Goal: Task Accomplishment & Management: Manage account settings

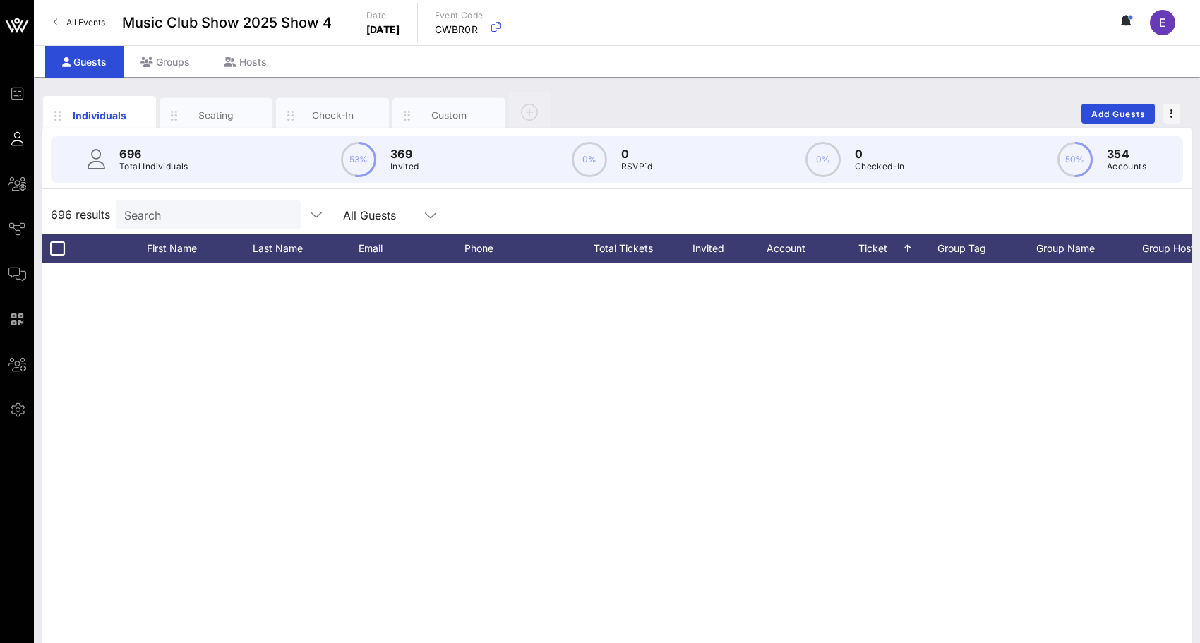
scroll to position [23943, 0]
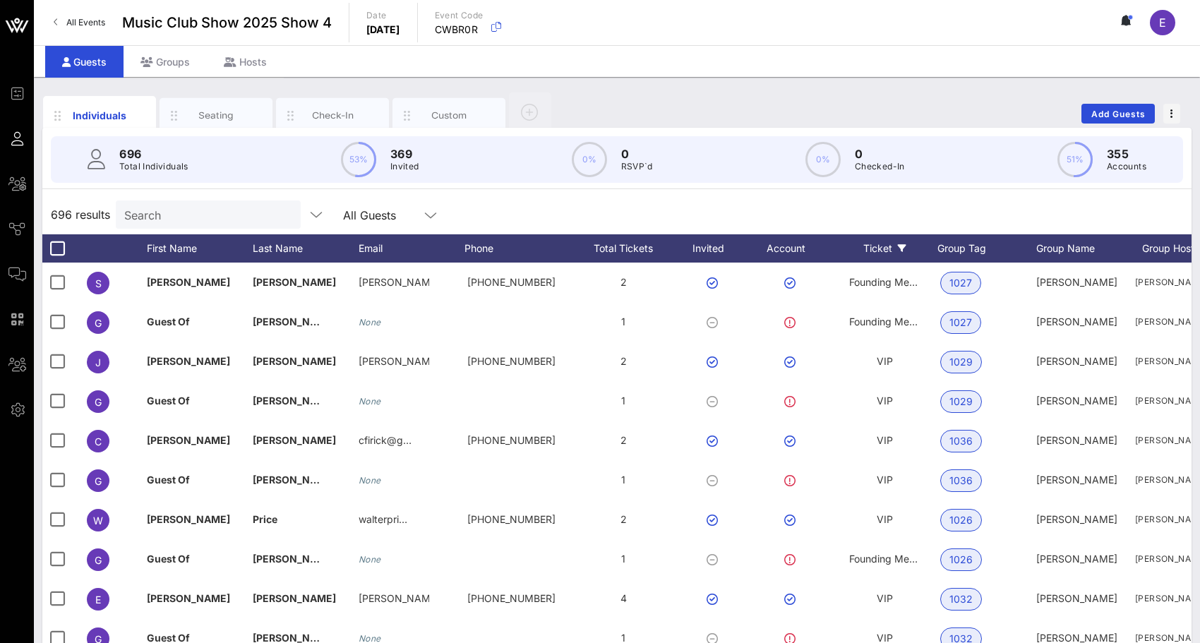
click at [902, 244] on icon at bounding box center [902, 248] width 8 height 8
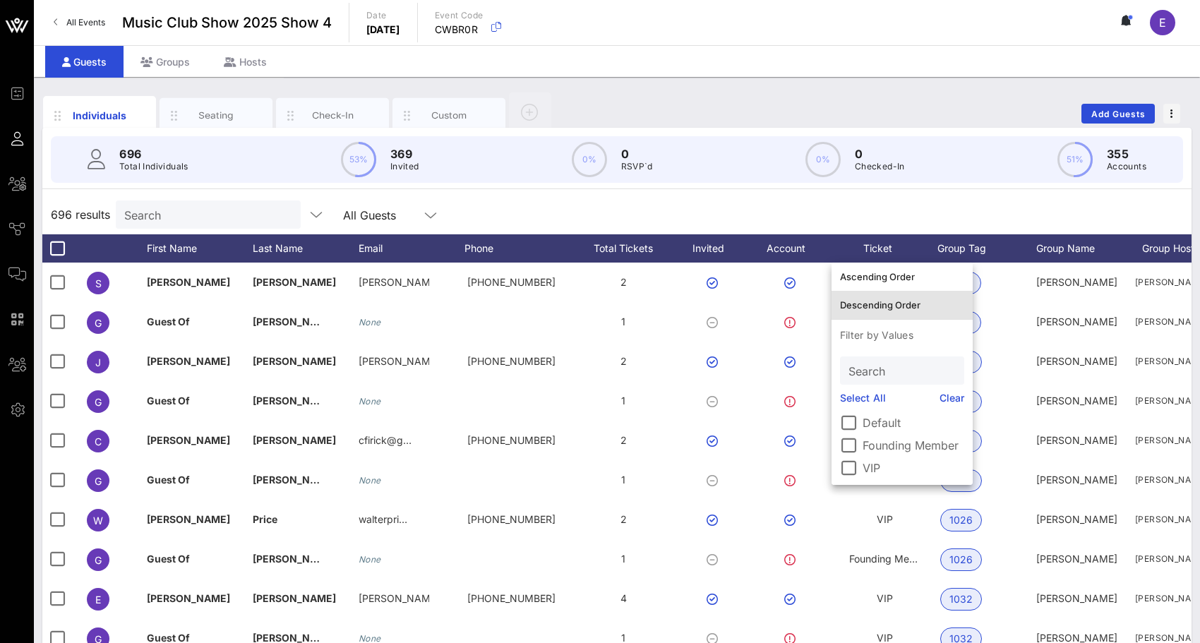
click at [891, 302] on div "Descending Order" at bounding box center [902, 304] width 124 height 11
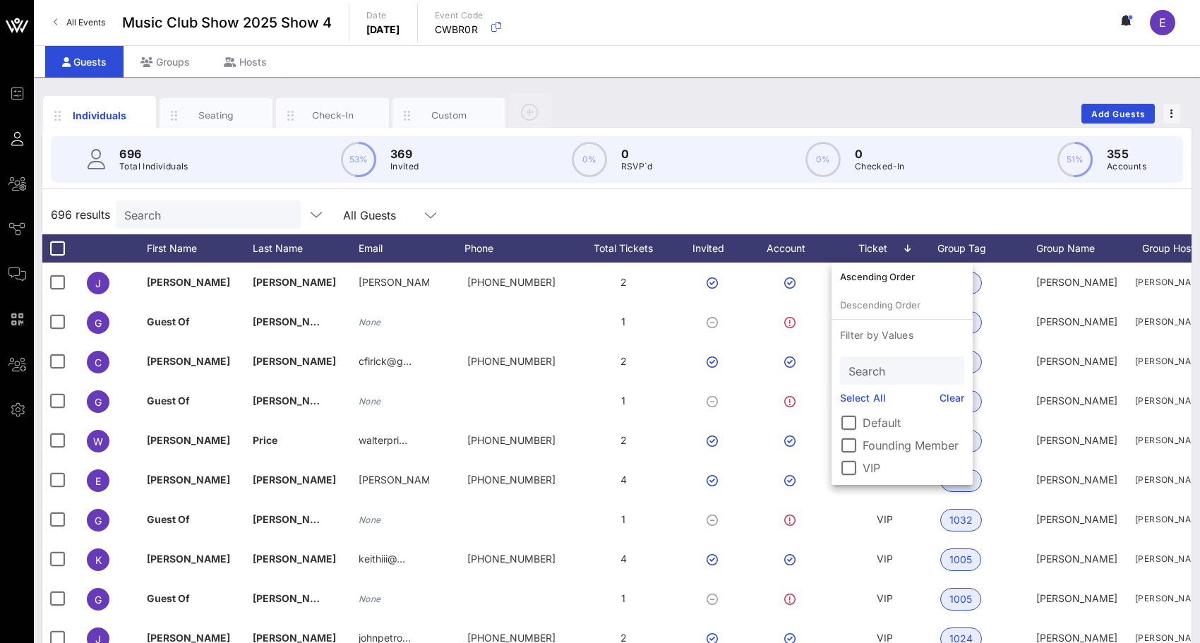
click at [827, 213] on div "696 results Search All Guests" at bounding box center [616, 215] width 1149 height 40
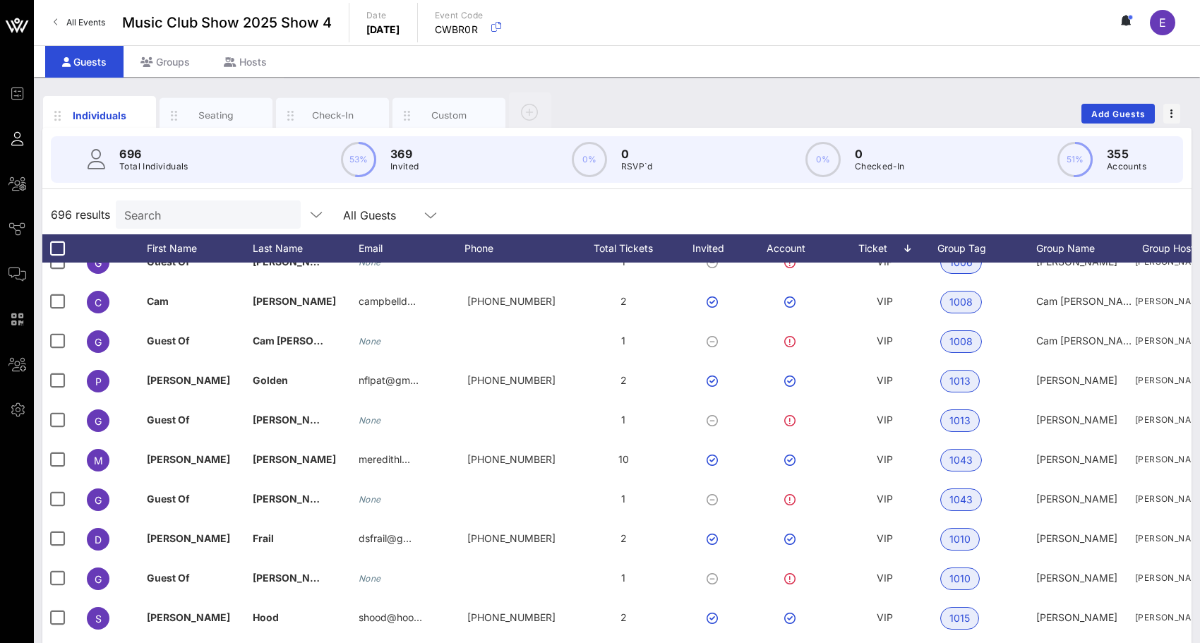
scroll to position [854, 0]
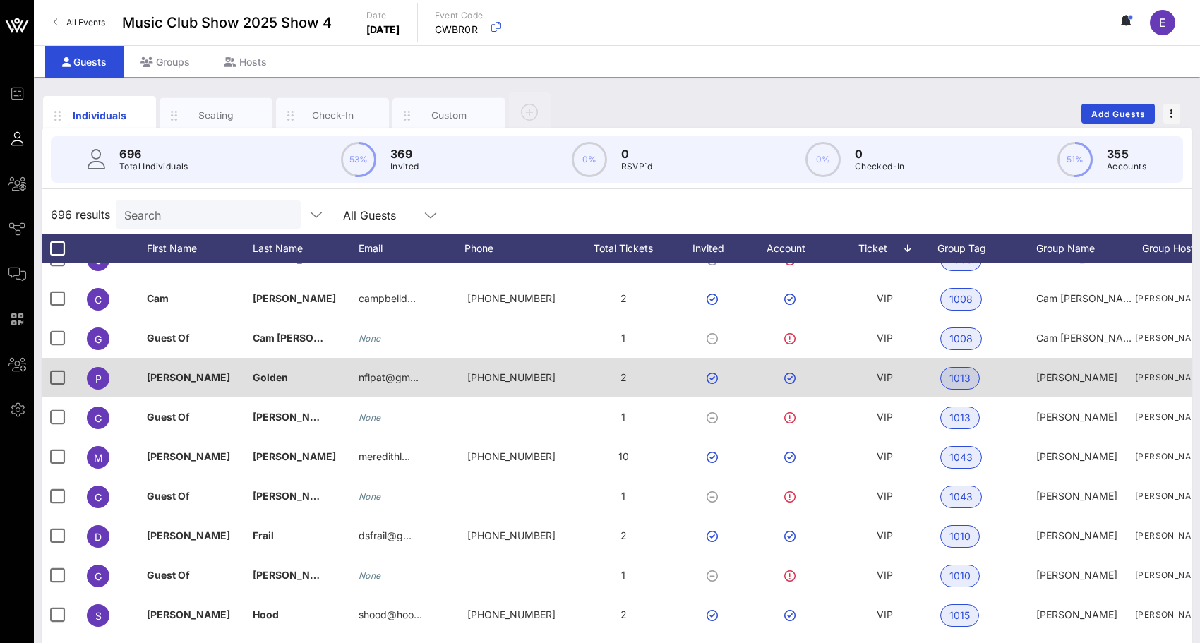
click at [880, 379] on span "VIP" at bounding box center [885, 377] width 16 height 12
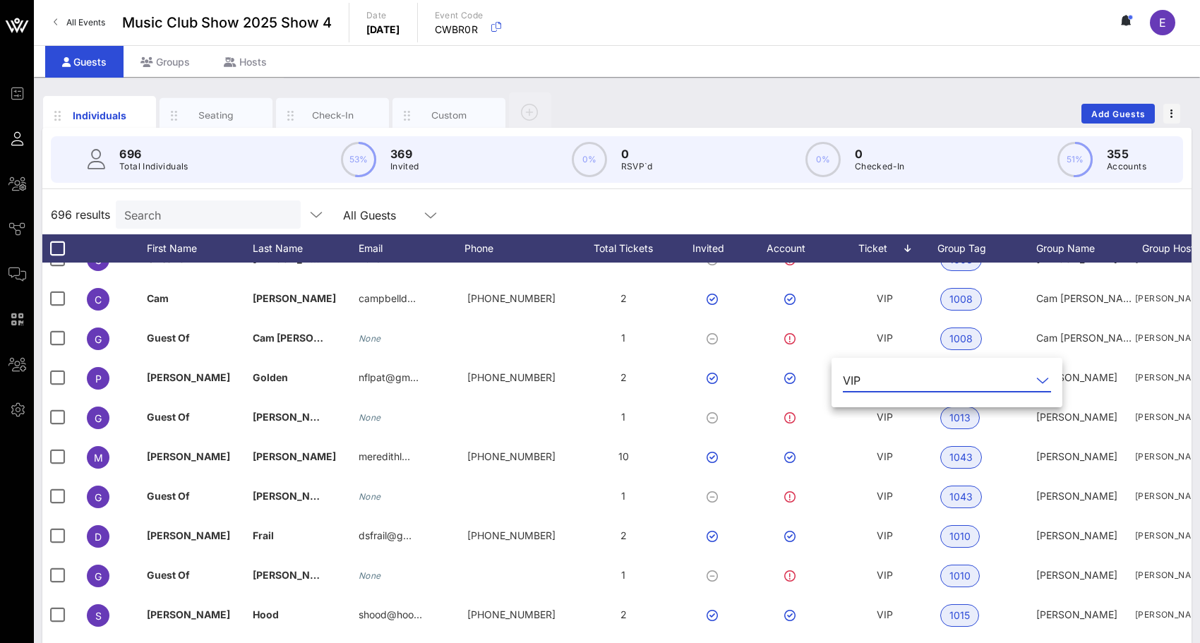
click at [881, 385] on input "text" at bounding box center [948, 380] width 165 height 23
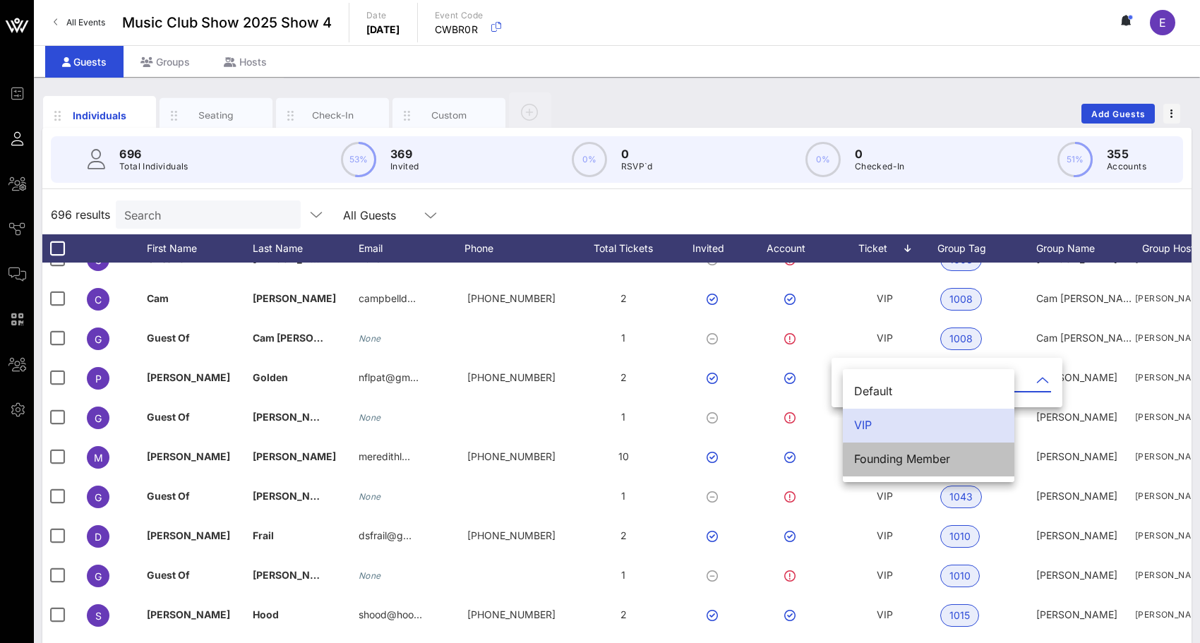
click at [883, 465] on div "Founding Member" at bounding box center [928, 459] width 149 height 13
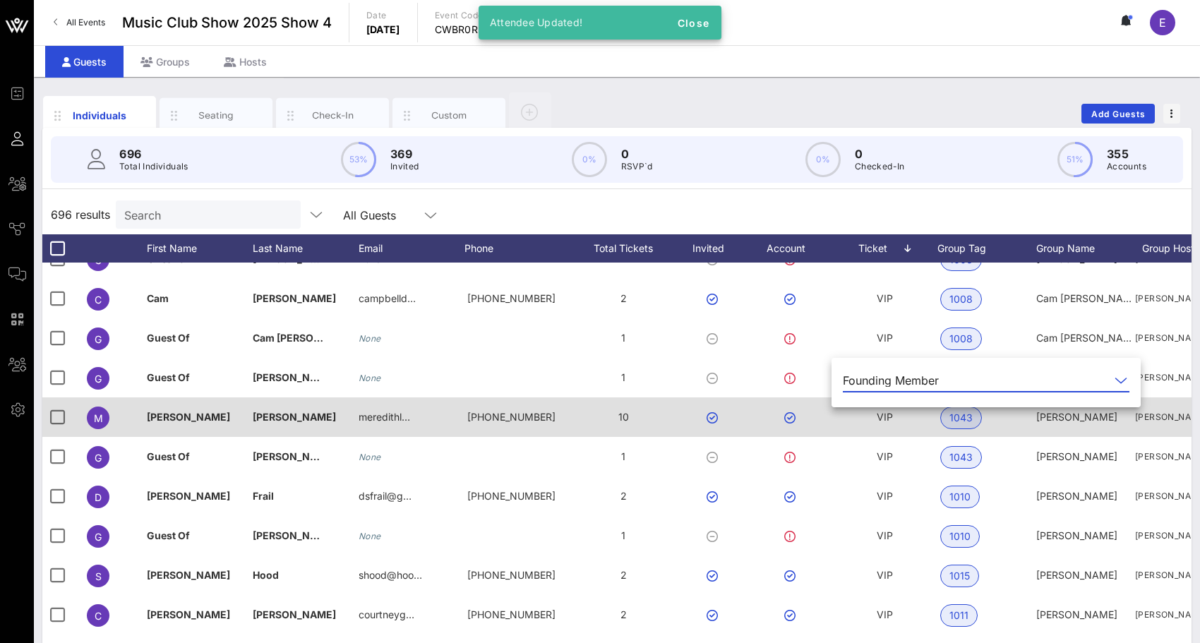
click at [887, 420] on span "VIP" at bounding box center [885, 417] width 16 height 12
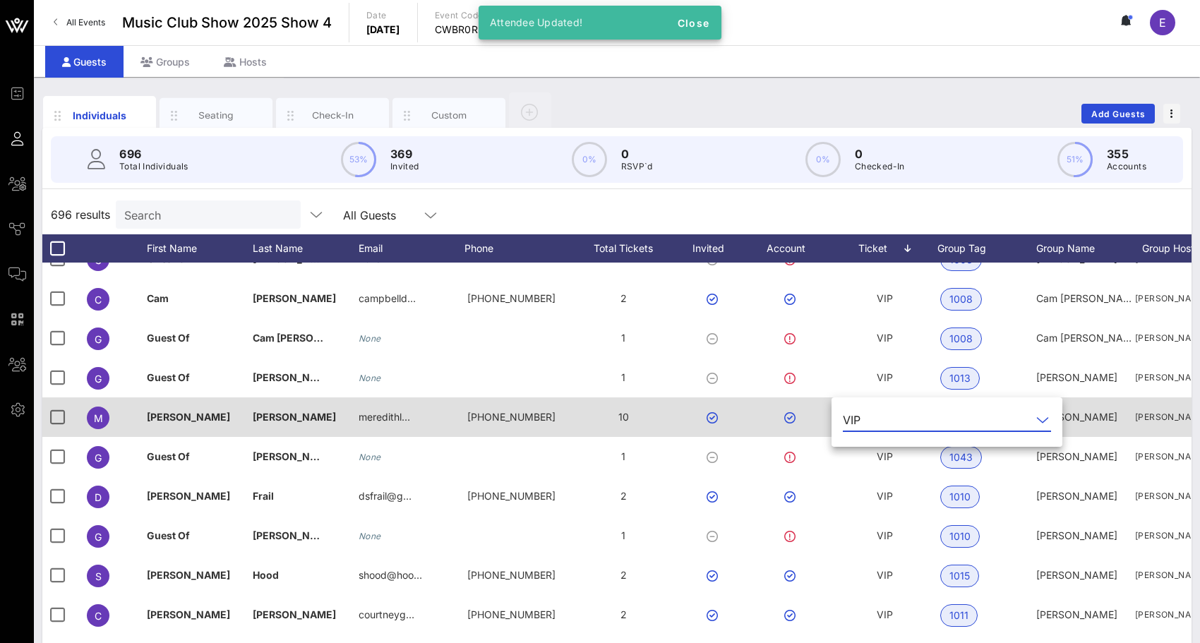
click at [887, 420] on input "text" at bounding box center [948, 420] width 165 height 23
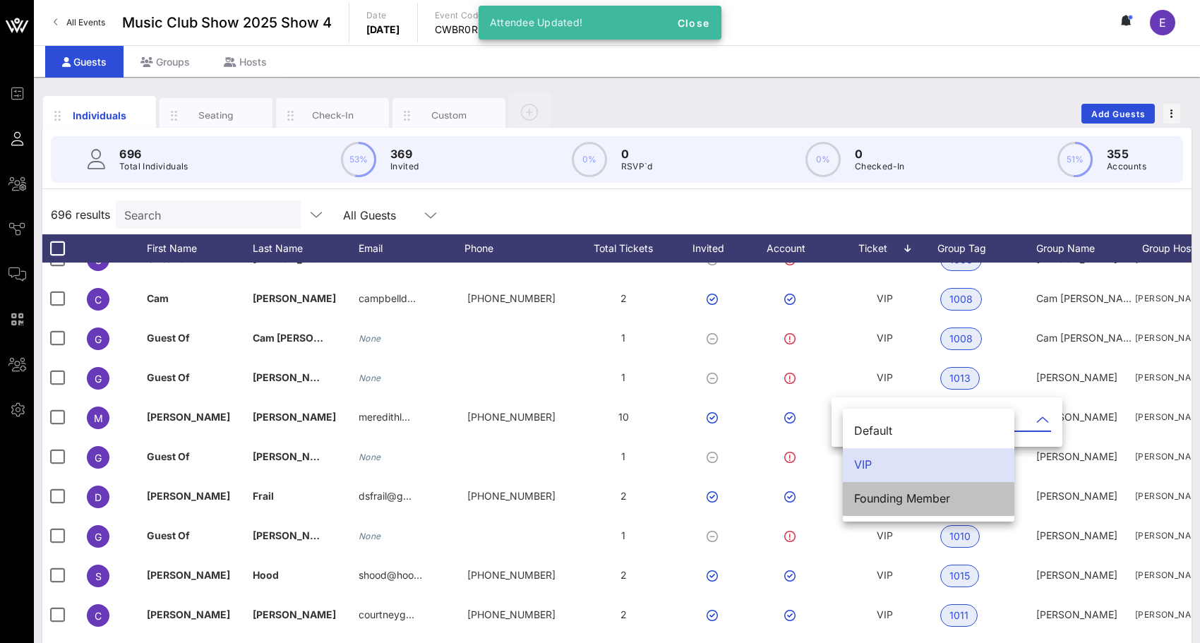
click at [885, 508] on div "Founding Member" at bounding box center [928, 499] width 149 height 30
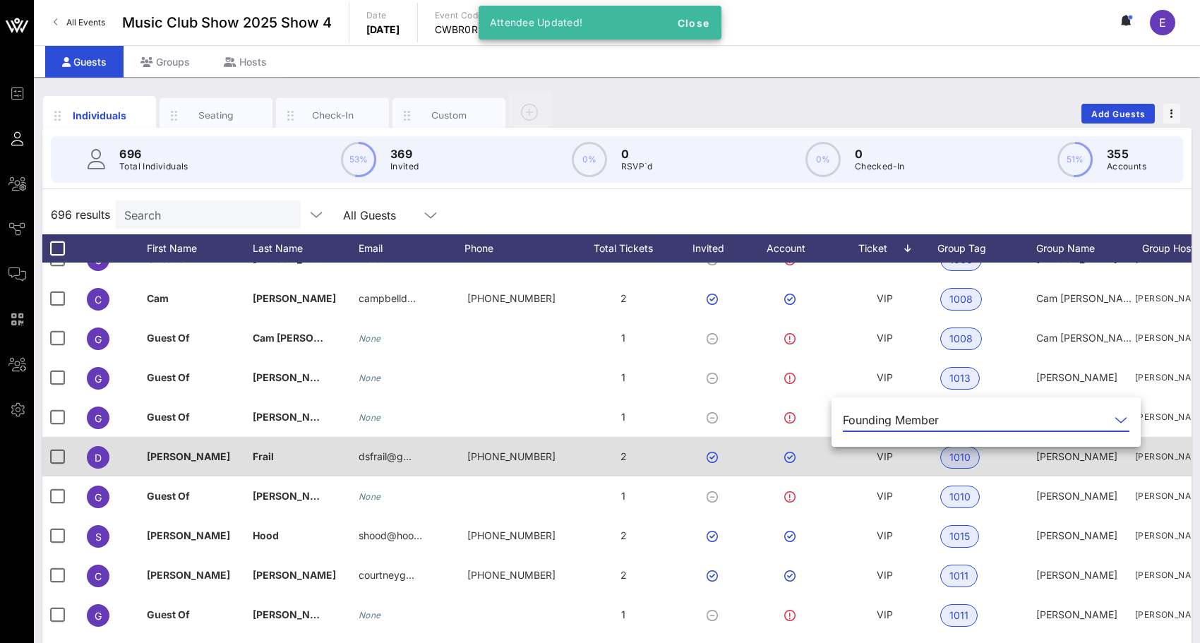
click at [893, 447] on div "VIP" at bounding box center [885, 465] width 106 height 56
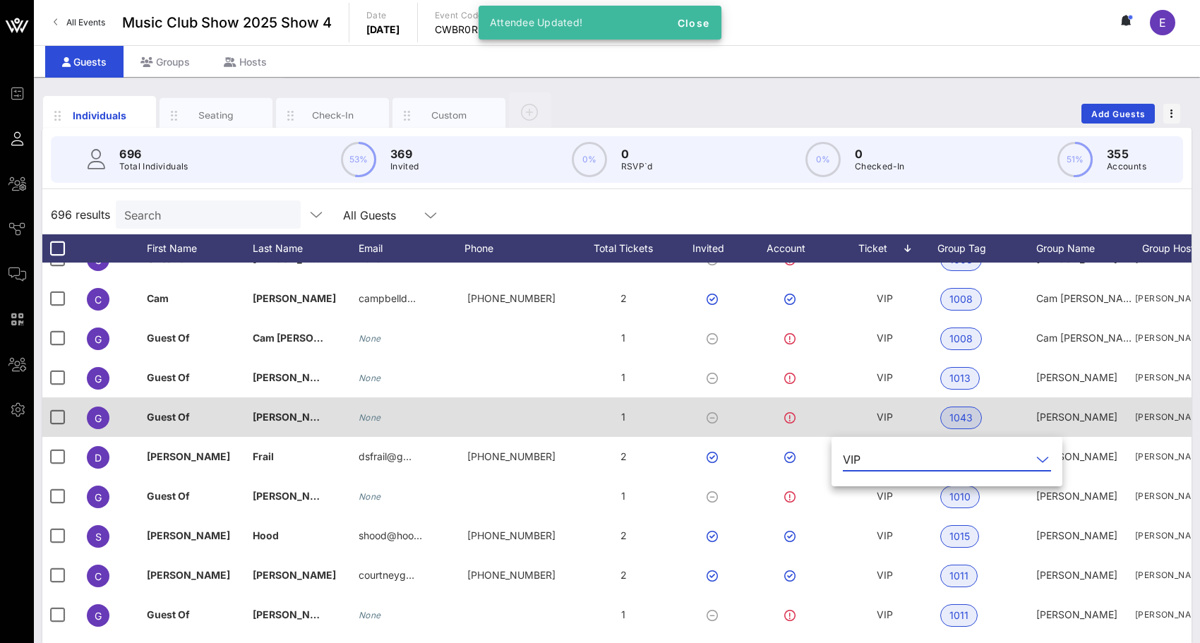
click at [883, 399] on div "VIP" at bounding box center [885, 417] width 16 height 40
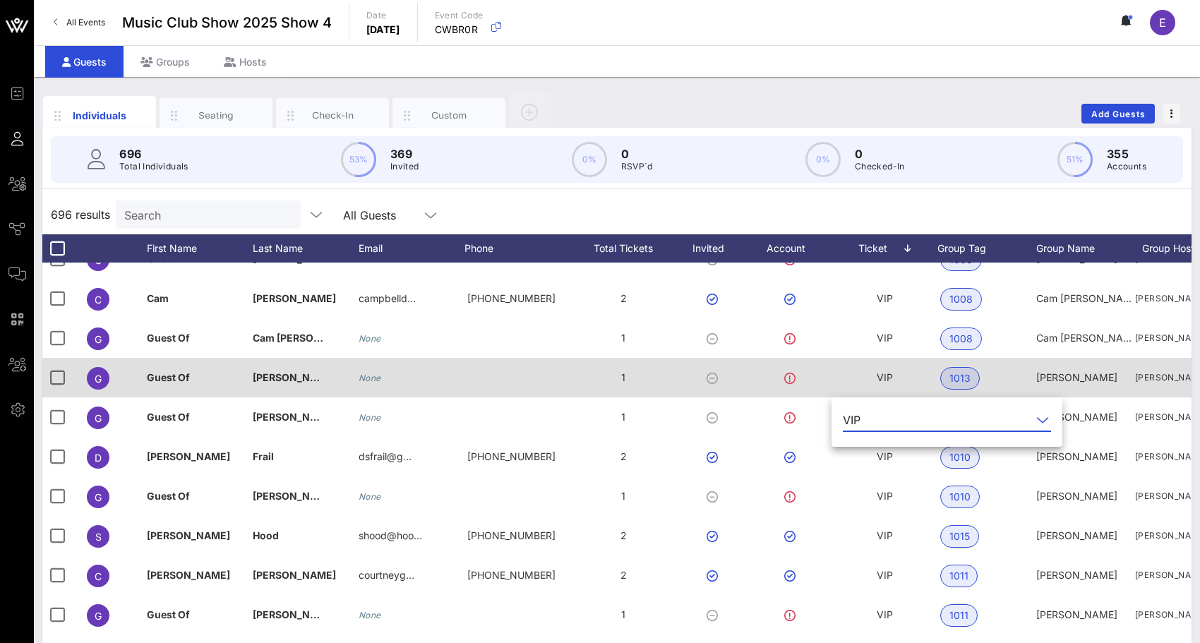
click at [885, 369] on div "VIP" at bounding box center [885, 378] width 16 height 40
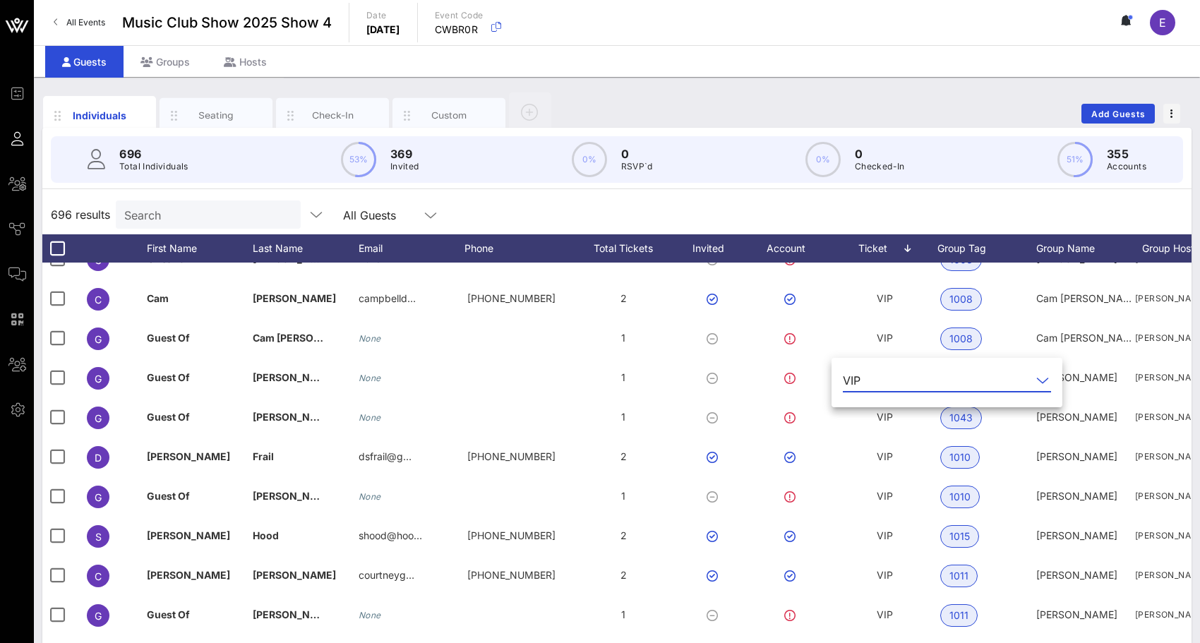
click at [890, 376] on input "text" at bounding box center [948, 380] width 165 height 23
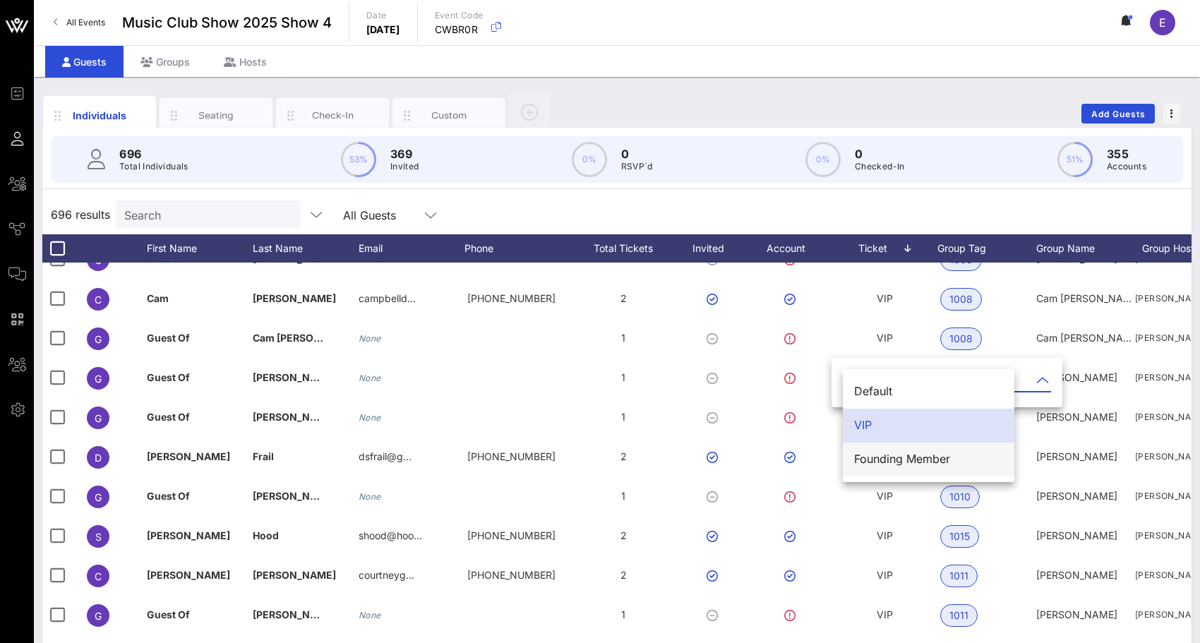
click at [880, 448] on div "Founding Member" at bounding box center [928, 459] width 149 height 30
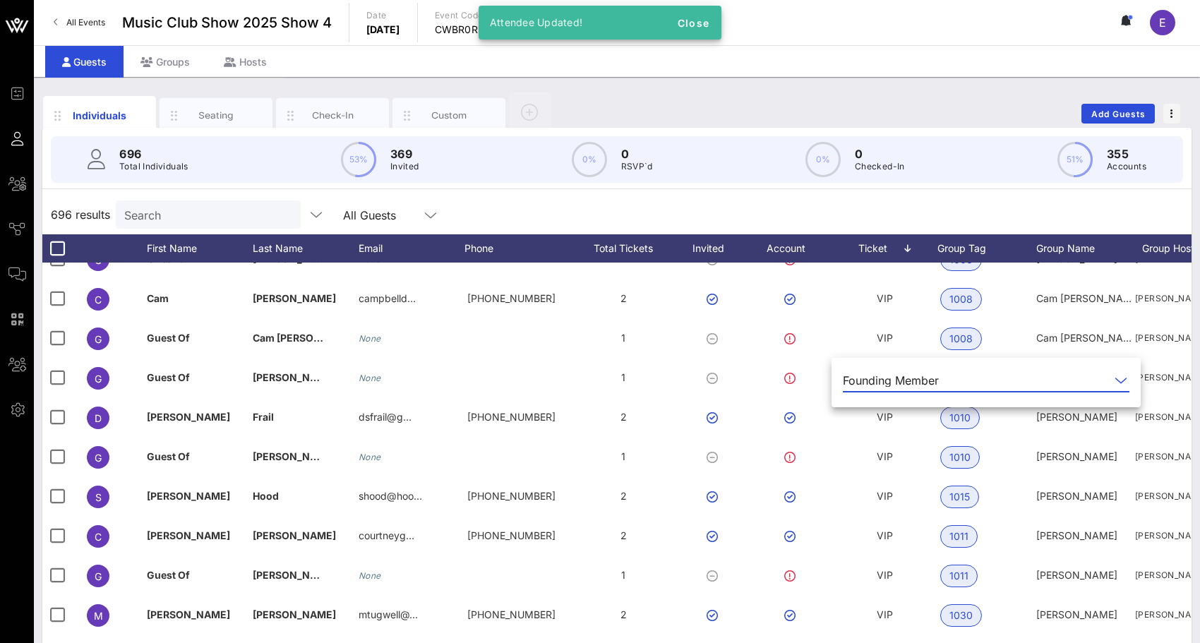
click at [860, 198] on div "696 results Search All Guests" at bounding box center [616, 215] width 1149 height 40
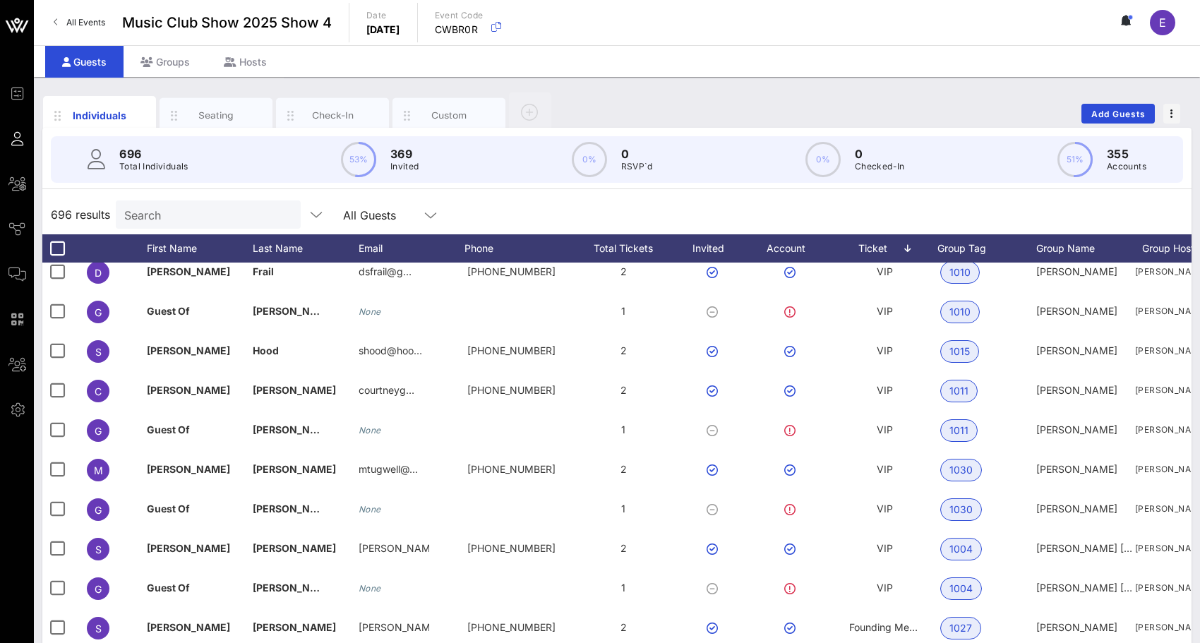
scroll to position [1003, 0]
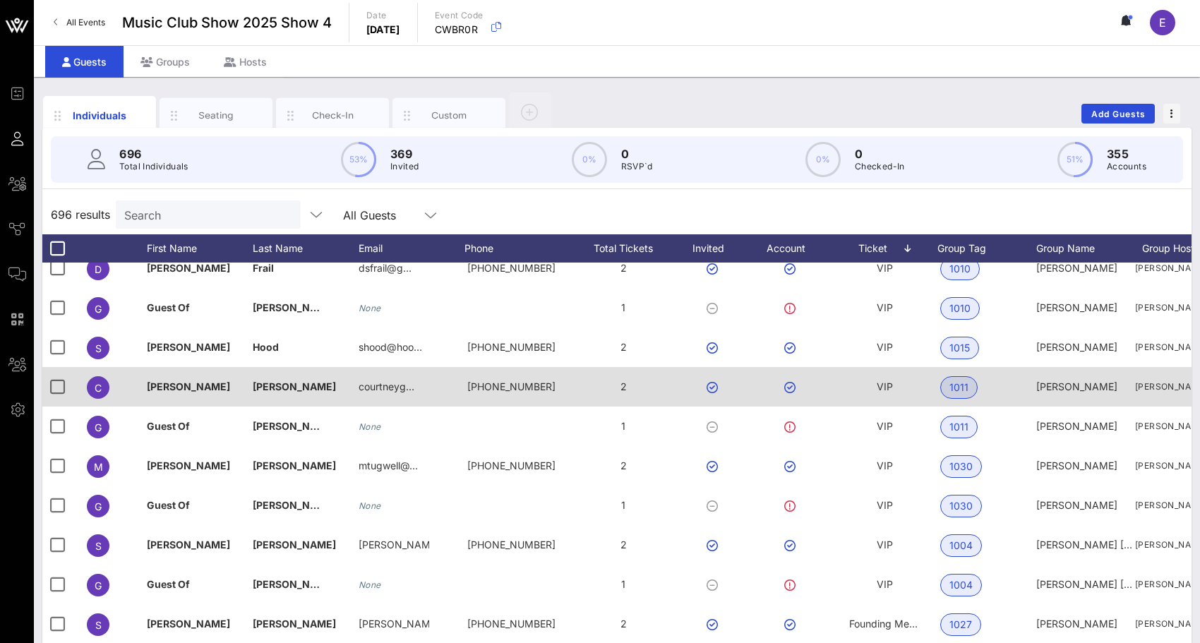
click at [879, 395] on div "VIP" at bounding box center [885, 387] width 16 height 40
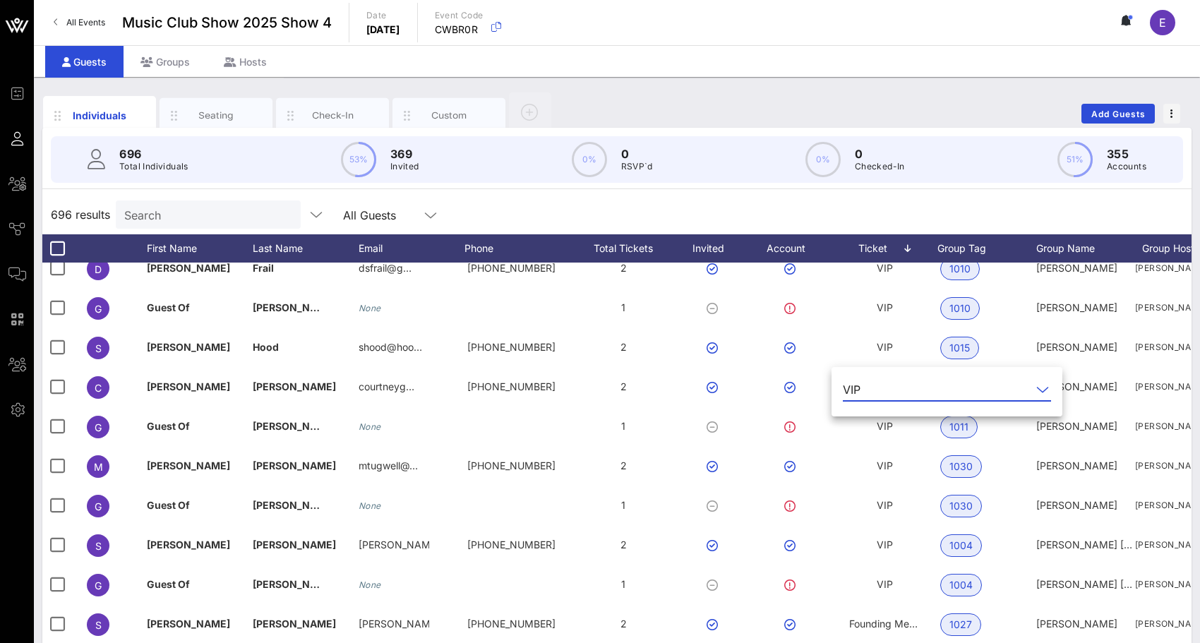
click at [879, 392] on input "text" at bounding box center [948, 389] width 165 height 23
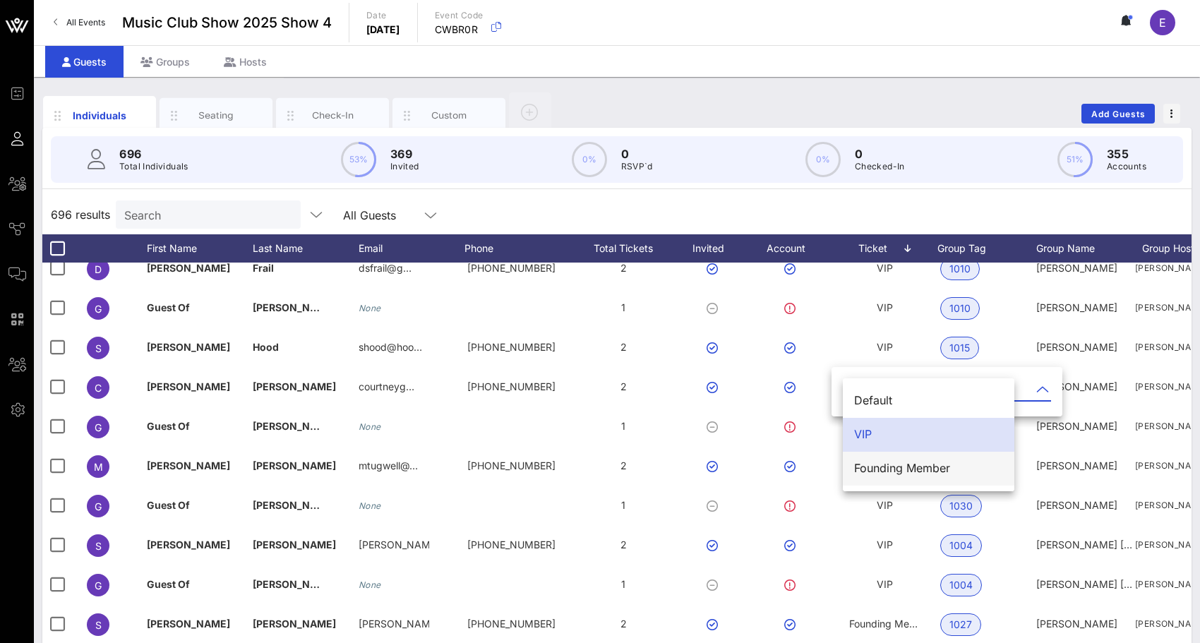
click at [877, 457] on div "Founding Member" at bounding box center [928, 468] width 149 height 30
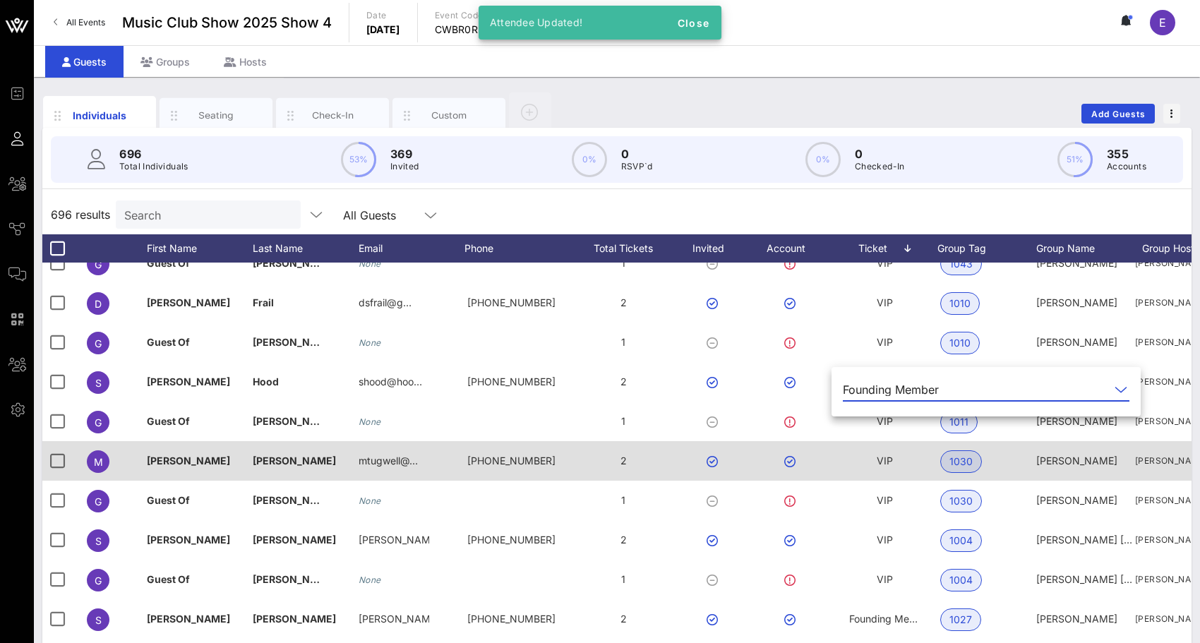
scroll to position [969, 0]
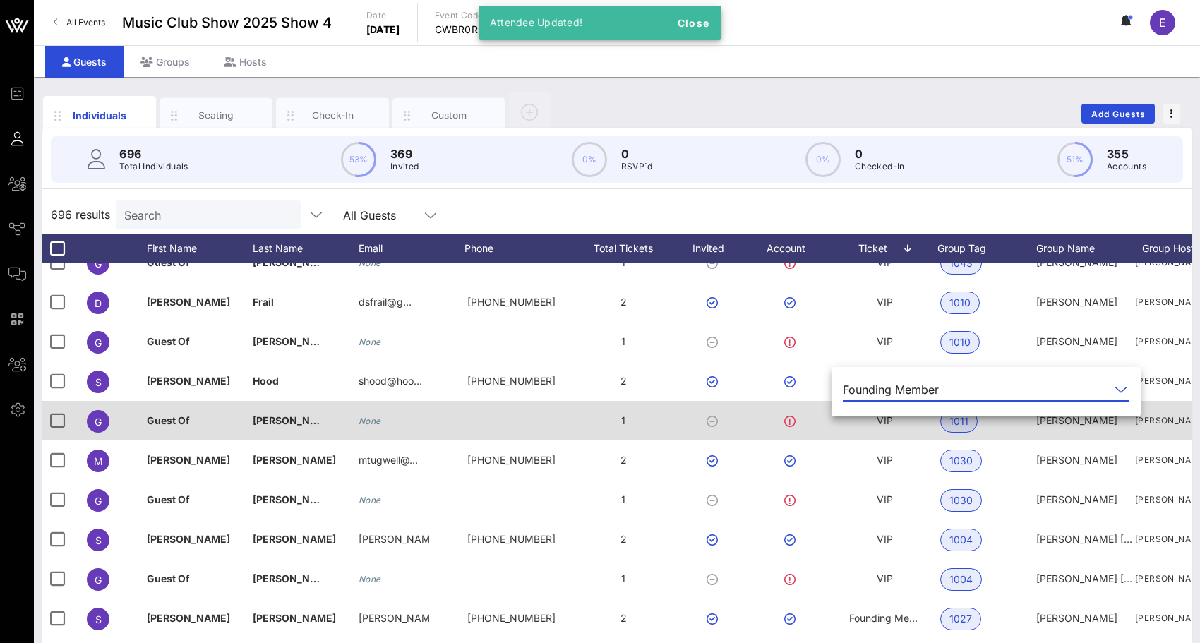
click at [886, 429] on div "VIP" at bounding box center [885, 421] width 16 height 40
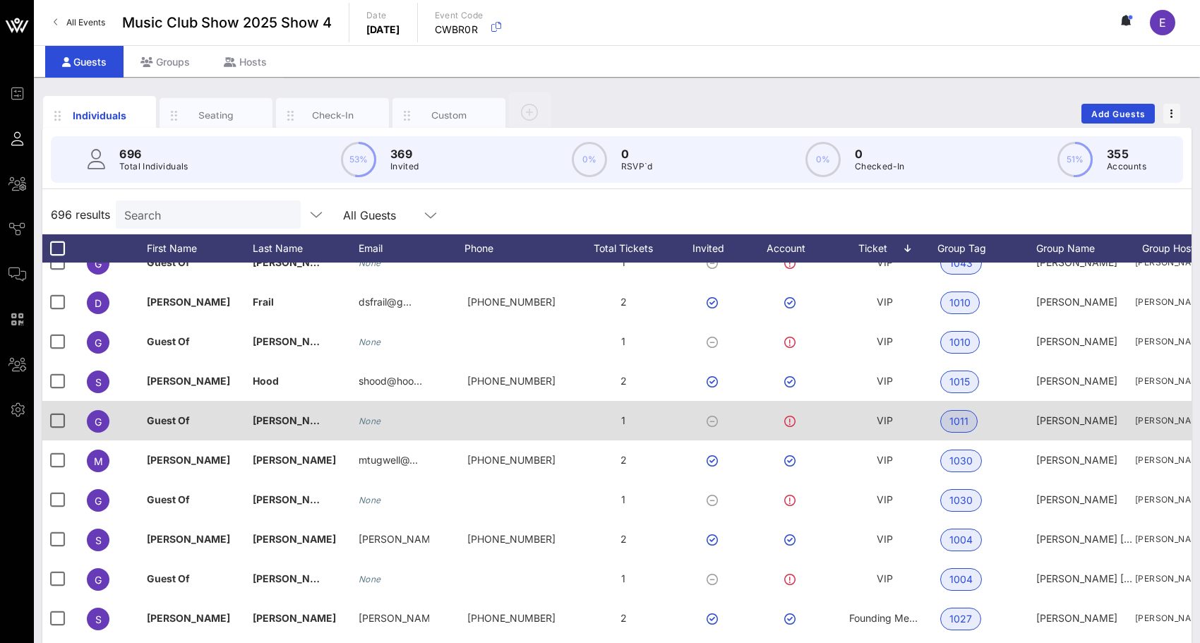
click at [883, 417] on span "VIP" at bounding box center [885, 420] width 16 height 12
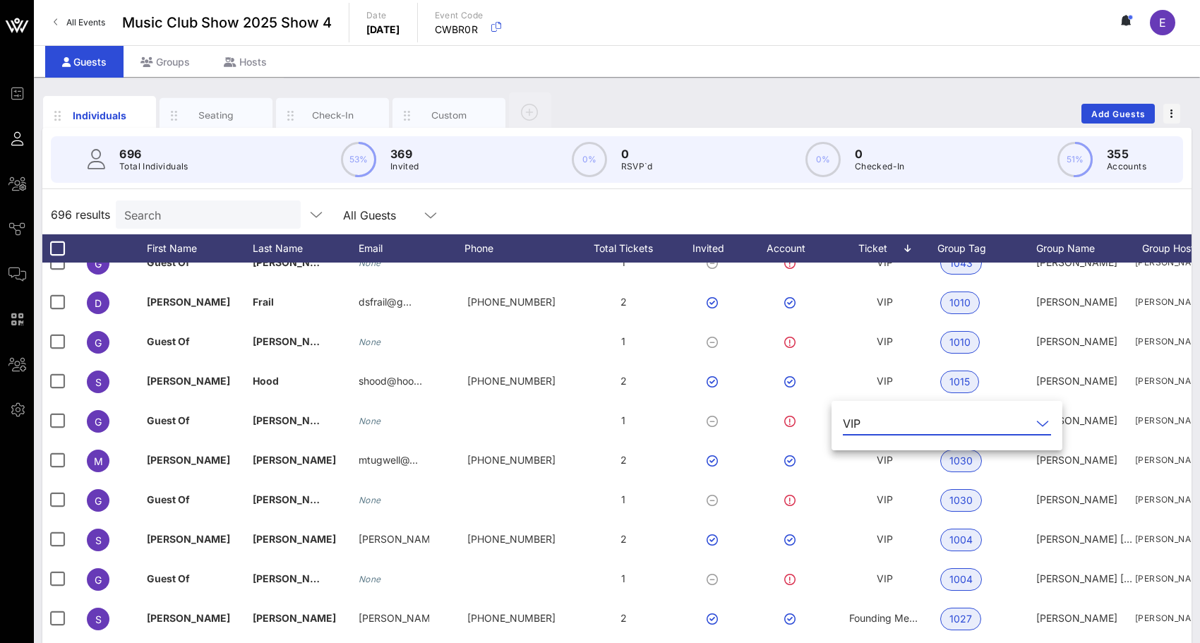
click at [882, 414] on input "text" at bounding box center [948, 423] width 165 height 23
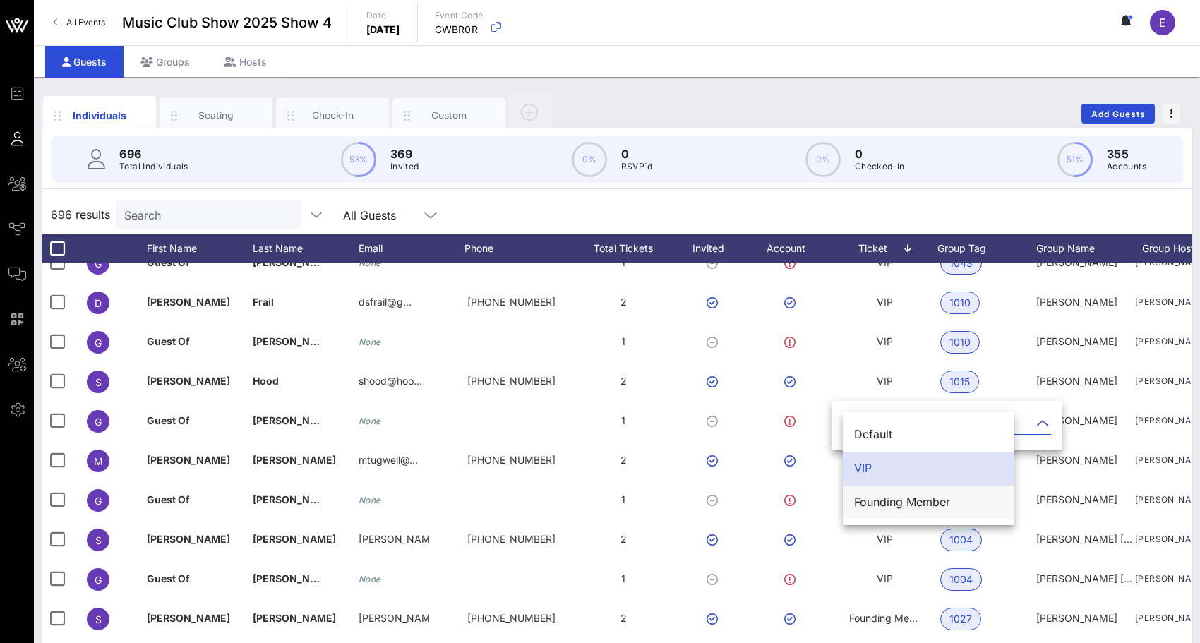
click at [887, 489] on div "Founding Member" at bounding box center [928, 502] width 149 height 30
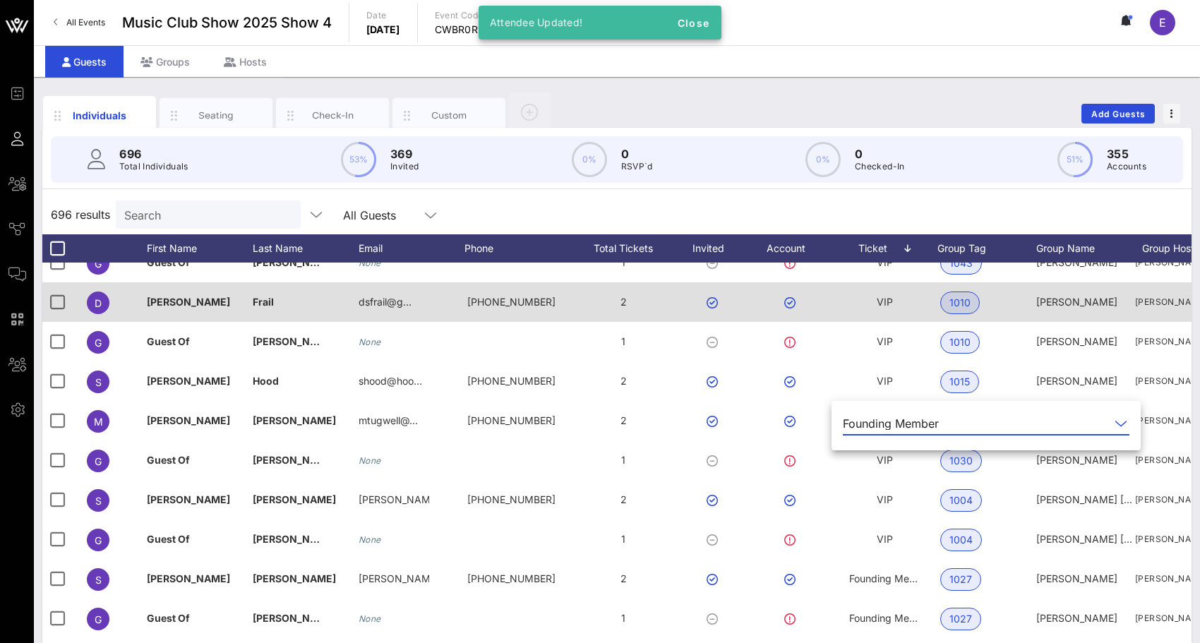
click at [869, 313] on div "VIP" at bounding box center [885, 310] width 106 height 56
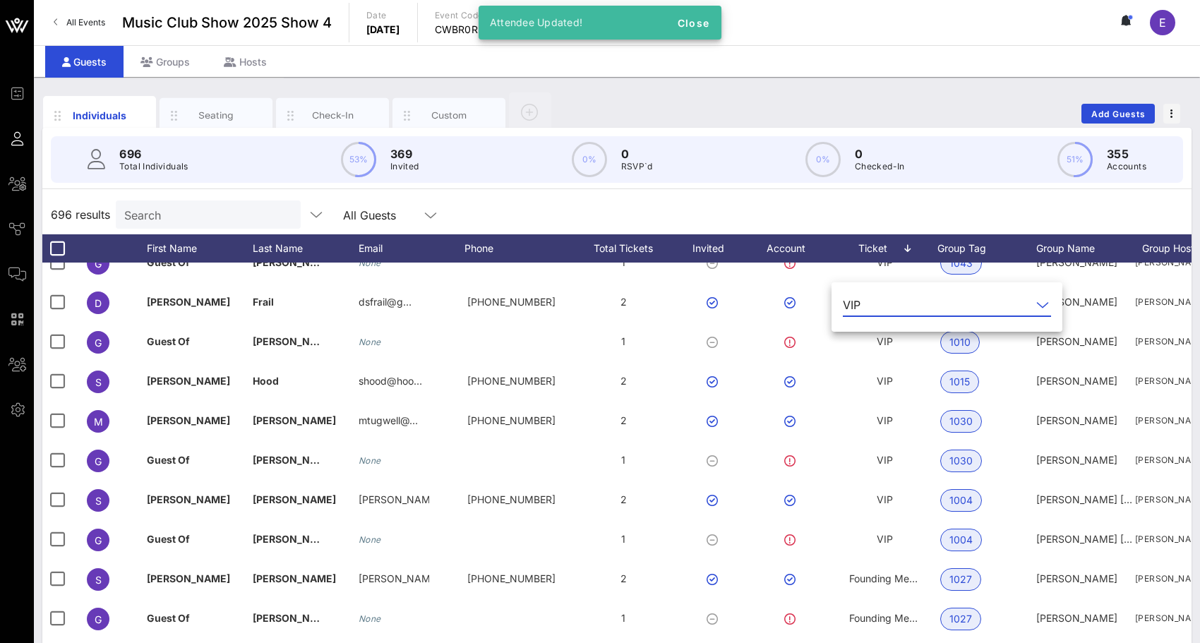
click at [890, 203] on div "696 results Search All Guests" at bounding box center [616, 215] width 1149 height 40
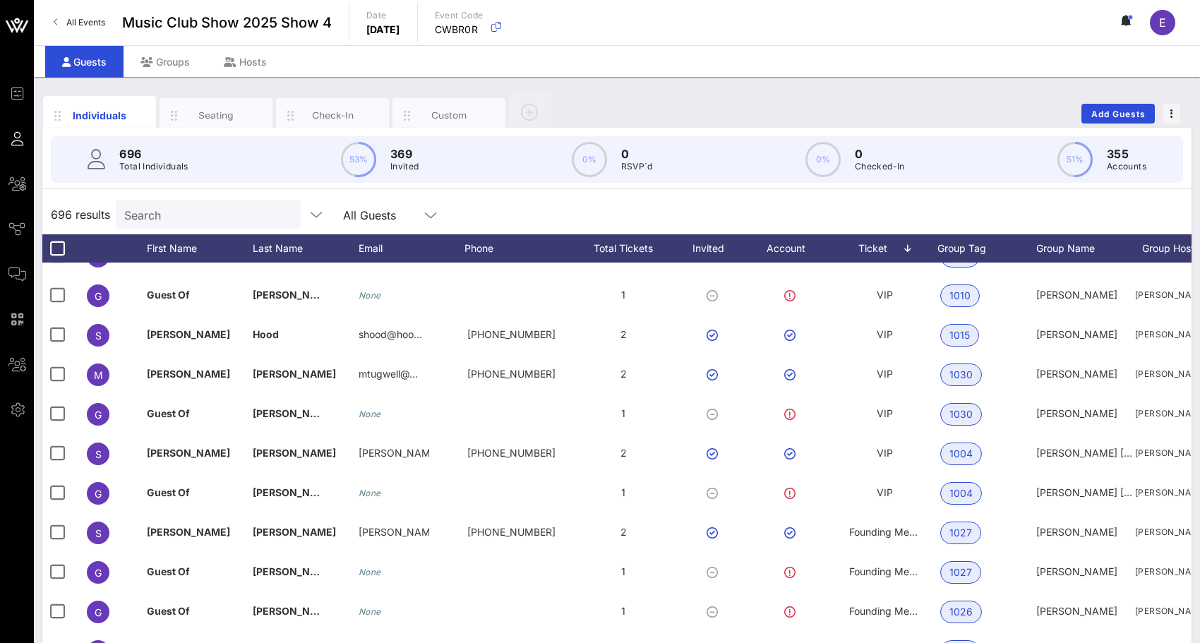
scroll to position [1021, 0]
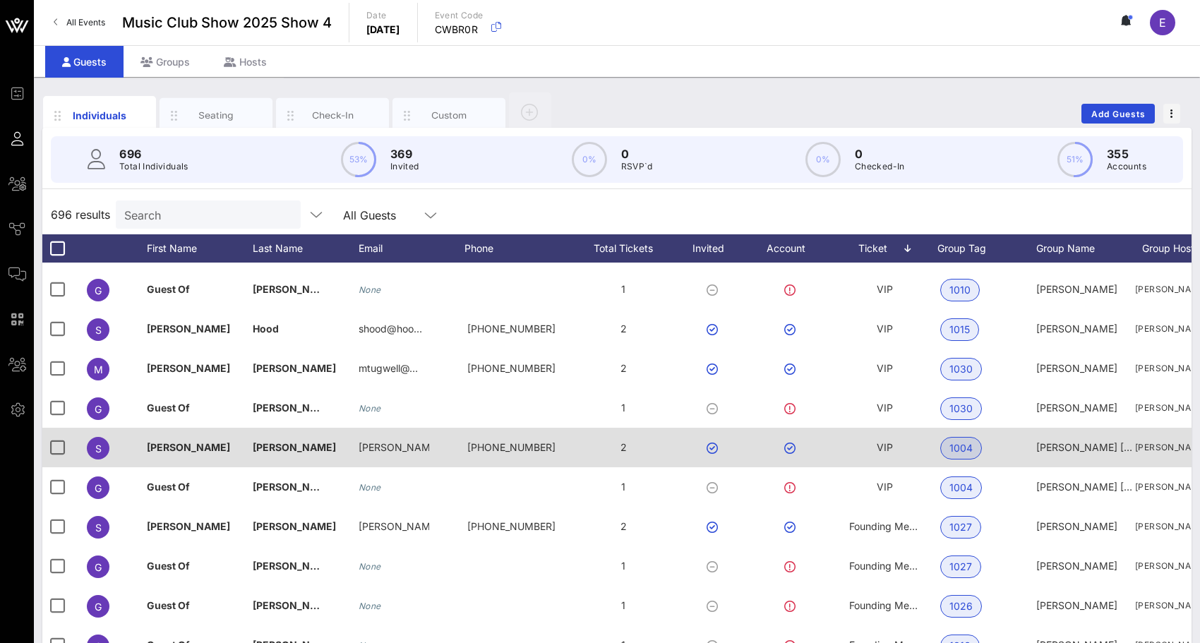
click at [881, 450] on span "VIP" at bounding box center [885, 447] width 16 height 12
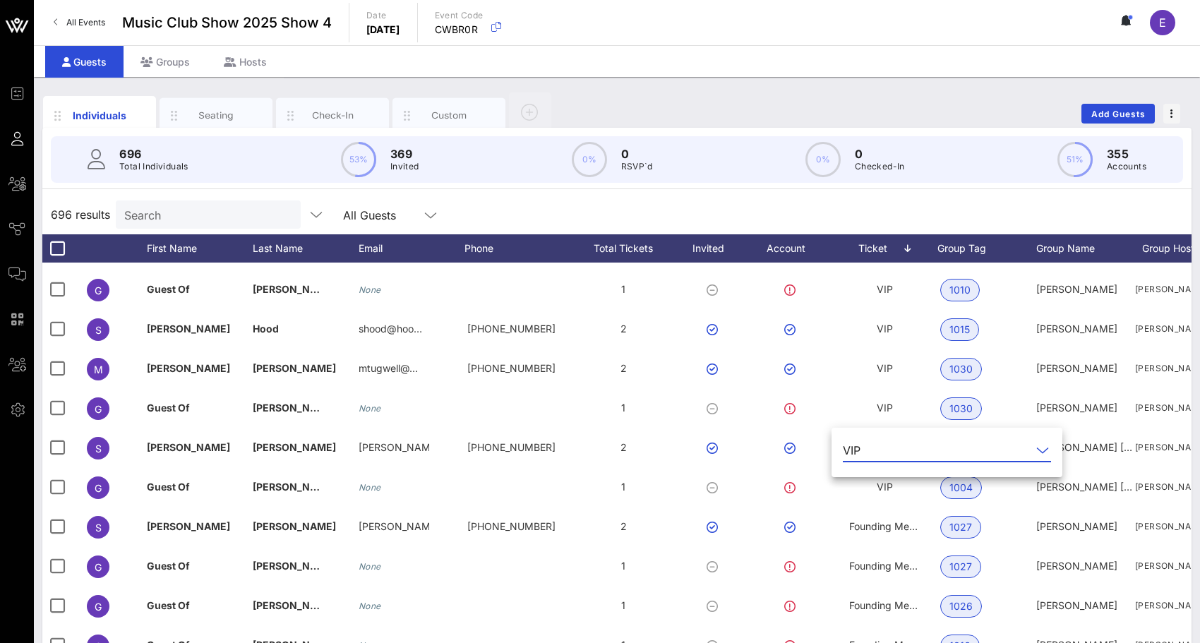
click at [878, 450] on input "text" at bounding box center [948, 450] width 165 height 23
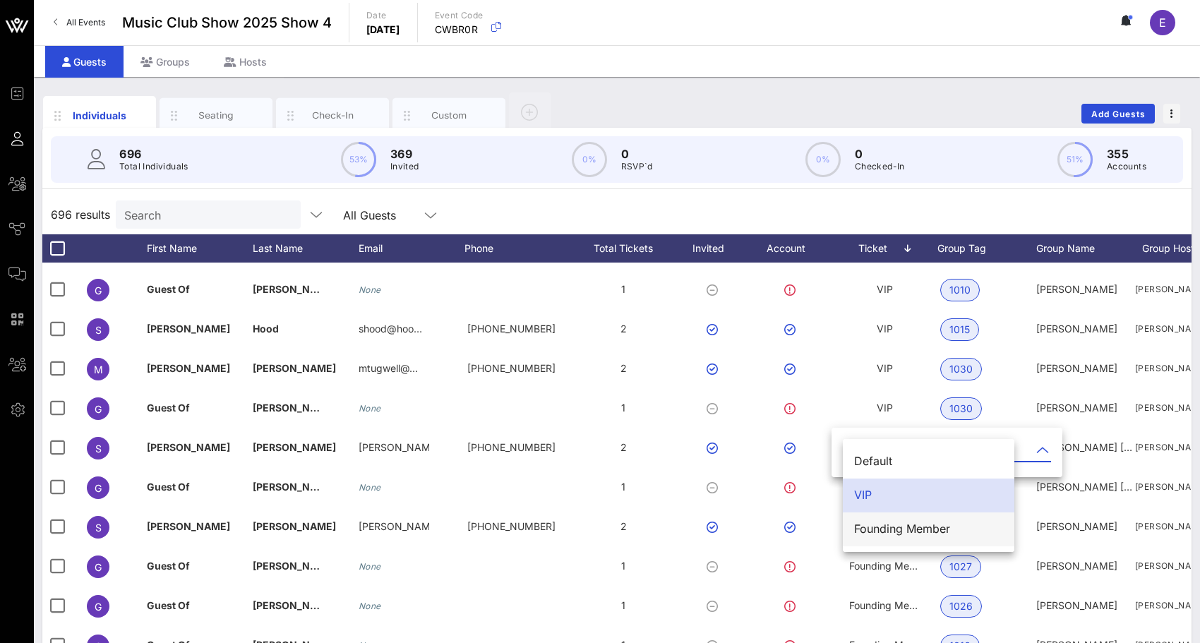
click at [880, 521] on div "Founding Member" at bounding box center [928, 529] width 149 height 30
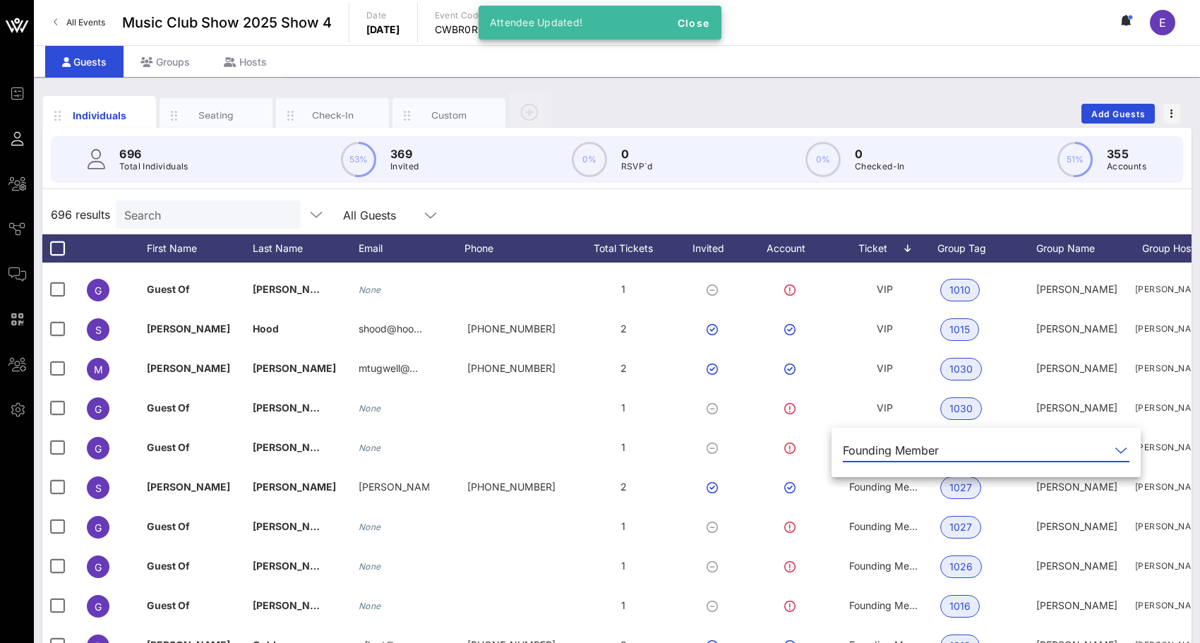
click at [846, 218] on div "696 results Search All Guests" at bounding box center [616, 215] width 1149 height 40
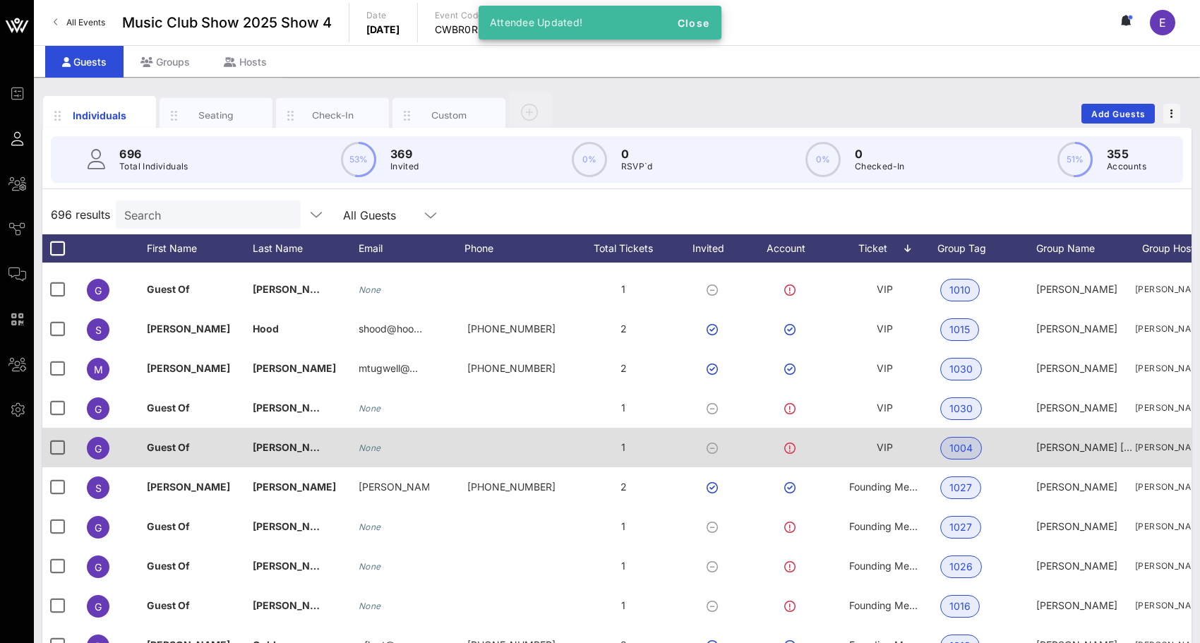
click at [871, 442] on div "VIP" at bounding box center [885, 456] width 106 height 56
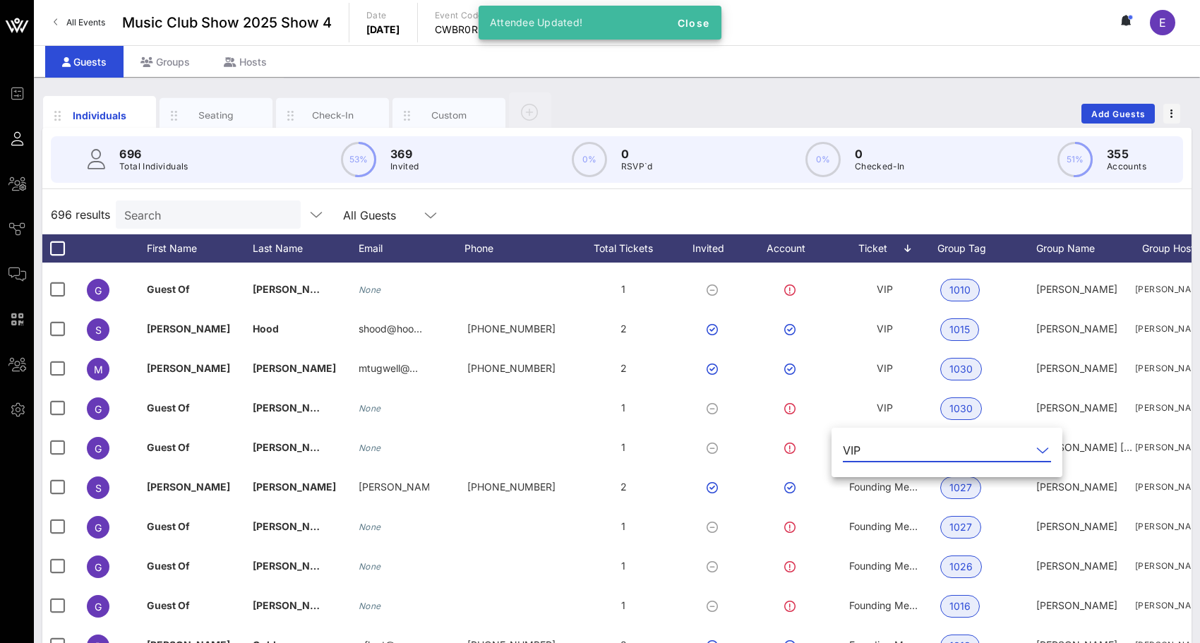
click at [869, 452] on input "text" at bounding box center [948, 450] width 165 height 23
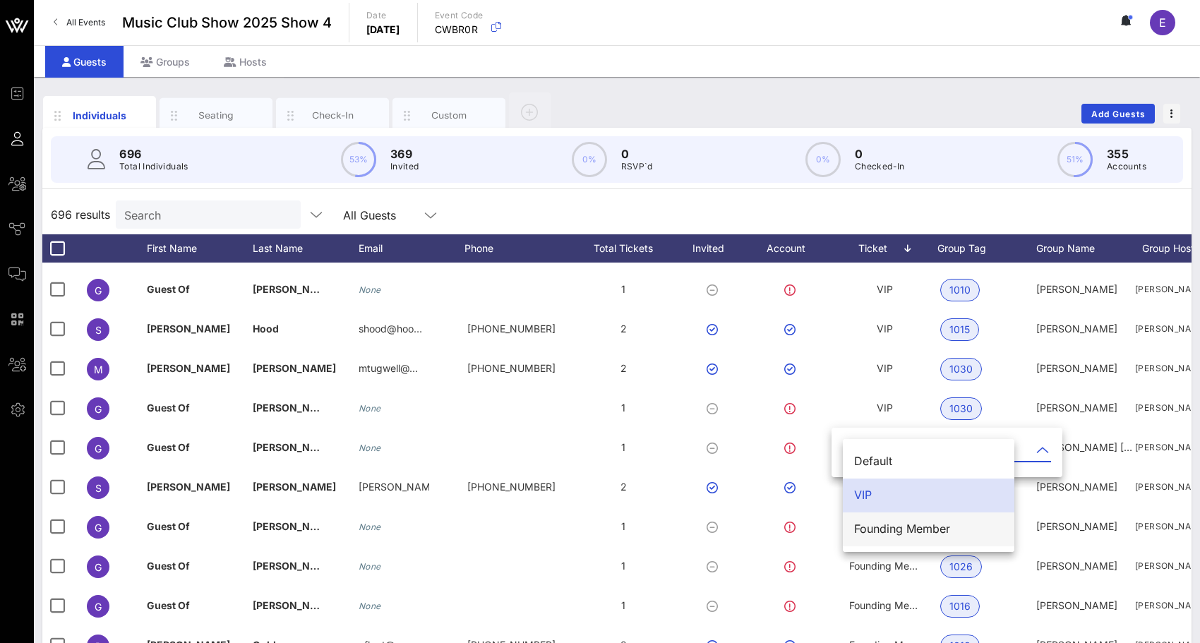
click at [873, 518] on div "Founding Member" at bounding box center [928, 529] width 149 height 30
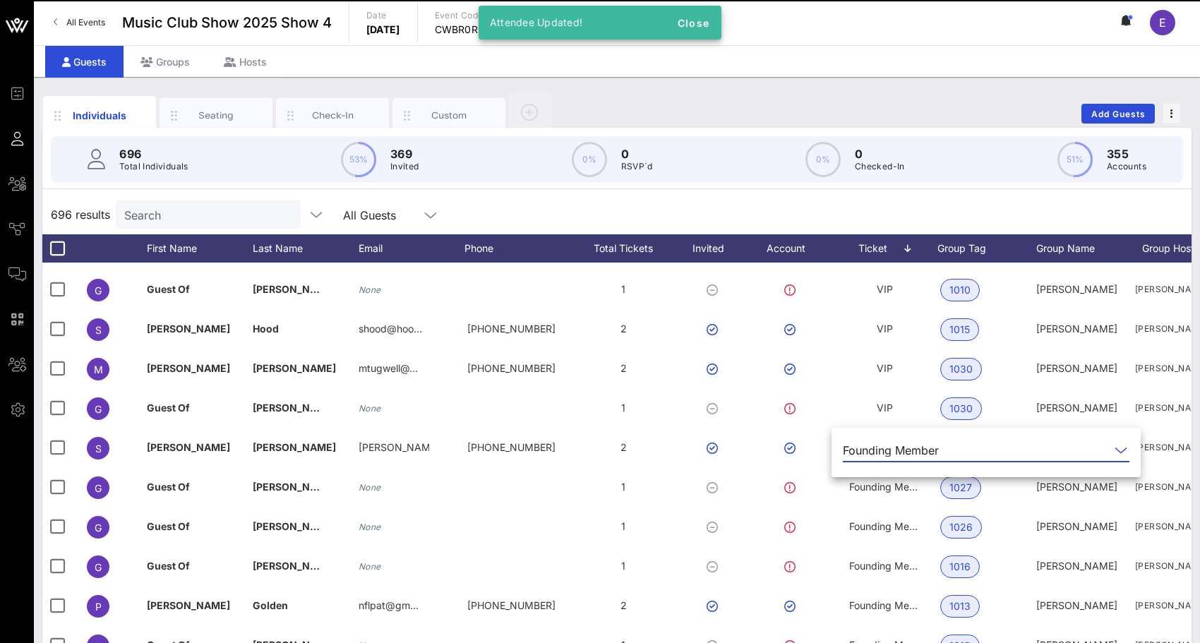
click at [868, 211] on div "696 results Search All Guests" at bounding box center [616, 215] width 1149 height 40
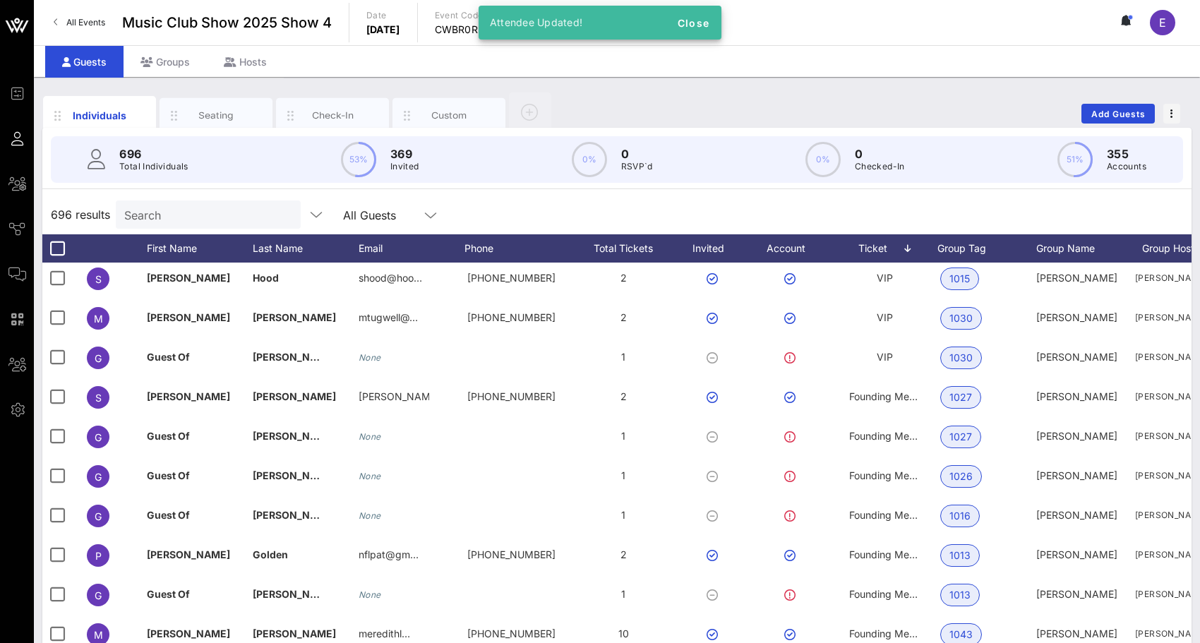
scroll to position [1089, 0]
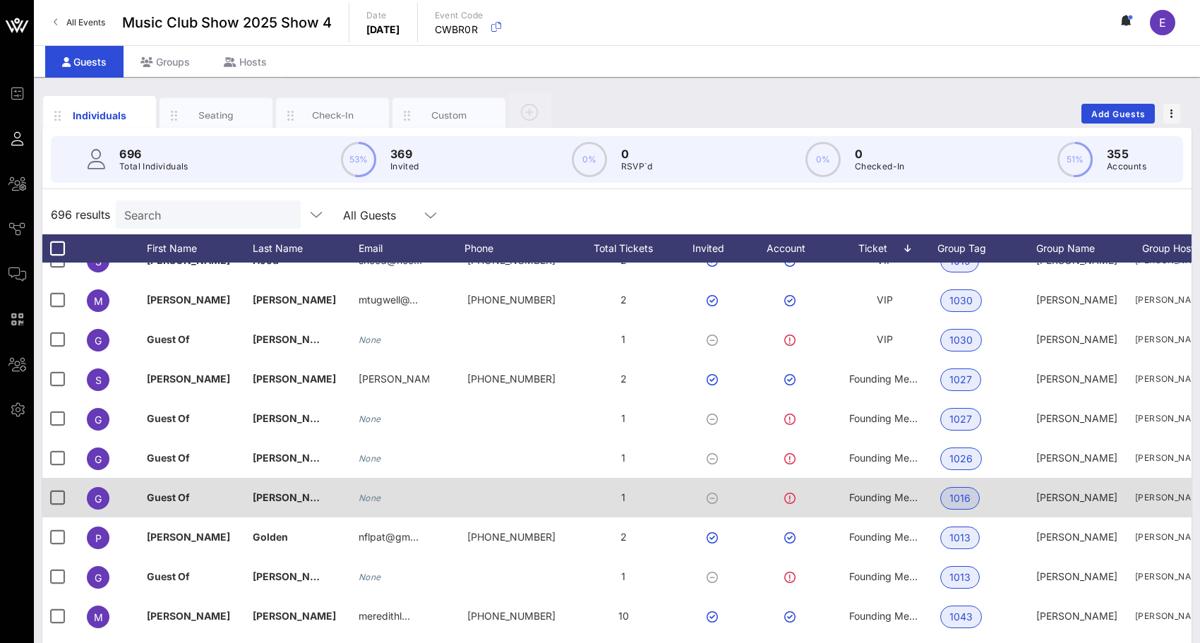
click at [884, 494] on span "Founding Member" at bounding box center [891, 497] width 84 height 12
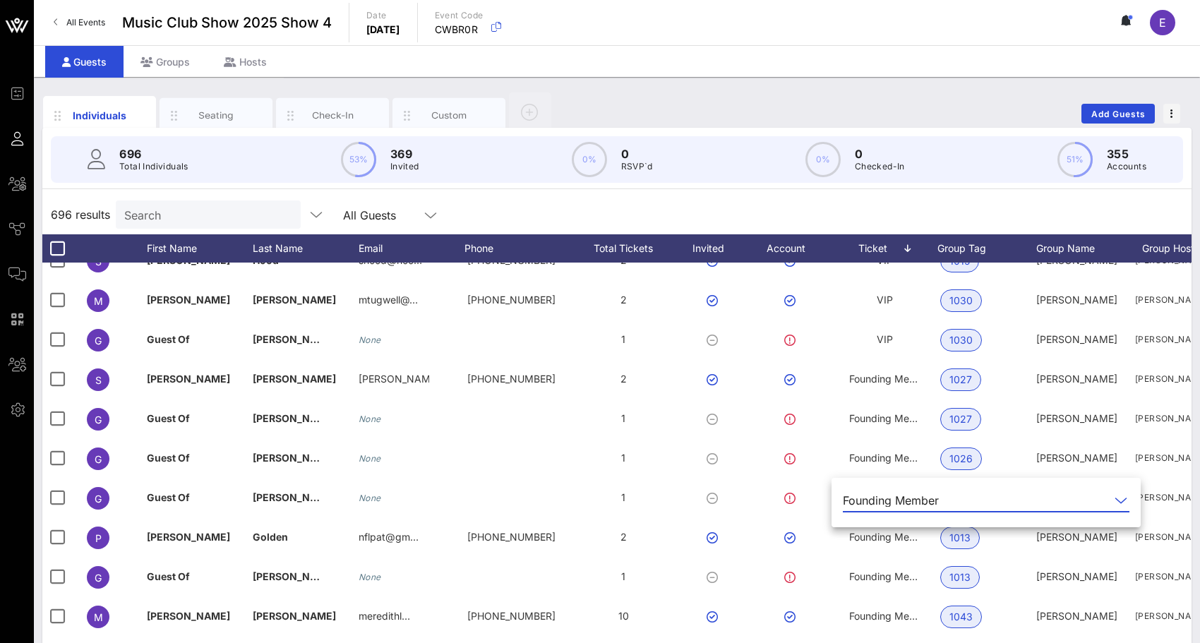
click at [880, 503] on div "Founding Member" at bounding box center [891, 500] width 96 height 13
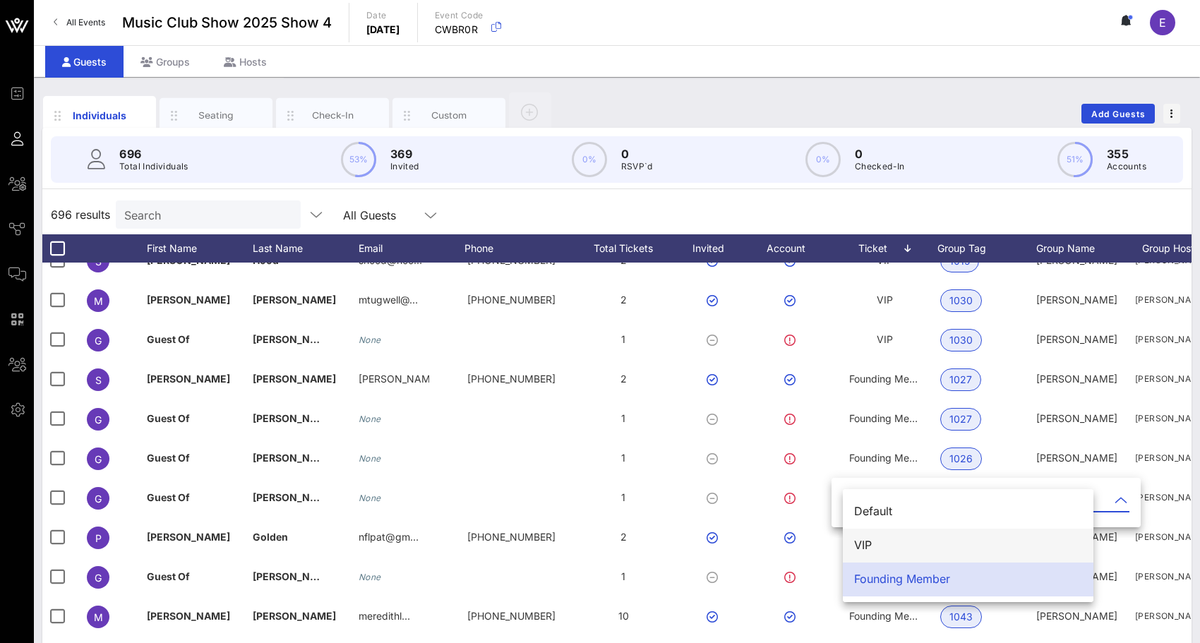
click at [874, 539] on div "VIP" at bounding box center [968, 545] width 228 height 13
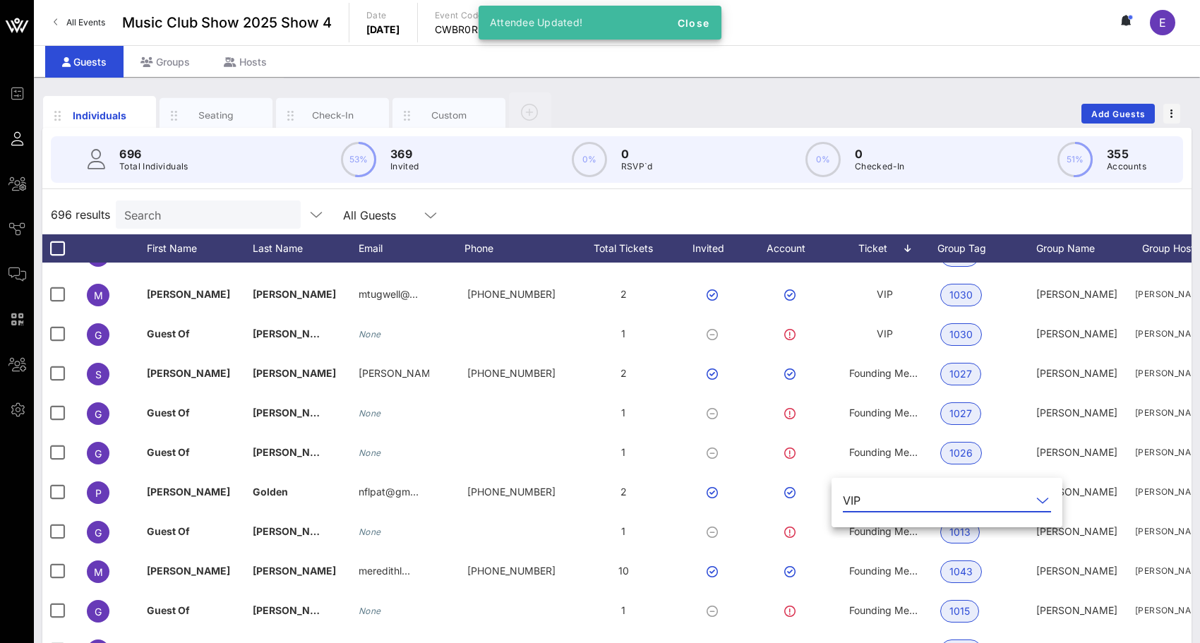
scroll to position [1140, 0]
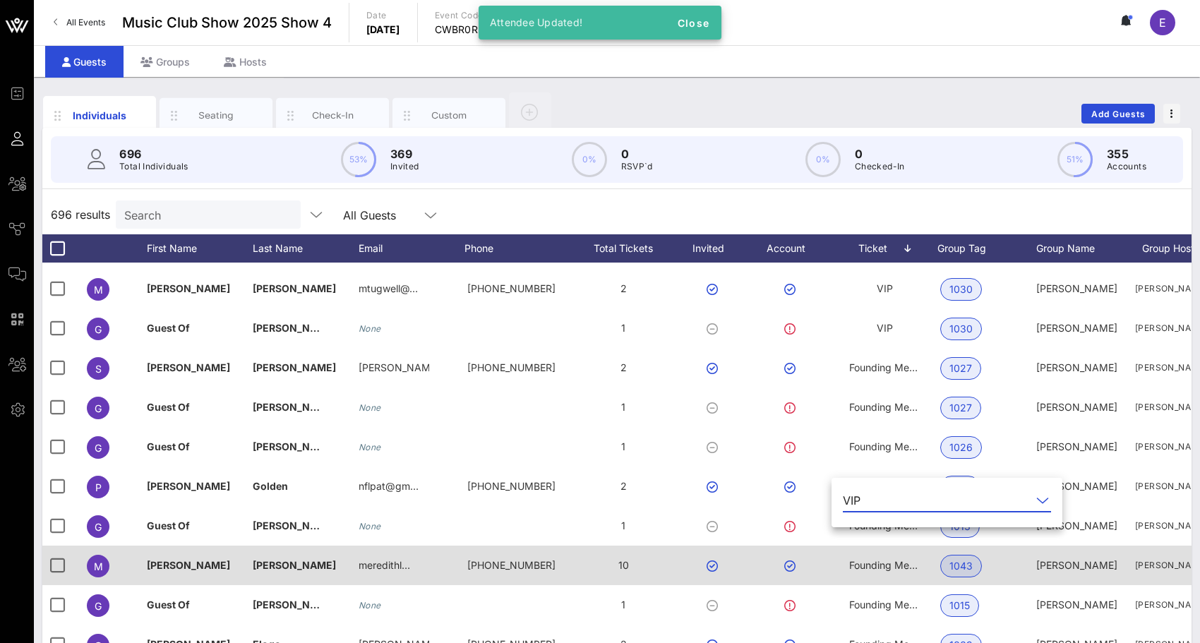
click at [868, 572] on div "Founding Member" at bounding box center [884, 566] width 71 height 40
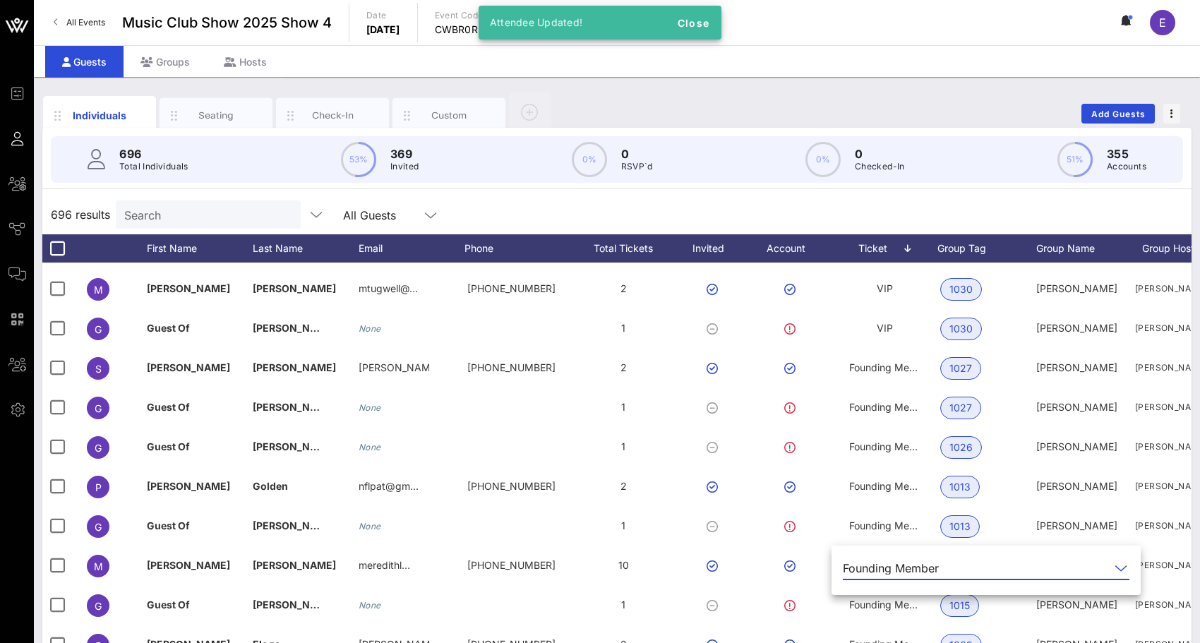
click at [867, 567] on div "Founding Member" at bounding box center [891, 568] width 96 height 13
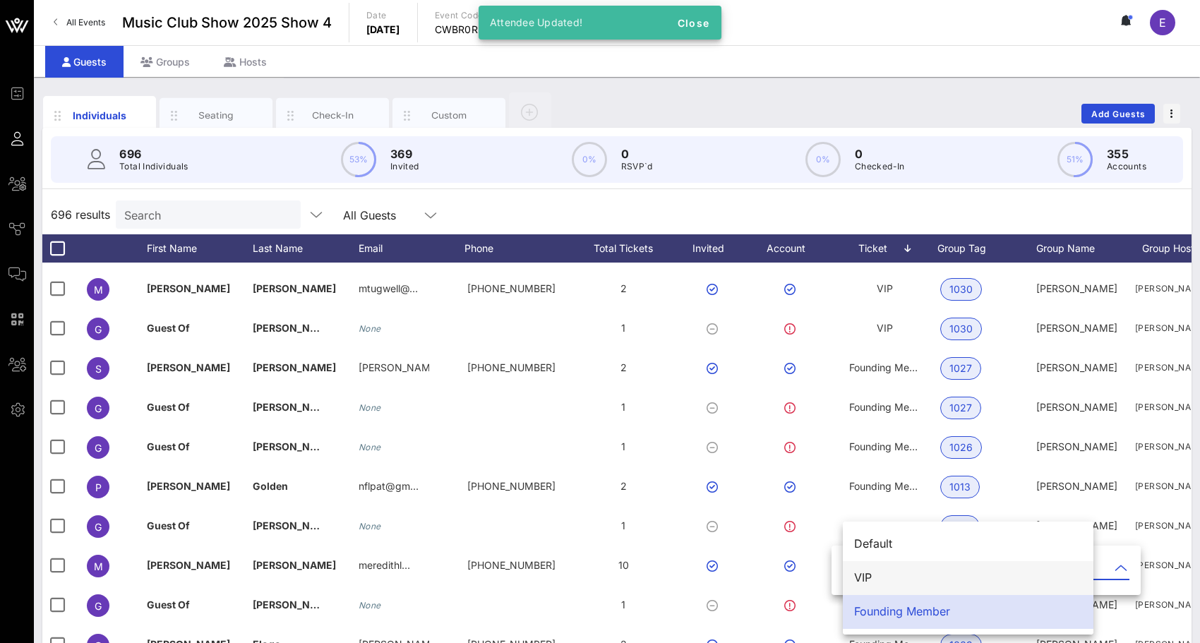
click at [866, 572] on div "VIP" at bounding box center [968, 577] width 228 height 13
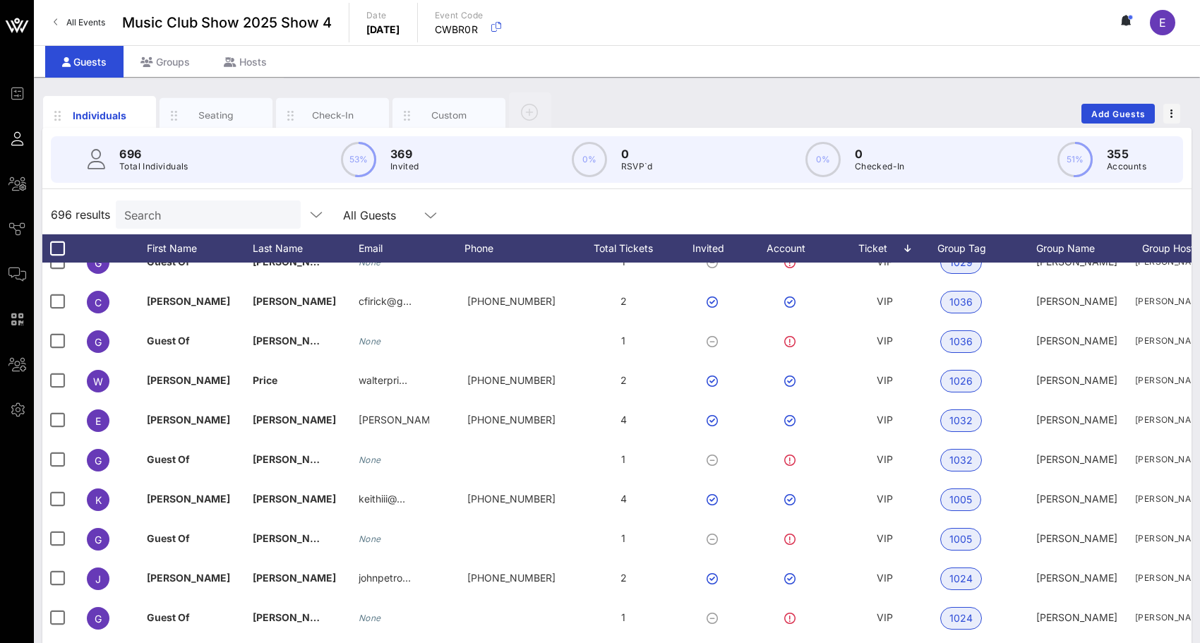
scroll to position [0, 0]
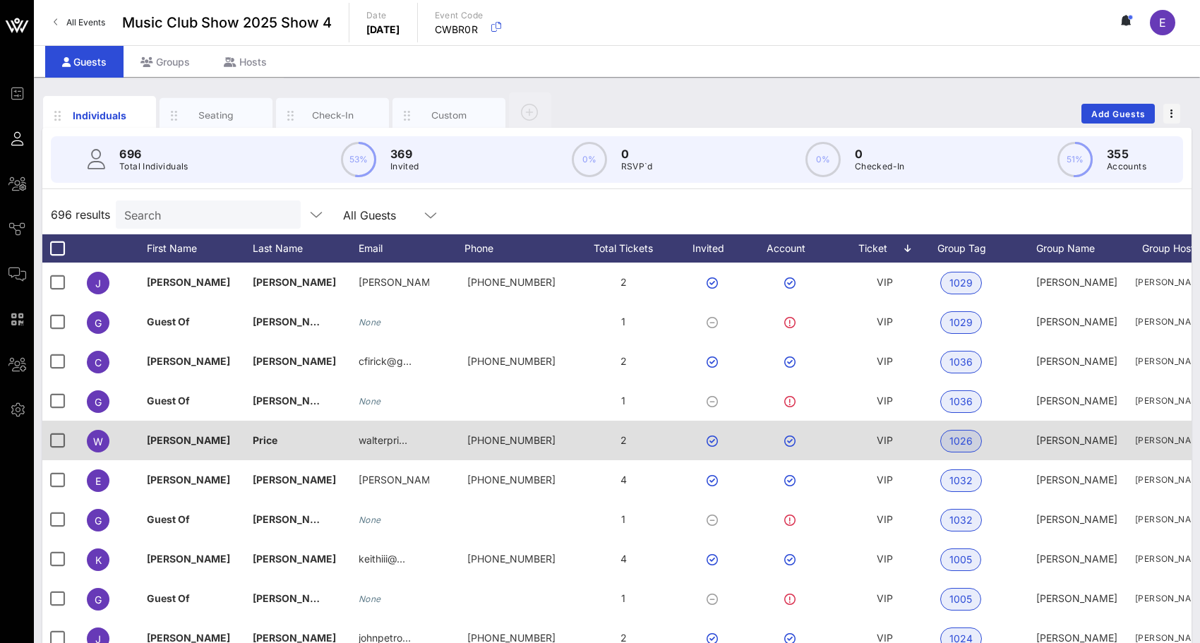
click at [882, 441] on span "VIP" at bounding box center [885, 440] width 16 height 12
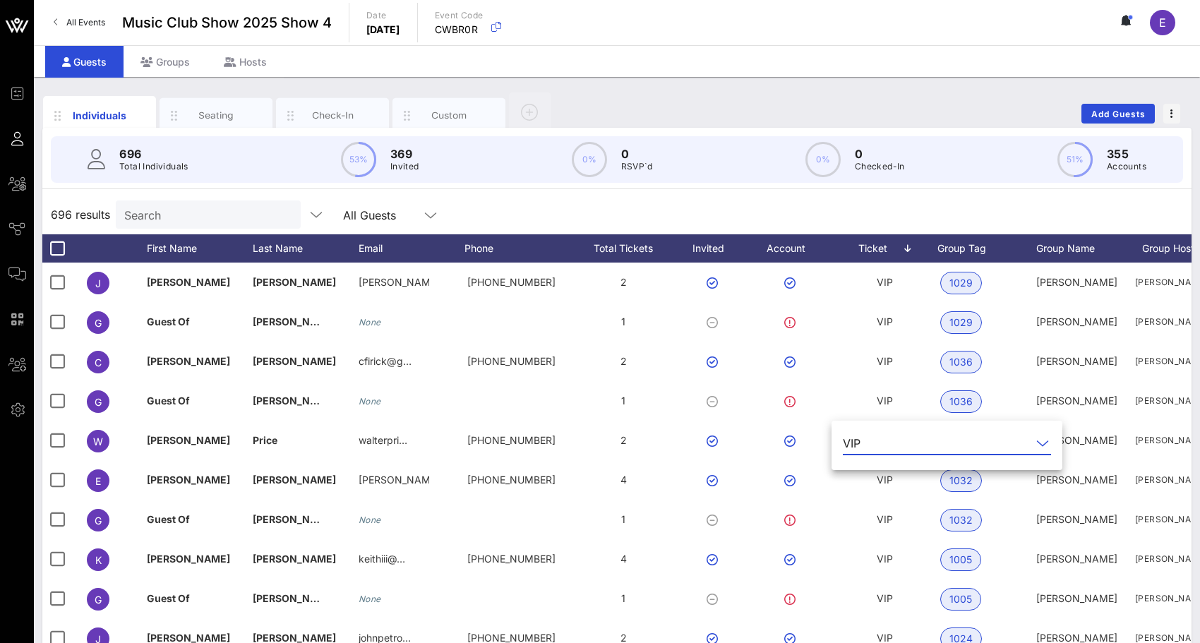
click at [878, 446] on input "text" at bounding box center [948, 443] width 165 height 23
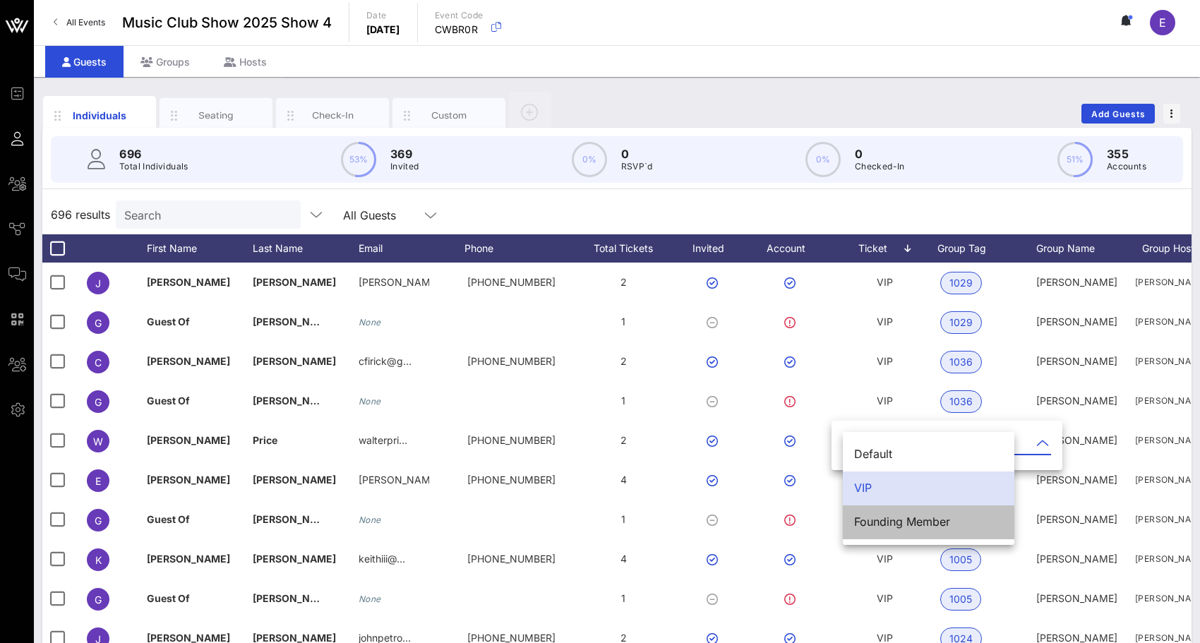
click at [870, 518] on div "Founding Member" at bounding box center [928, 521] width 149 height 13
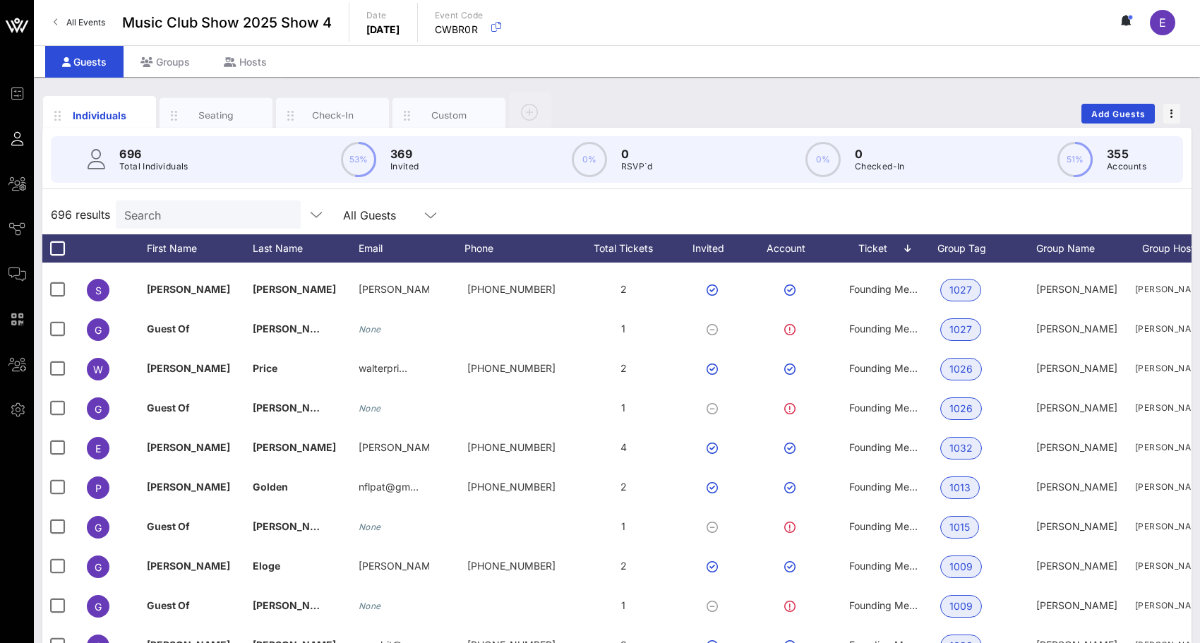
scroll to position [1219, 0]
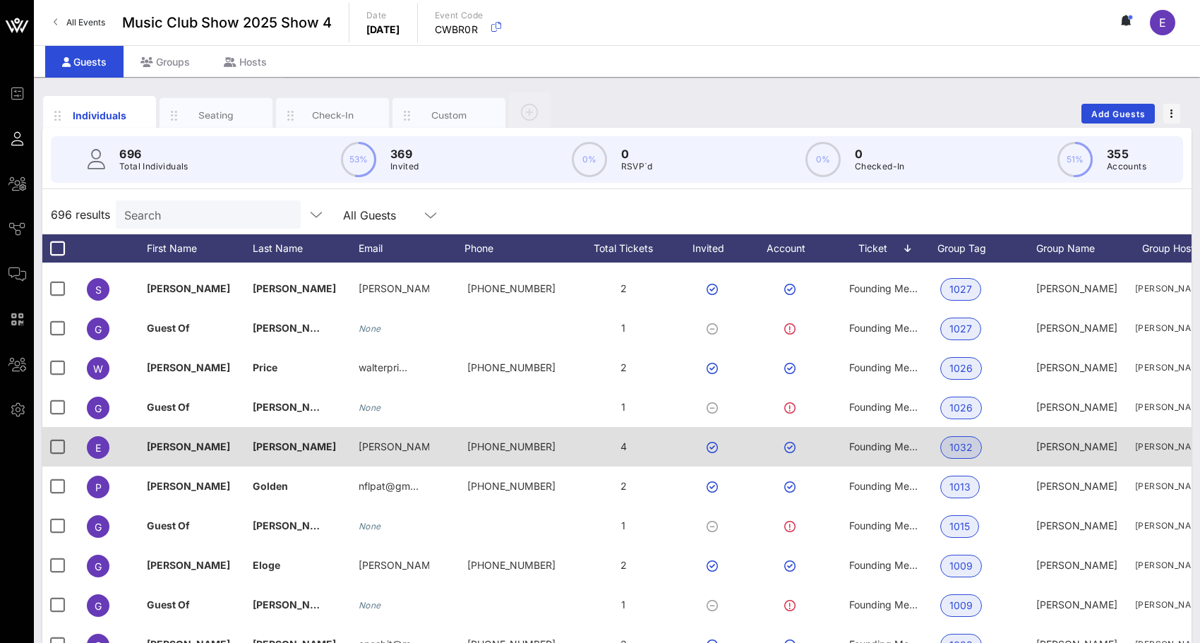
click at [879, 452] on span "Founding Member" at bounding box center [891, 447] width 84 height 12
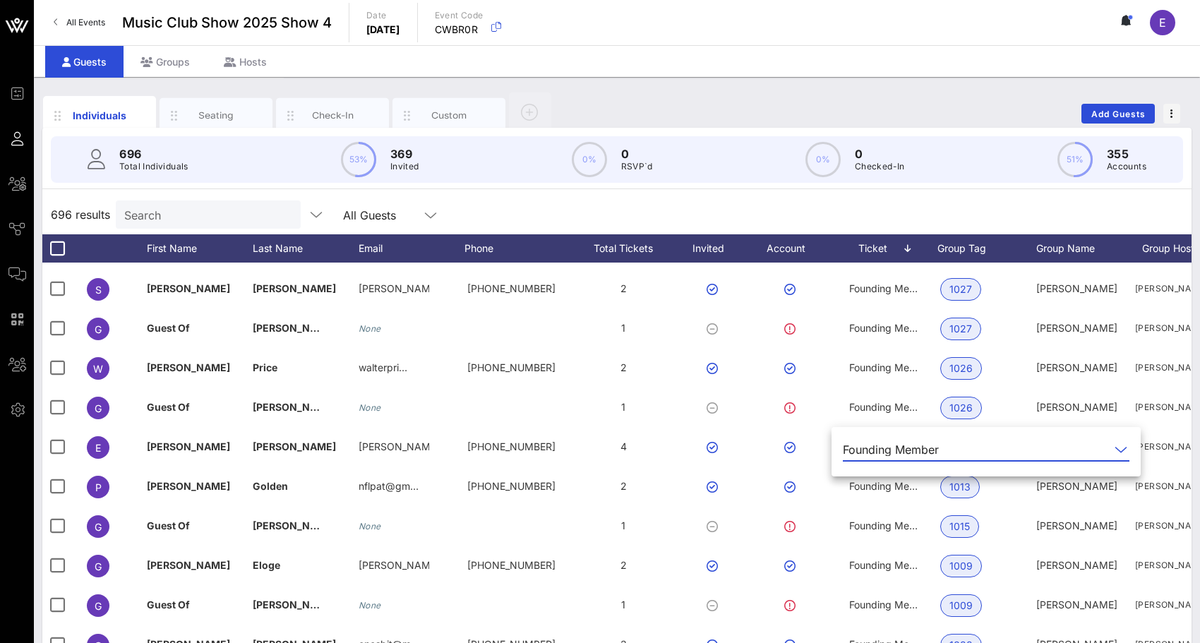
click at [879, 451] on div "Founding Member" at bounding box center [891, 449] width 96 height 13
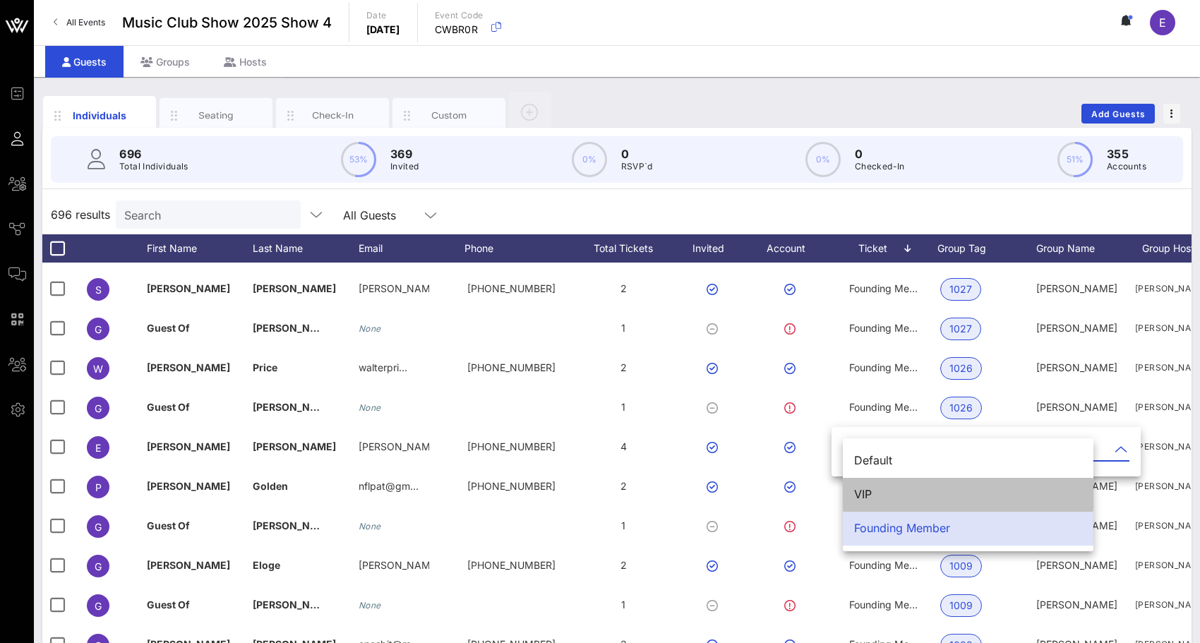
click at [873, 479] on div "VIP" at bounding box center [968, 494] width 228 height 30
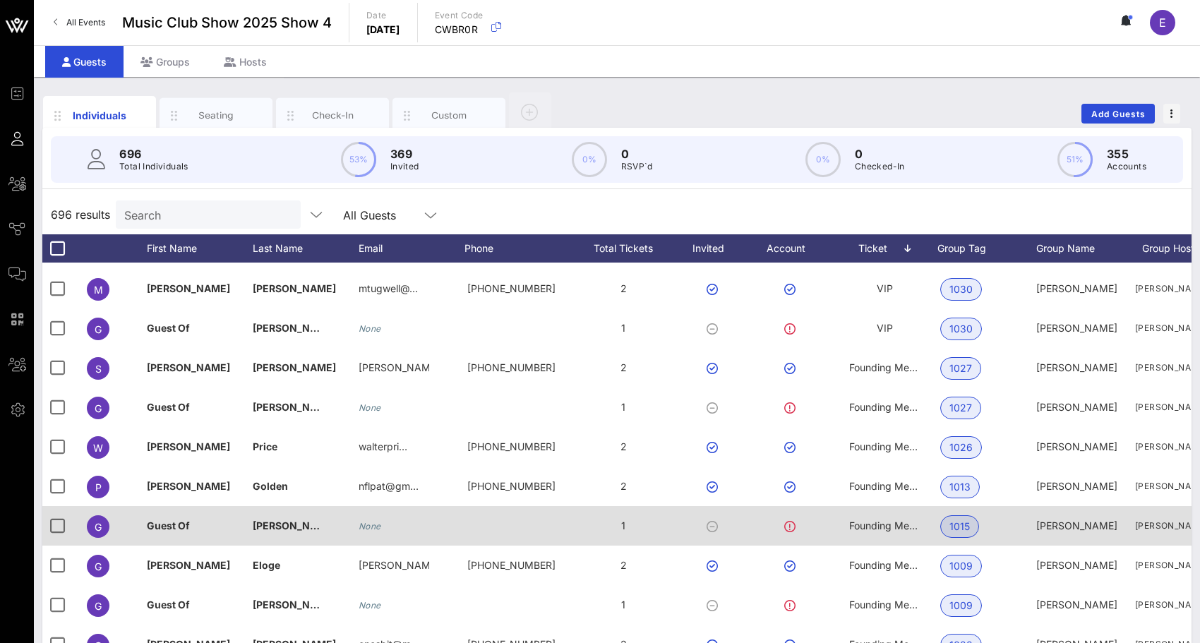
click at [866, 525] on span "Founding Member" at bounding box center [891, 526] width 84 height 12
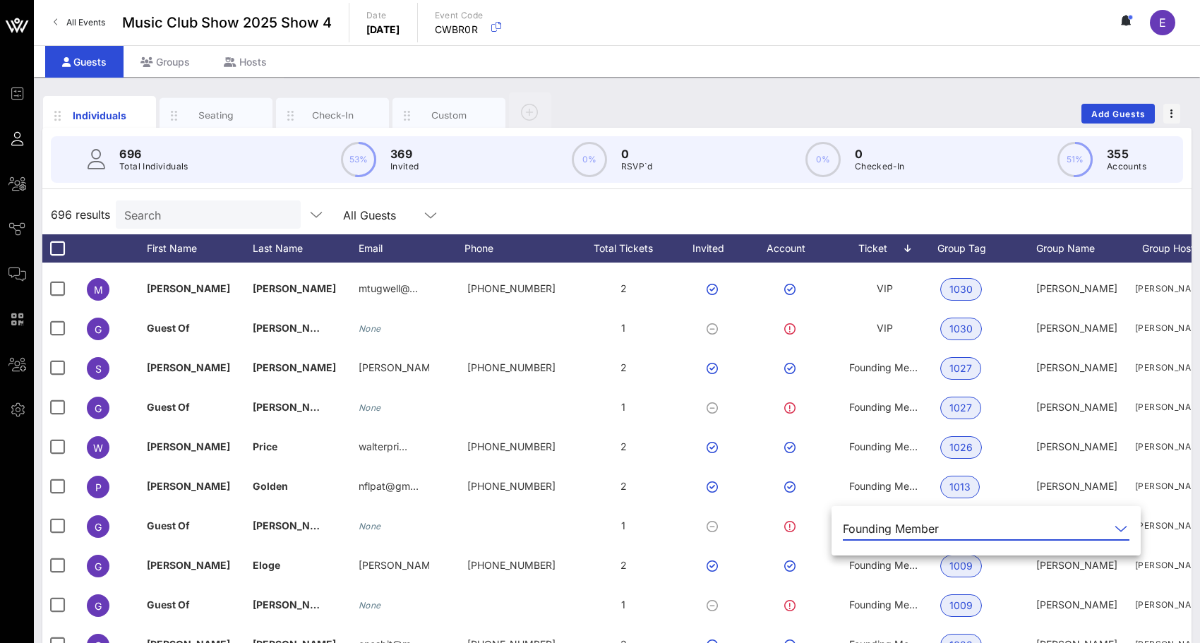
click at [862, 529] on div "Founding Member" at bounding box center [891, 528] width 96 height 13
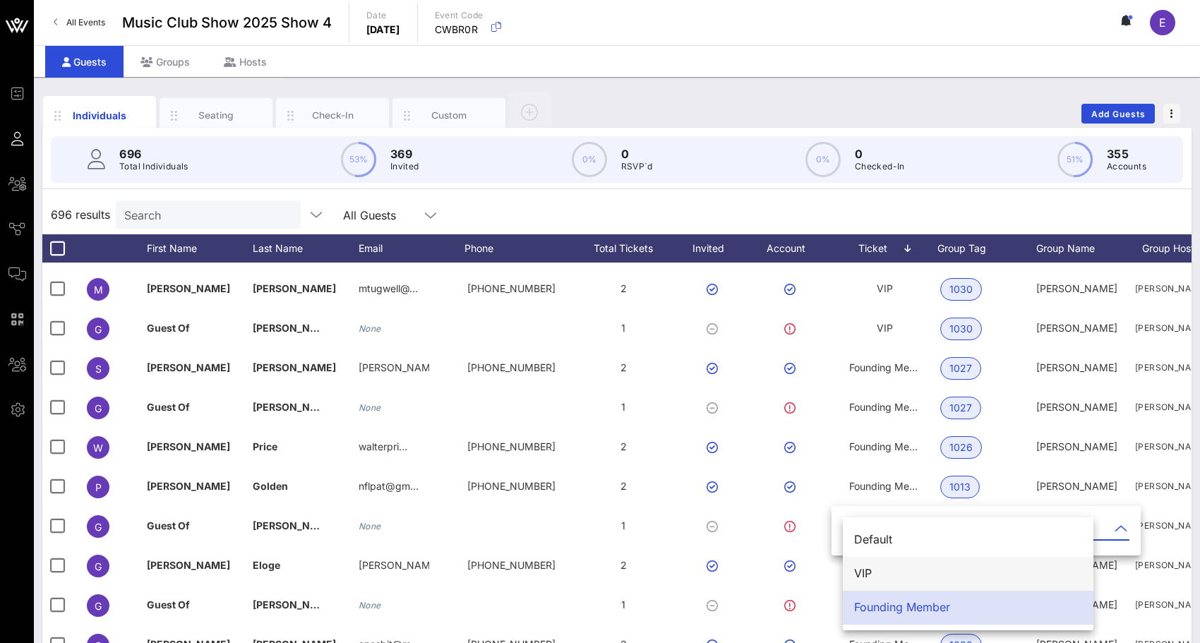
click at [855, 566] on div "VIP" at bounding box center [968, 573] width 228 height 30
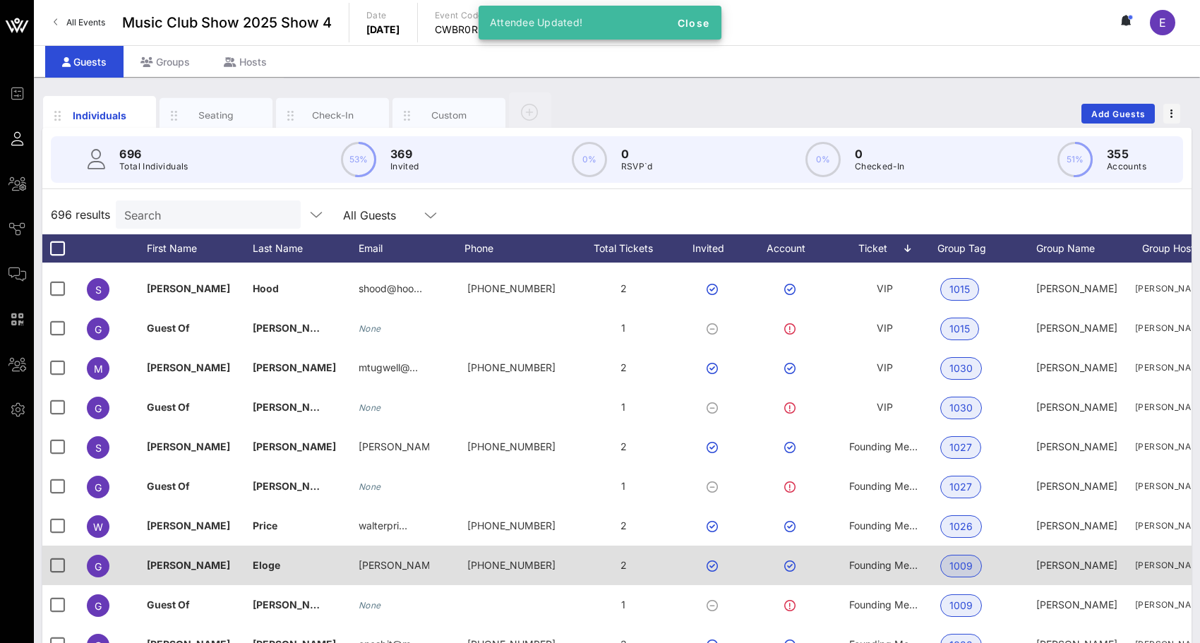
click at [860, 563] on span "Founding Member" at bounding box center [891, 565] width 84 height 12
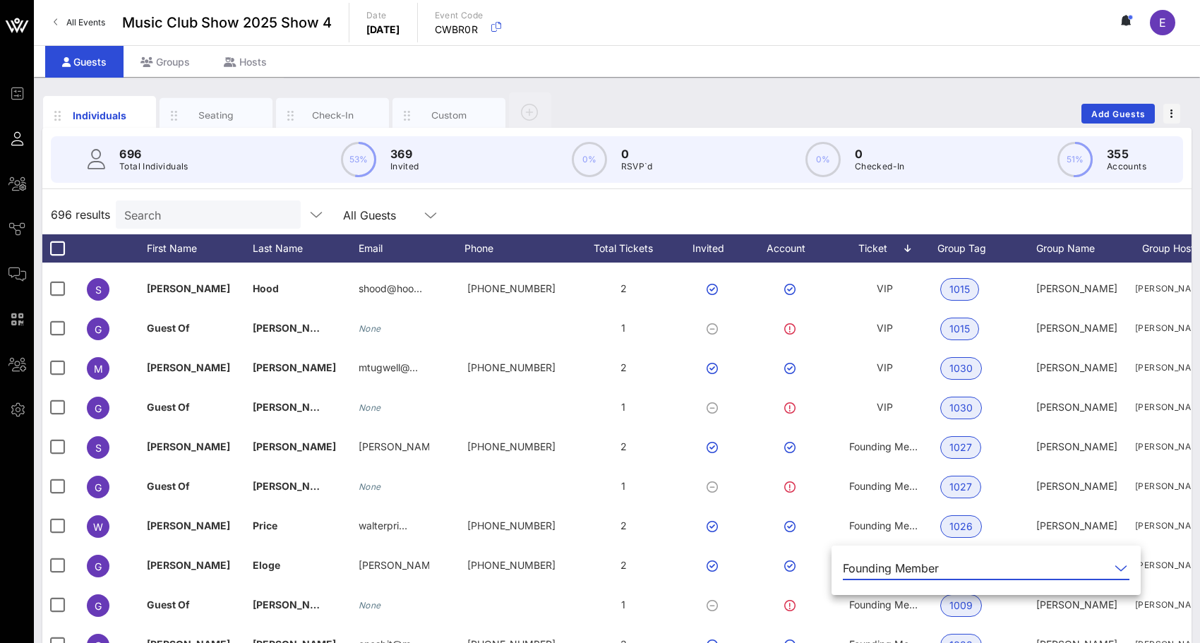
click at [859, 566] on div "Founding Member" at bounding box center [891, 568] width 96 height 13
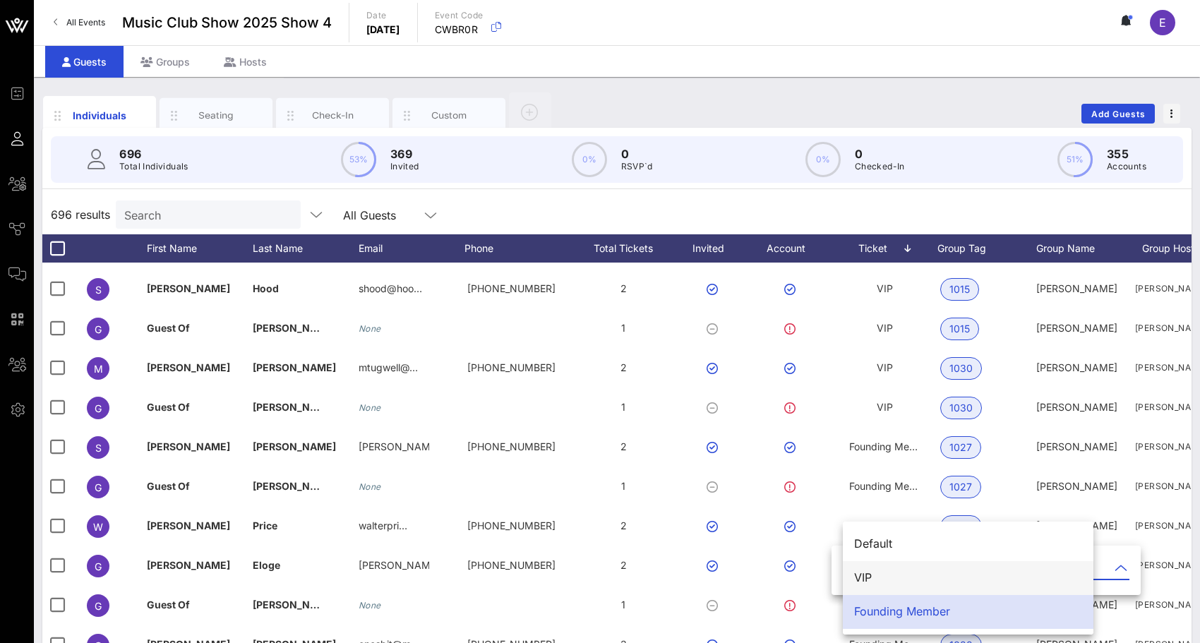
click at [861, 575] on div "VIP" at bounding box center [968, 577] width 228 height 13
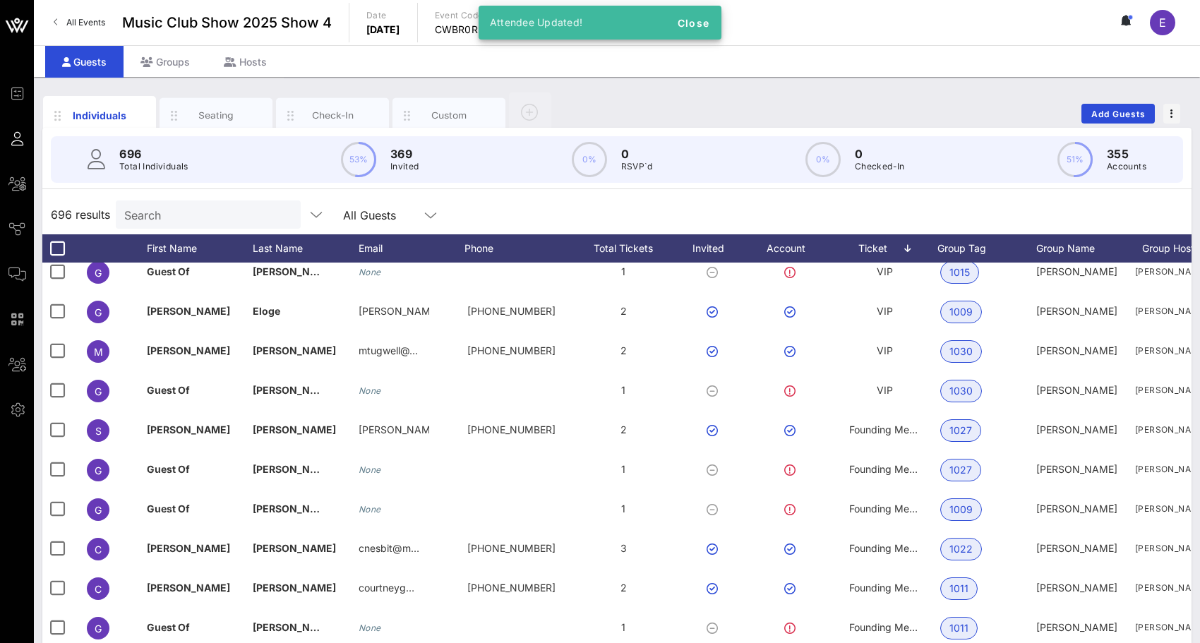
scroll to position [1317, 0]
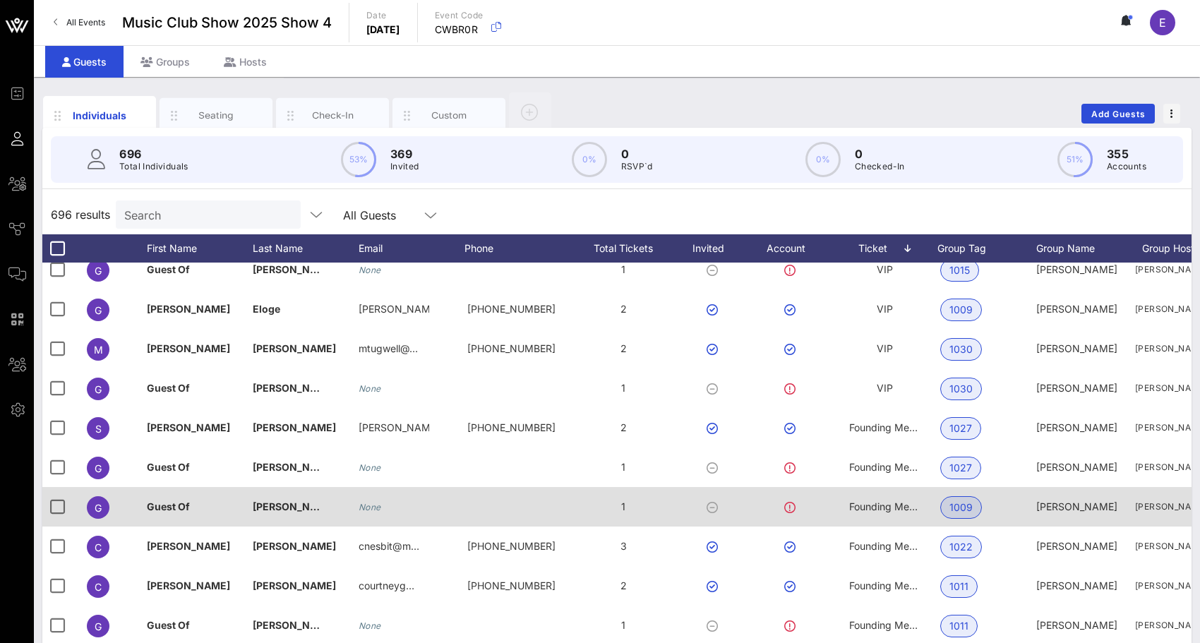
click at [874, 510] on span "Founding Member" at bounding box center [891, 507] width 84 height 12
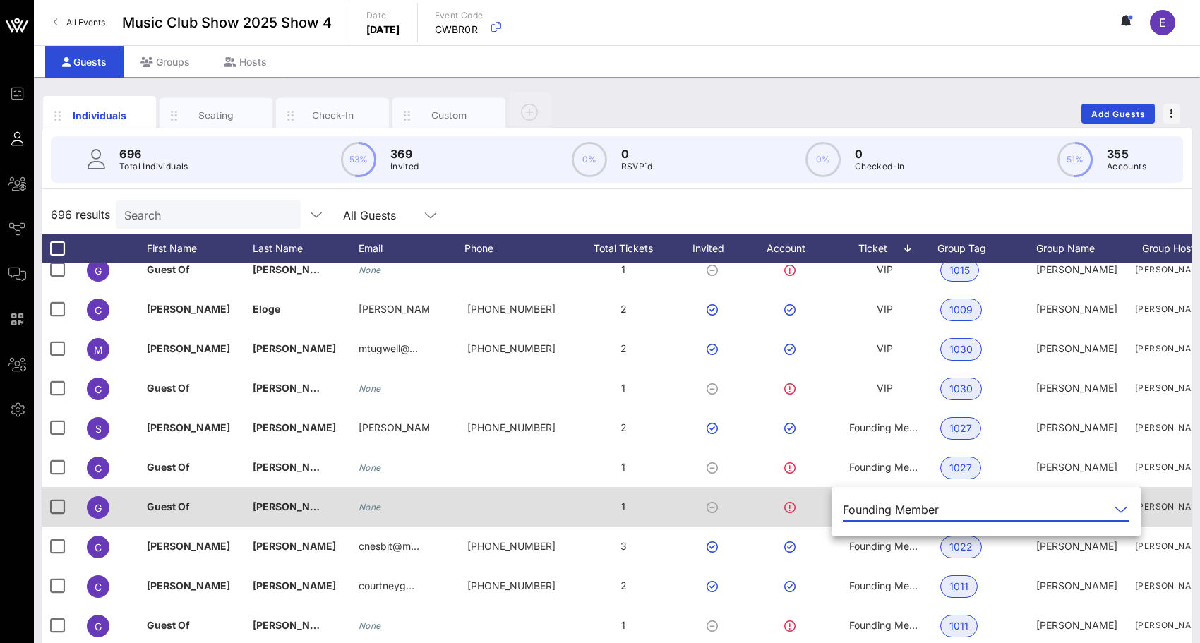
click at [874, 510] on div "Founding Member" at bounding box center [891, 509] width 96 height 13
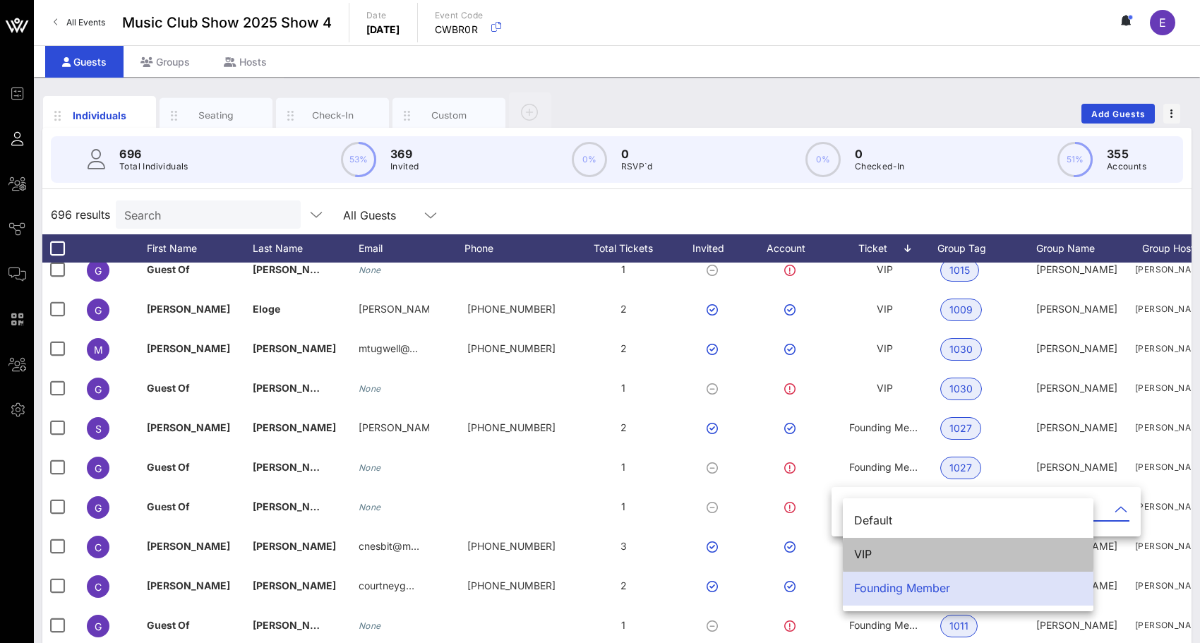
click at [870, 547] on div "VIP" at bounding box center [968, 554] width 228 height 30
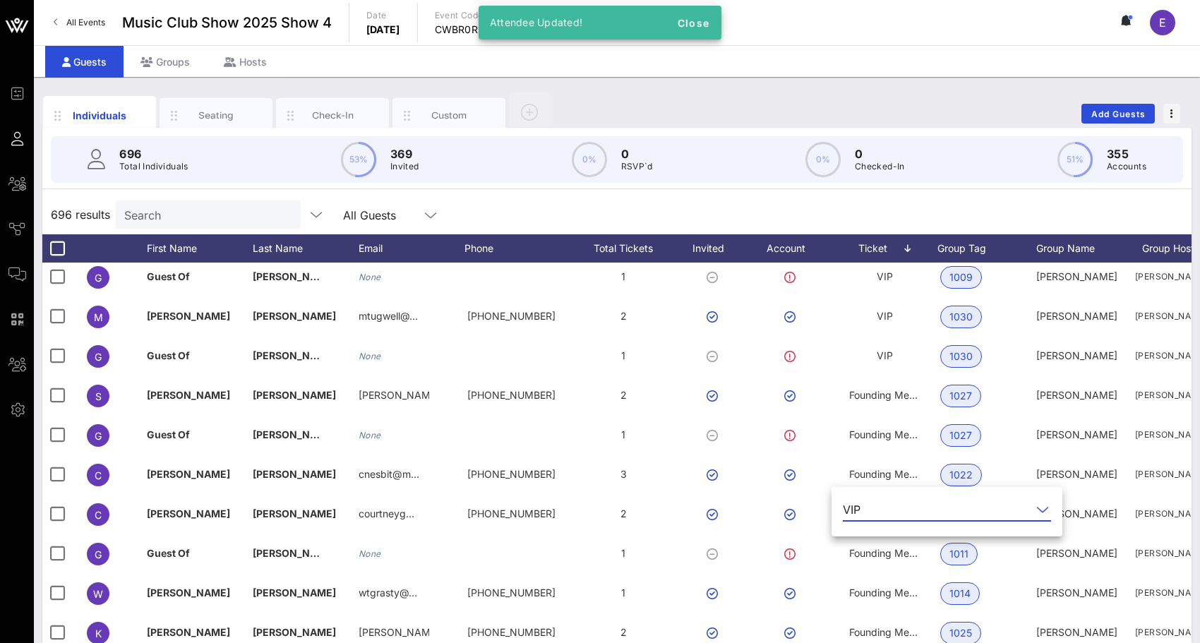
scroll to position [1396, 0]
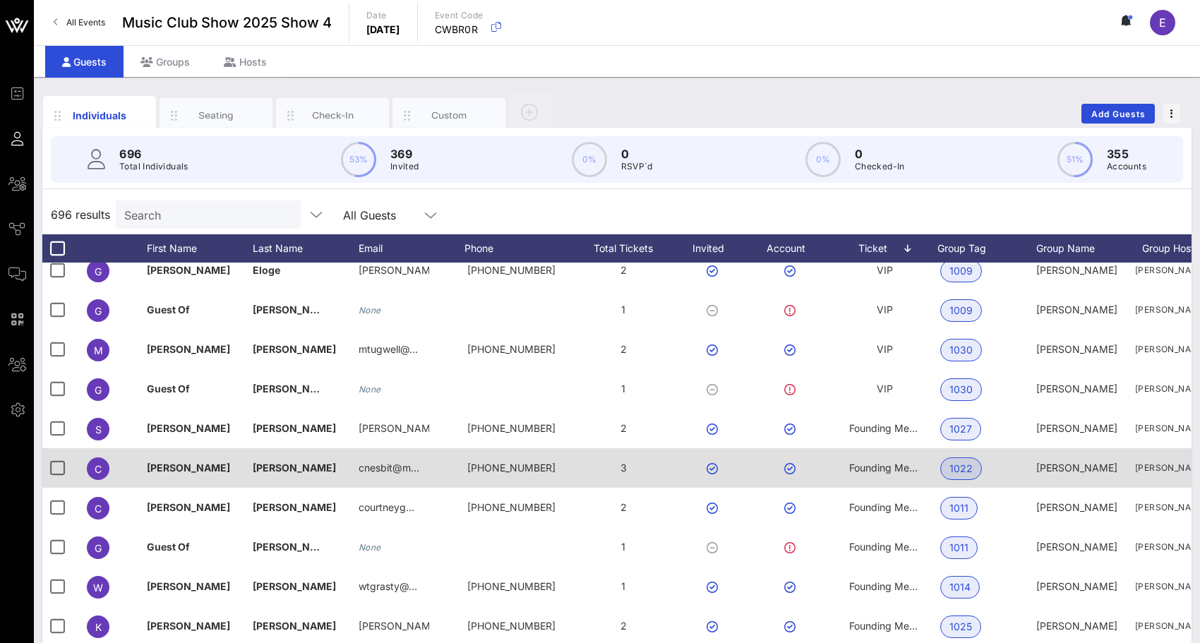
click at [877, 461] on div "Founding Member" at bounding box center [884, 468] width 71 height 40
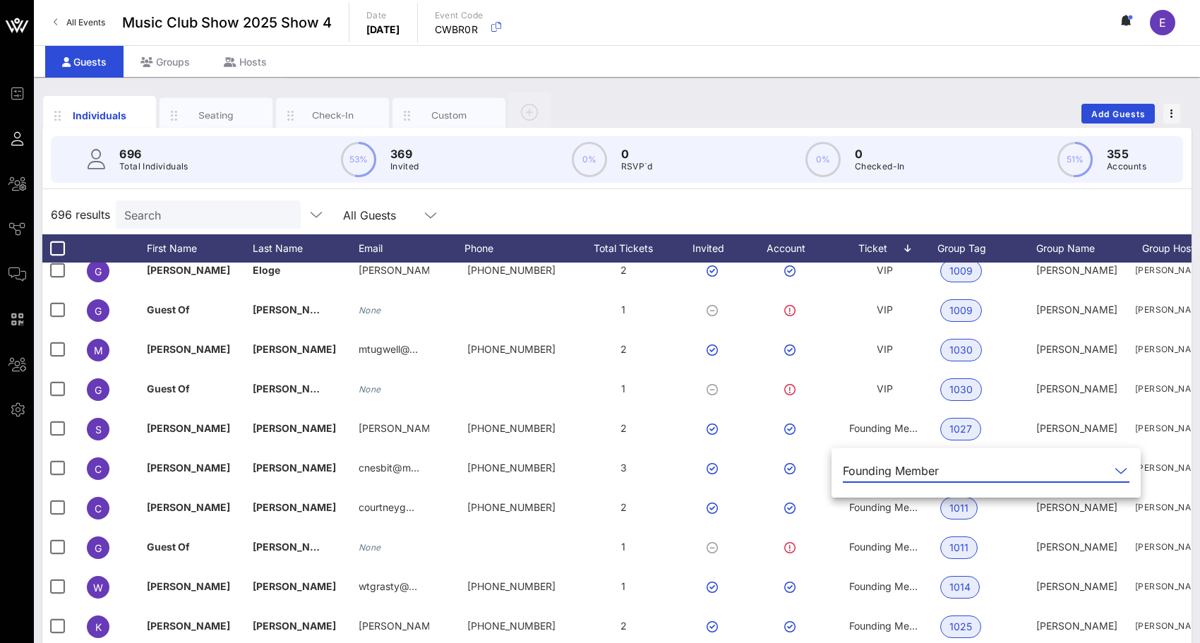
click at [877, 480] on div "Founding Member" at bounding box center [976, 471] width 267 height 23
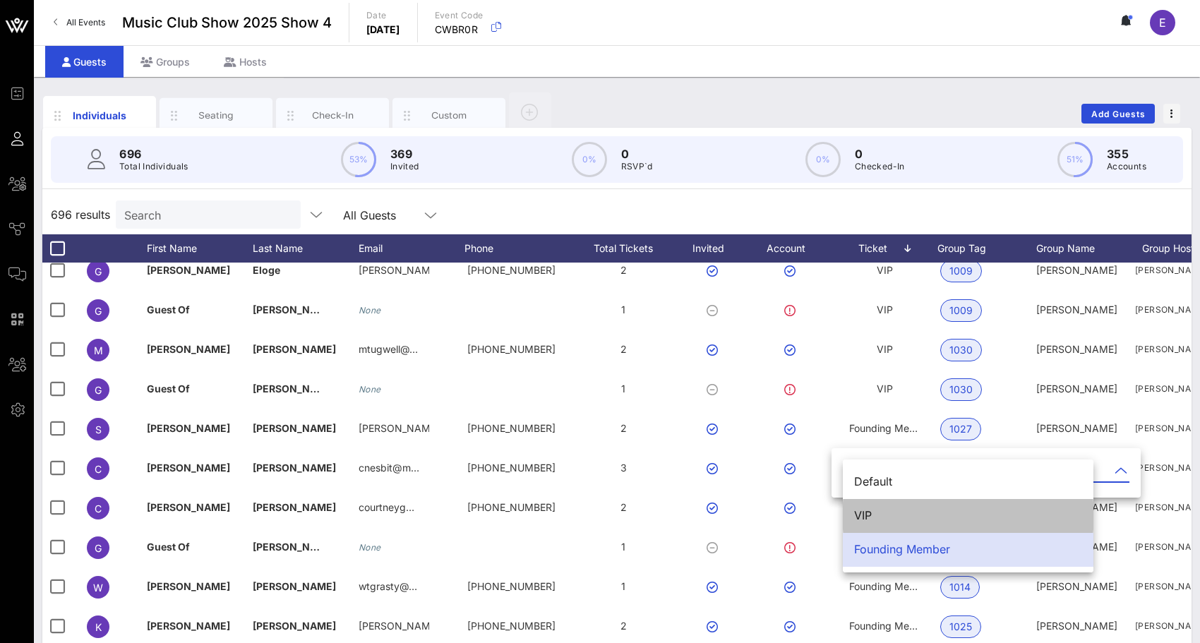
click at [875, 517] on div "VIP" at bounding box center [968, 515] width 228 height 13
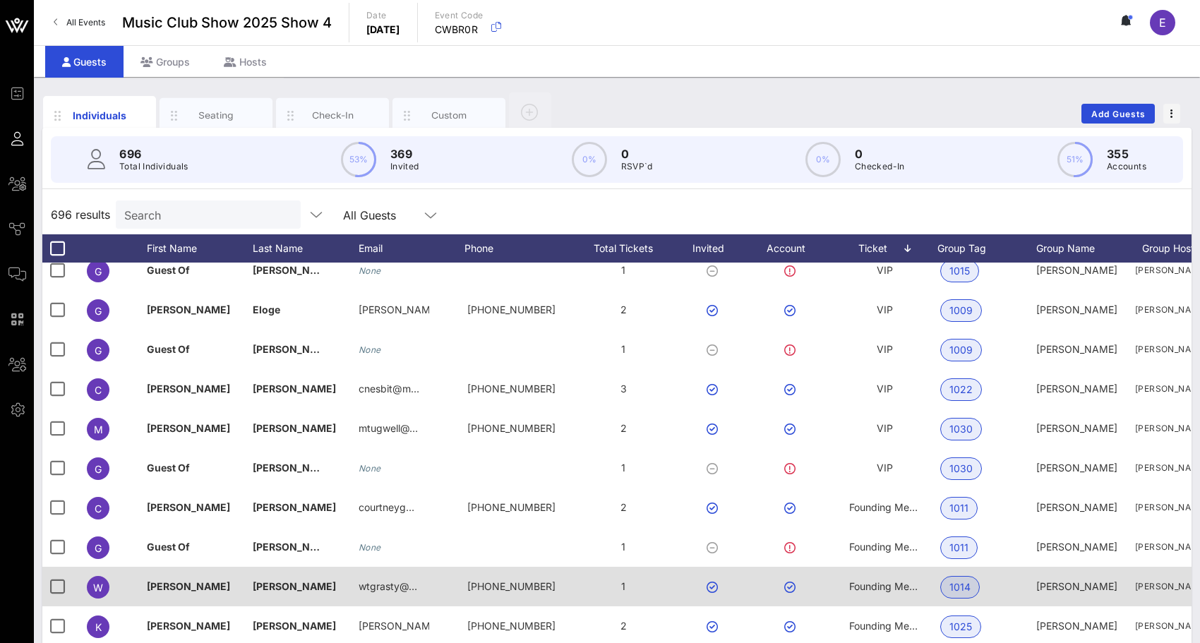
click at [866, 573] on div "Founding Member" at bounding box center [884, 587] width 71 height 40
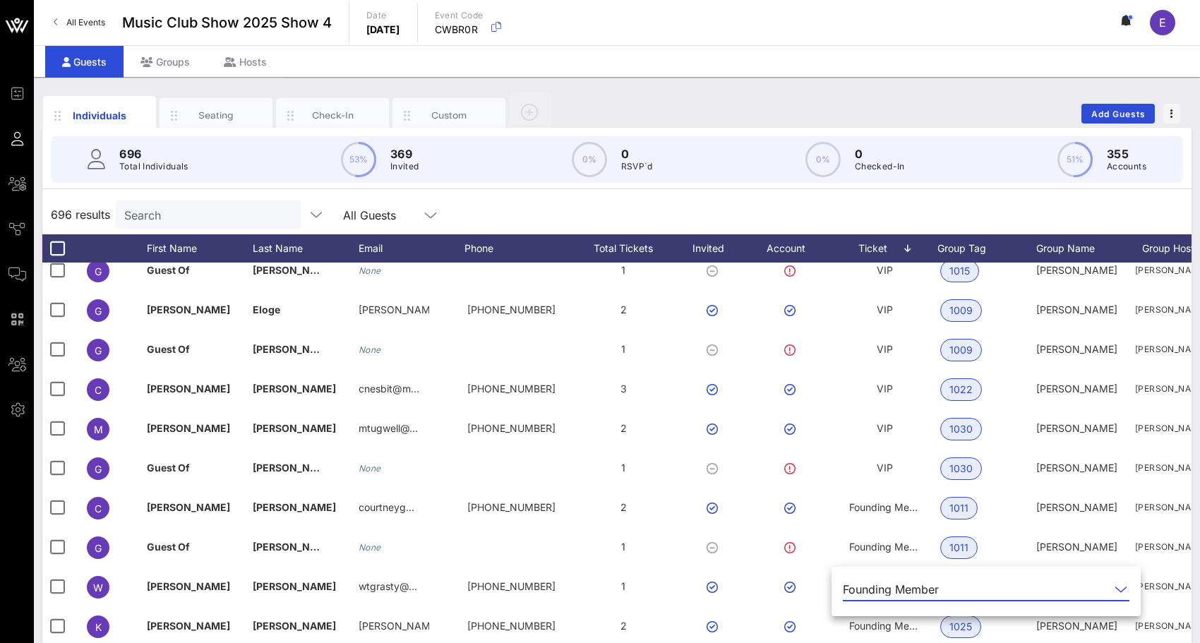
click at [866, 590] on div "Founding Member" at bounding box center [891, 589] width 96 height 13
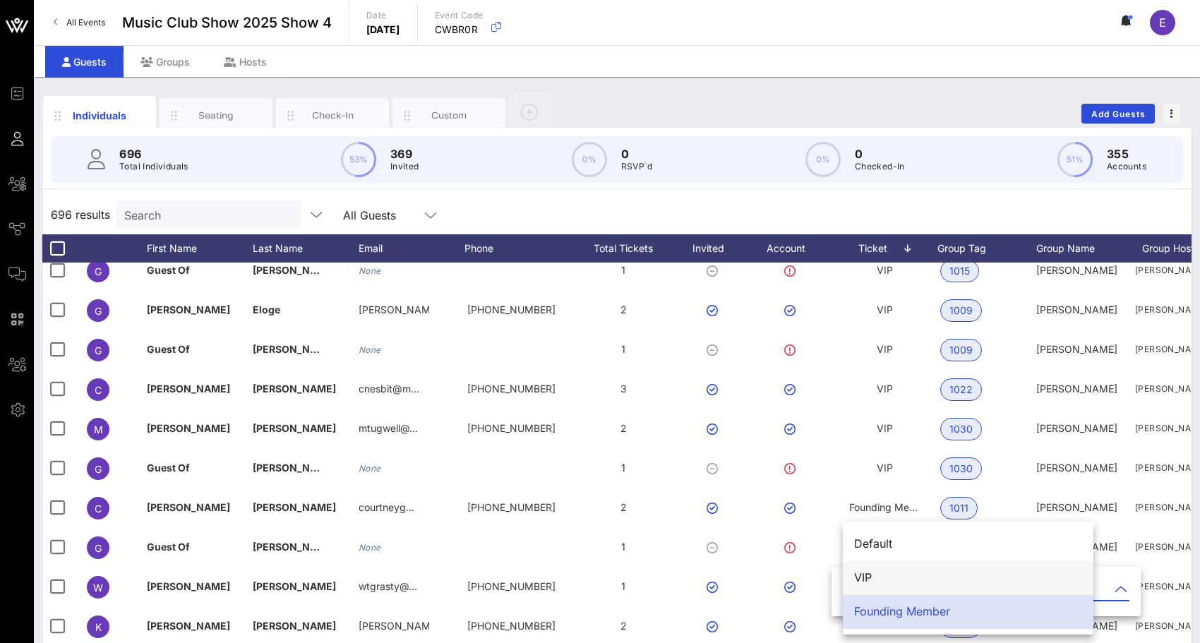
click at [870, 576] on div "VIP" at bounding box center [968, 577] width 228 height 13
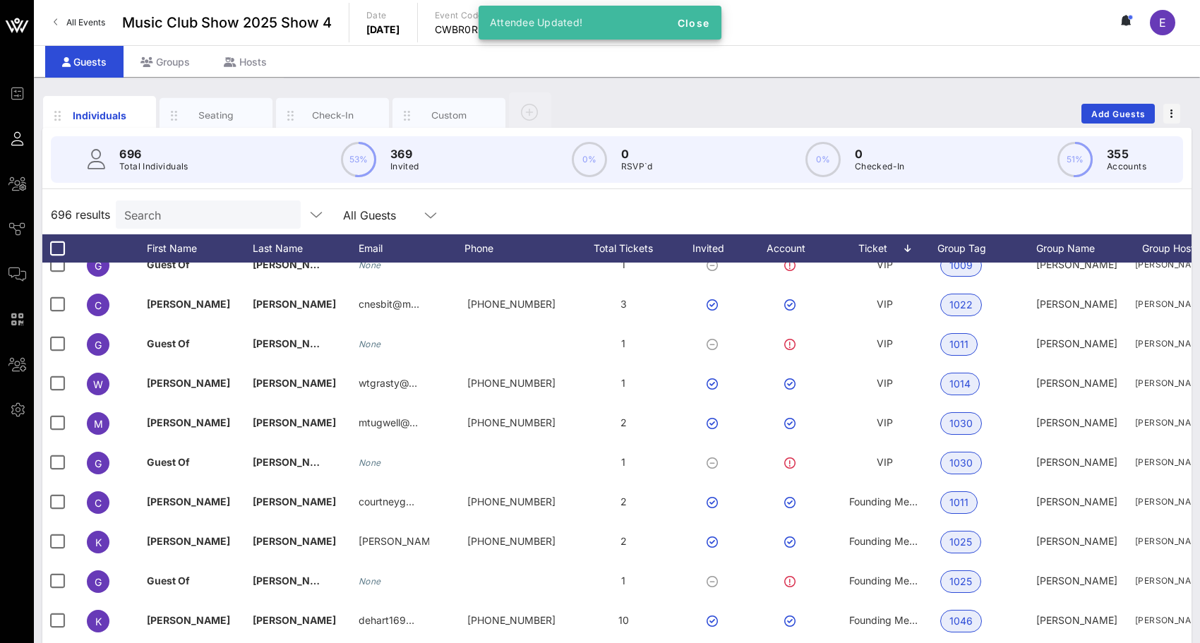
scroll to position [1488, 0]
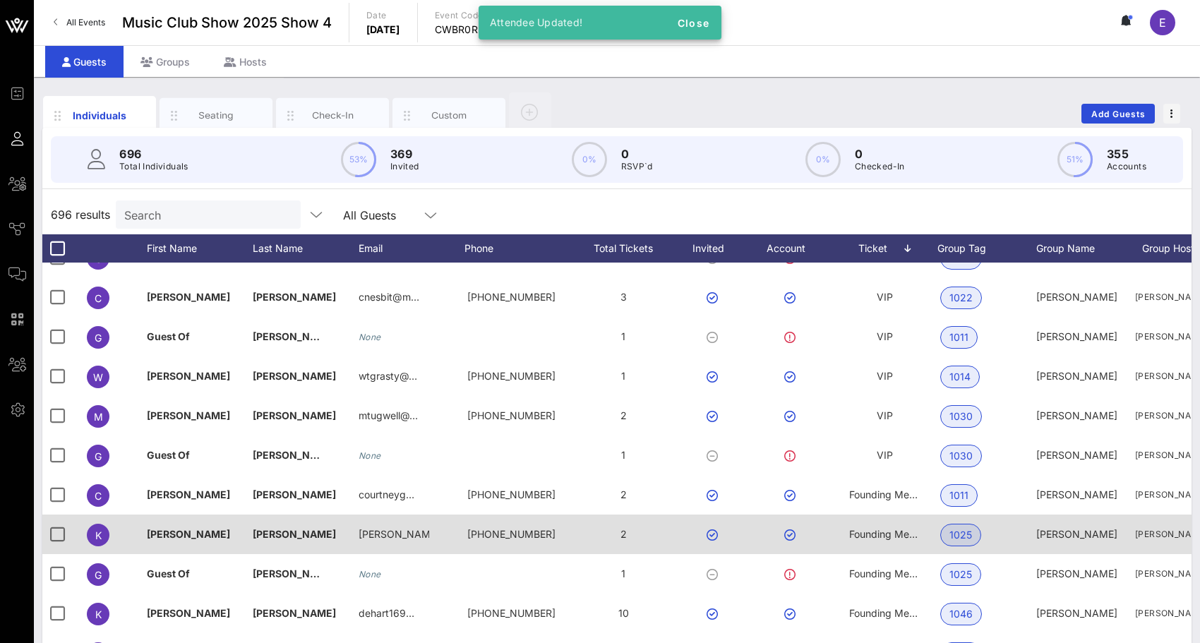
click at [870, 544] on div "Founding Member" at bounding box center [884, 535] width 71 height 40
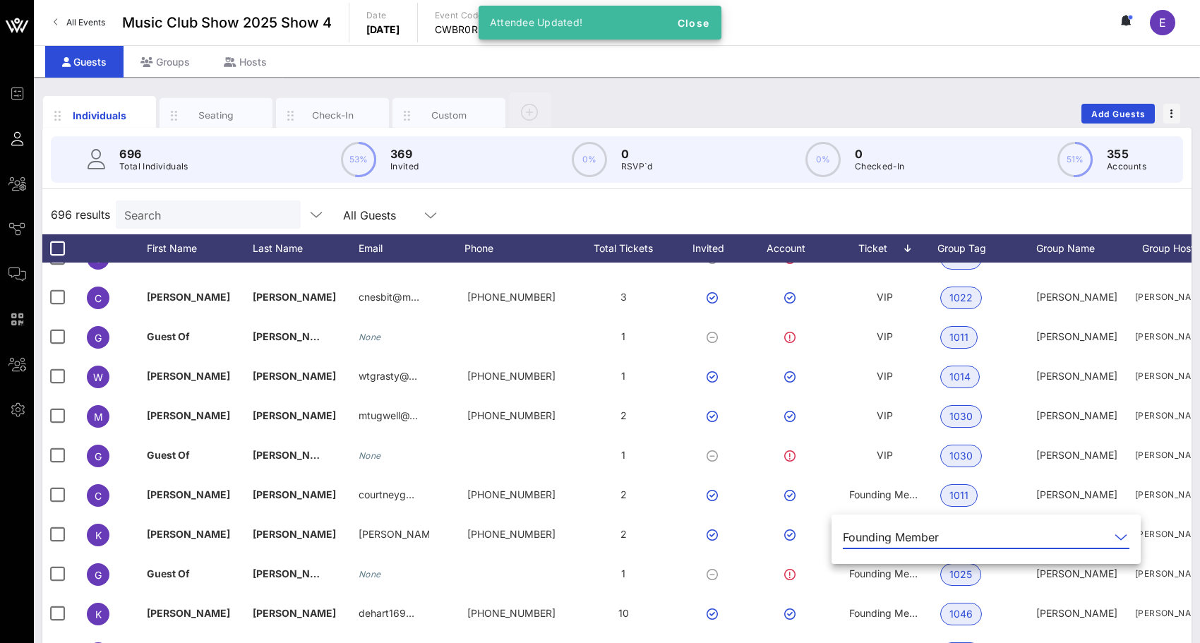
click at [869, 549] on div "Founding Member" at bounding box center [986, 537] width 287 height 23
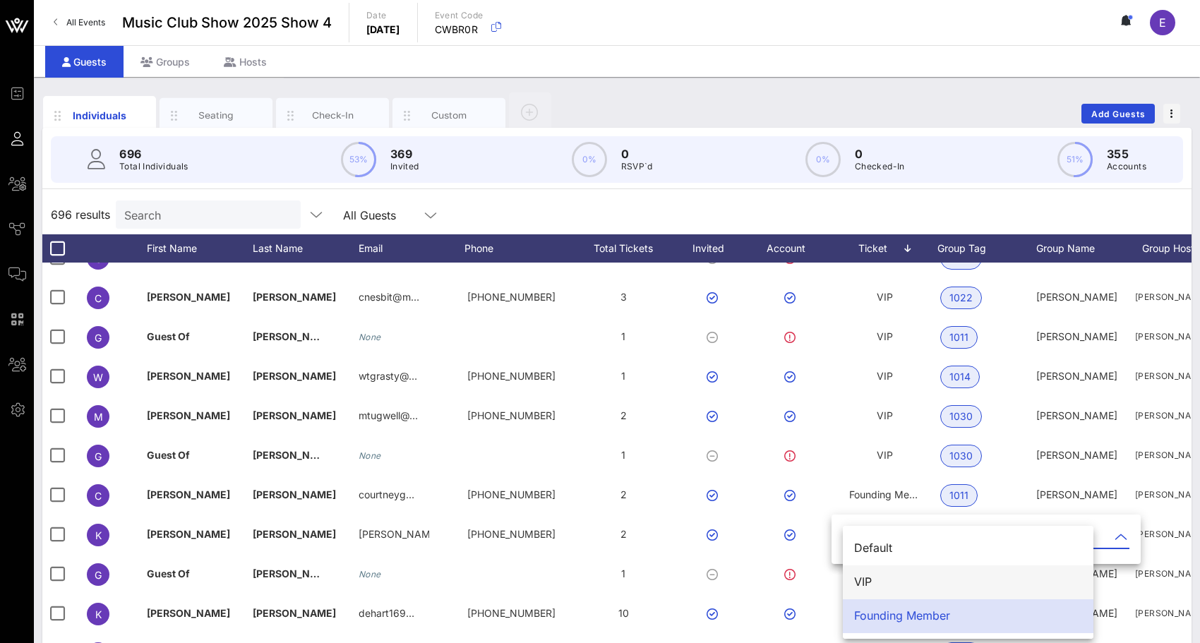
drag, startPoint x: 868, startPoint y: 558, endPoint x: 868, endPoint y: 580, distance: 21.9
click at [868, 580] on div "Default VIP Founding Member" at bounding box center [968, 582] width 251 height 113
click at [868, 580] on div "VIP" at bounding box center [968, 581] width 228 height 13
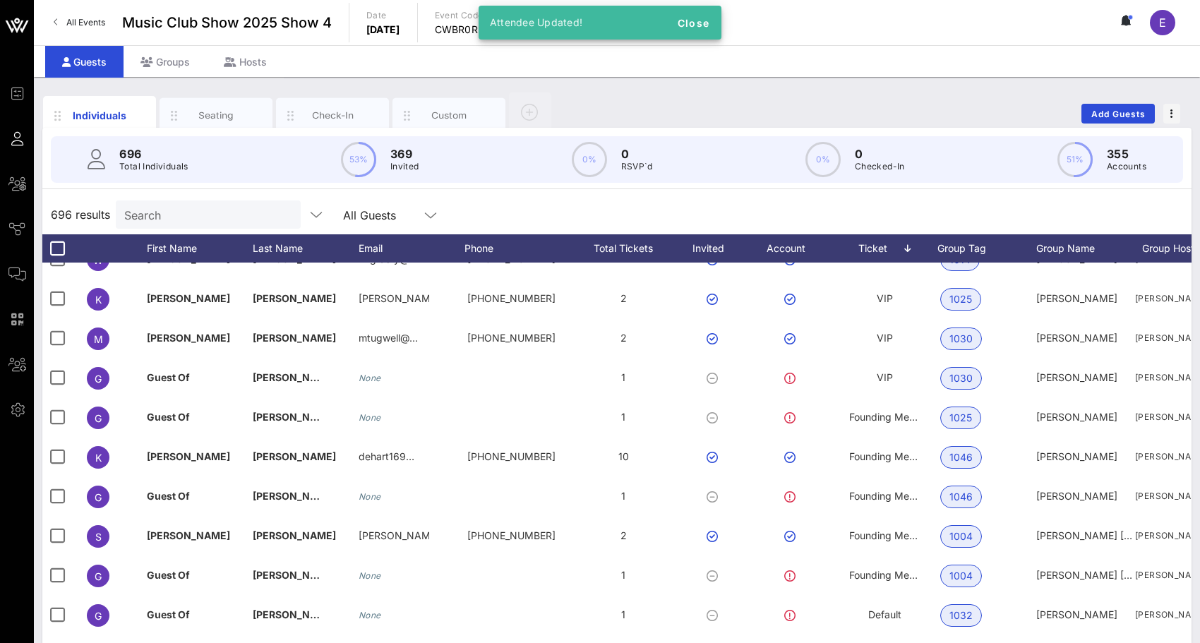
scroll to position [1646, 0]
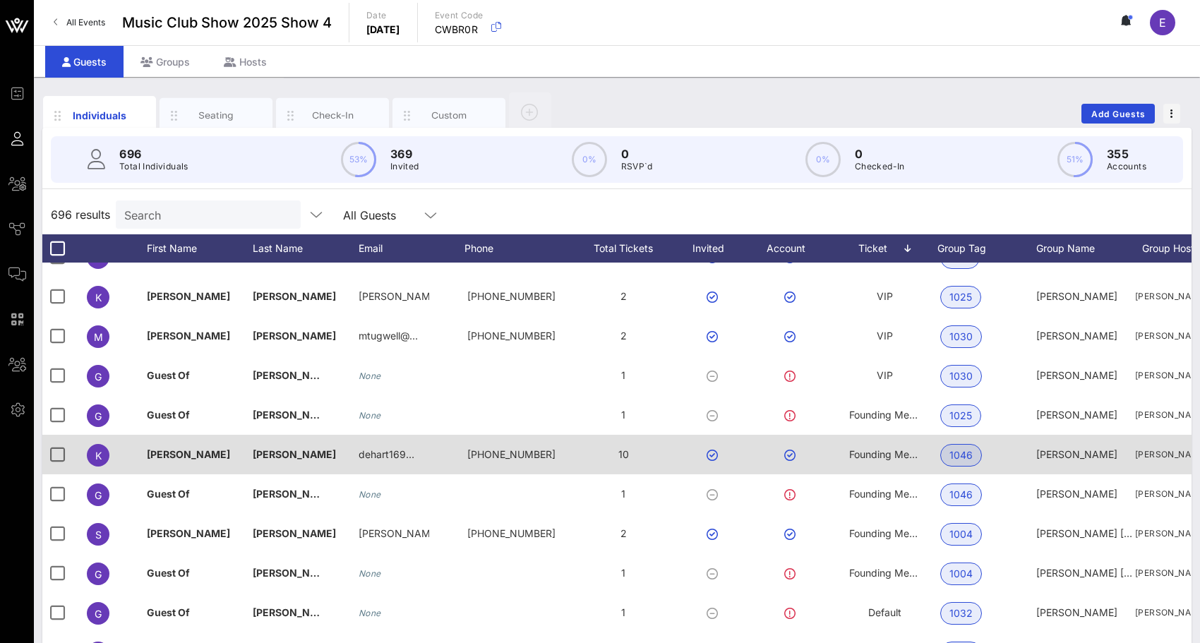
click at [871, 453] on span "Founding Member" at bounding box center [891, 454] width 84 height 12
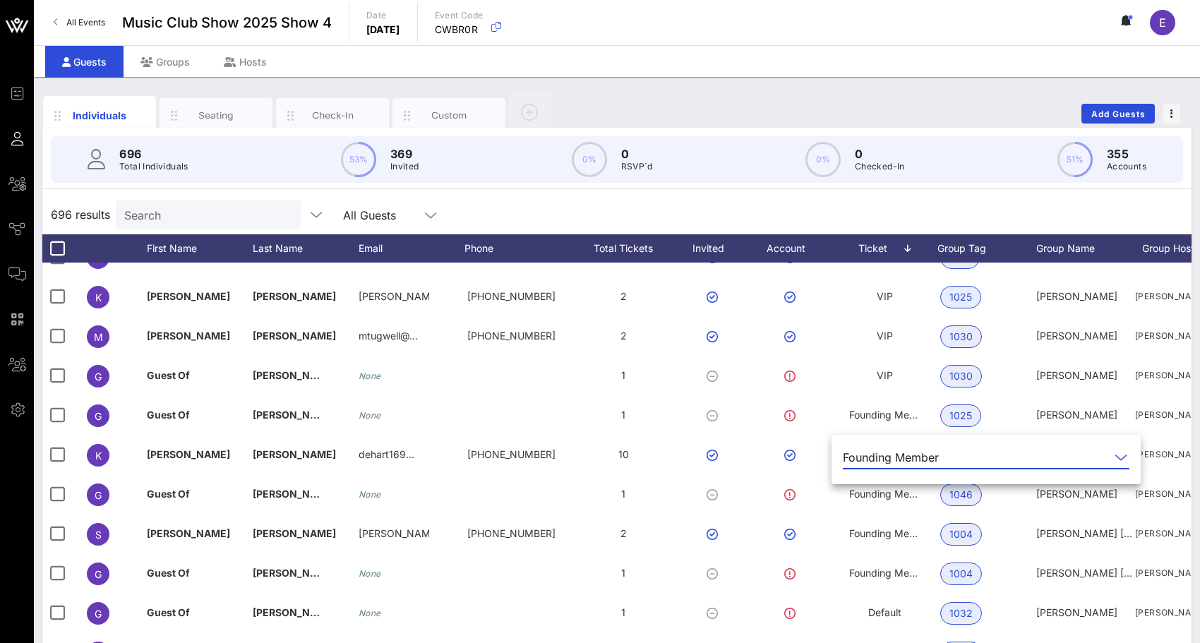
click at [869, 459] on div "Founding Member" at bounding box center [891, 457] width 96 height 13
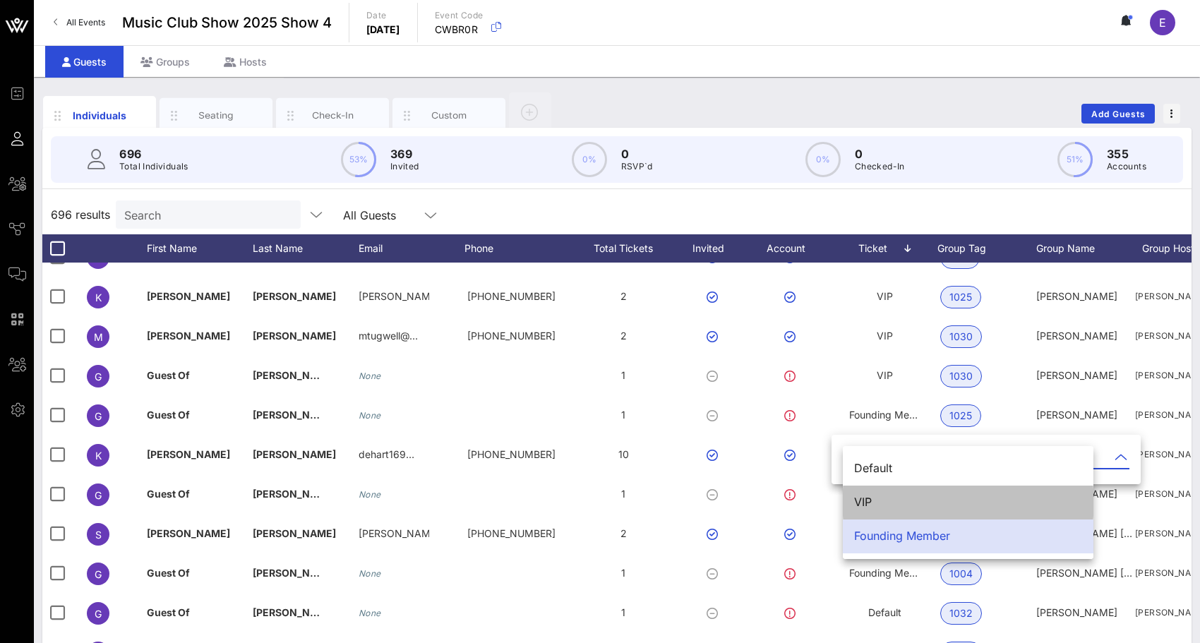
click at [869, 500] on div "VIP" at bounding box center [968, 502] width 228 height 13
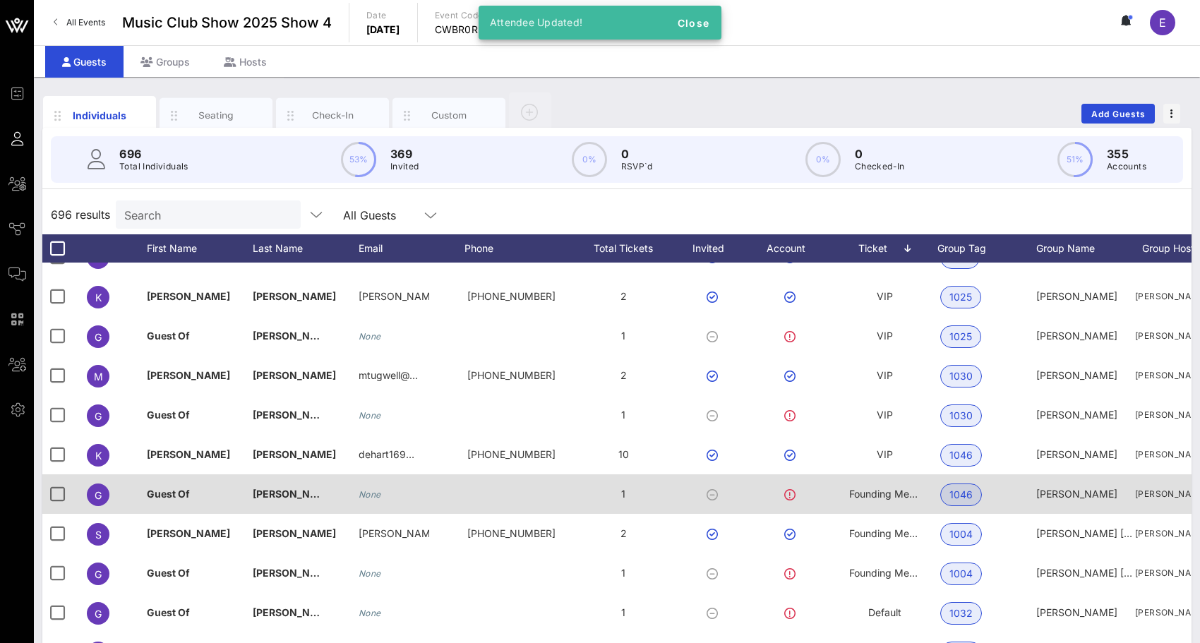
click at [875, 498] on span "Founding Member" at bounding box center [891, 494] width 84 height 12
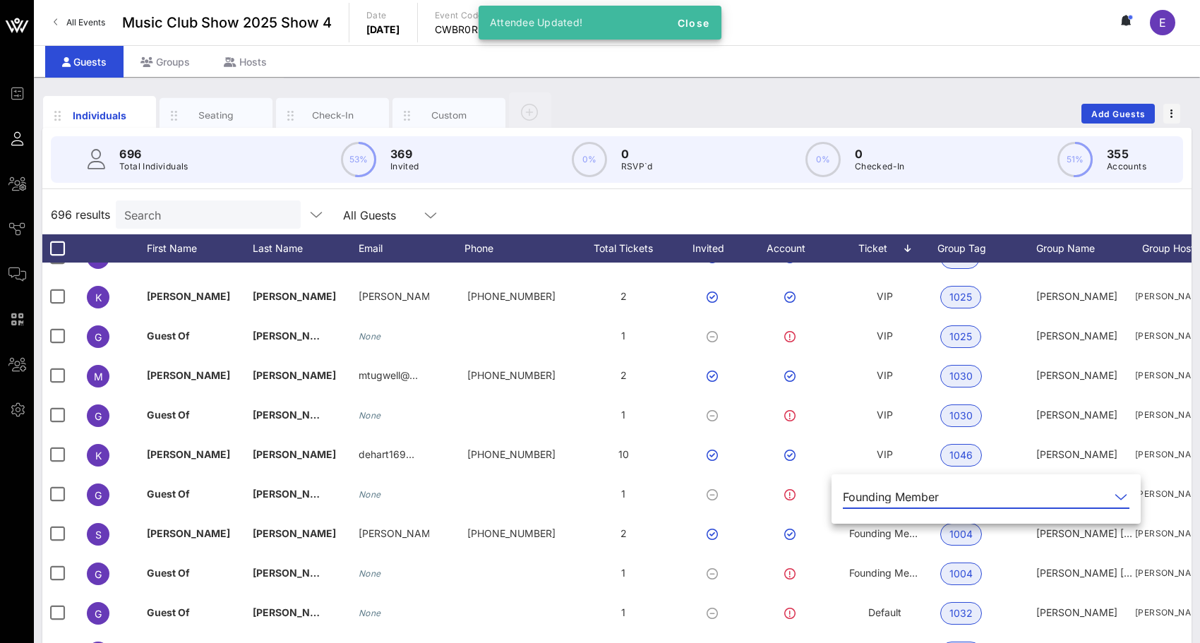
click at [874, 494] on div "Founding Member" at bounding box center [891, 497] width 96 height 13
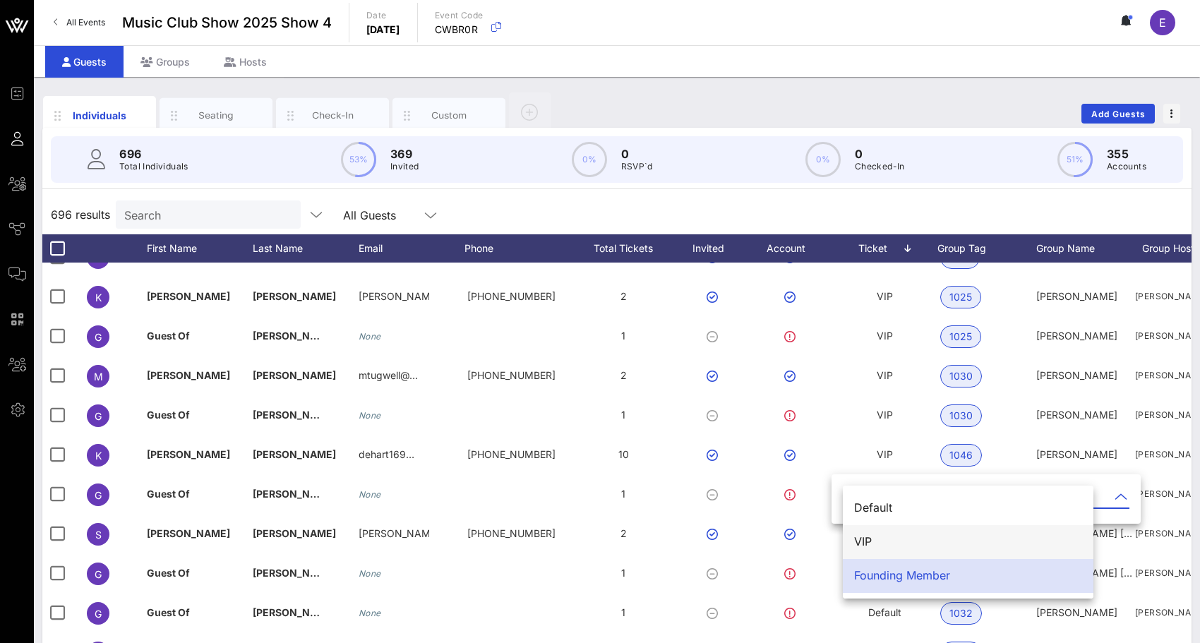
click at [869, 530] on div "VIP" at bounding box center [968, 542] width 228 height 30
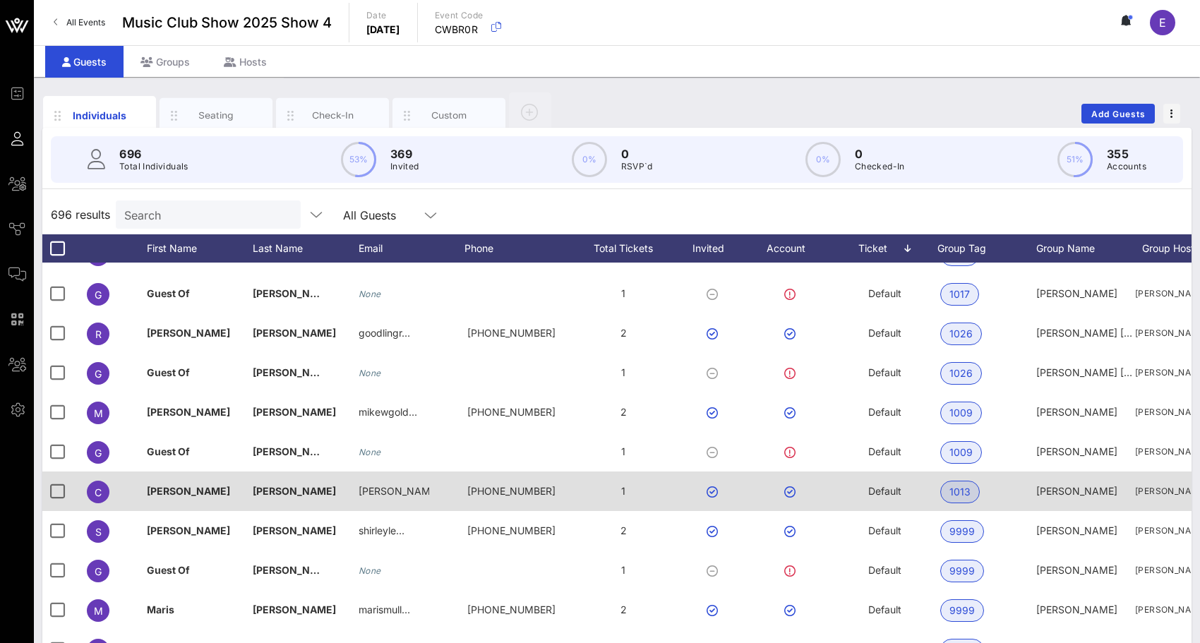
scroll to position [6333, 0]
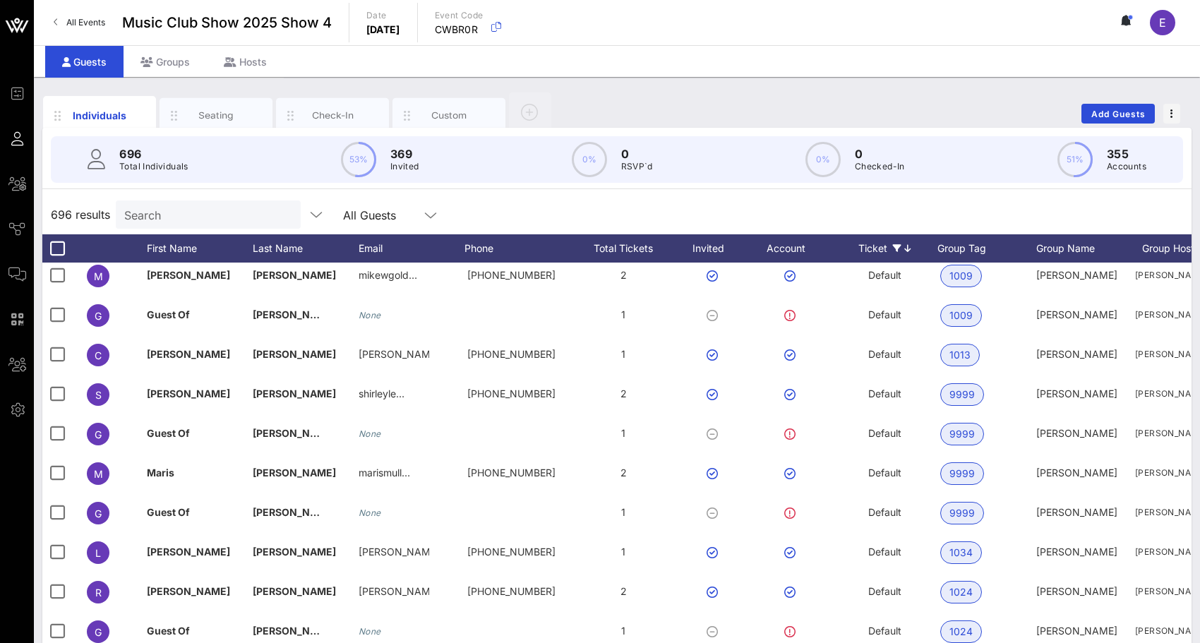
click at [903, 244] on div "Ticket" at bounding box center [885, 248] width 106 height 28
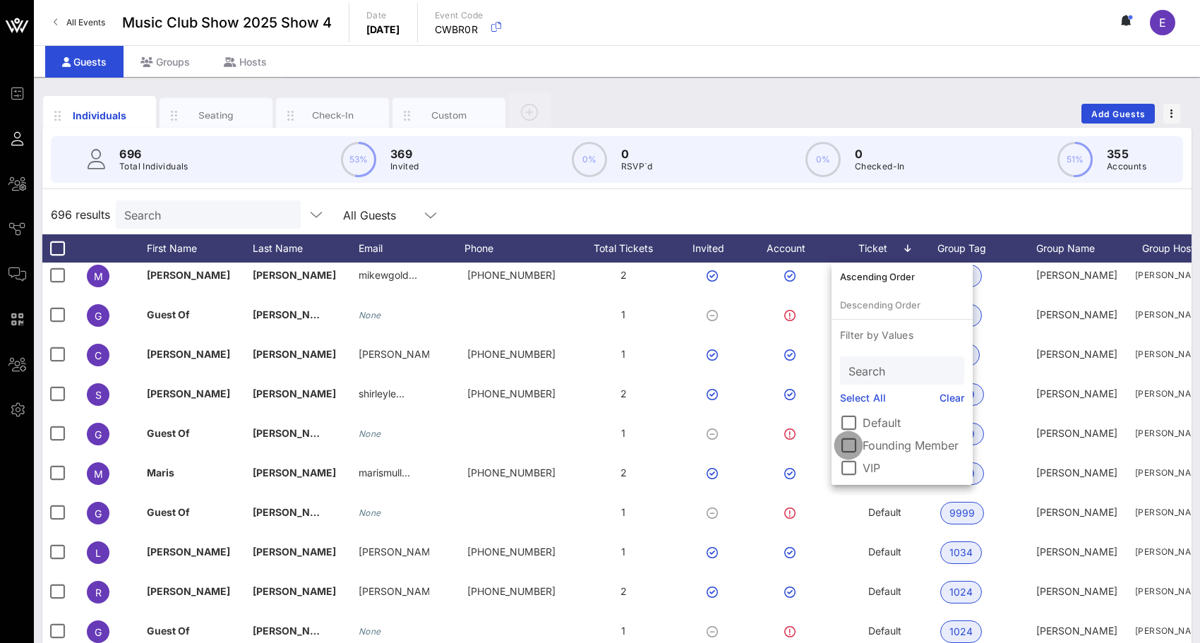
click at [850, 444] on div at bounding box center [849, 445] width 24 height 24
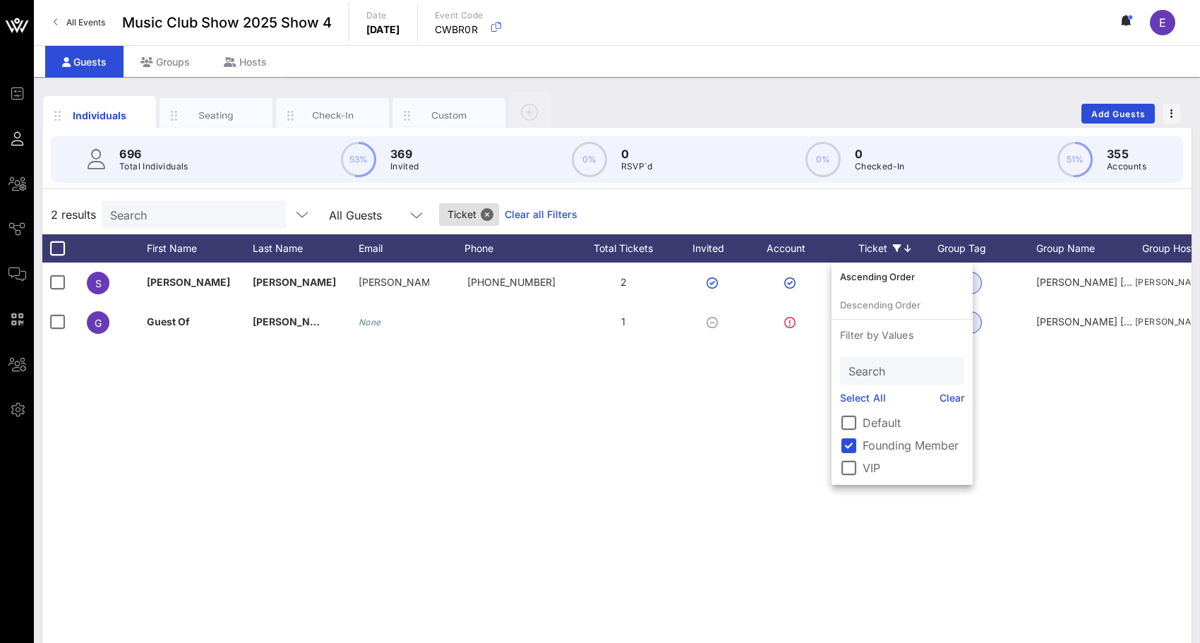
click at [782, 407] on div "S Shippen Browne shippen.b… +17049573267 2 Founding Member 1004 Shippen Browne …" at bounding box center [616, 475] width 1149 height 424
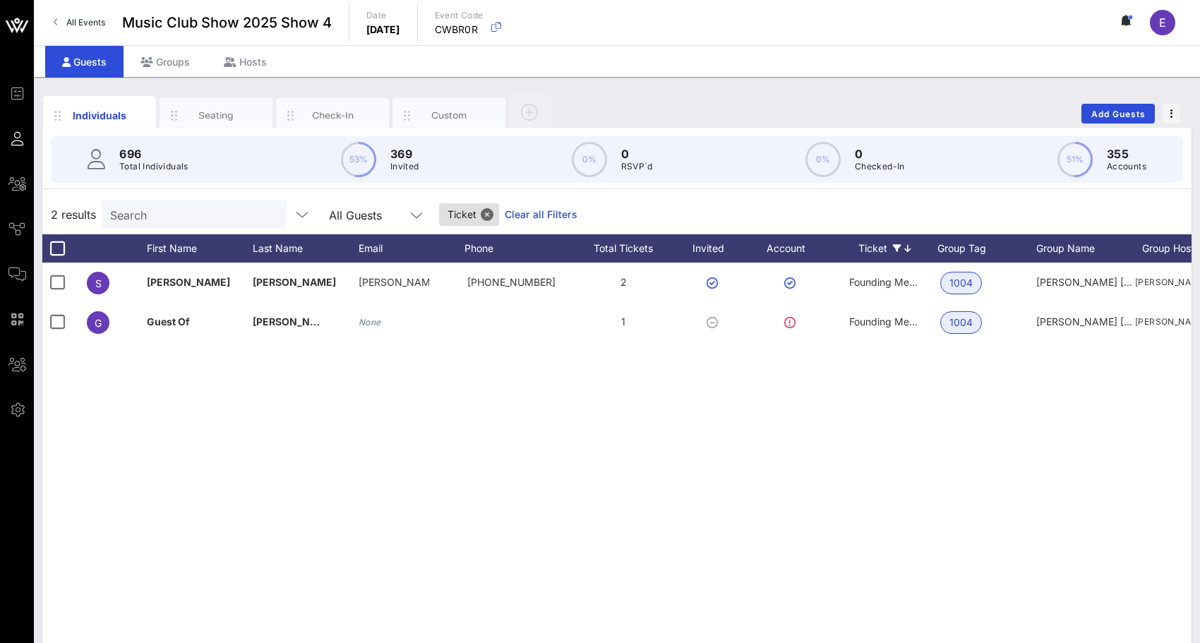
click at [897, 251] on icon at bounding box center [897, 248] width 8 height 8
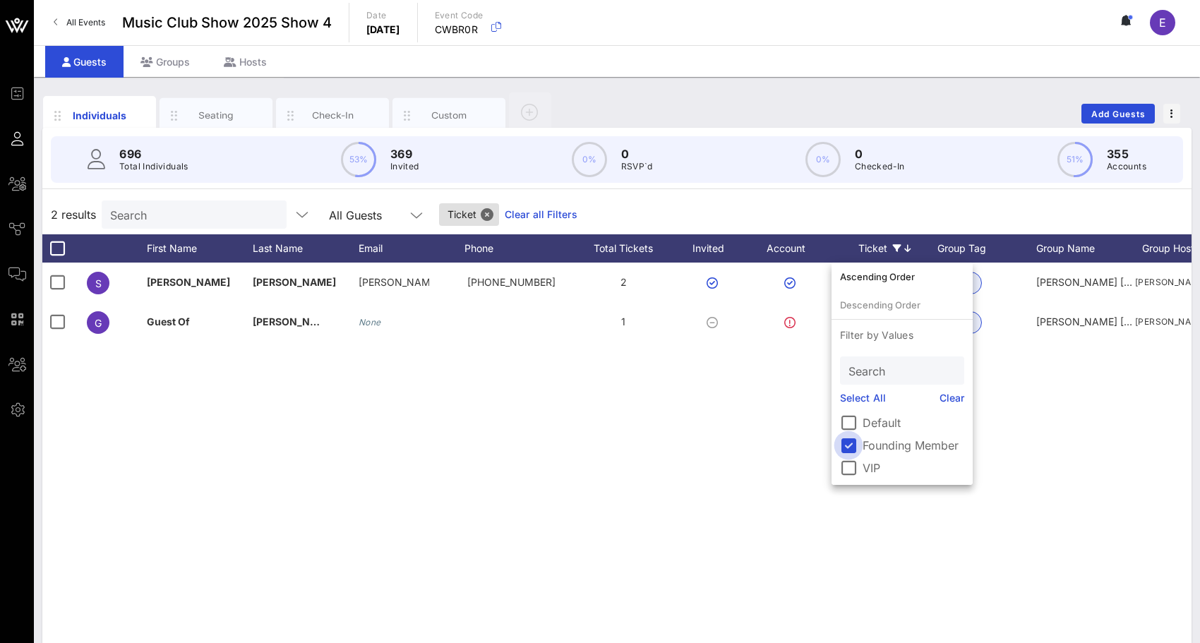
click at [853, 463] on div at bounding box center [849, 468] width 24 height 24
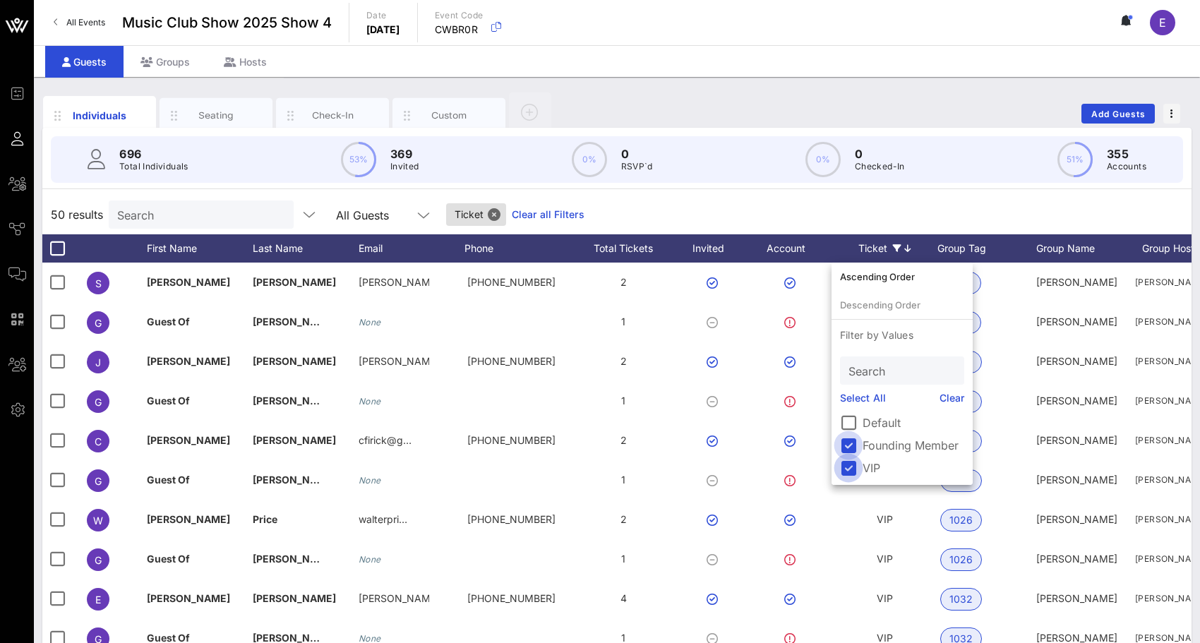
click at [851, 446] on div at bounding box center [849, 445] width 24 height 24
click at [827, 215] on div "48 results Search All Guests Ticket Clear all Filters" at bounding box center [616, 215] width 1149 height 40
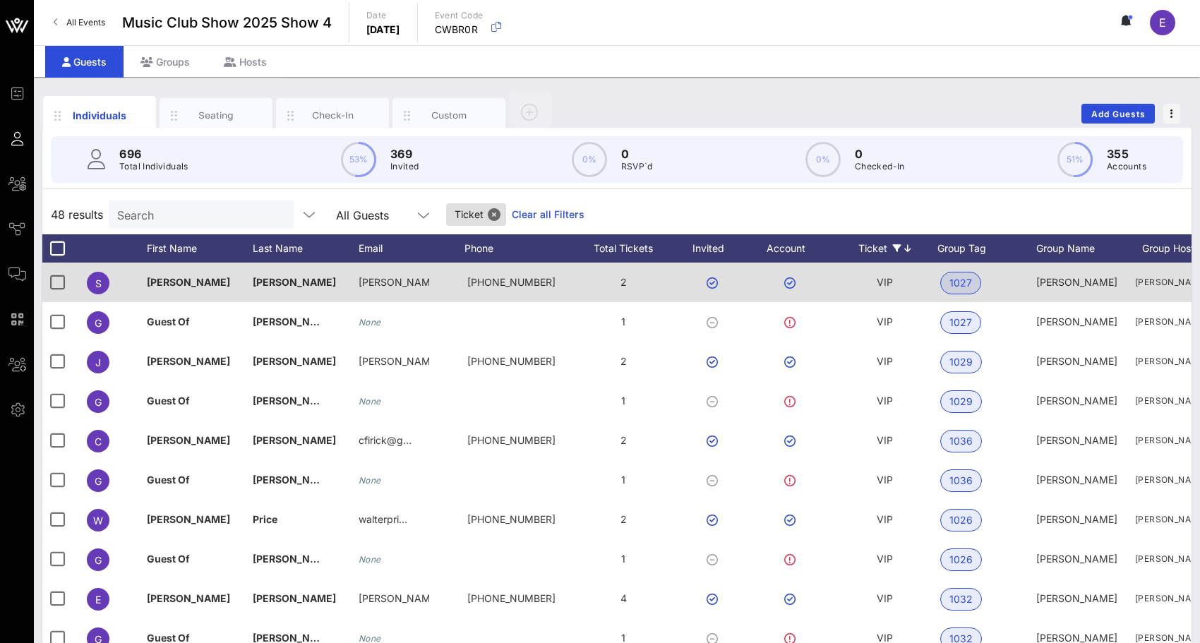
click at [884, 279] on span "VIP" at bounding box center [885, 282] width 16 height 12
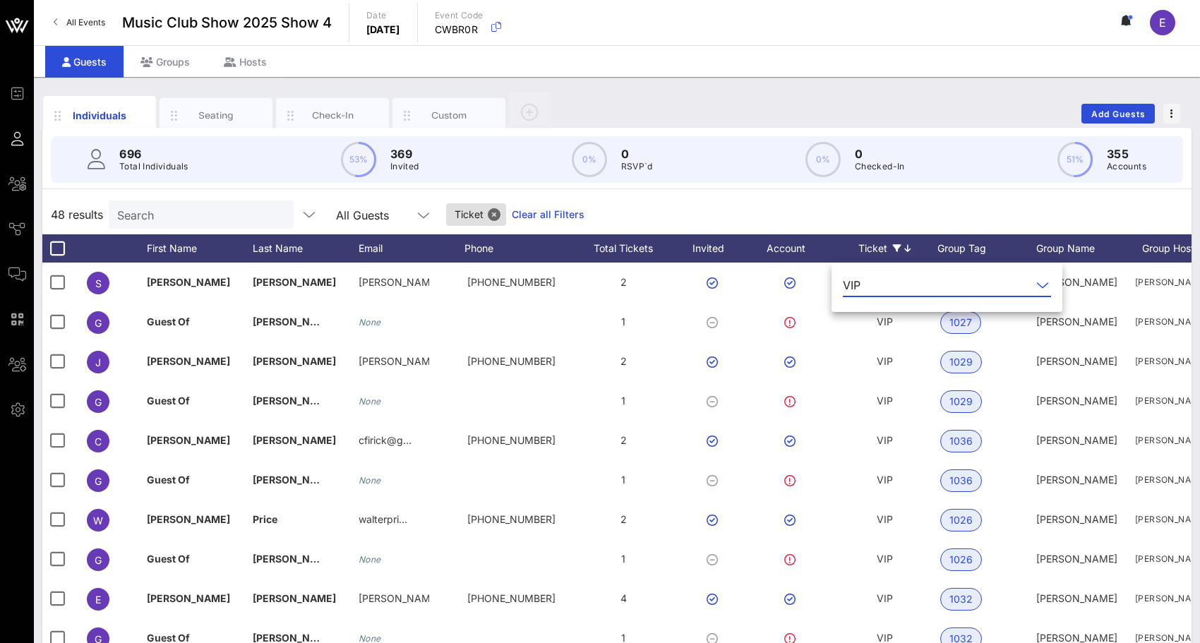
click at [879, 281] on input "text" at bounding box center [948, 285] width 165 height 23
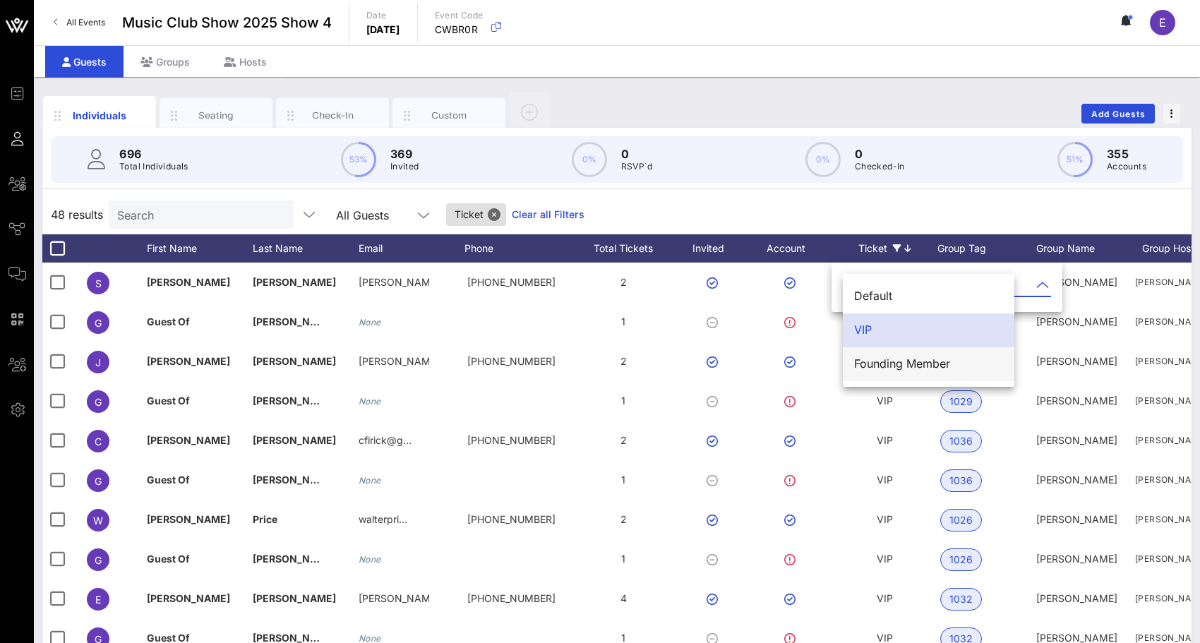
click at [876, 357] on div "Founding Member" at bounding box center [928, 363] width 149 height 13
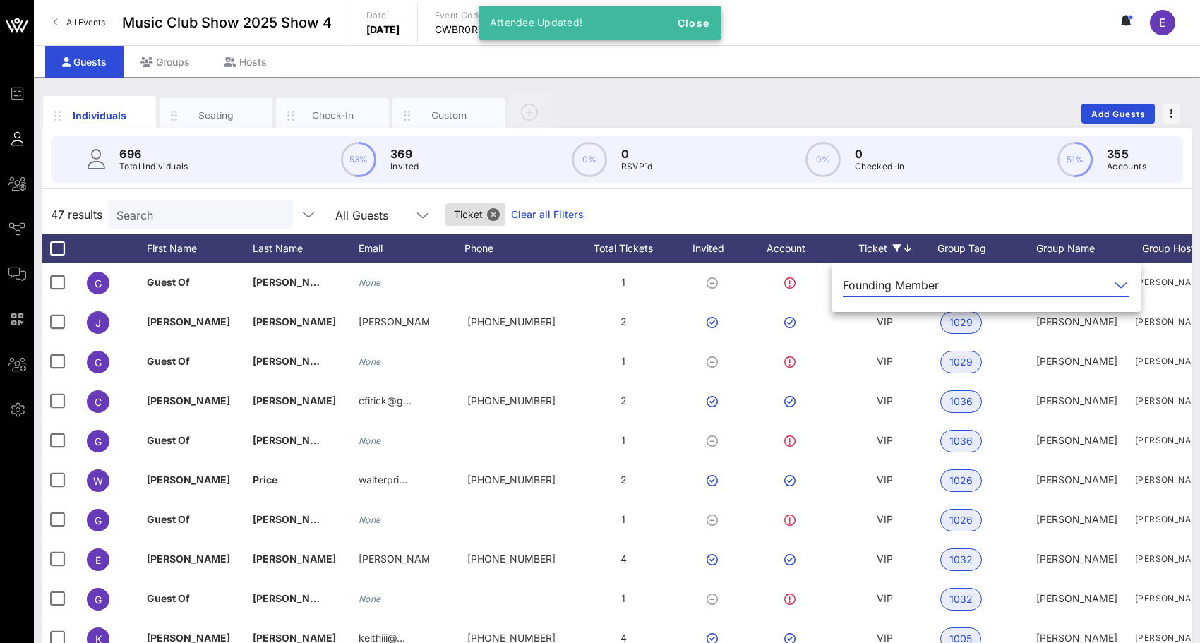
click at [894, 222] on div "47 results Search All Guests Ticket Clear all Filters" at bounding box center [616, 215] width 1149 height 40
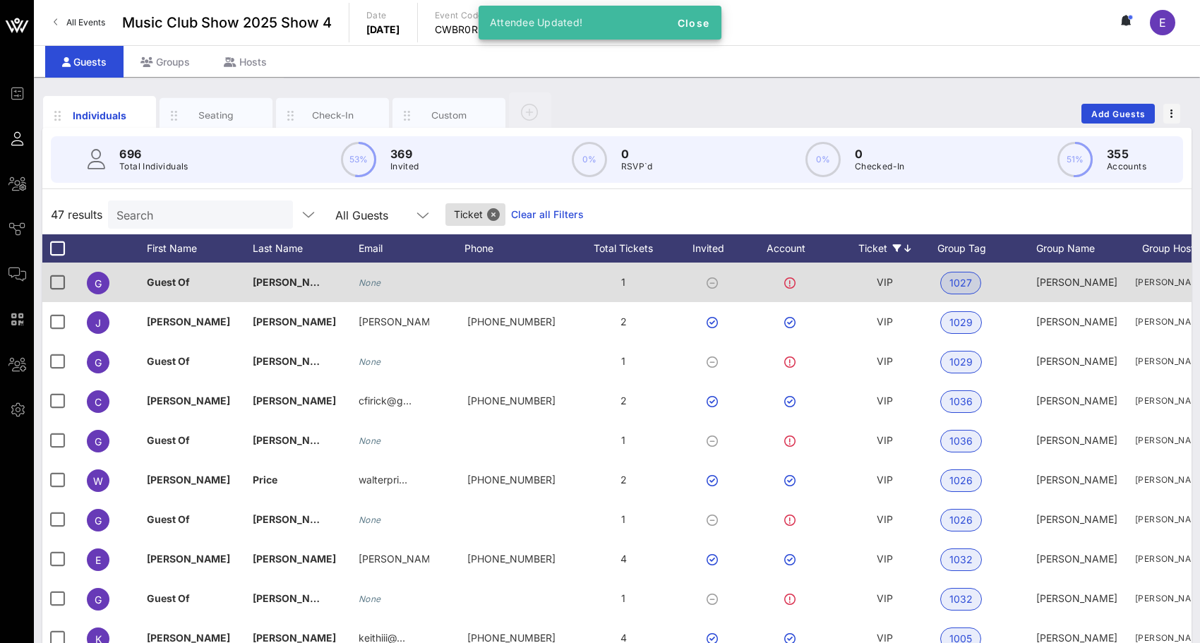
click at [891, 289] on div "VIP" at bounding box center [885, 283] width 16 height 40
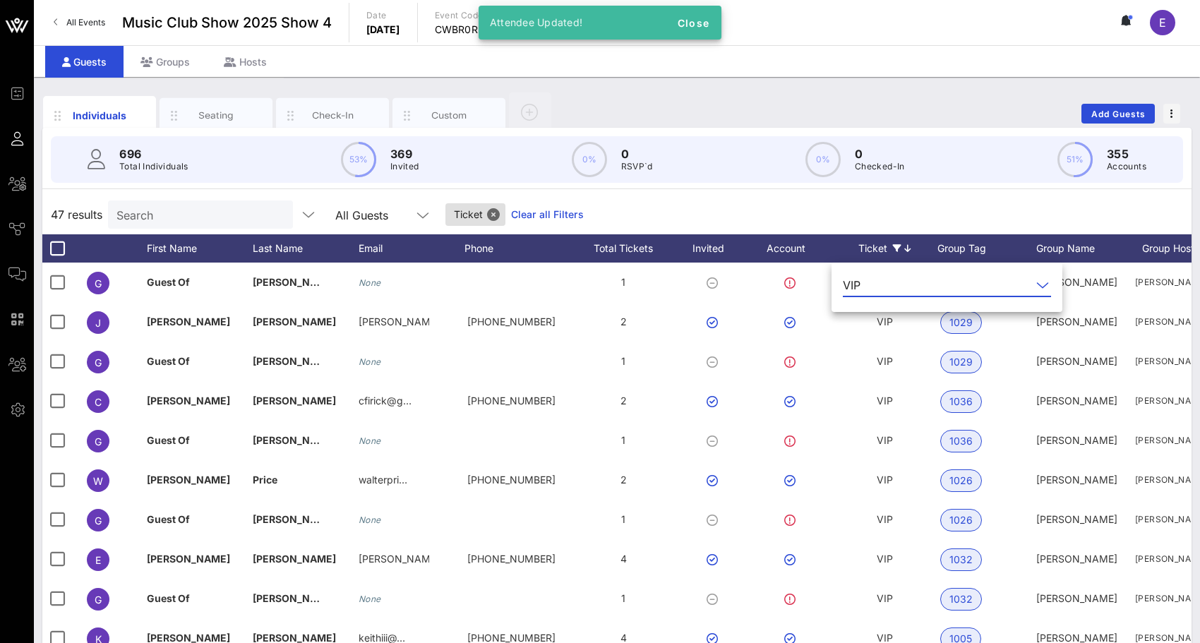
click at [885, 290] on input "text" at bounding box center [948, 285] width 165 height 23
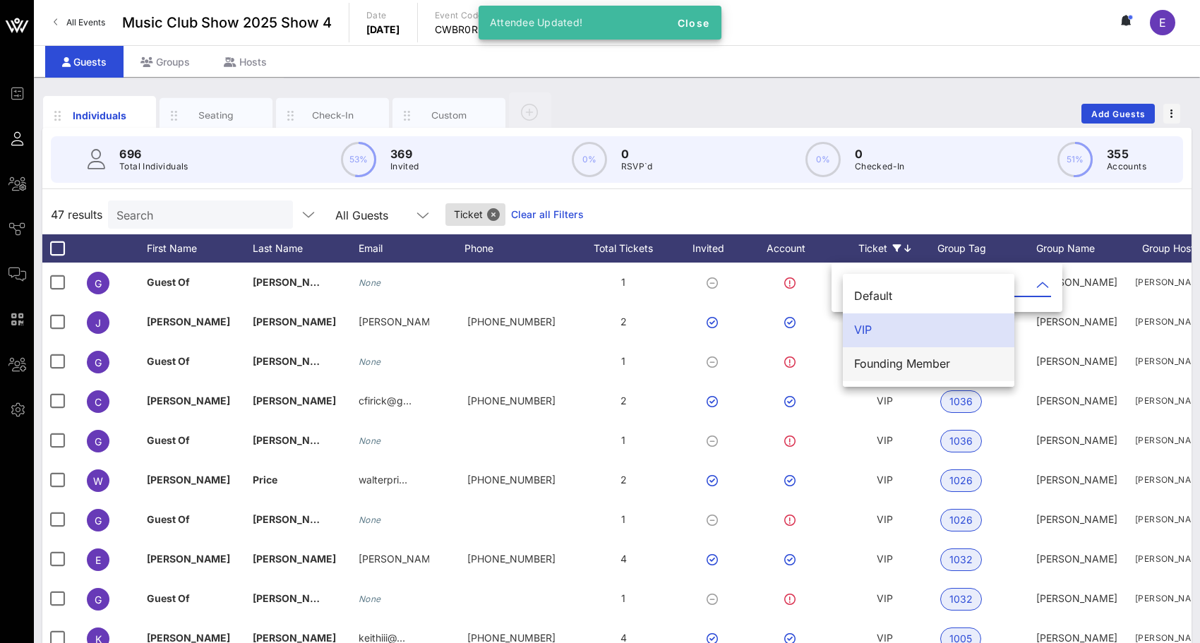
click at [885, 361] on div "Founding Member" at bounding box center [928, 363] width 149 height 13
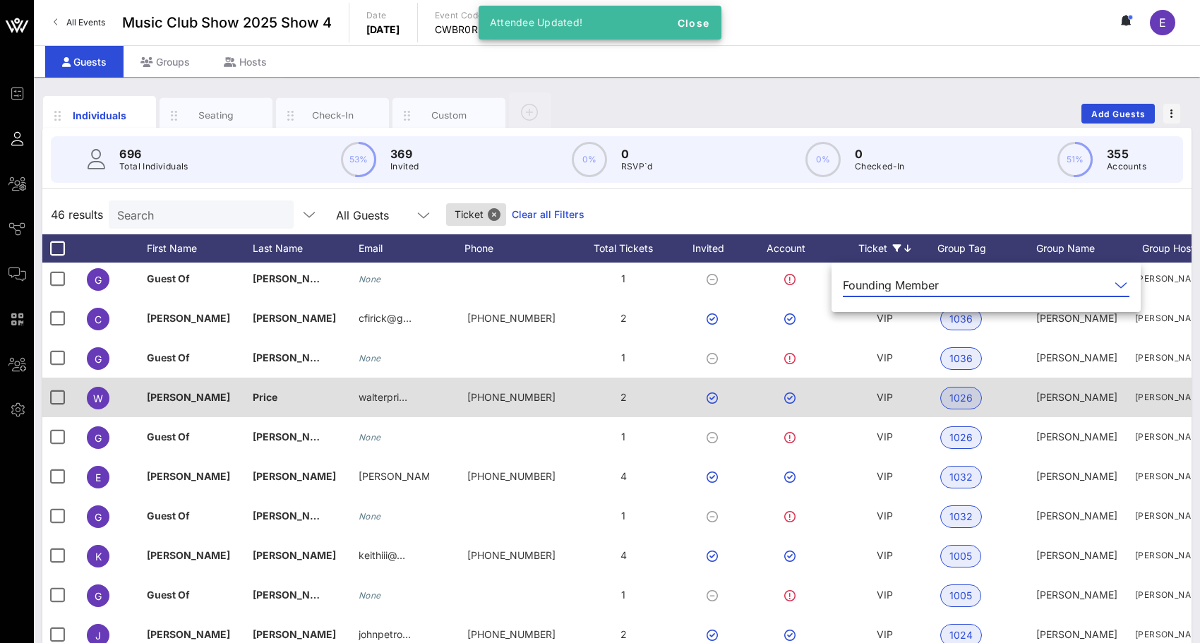
scroll to position [54, 0]
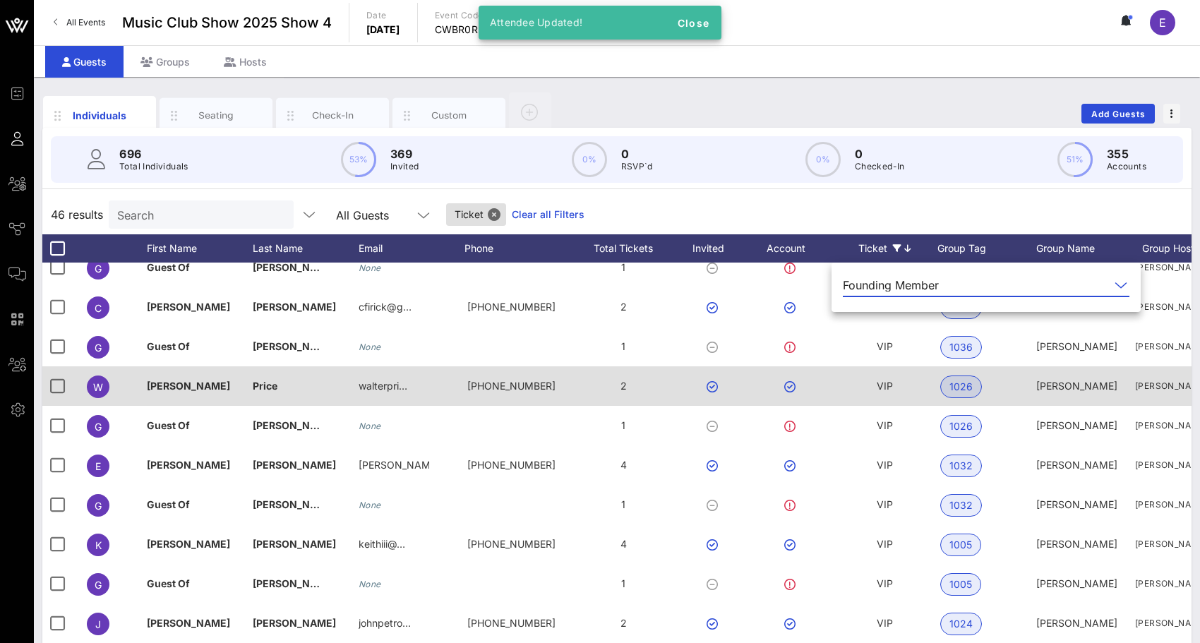
click at [880, 393] on div "VIP" at bounding box center [885, 386] width 16 height 40
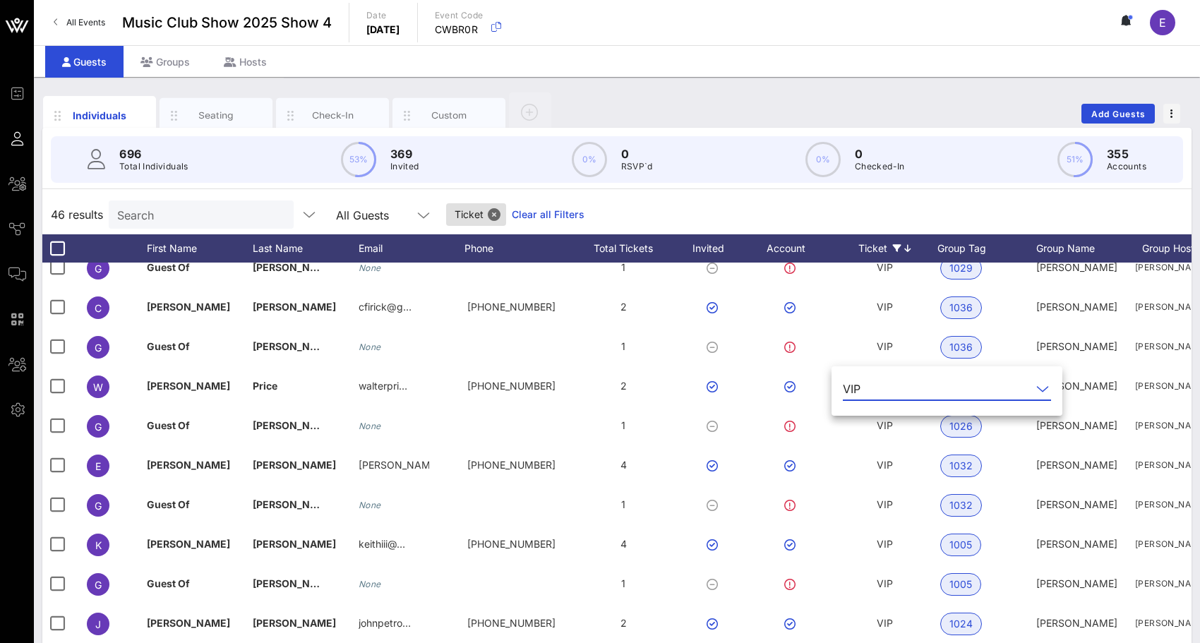
click at [878, 391] on input "text" at bounding box center [948, 389] width 165 height 23
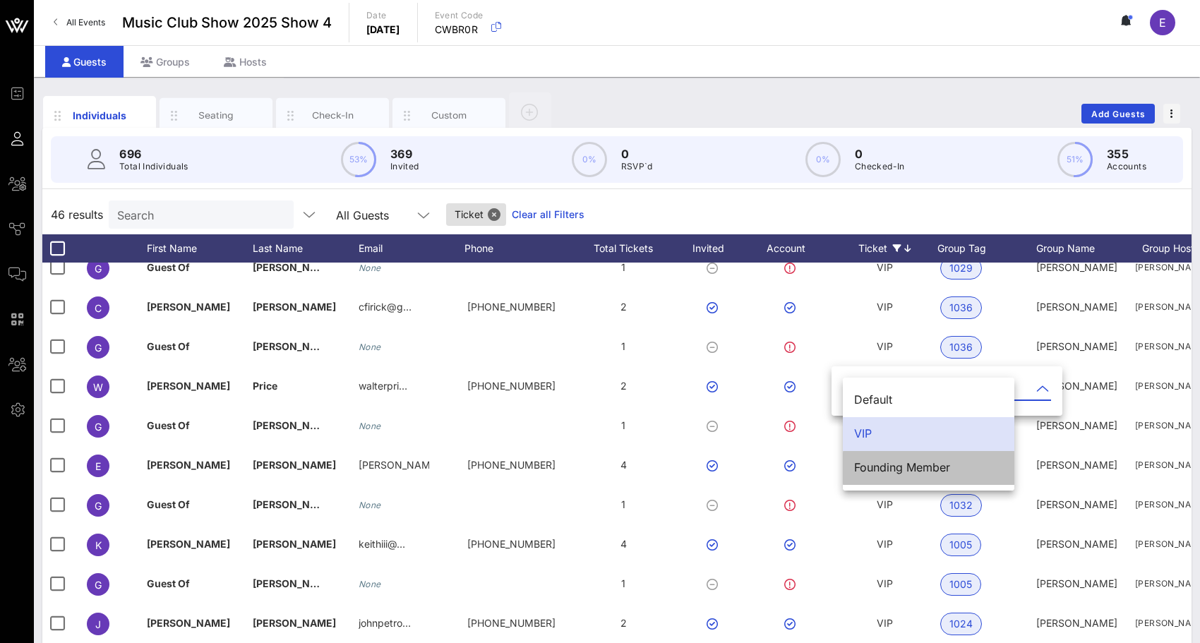
click at [873, 459] on div "Founding Member" at bounding box center [928, 468] width 149 height 30
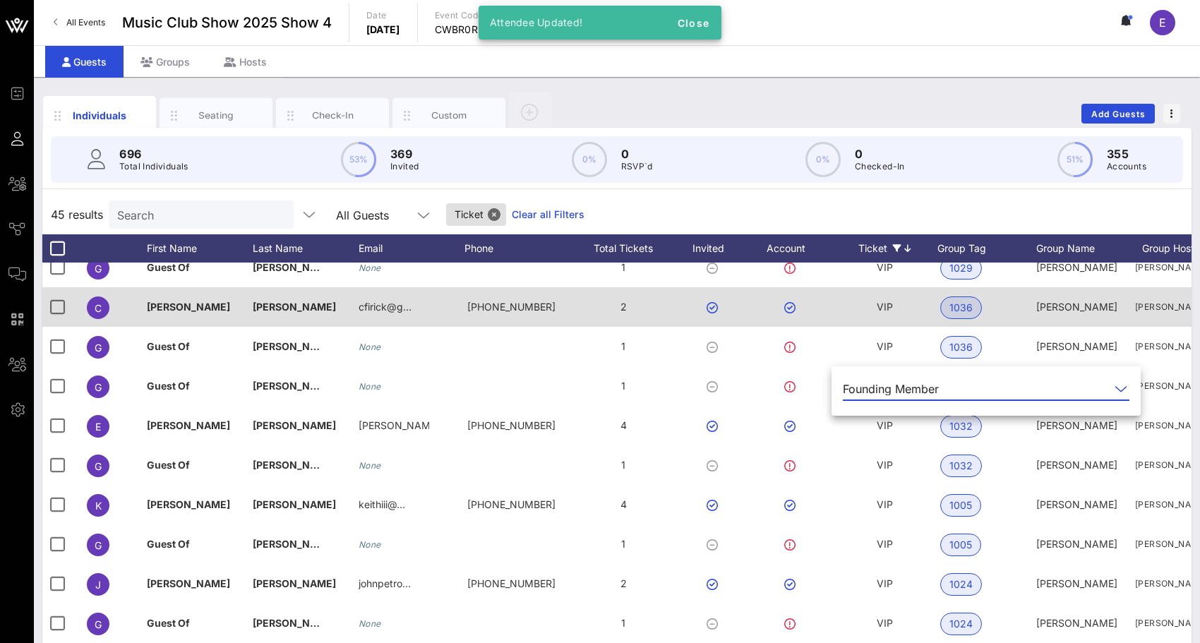
click at [895, 313] on div "VIP" at bounding box center [885, 315] width 106 height 56
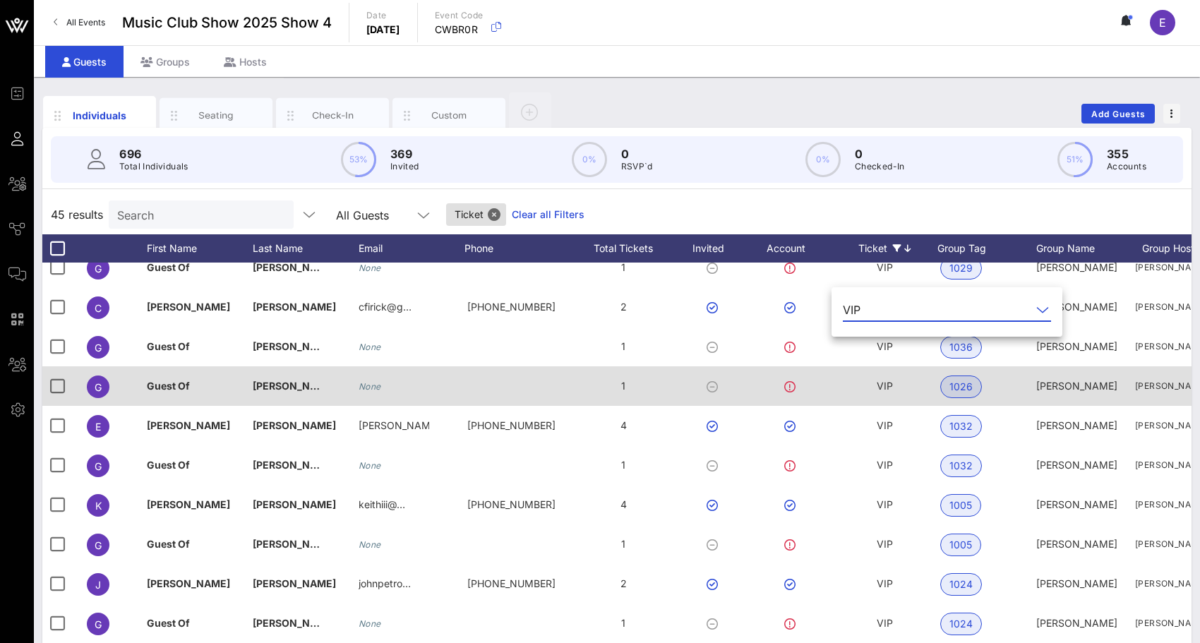
click at [883, 380] on span "VIP" at bounding box center [885, 386] width 16 height 12
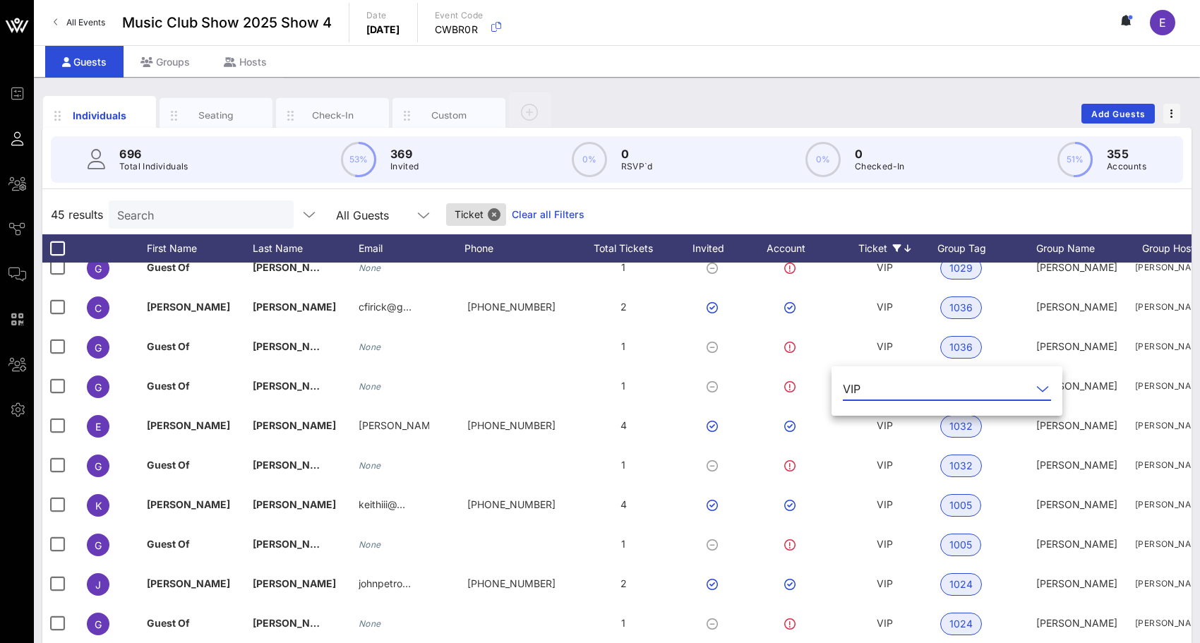
click at [889, 388] on input "text" at bounding box center [948, 389] width 165 height 23
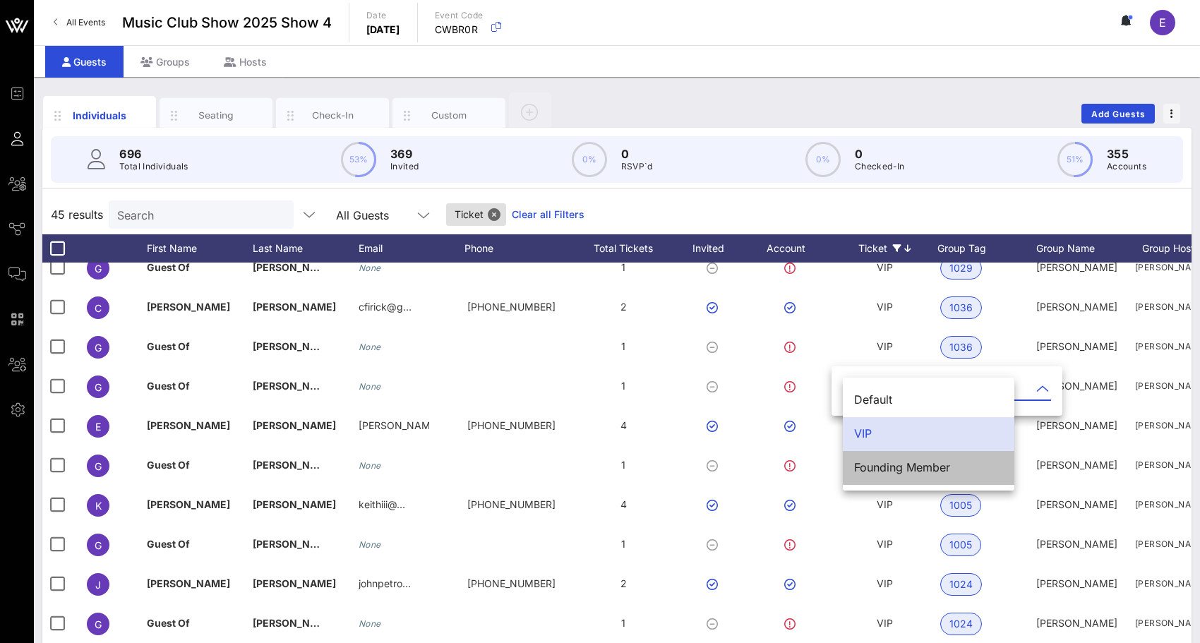
click at [884, 461] on div "Founding Member" at bounding box center [928, 467] width 149 height 13
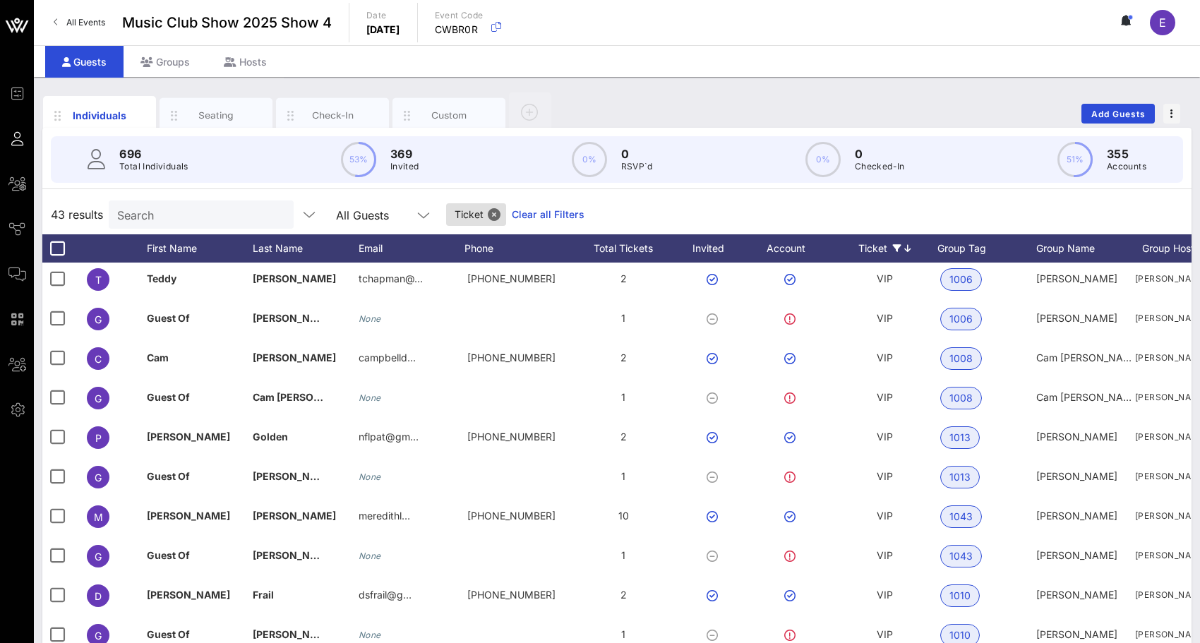
scroll to position [757, 0]
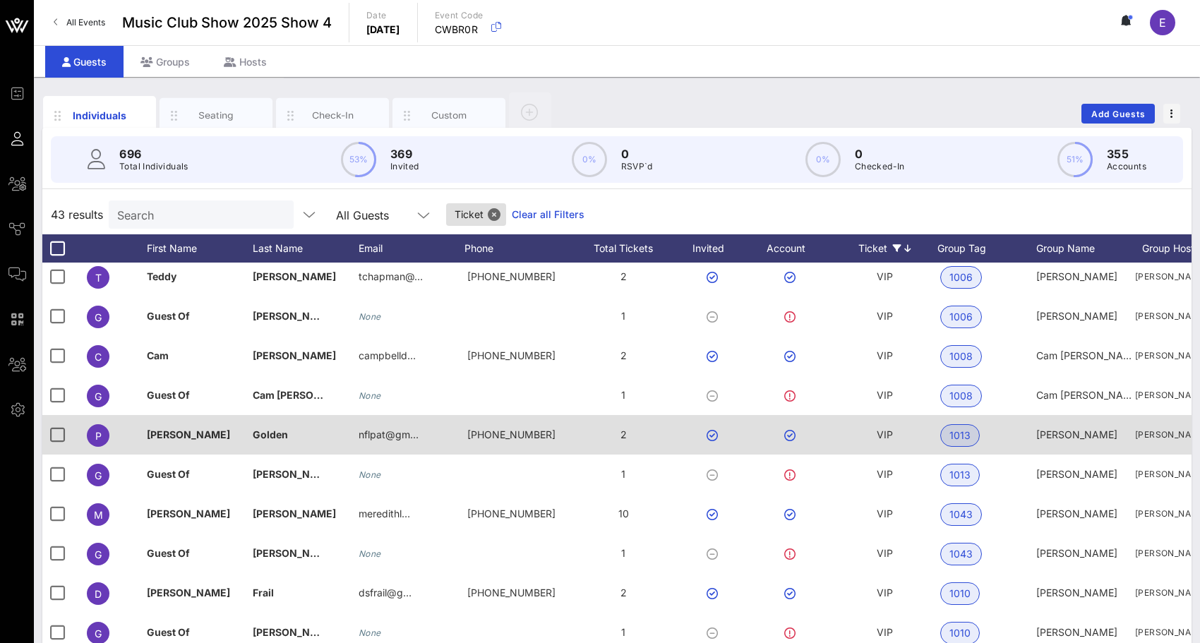
click at [887, 435] on span "VIP" at bounding box center [885, 435] width 16 height 12
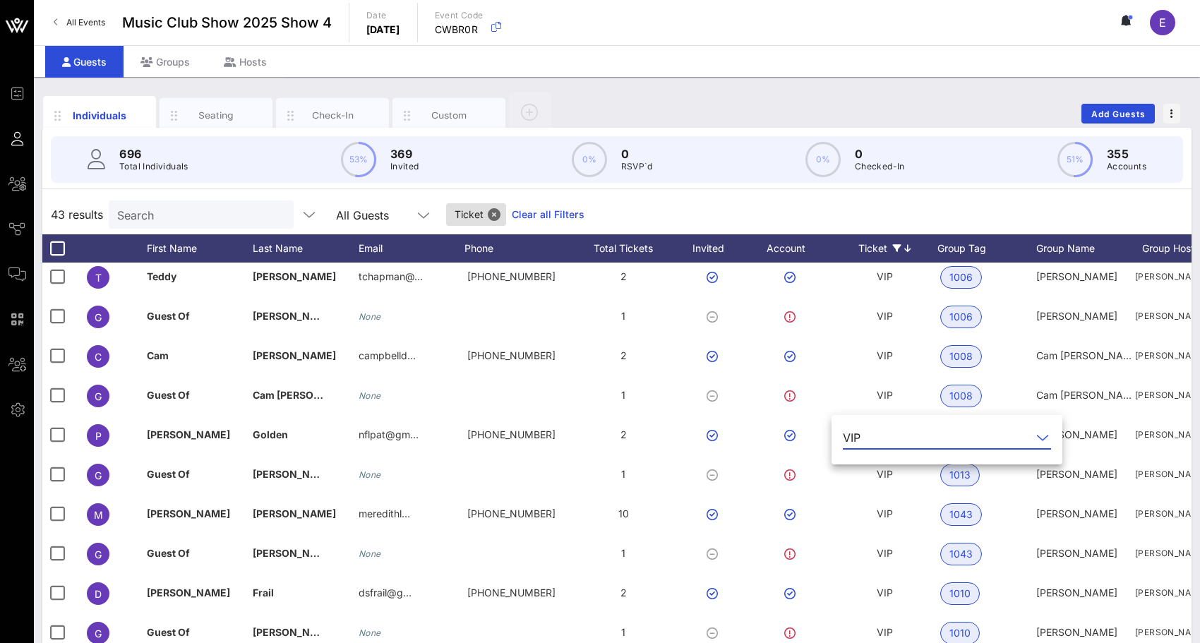
click at [885, 445] on input "text" at bounding box center [948, 437] width 165 height 23
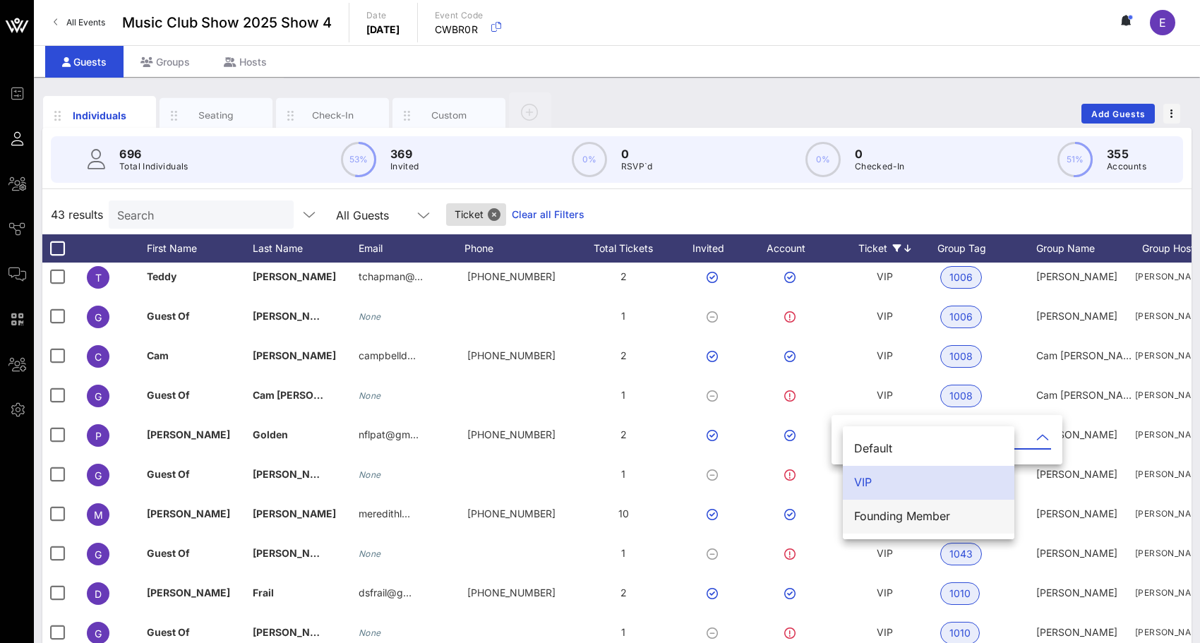
drag, startPoint x: 878, startPoint y: 496, endPoint x: 878, endPoint y: 522, distance: 26.8
click at [878, 522] on div "Default VIP Founding Member" at bounding box center [929, 482] width 172 height 113
click at [878, 522] on div "Founding Member" at bounding box center [928, 516] width 149 height 13
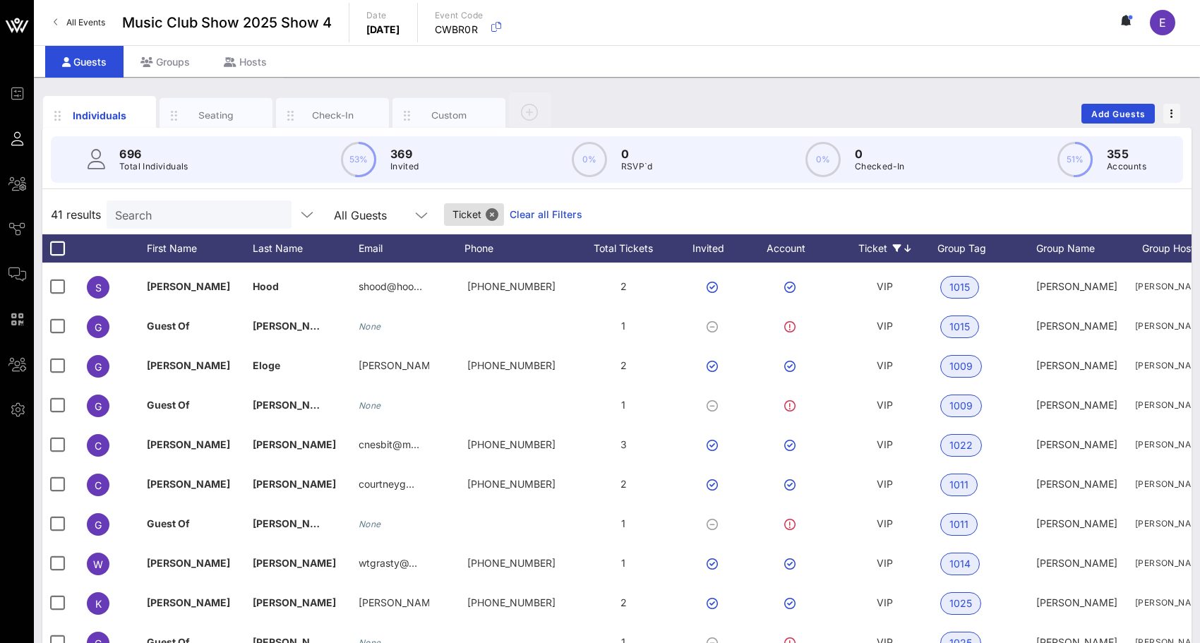
scroll to position [1065, 0]
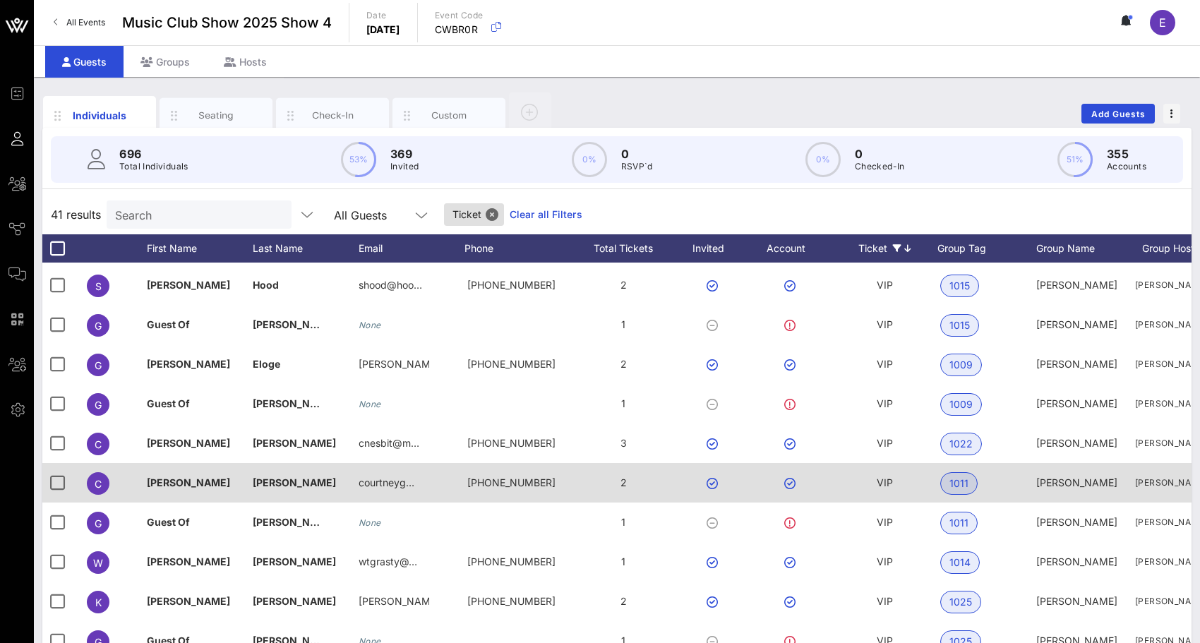
click at [885, 481] on span "VIP" at bounding box center [885, 483] width 16 height 12
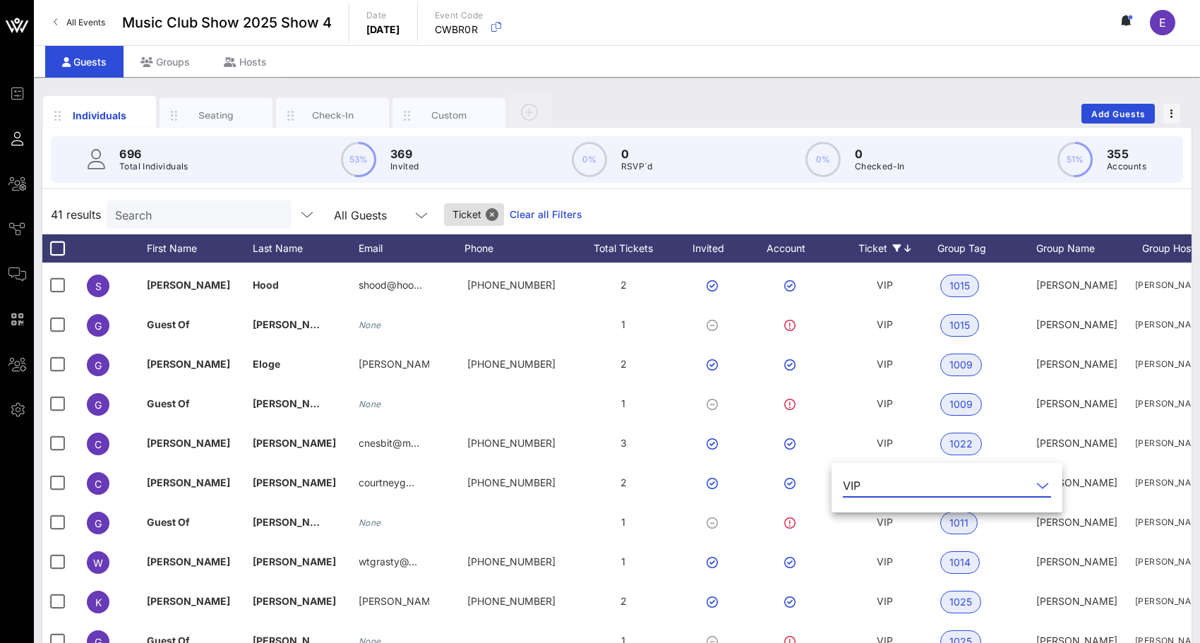
click at [883, 489] on input "text" at bounding box center [948, 485] width 165 height 23
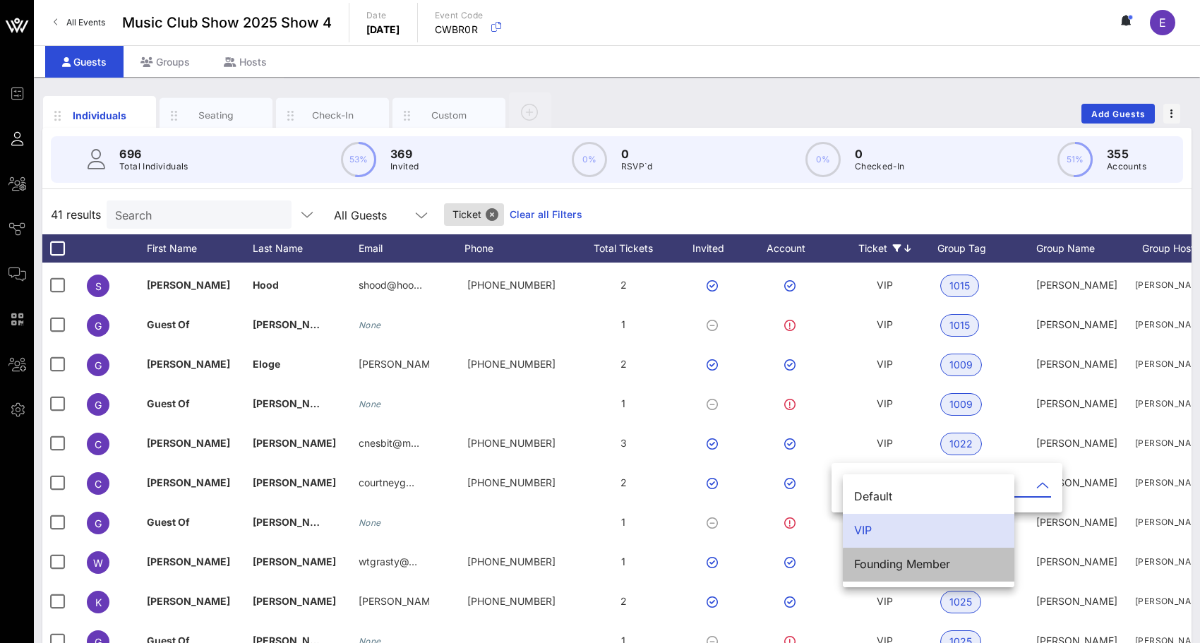
click at [873, 558] on div "Founding Member" at bounding box center [928, 564] width 149 height 13
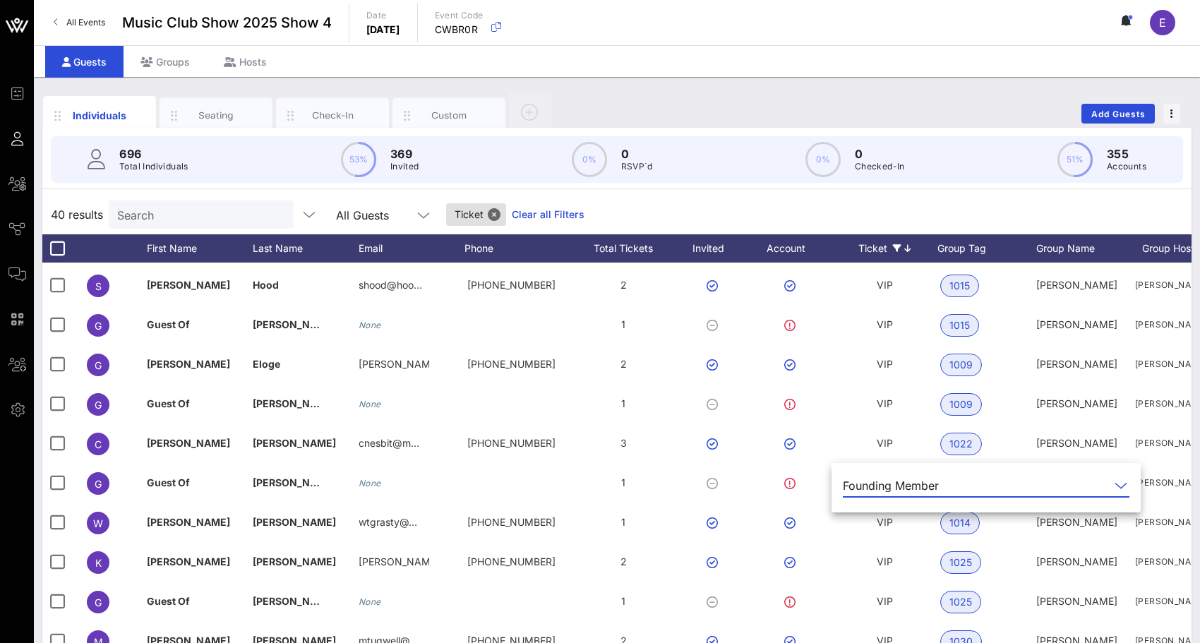
click at [929, 216] on div "40 results Search All Guests Ticket Clear all Filters" at bounding box center [616, 215] width 1149 height 40
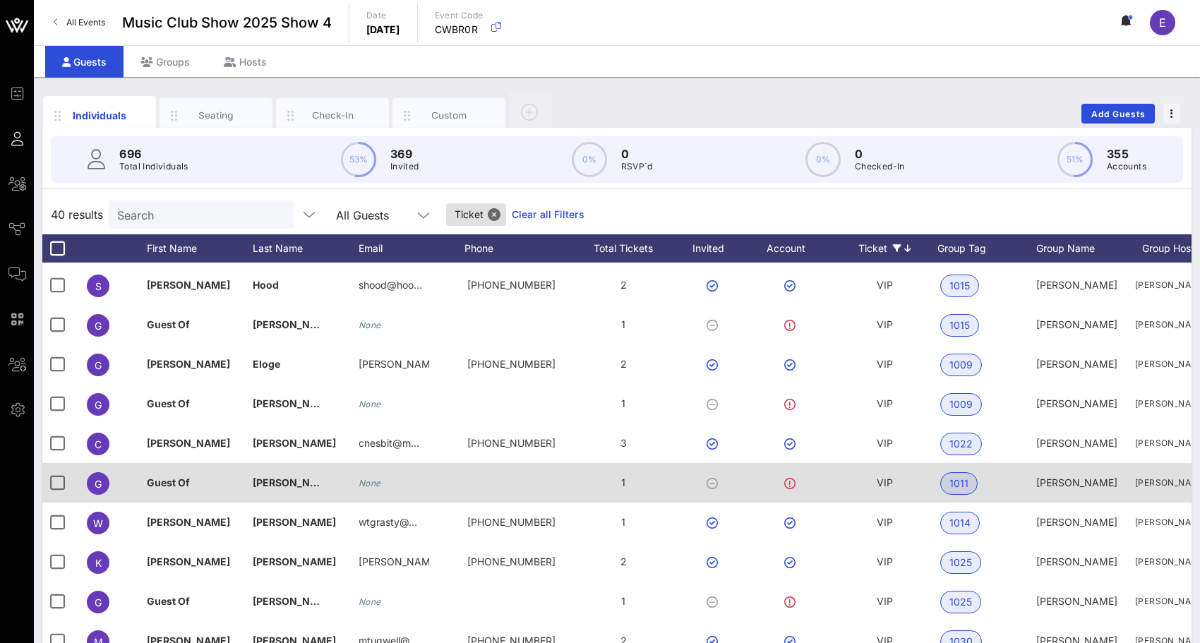
click at [883, 479] on span "VIP" at bounding box center [885, 483] width 16 height 12
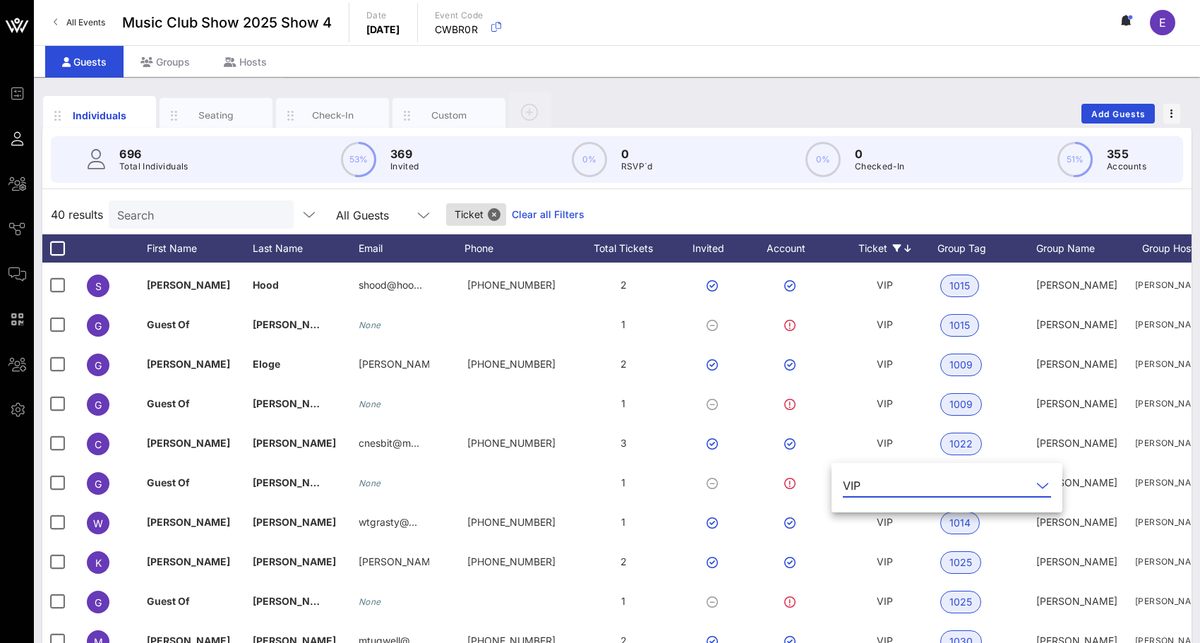
click at [883, 491] on input "text" at bounding box center [948, 485] width 165 height 23
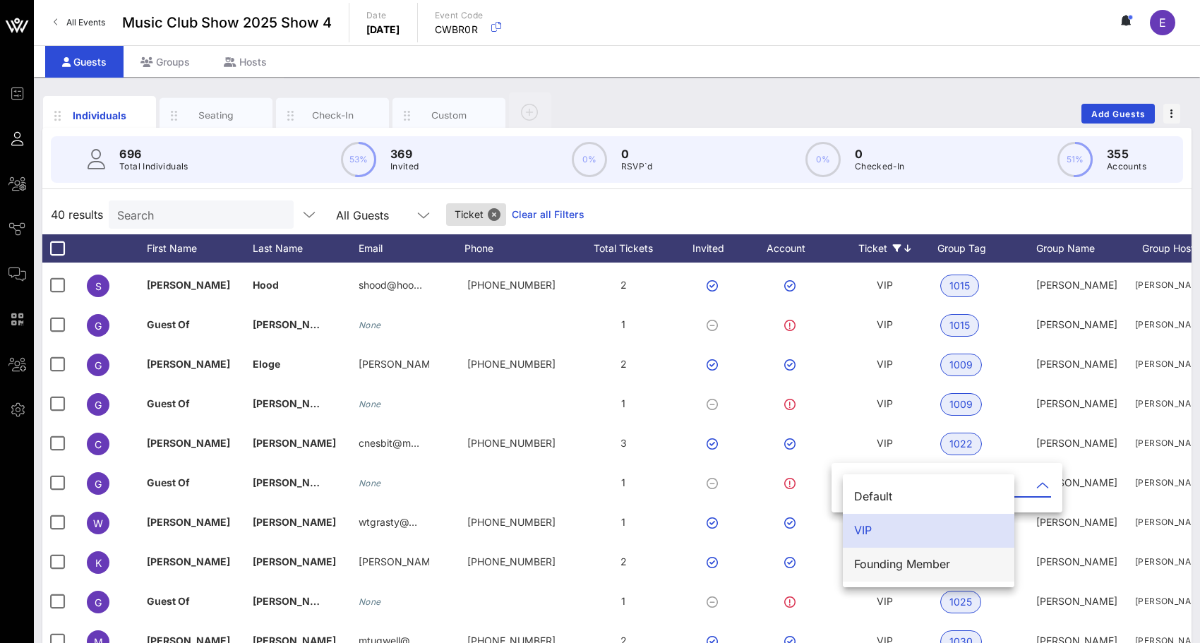
click at [876, 561] on div "Founding Member" at bounding box center [928, 564] width 149 height 13
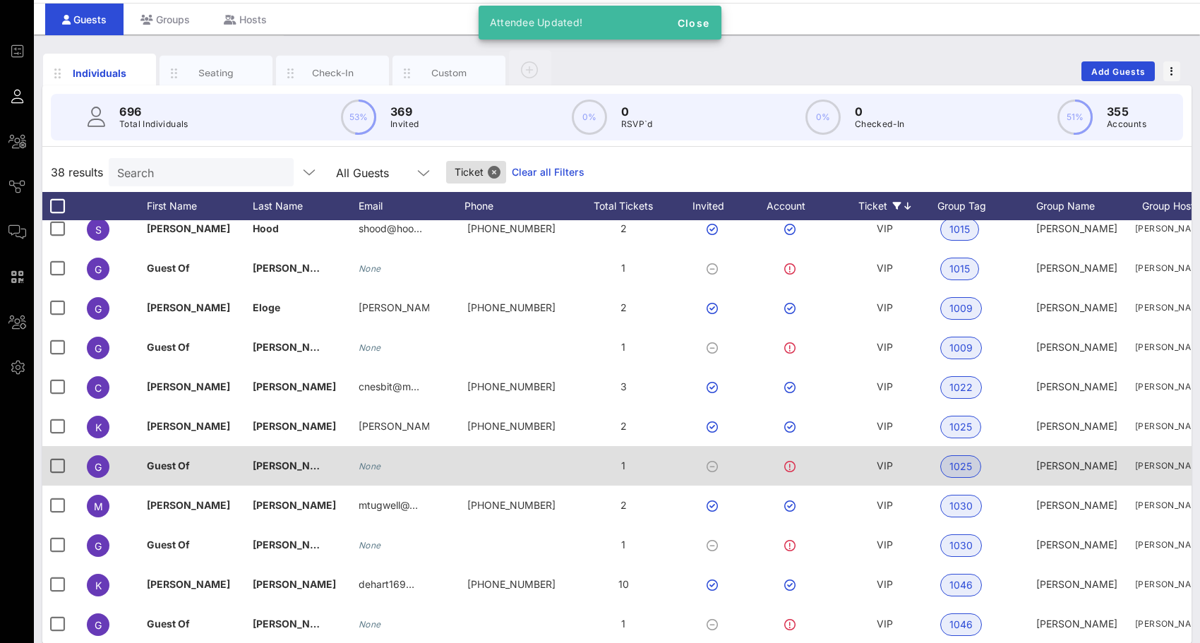
scroll to position [57, 0]
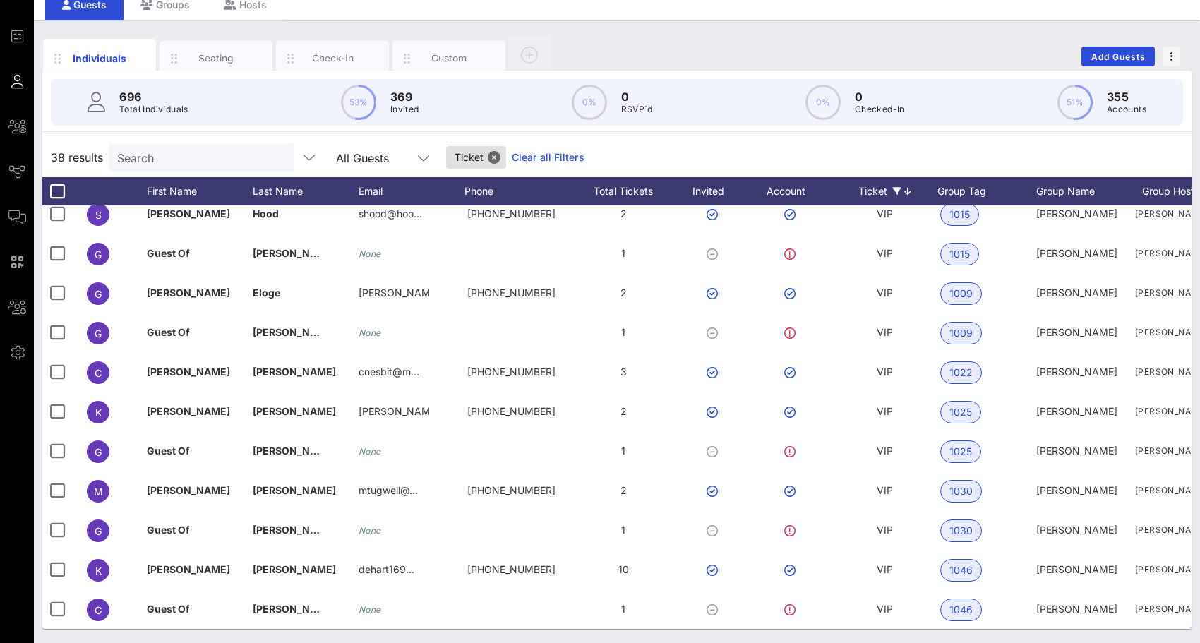
click at [895, 192] on icon at bounding box center [897, 191] width 8 height 8
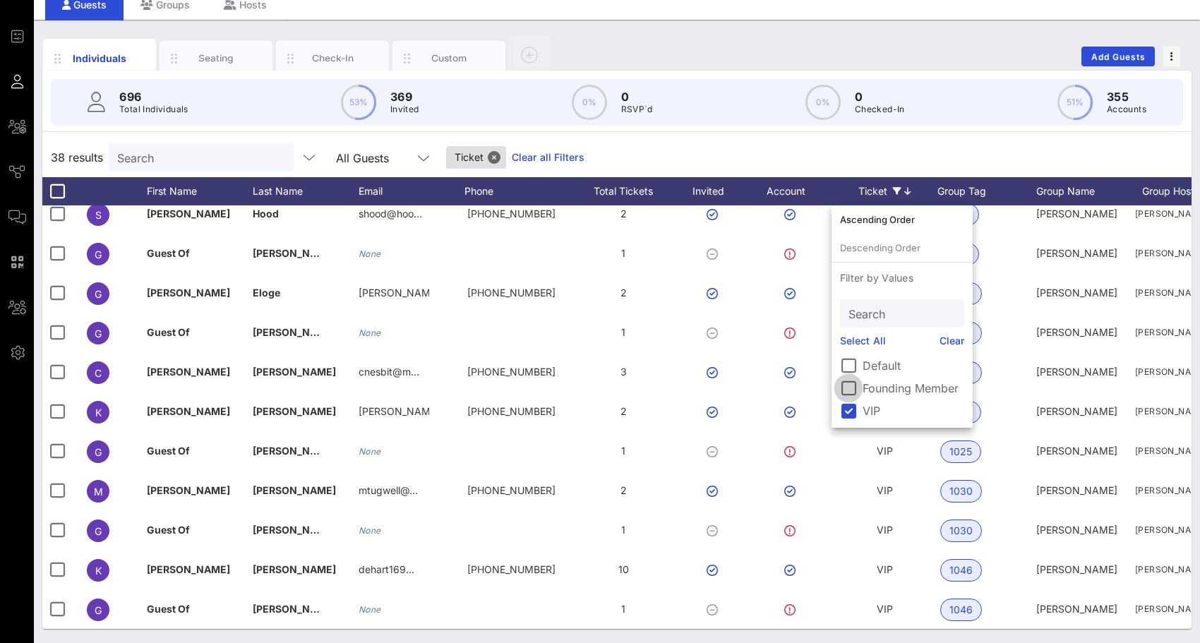
click at [845, 388] on div at bounding box center [849, 388] width 24 height 24
click at [845, 412] on div at bounding box center [849, 411] width 24 height 24
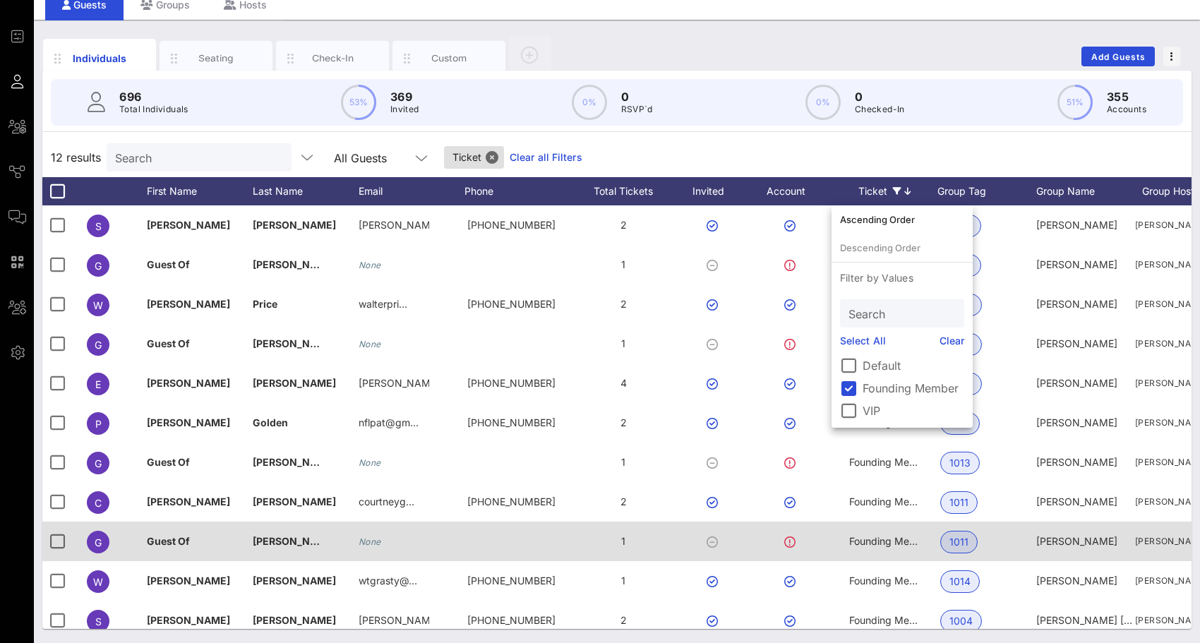
scroll to position [0, 0]
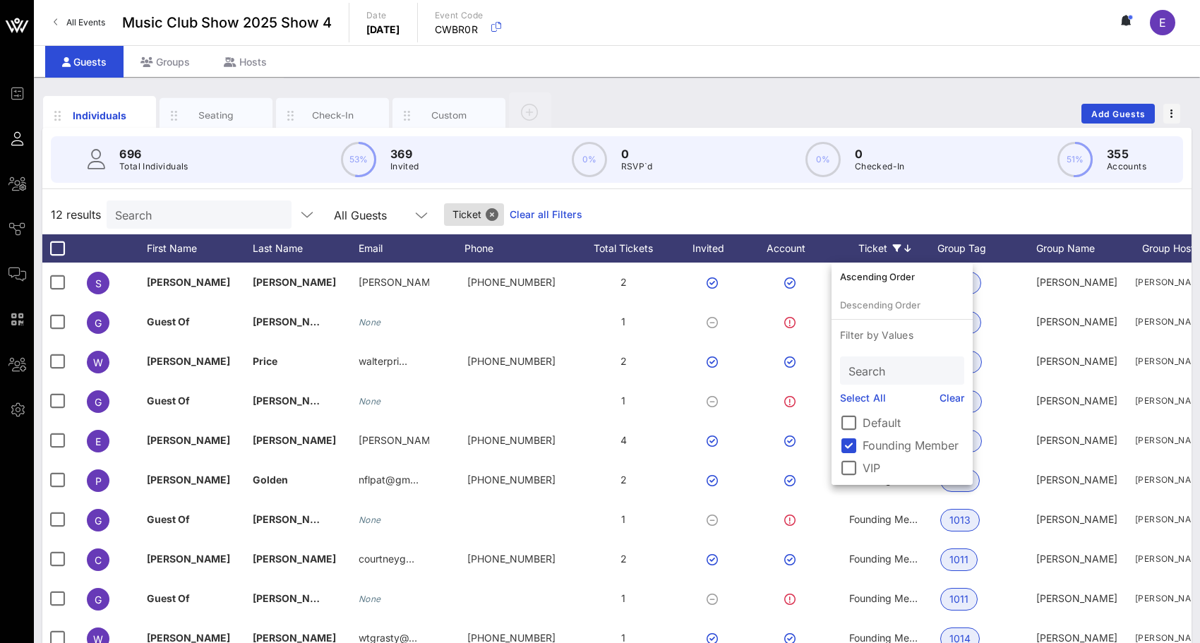
click at [789, 204] on div "12 results Search All Guests Ticket Clear all Filters" at bounding box center [616, 215] width 1149 height 40
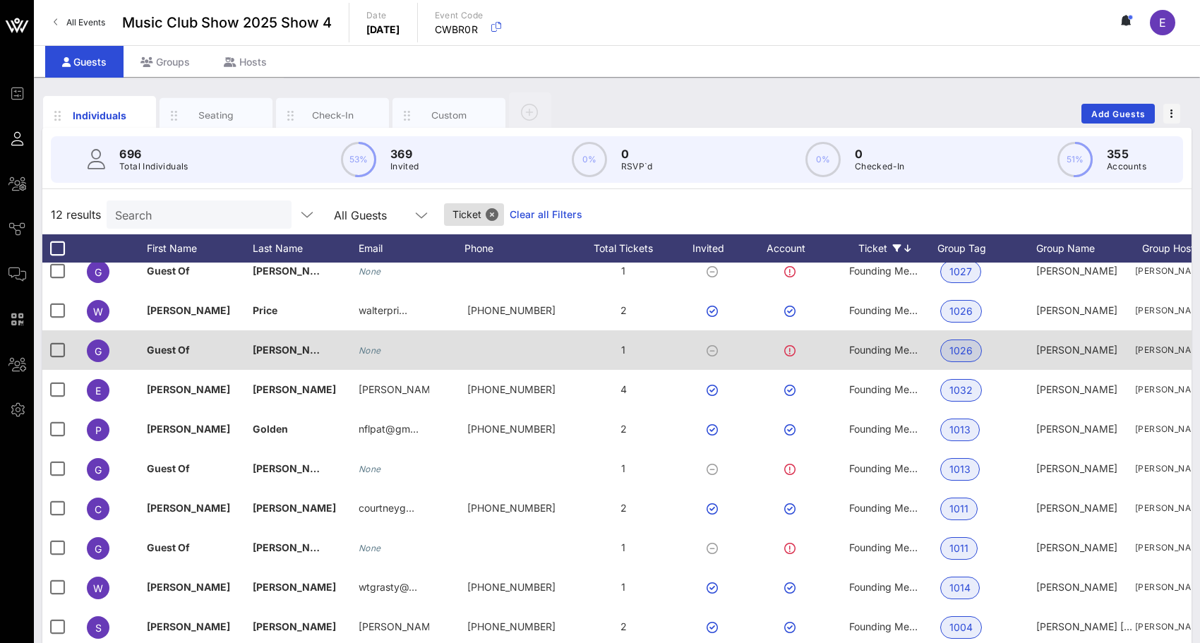
scroll to position [13, 0]
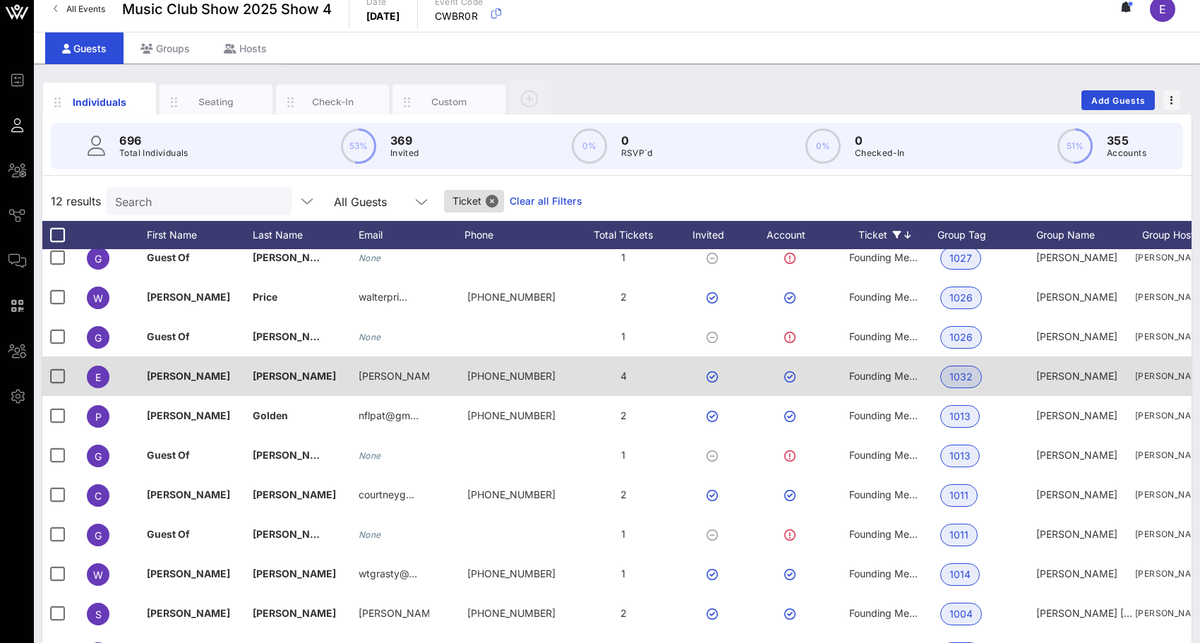
click at [863, 381] on span "Founding Member" at bounding box center [891, 376] width 84 height 12
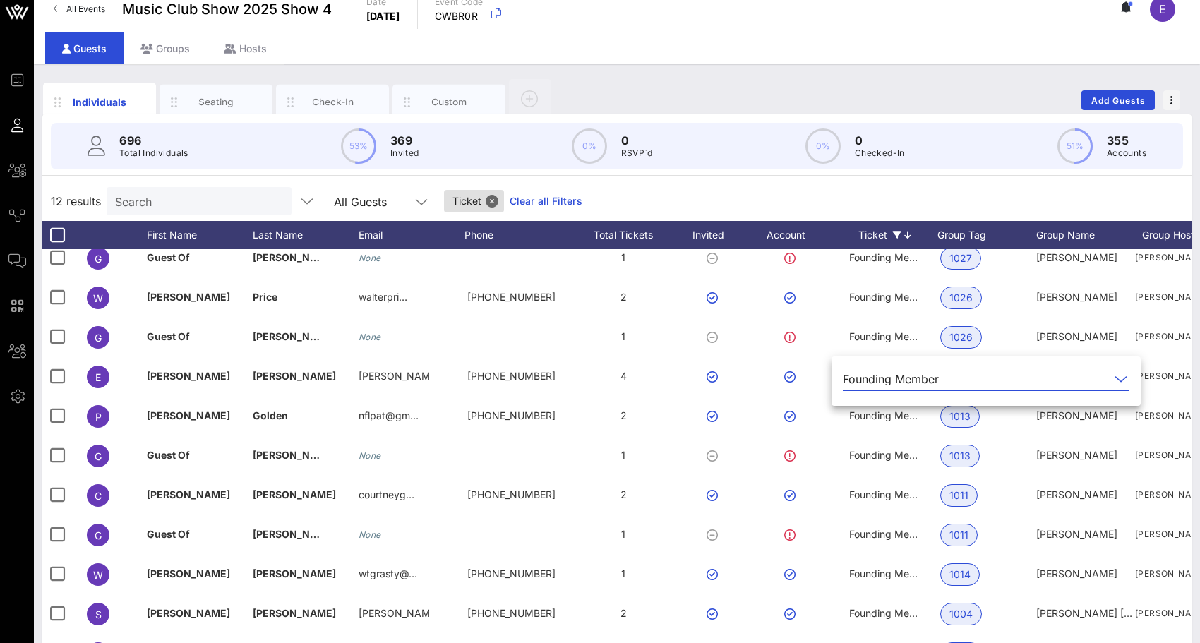
click at [868, 378] on div "Founding Member" at bounding box center [891, 379] width 96 height 13
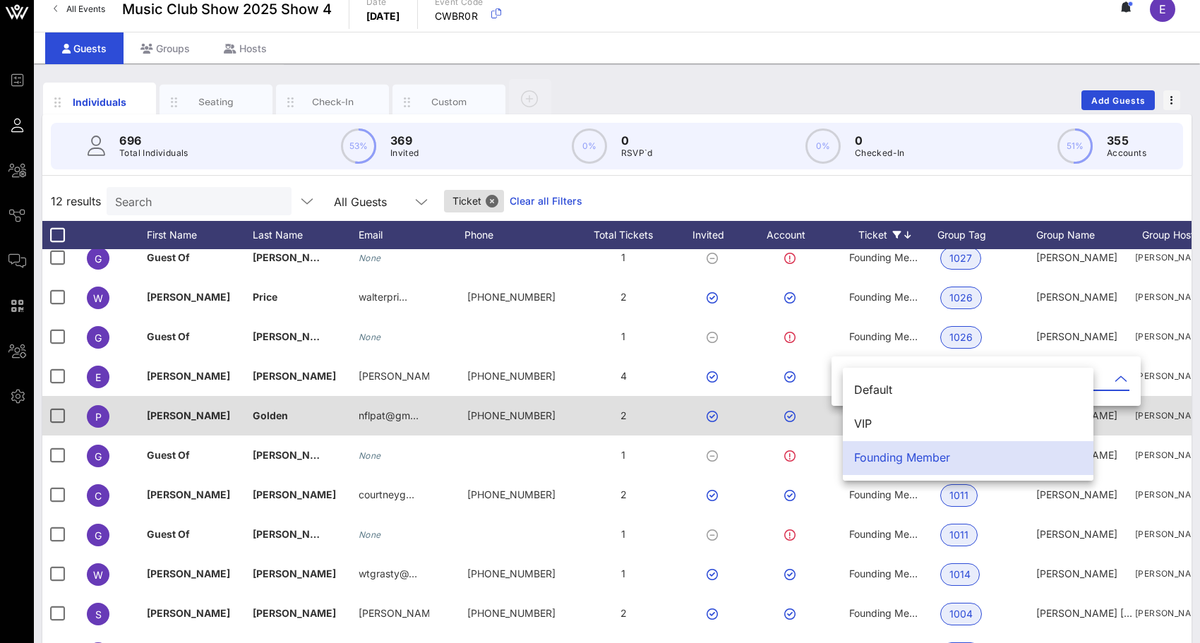
click at [866, 414] on div "VIP" at bounding box center [968, 424] width 228 height 30
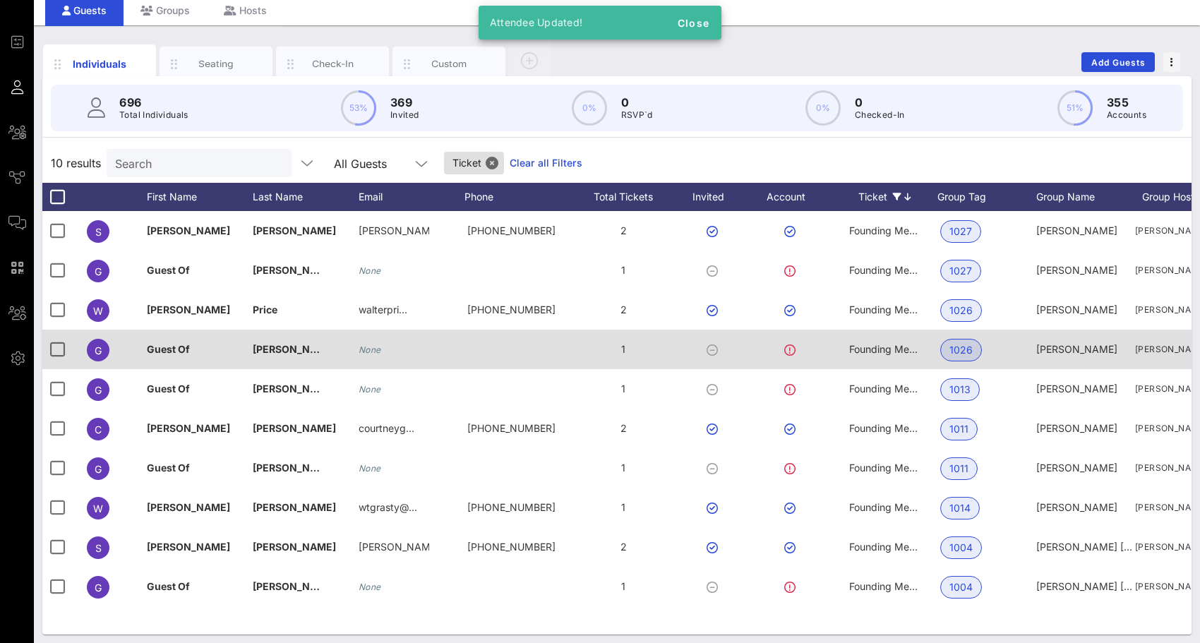
scroll to position [57, 0]
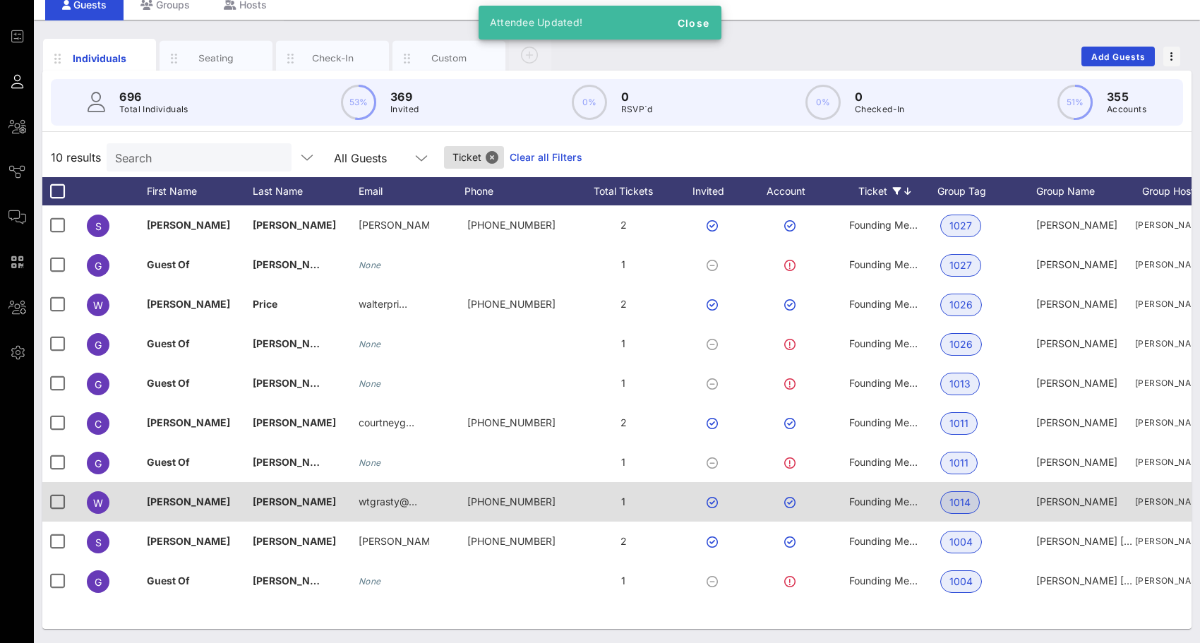
click at [876, 499] on span "Founding Member" at bounding box center [891, 502] width 84 height 12
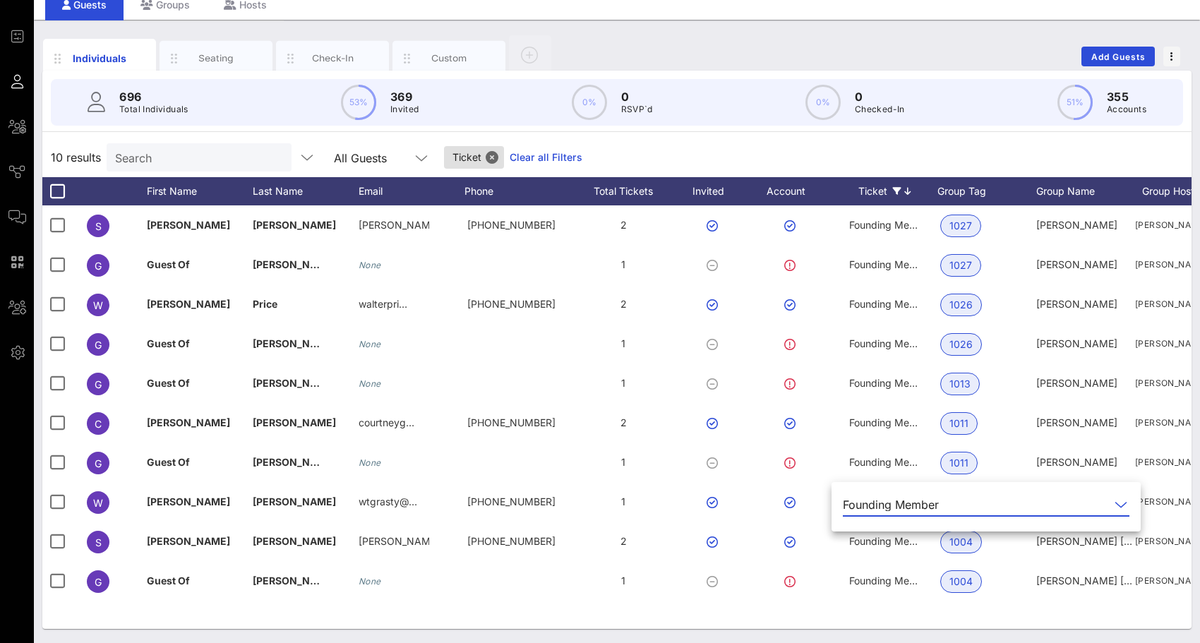
click at [872, 506] on div "Founding Member" at bounding box center [891, 504] width 96 height 13
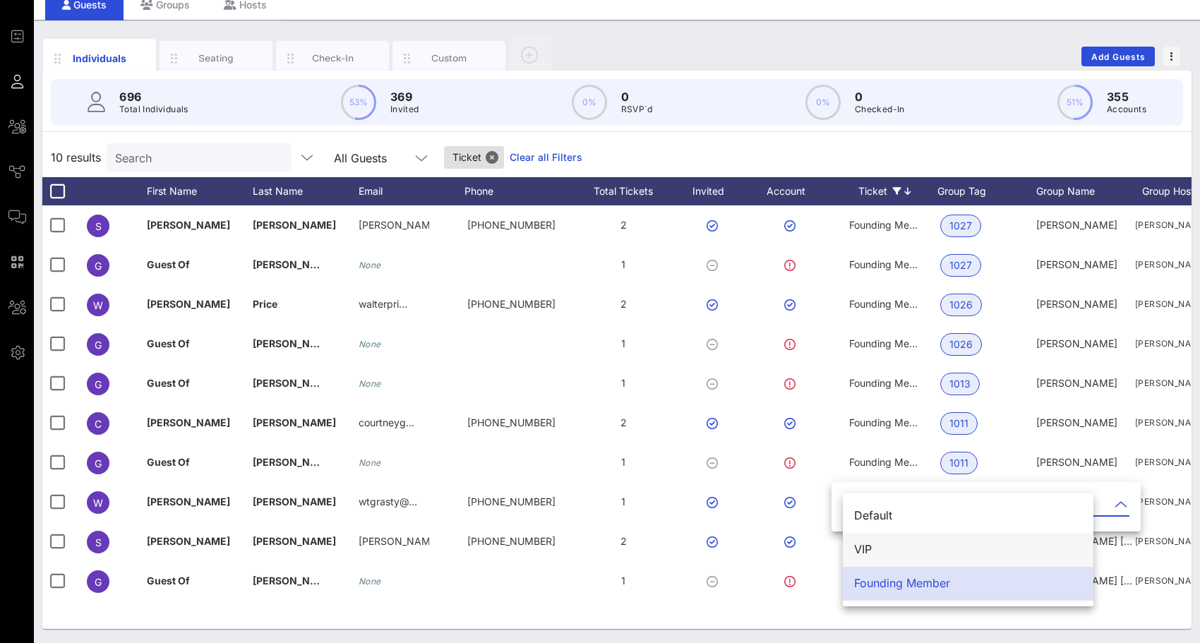
click at [875, 539] on div "VIP" at bounding box center [968, 549] width 228 height 30
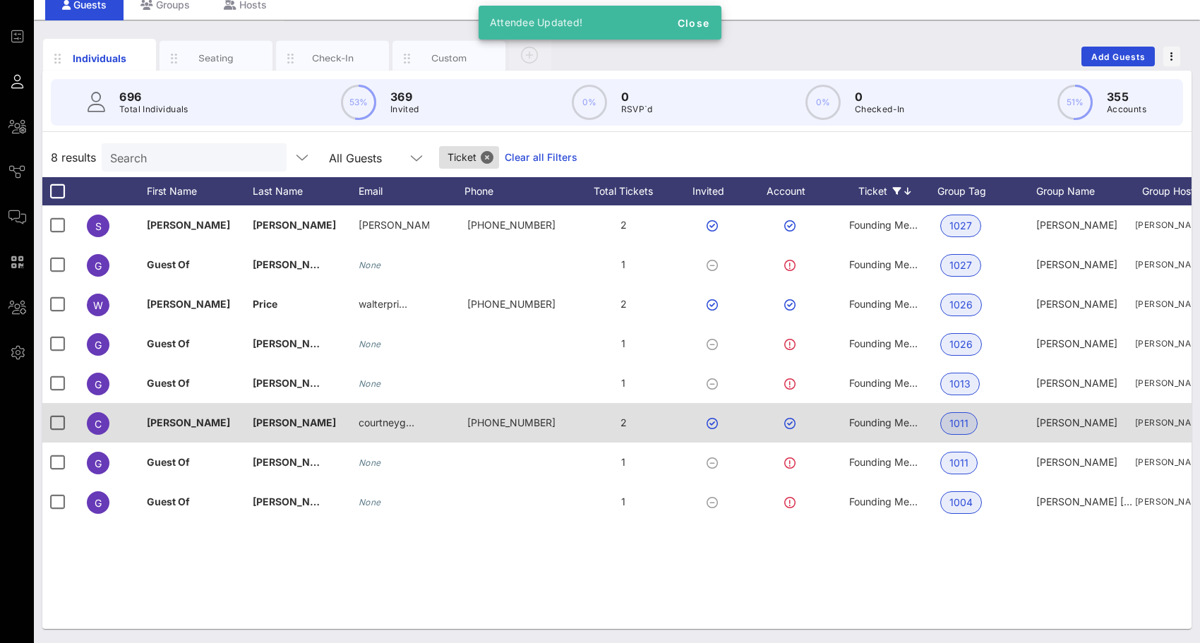
scroll to position [0, 0]
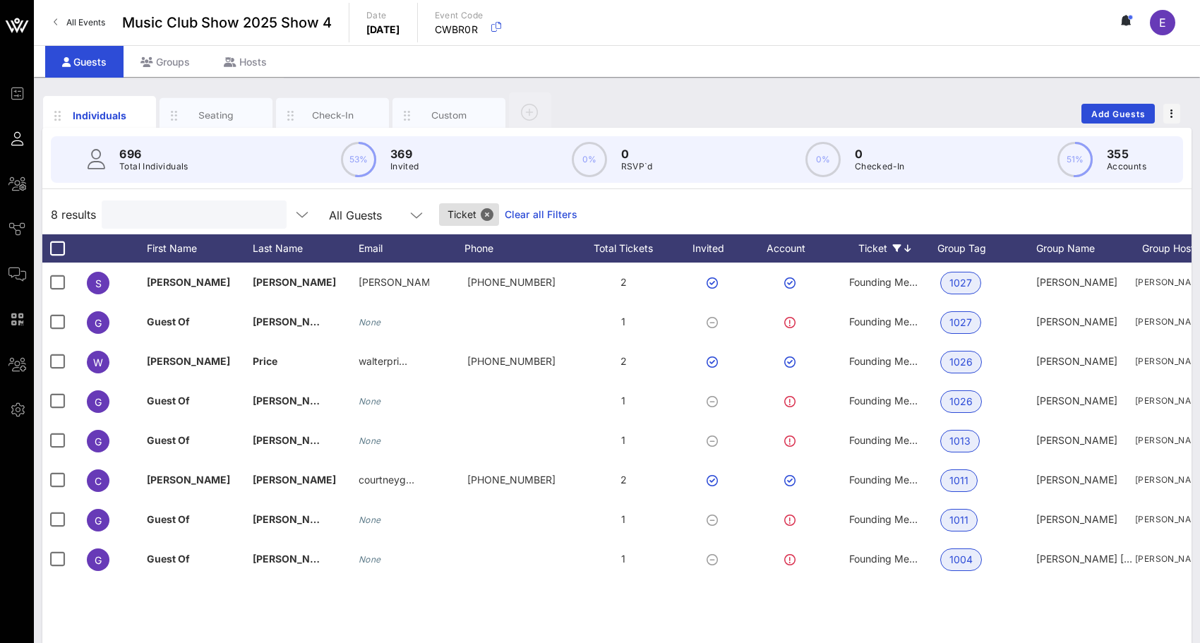
click at [213, 209] on input "text" at bounding box center [192, 214] width 165 height 18
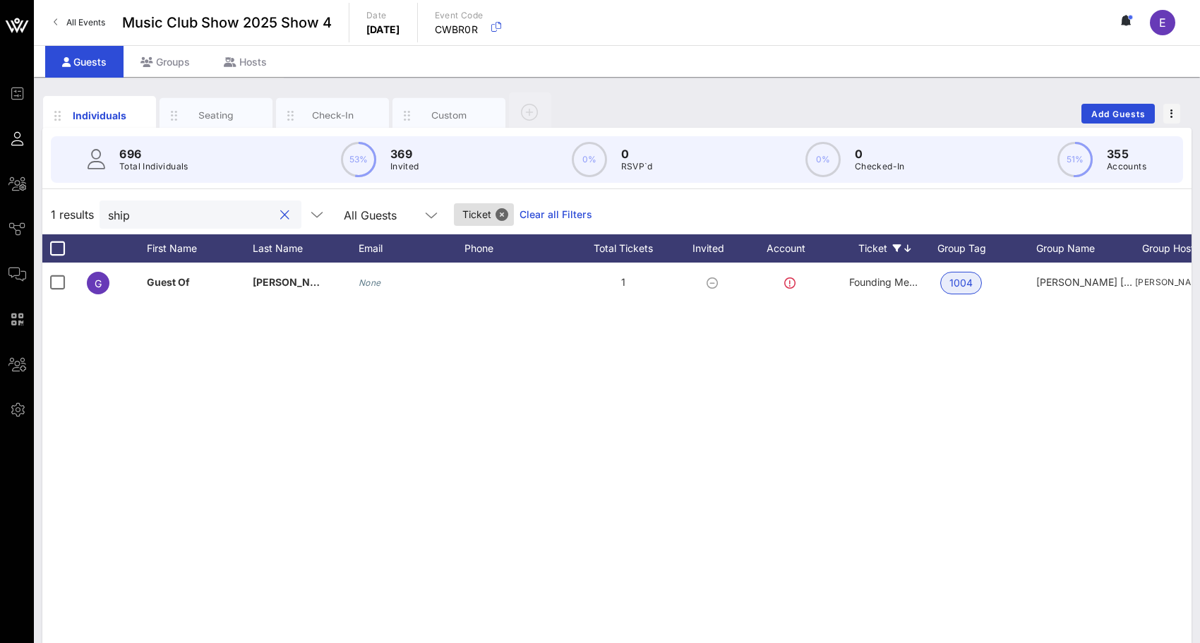
type input "ship"
click at [895, 248] on icon at bounding box center [897, 248] width 8 height 8
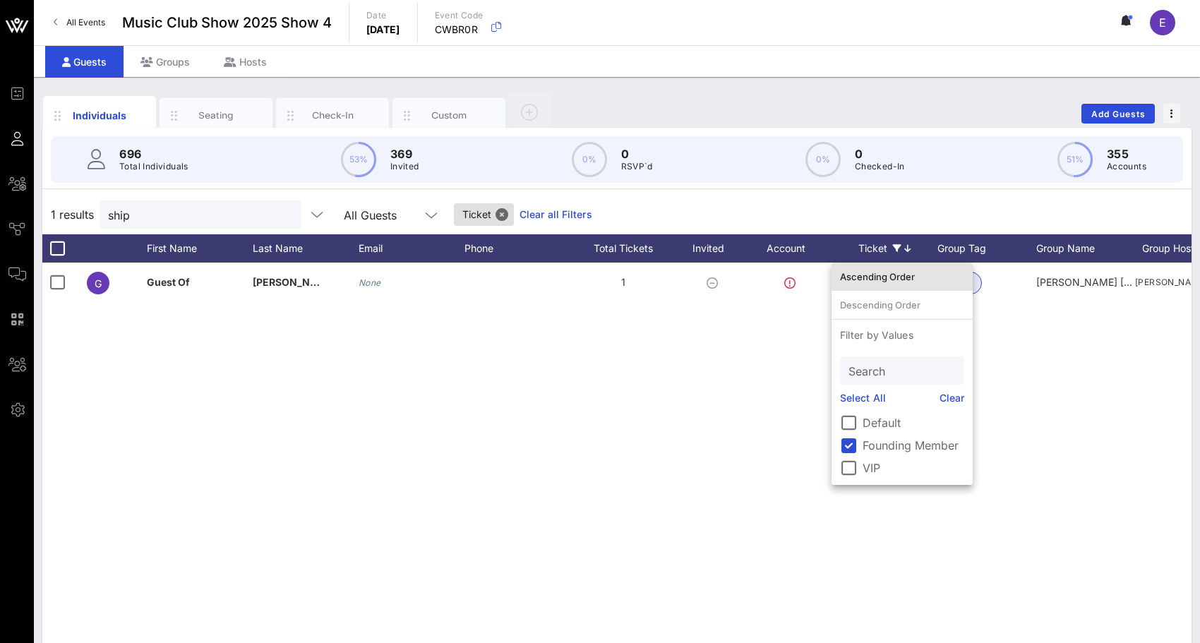
click at [883, 269] on div "Ascending Order" at bounding box center [902, 276] width 124 height 23
click at [842, 441] on div at bounding box center [849, 445] width 24 height 24
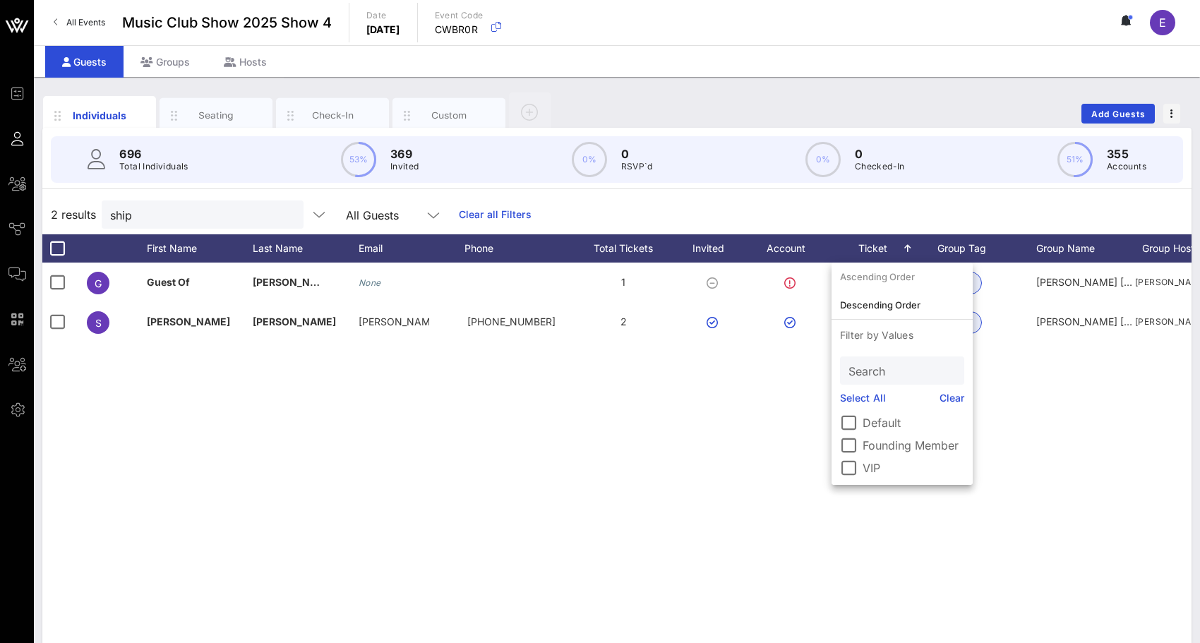
click at [771, 397] on div "G Guest Of Shippen Browne None 1 Founding Member 1004 Shippen Browne Shippen Br…" at bounding box center [616, 475] width 1149 height 424
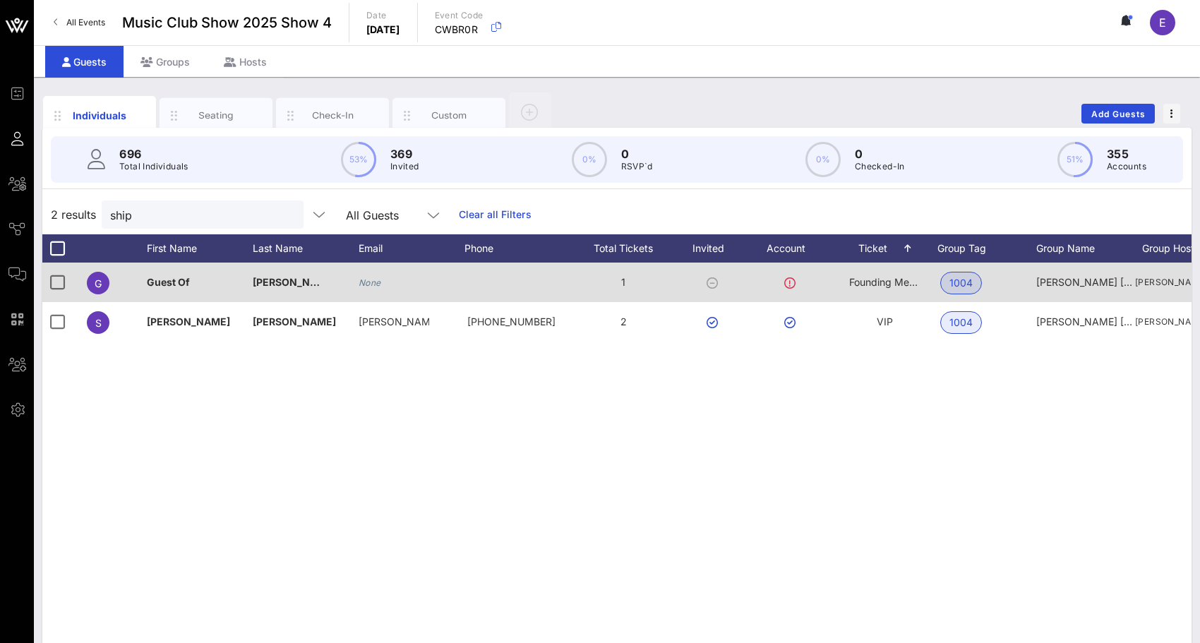
click at [879, 277] on span "Founding Member" at bounding box center [891, 282] width 84 height 12
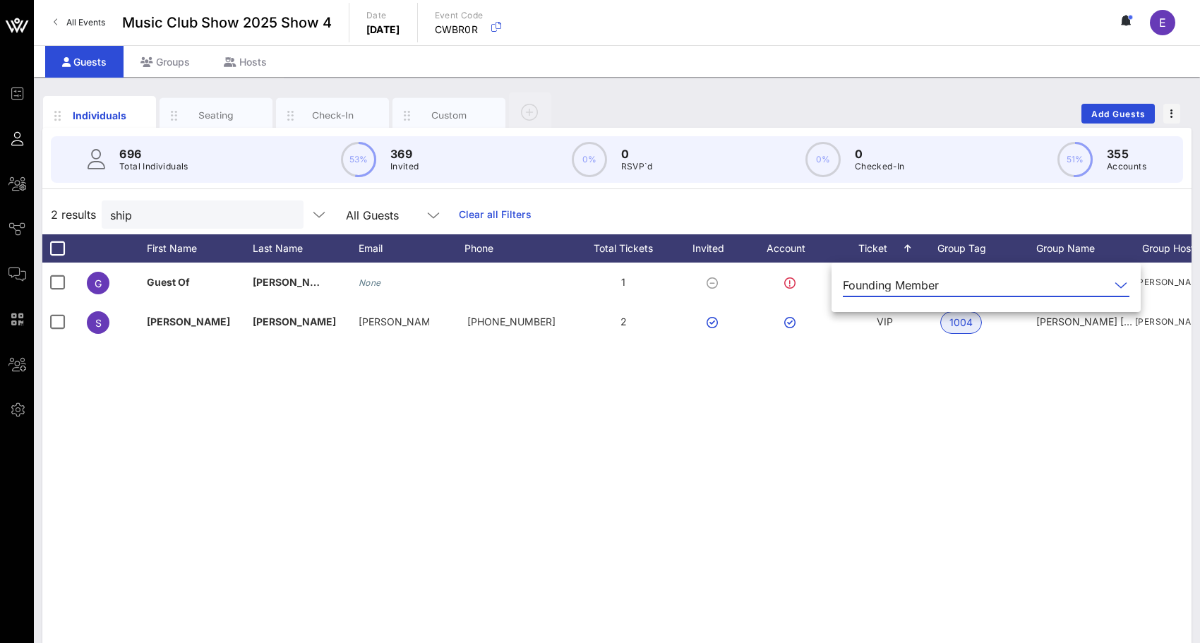
click at [823, 363] on div "G Guest Of Shippen Browne None 1 Founding Member 1004 Shippen Browne Shippen Br…" at bounding box center [616, 475] width 1149 height 424
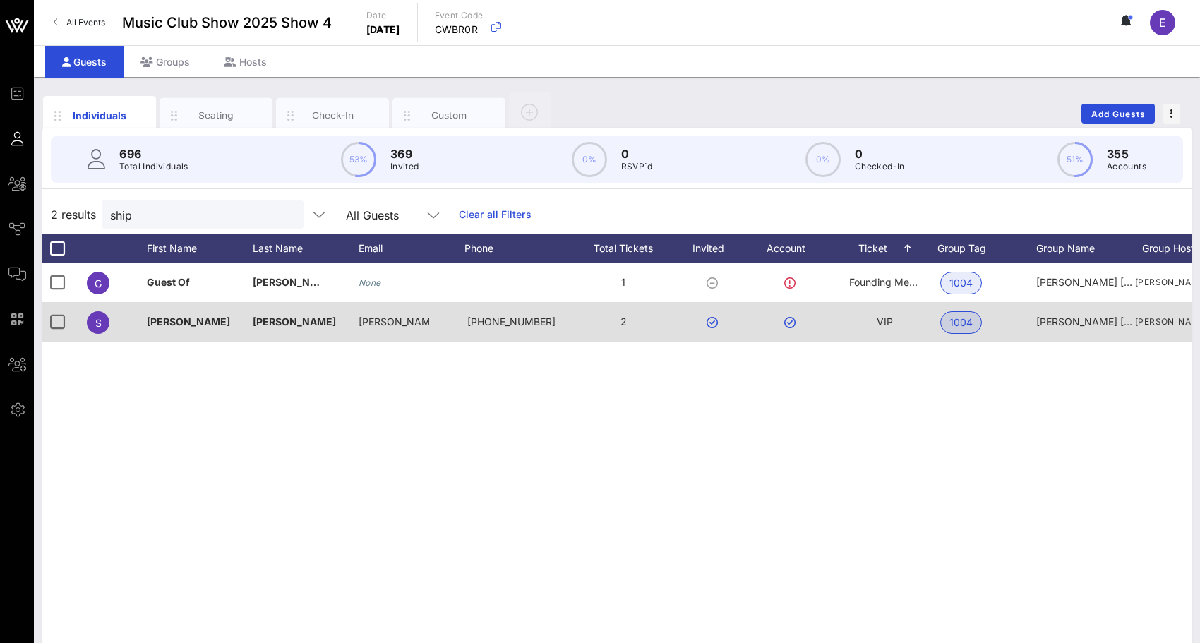
click at [883, 321] on span "VIP" at bounding box center [885, 322] width 16 height 12
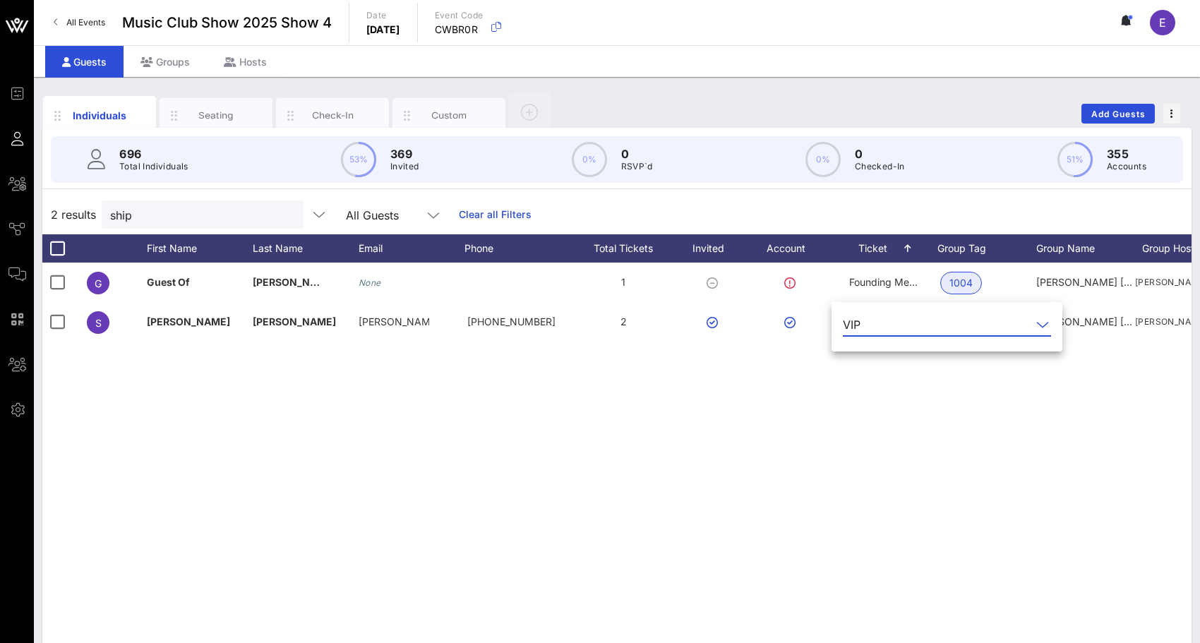
click at [879, 323] on input "text" at bounding box center [948, 324] width 165 height 23
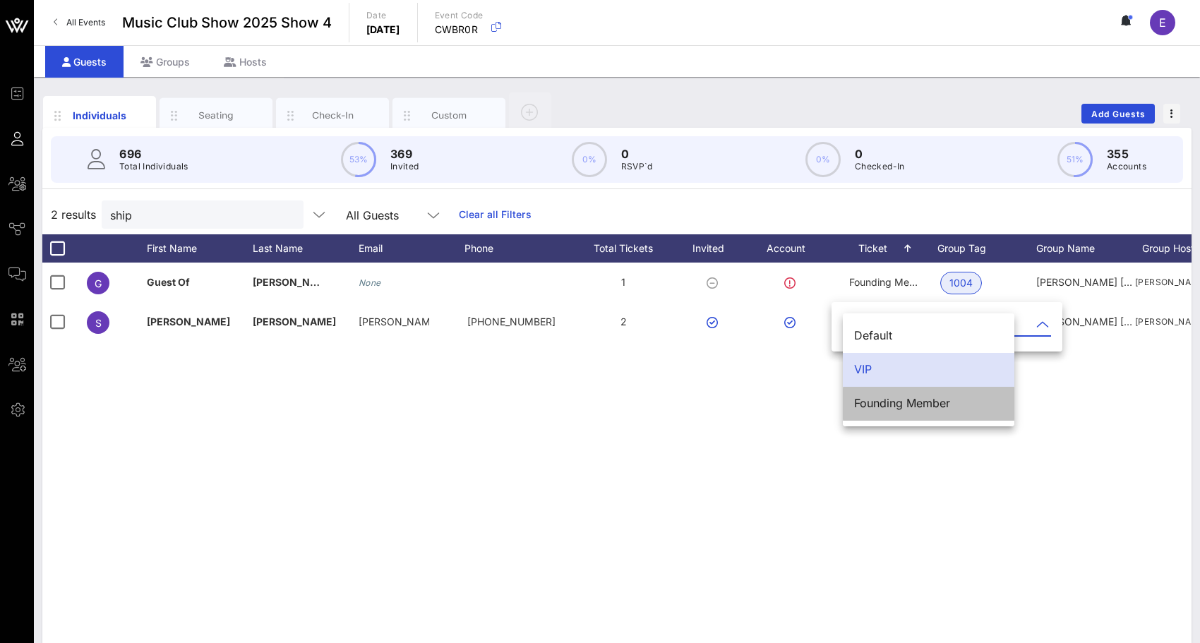
click at [876, 393] on div "Founding Member" at bounding box center [928, 403] width 149 height 30
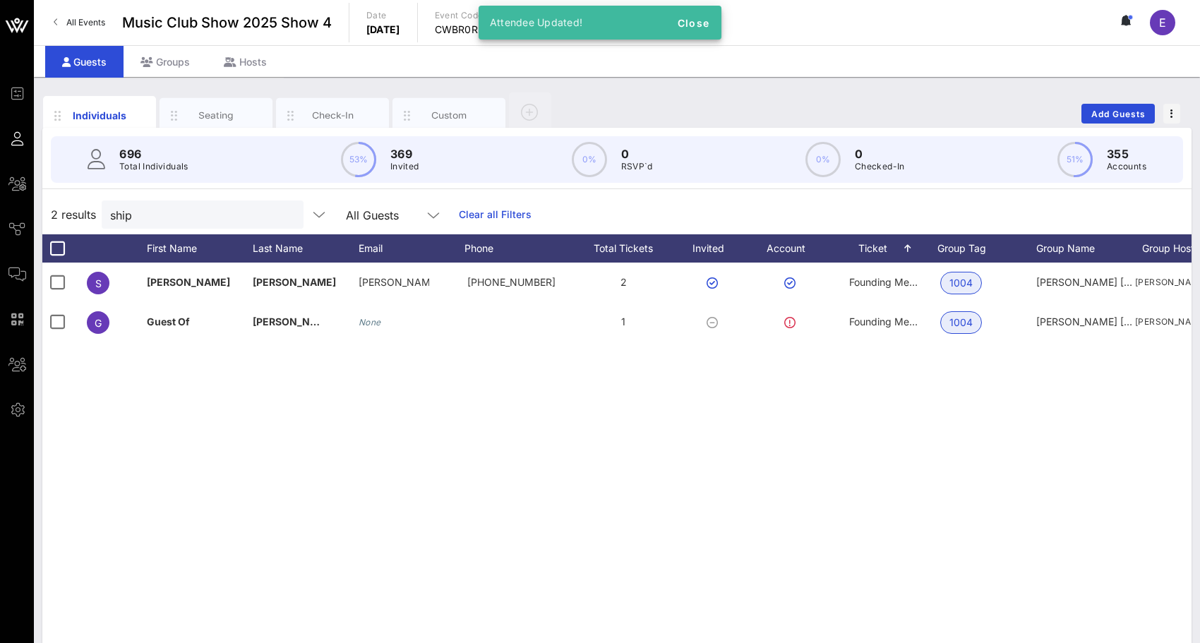
click at [875, 414] on div "S Shippen Browne shippen.b… +17049573267 2 Founding Member 1004 Shippen Browne …" at bounding box center [616, 475] width 1149 height 424
click at [65, 22] on link "All Events" at bounding box center [79, 22] width 68 height 23
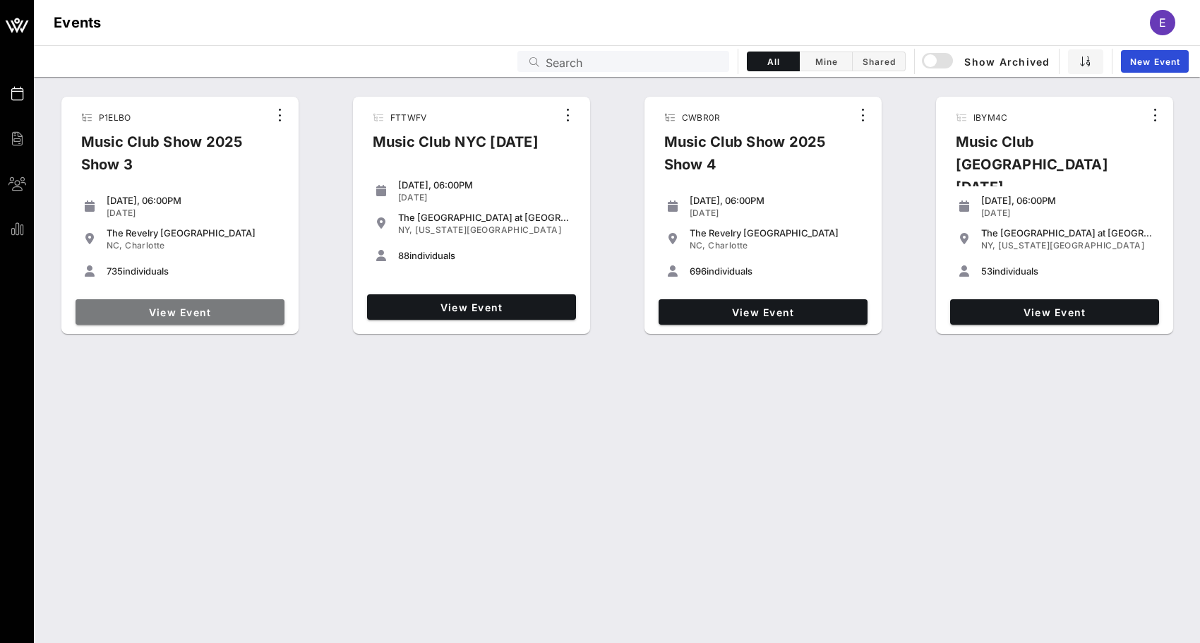
click at [273, 305] on link "View Event" at bounding box center [180, 311] width 209 height 25
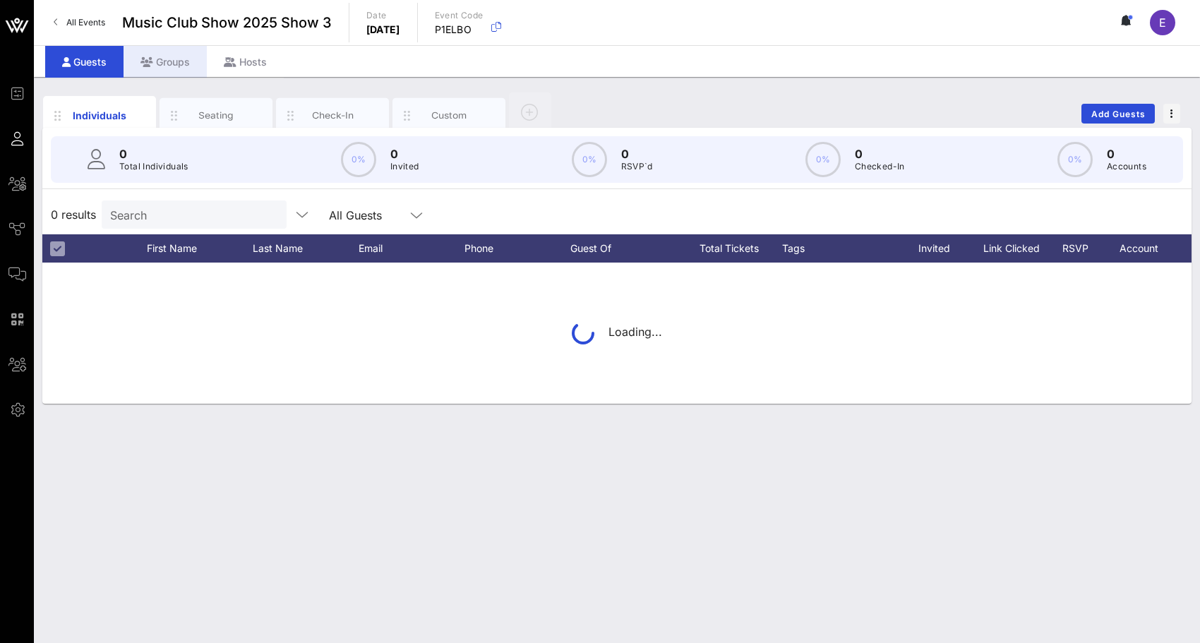
click at [178, 65] on div "Groups" at bounding box center [165, 62] width 83 height 32
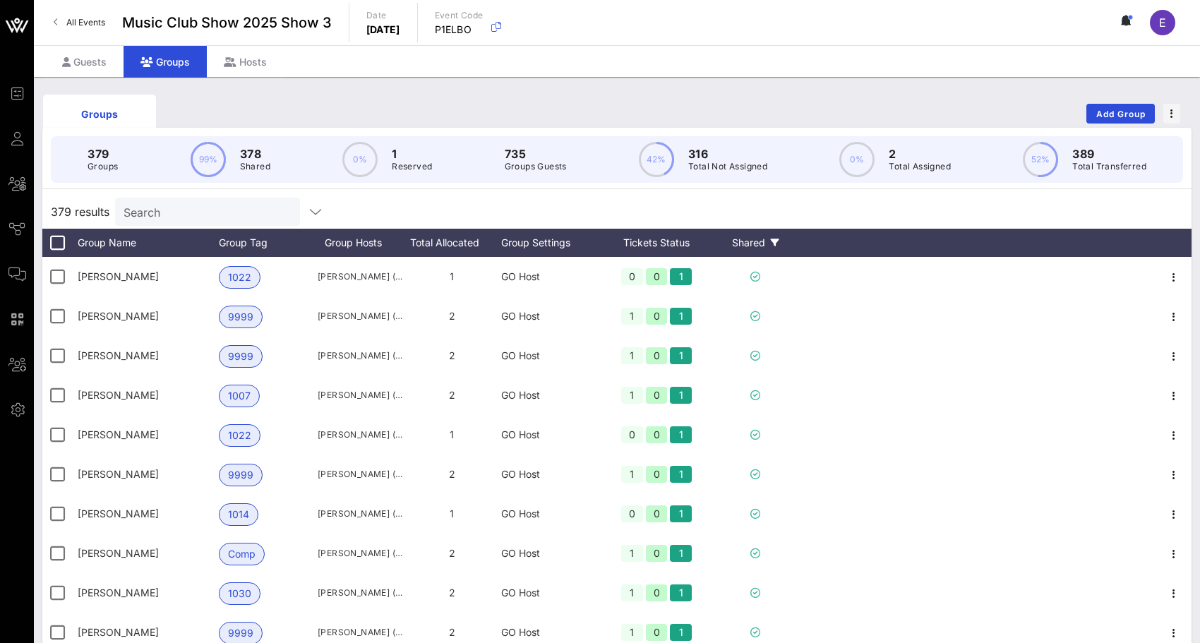
click at [774, 241] on icon at bounding box center [775, 243] width 8 height 8
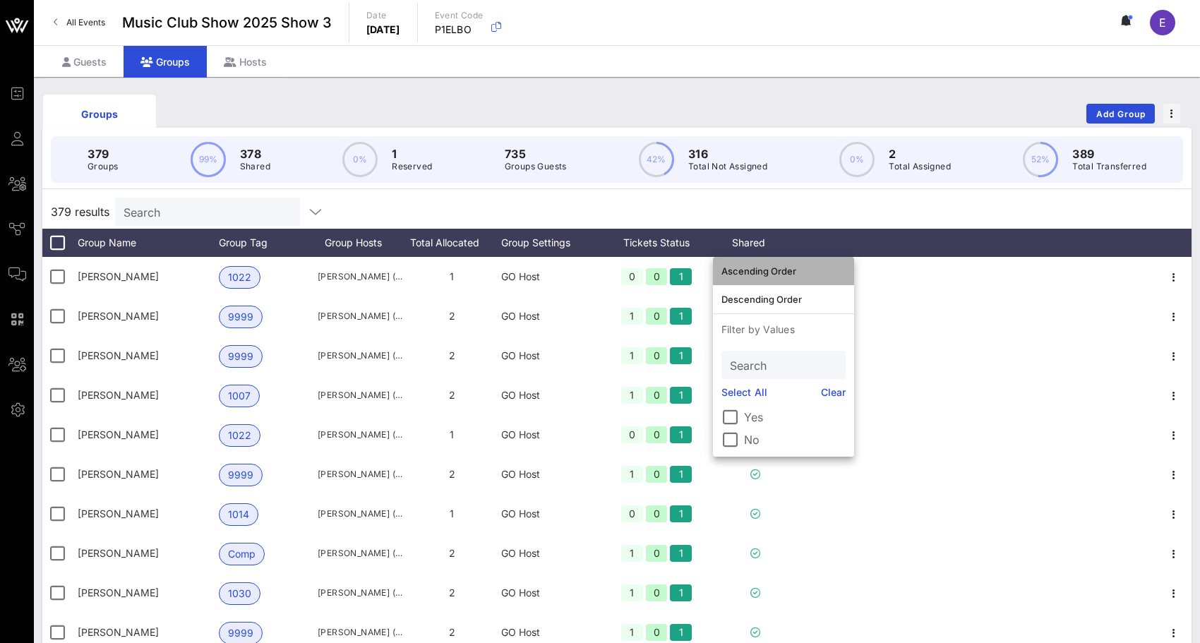
click at [773, 273] on div "Ascending Order" at bounding box center [784, 270] width 124 height 11
click at [784, 206] on div "379 results Search" at bounding box center [616, 212] width 1149 height 34
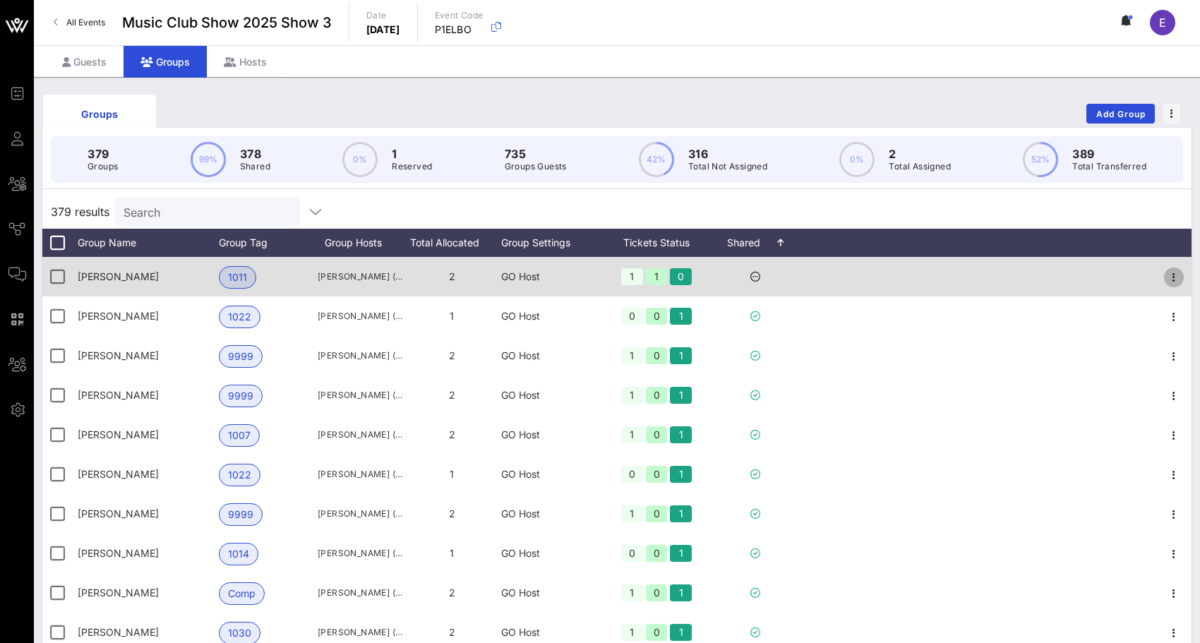
click at [1182, 280] on icon "button" at bounding box center [1174, 277] width 17 height 17
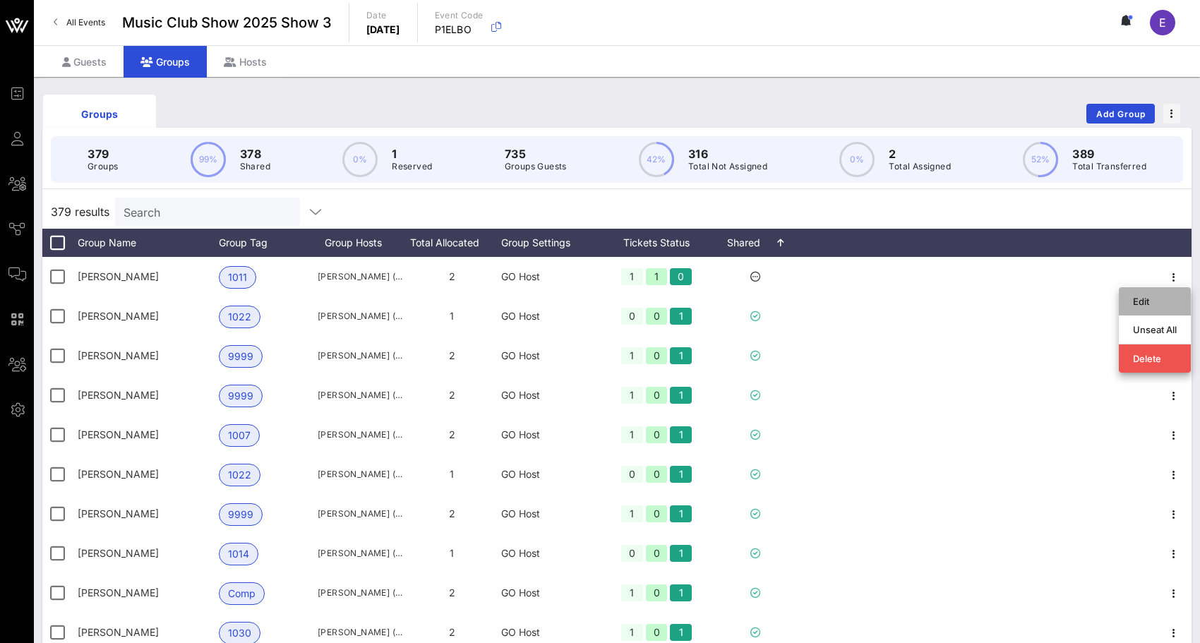
click at [1141, 305] on div "Edit" at bounding box center [1155, 301] width 44 height 11
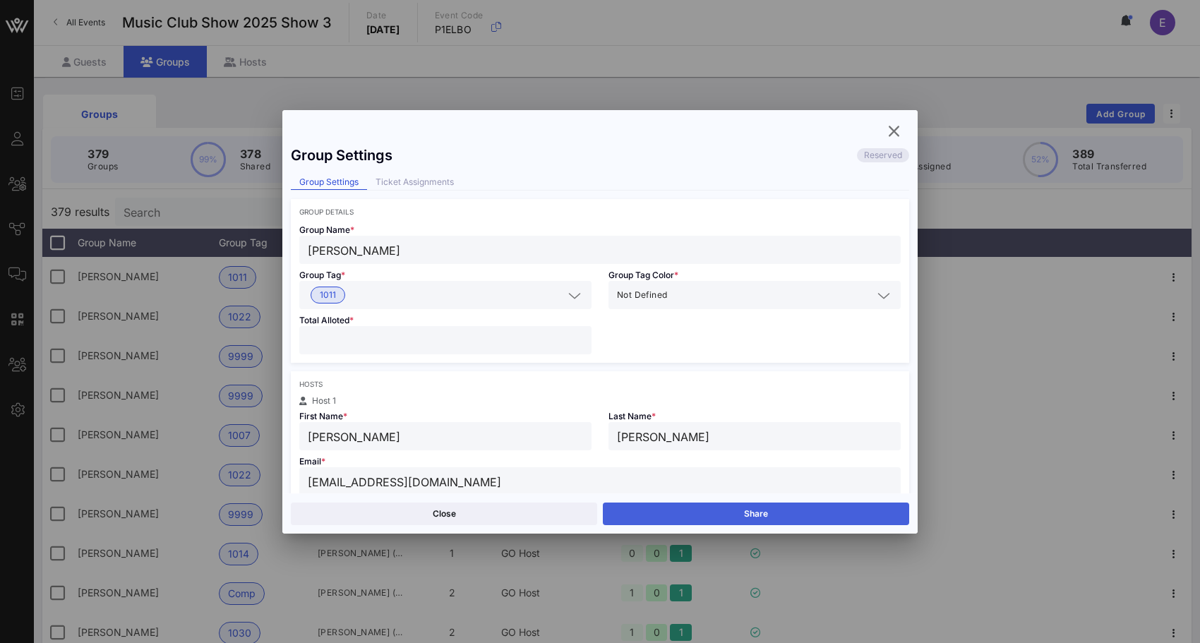
click at [702, 510] on button "Share" at bounding box center [756, 514] width 306 height 23
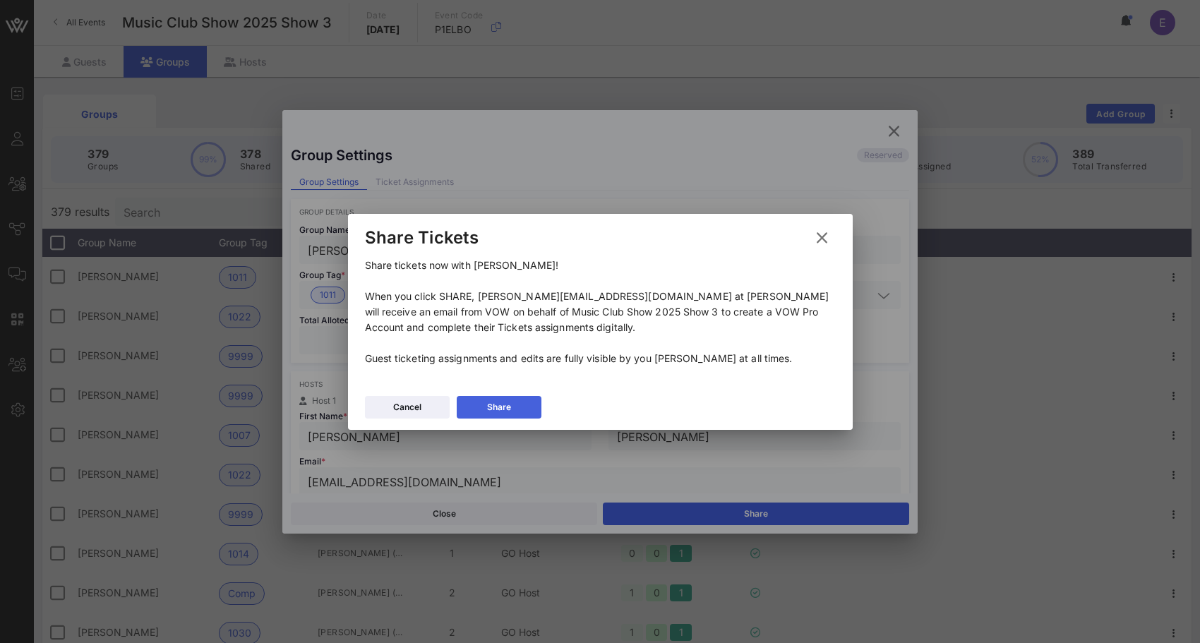
click at [514, 416] on button "Share" at bounding box center [499, 407] width 85 height 23
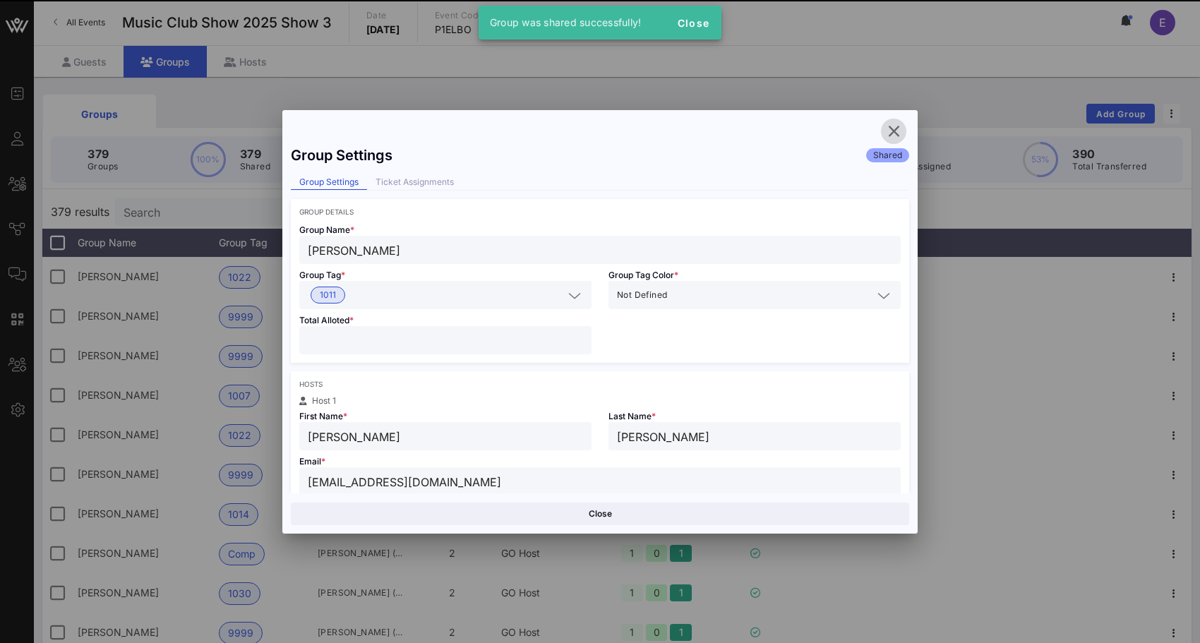
click at [888, 130] on icon "button" at bounding box center [893, 131] width 17 height 17
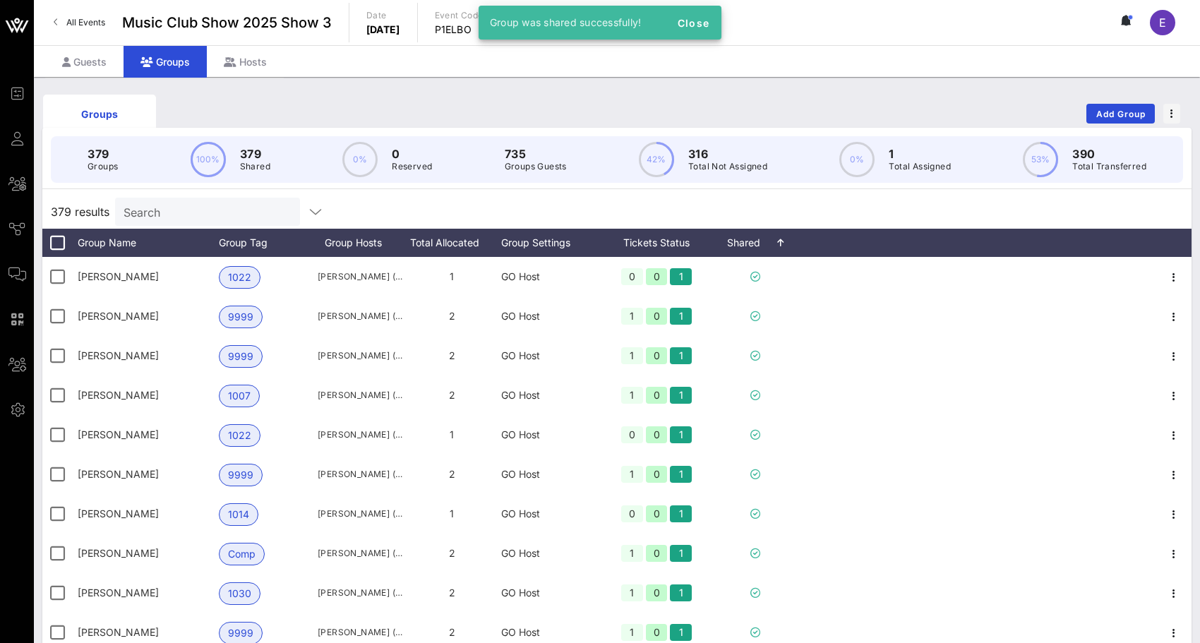
click at [92, 19] on span "All Events" at bounding box center [85, 22] width 39 height 11
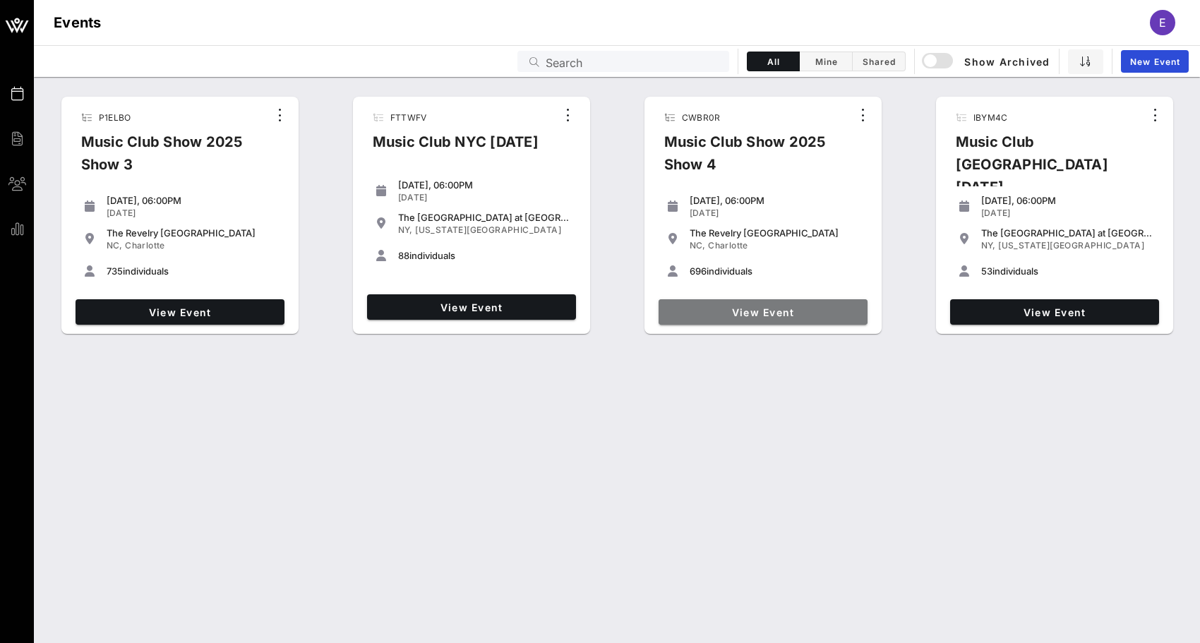
click at [779, 311] on span "View Event" at bounding box center [763, 312] width 198 height 12
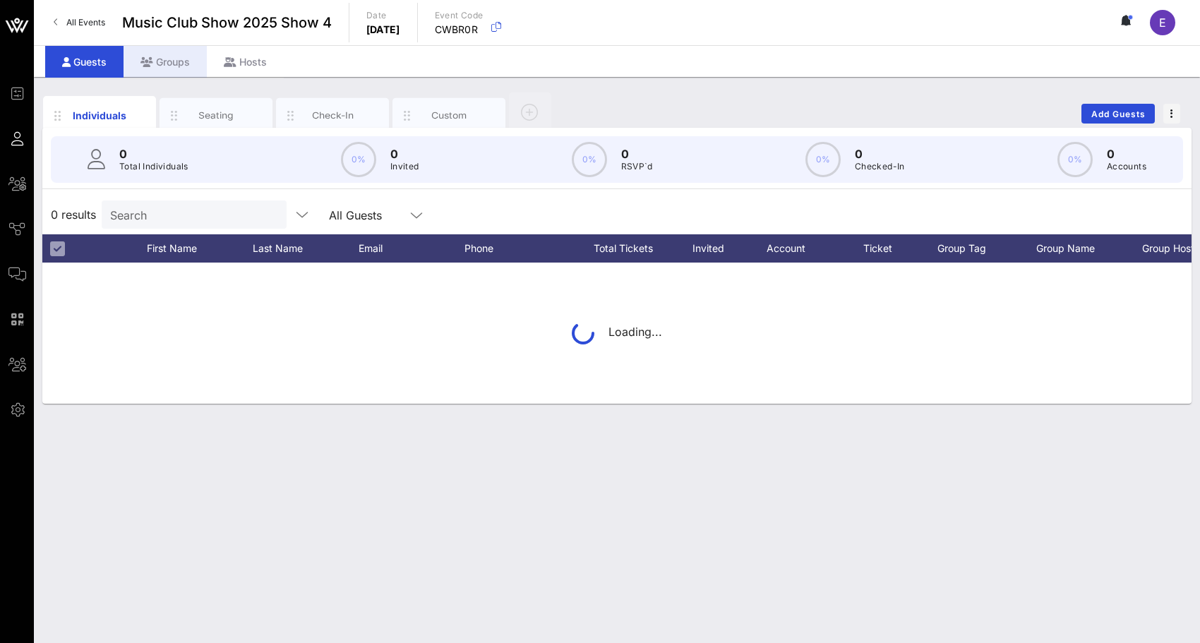
click at [164, 55] on div "Groups" at bounding box center [165, 62] width 83 height 32
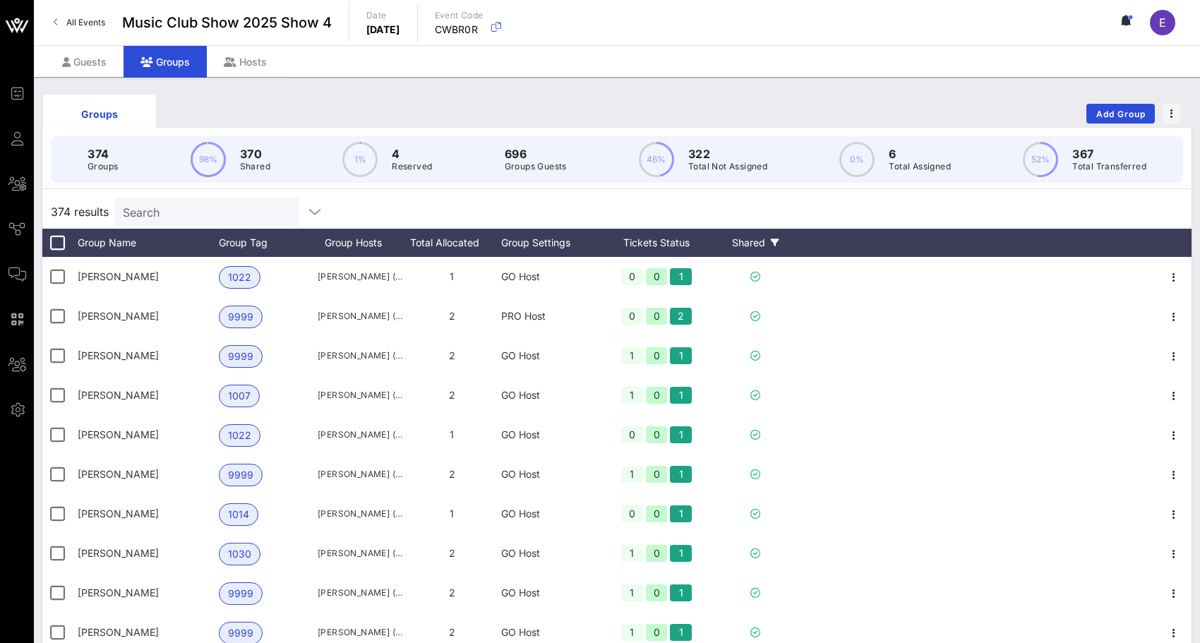
click at [759, 249] on div "Shared" at bounding box center [755, 243] width 85 height 28
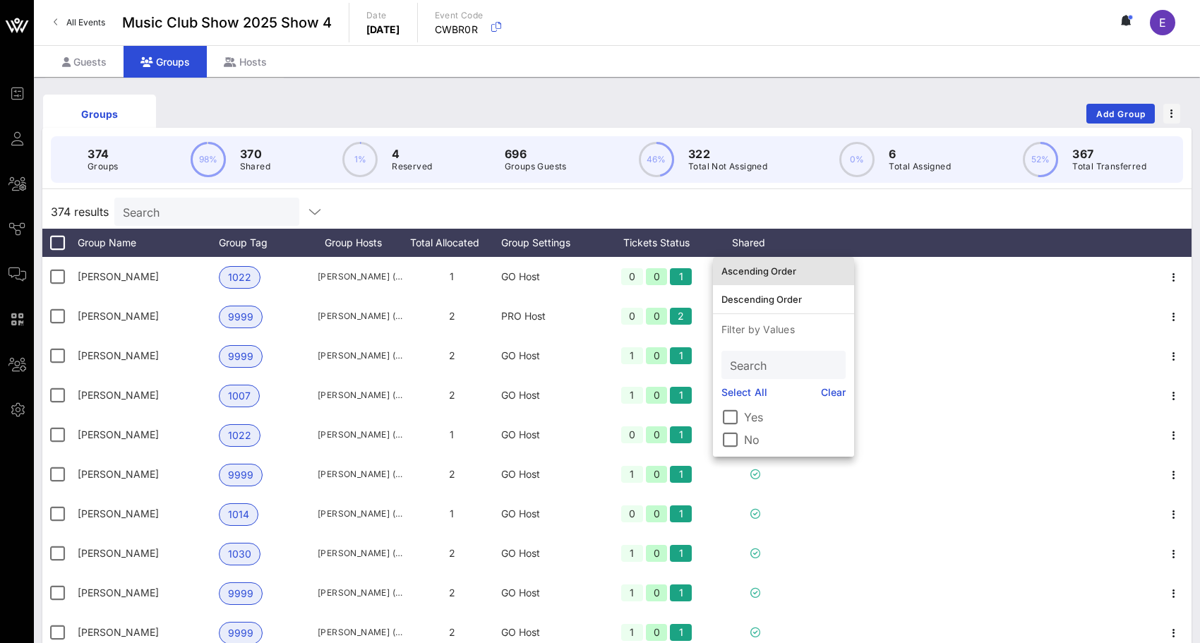
click at [775, 269] on div "Ascending Order" at bounding box center [784, 270] width 124 height 11
click at [1097, 225] on div "374 results Search" at bounding box center [616, 212] width 1149 height 34
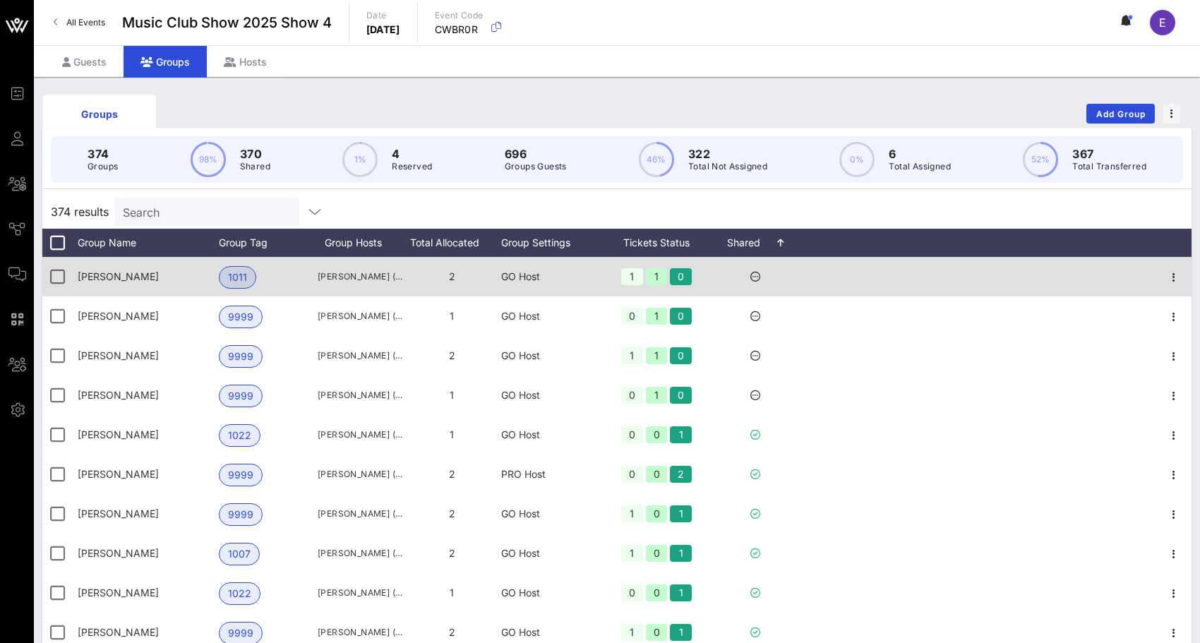
click at [1186, 287] on div at bounding box center [1173, 277] width 35 height 40
click at [1176, 281] on icon "button" at bounding box center [1174, 277] width 17 height 17
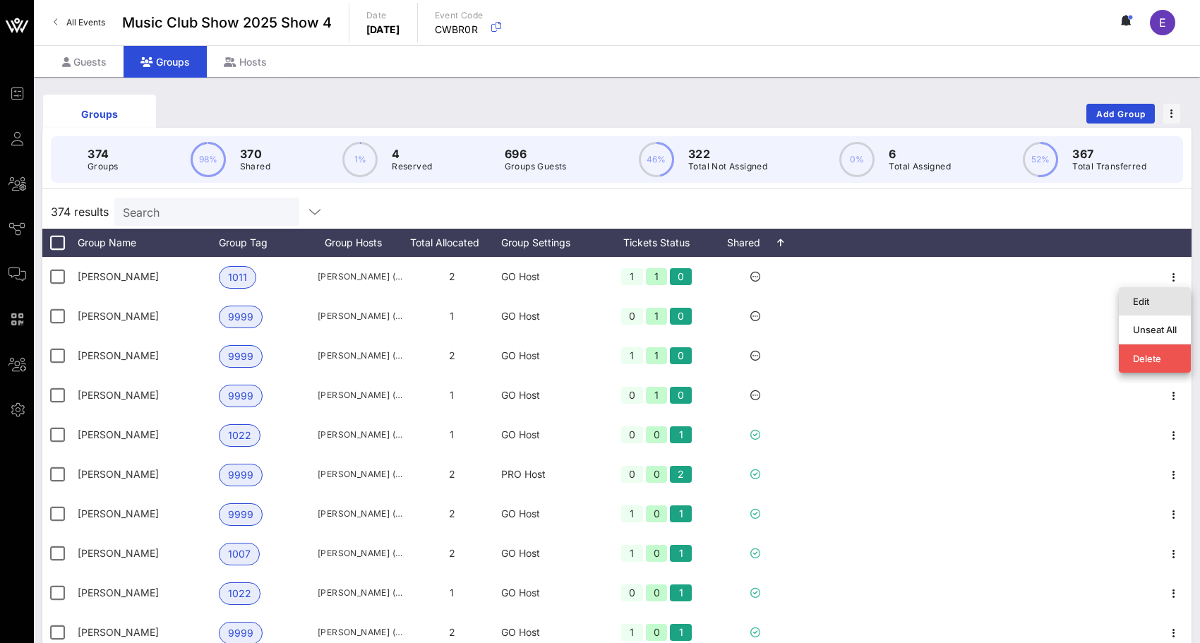
click at [1147, 304] on div "Edit" at bounding box center [1155, 301] width 44 height 11
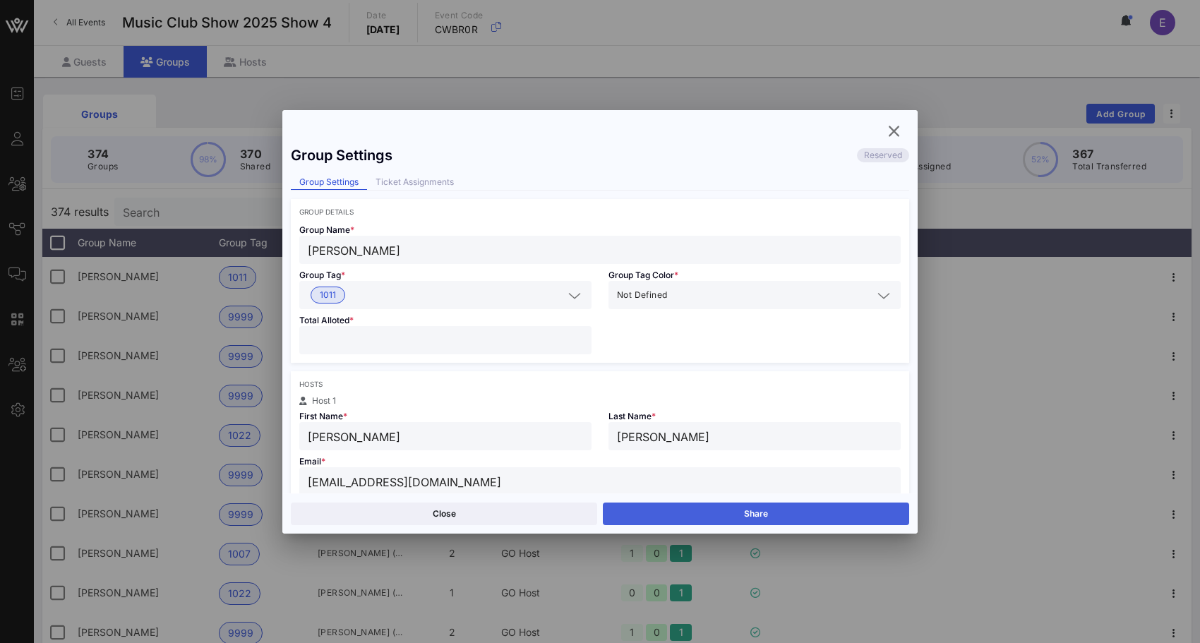
click at [720, 516] on button "Share" at bounding box center [756, 514] width 306 height 23
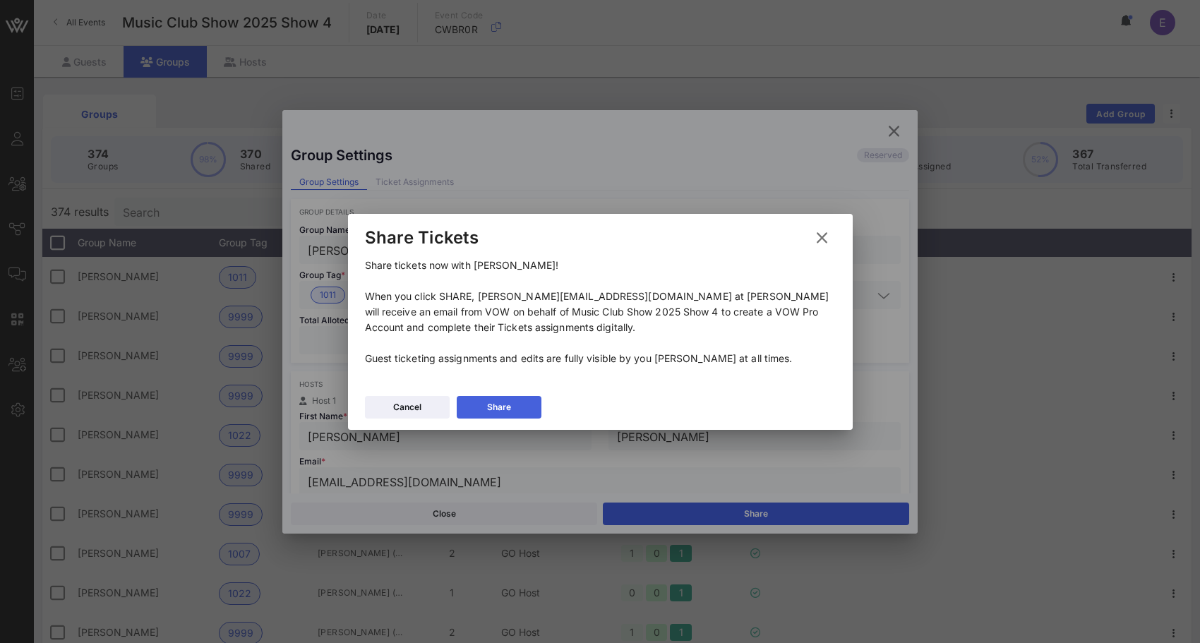
click at [514, 403] on button "Share" at bounding box center [499, 407] width 85 height 23
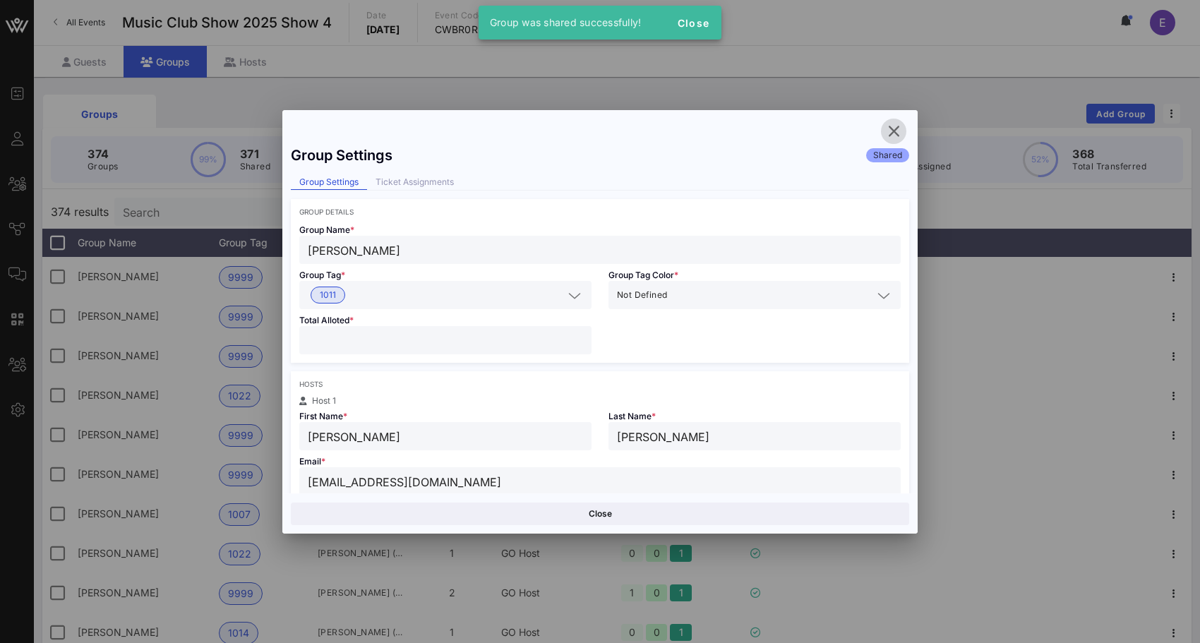
click at [890, 132] on icon "button" at bounding box center [893, 131] width 17 height 17
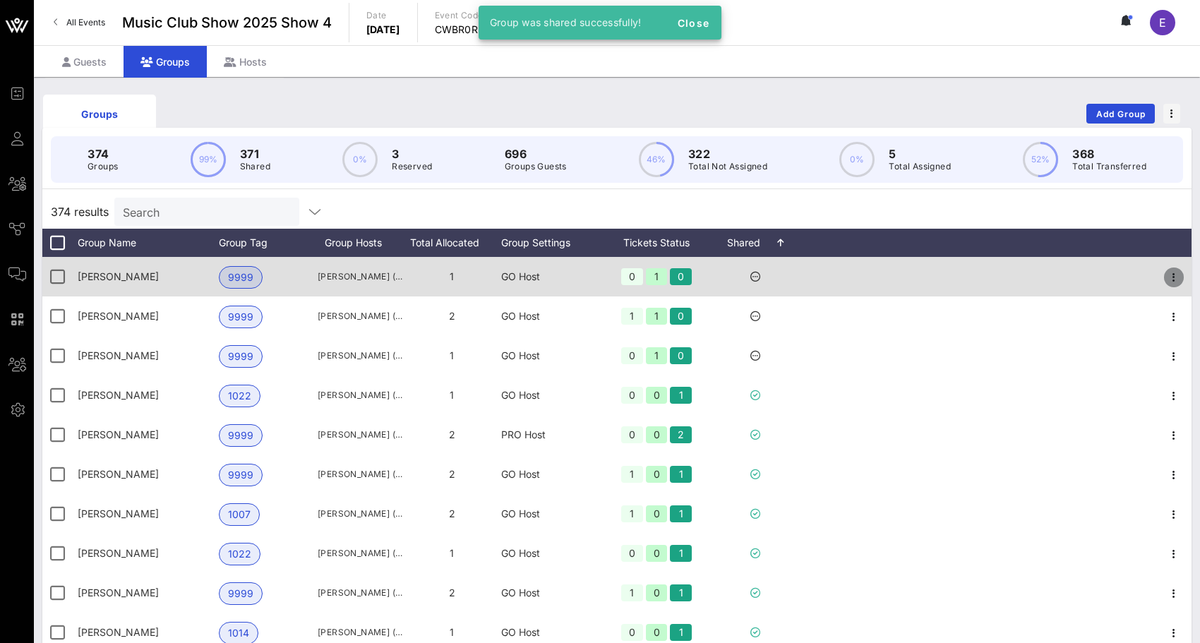
click at [1179, 278] on icon "button" at bounding box center [1174, 277] width 17 height 17
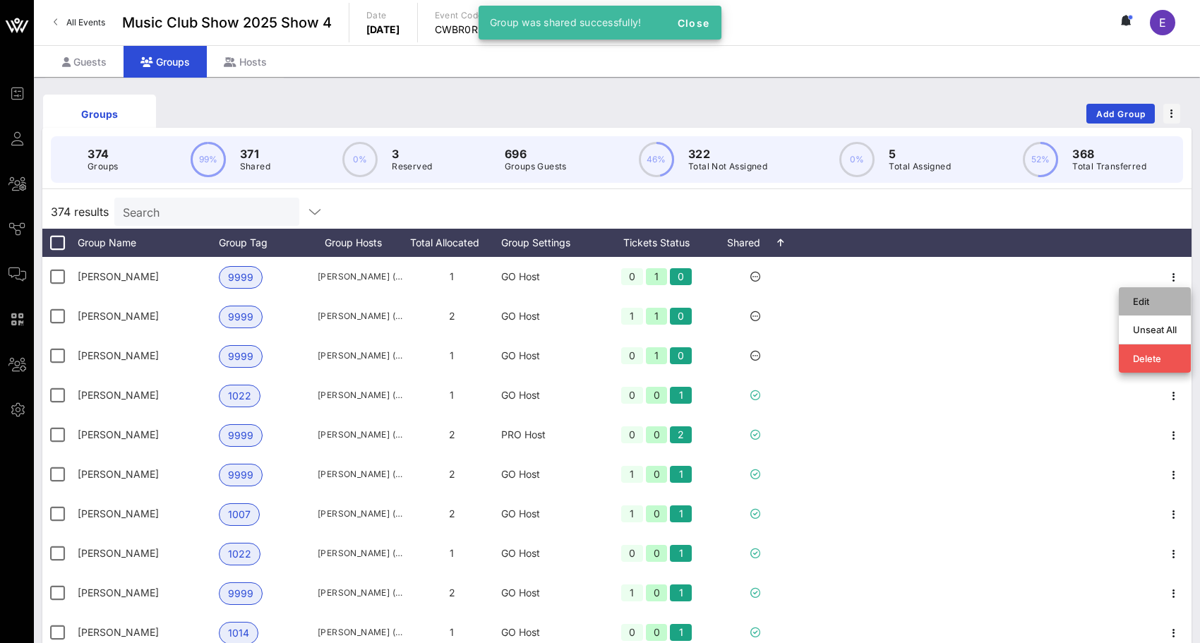
click at [1156, 301] on div "Edit" at bounding box center [1155, 301] width 44 height 11
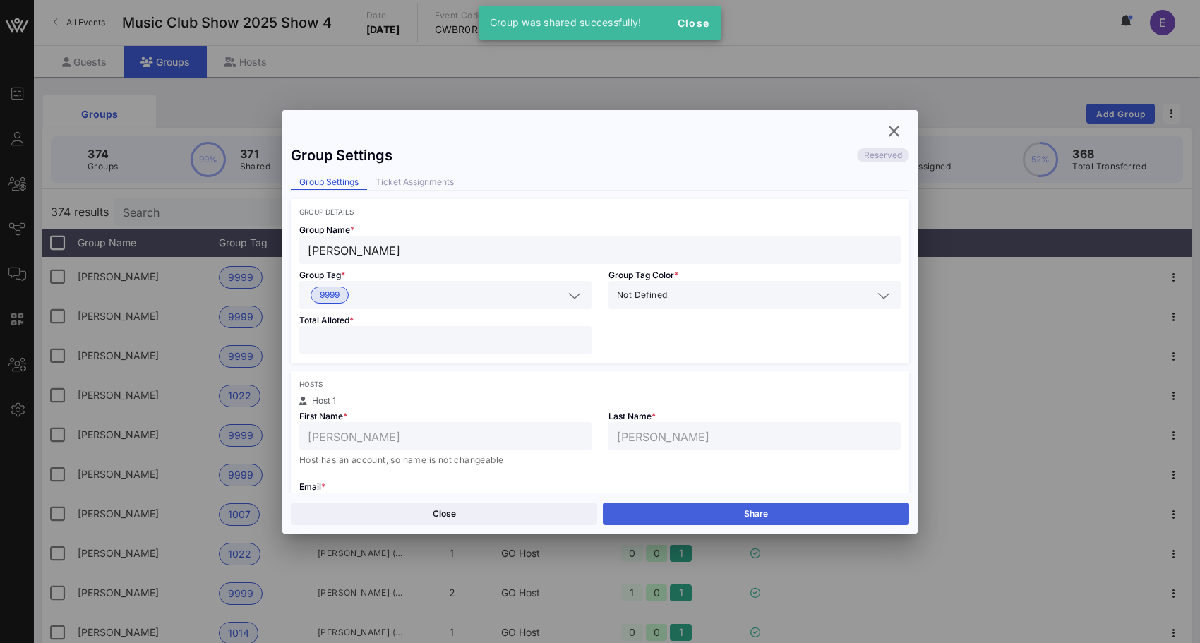
click at [780, 512] on button "Share" at bounding box center [756, 514] width 306 height 23
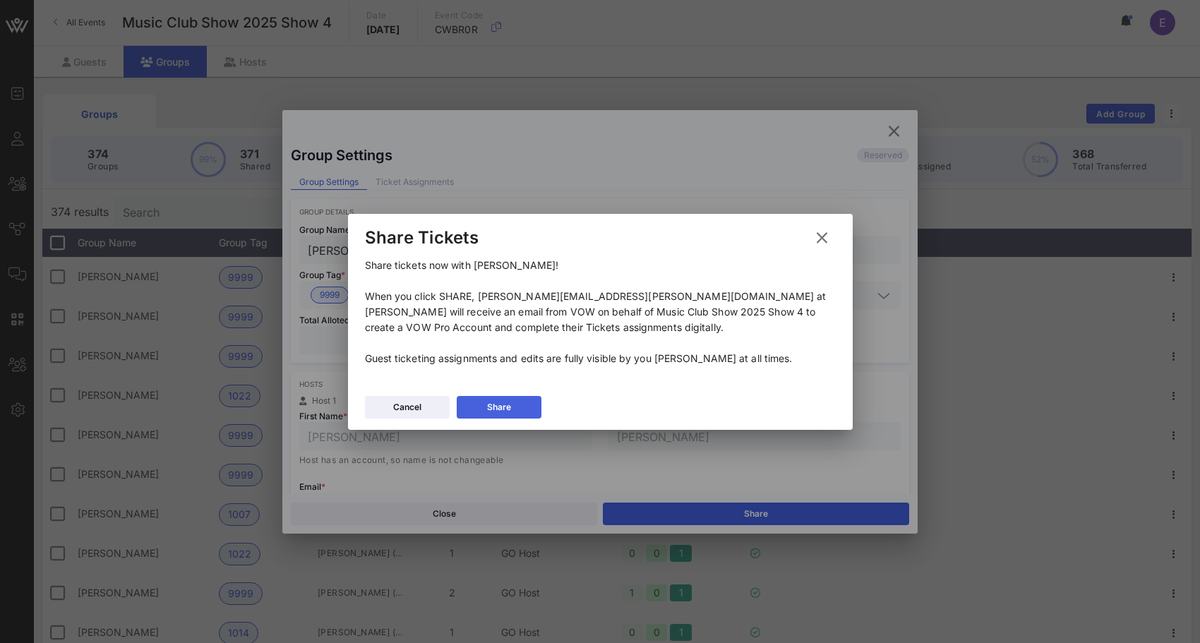
click at [531, 409] on button "Share" at bounding box center [499, 407] width 85 height 23
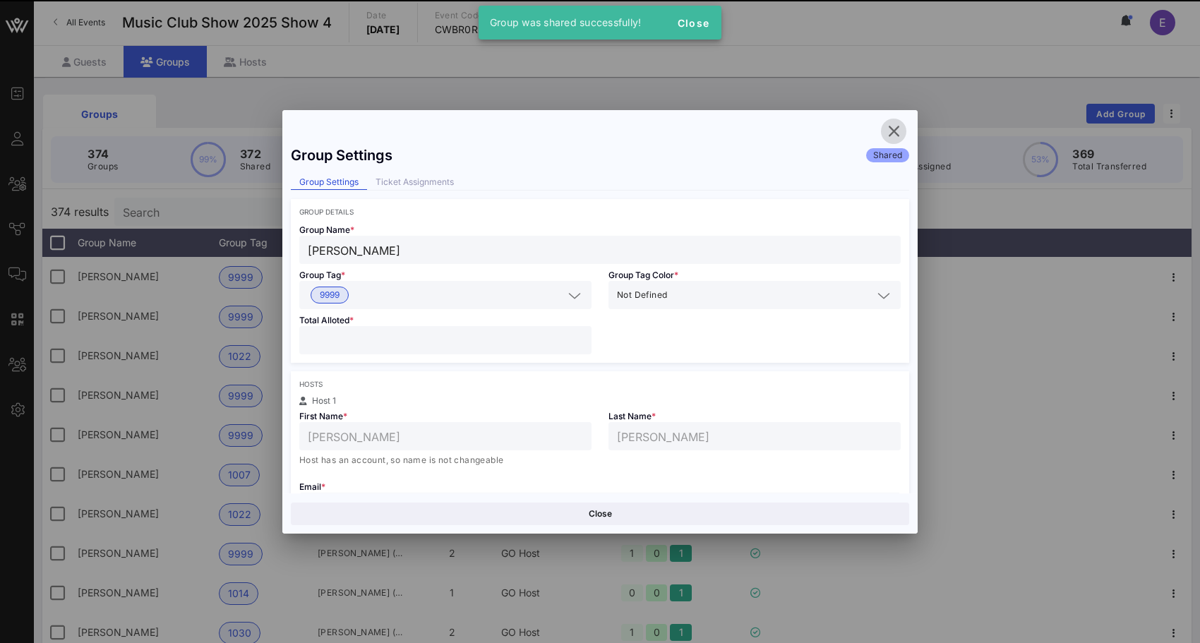
click at [892, 131] on icon "button" at bounding box center [893, 131] width 17 height 17
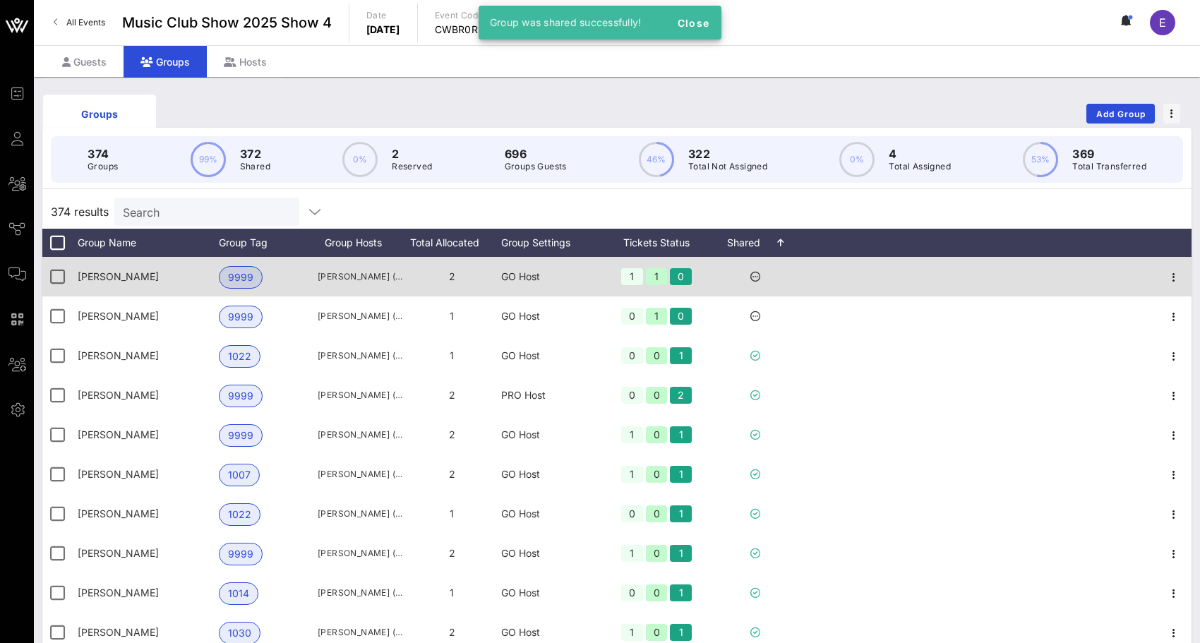
click at [1177, 266] on div at bounding box center [1173, 277] width 35 height 40
click at [1177, 267] on div at bounding box center [1173, 277] width 35 height 40
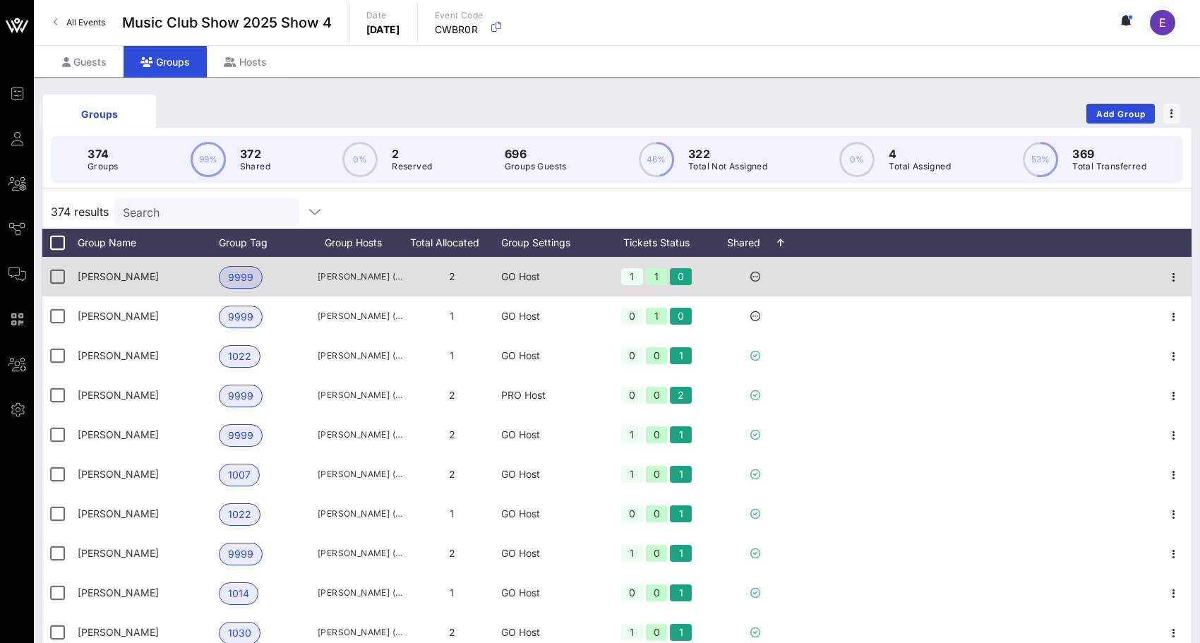
click at [1177, 267] on div at bounding box center [1173, 277] width 35 height 40
click at [1173, 273] on icon "button" at bounding box center [1174, 277] width 17 height 17
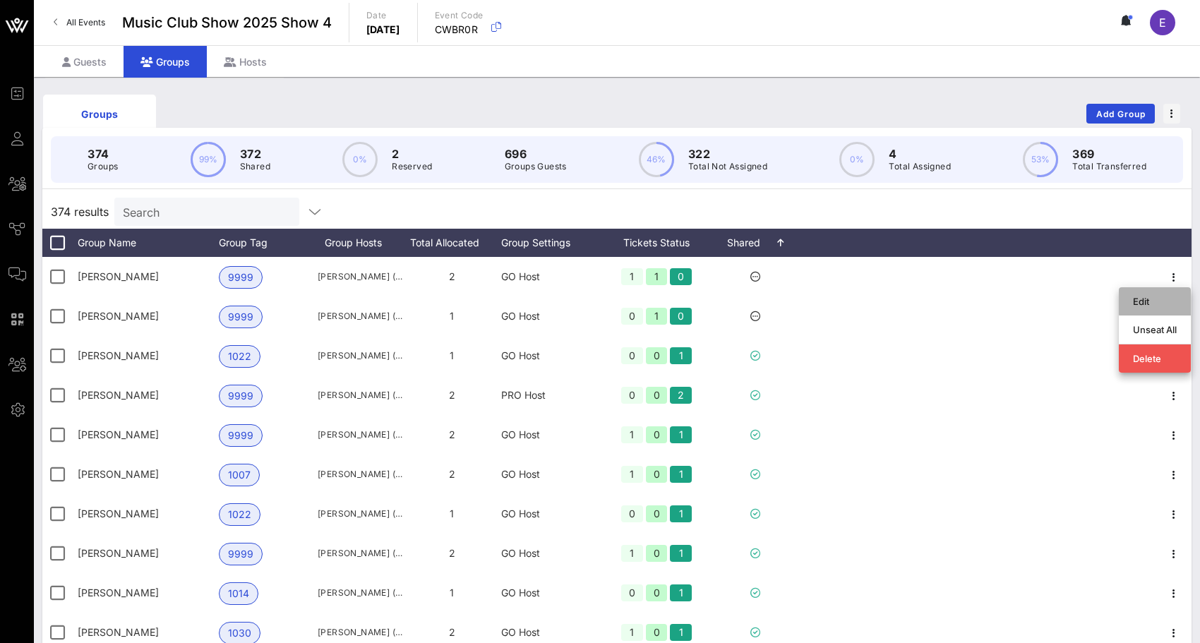
click at [1140, 296] on div "Edit" at bounding box center [1155, 301] width 44 height 11
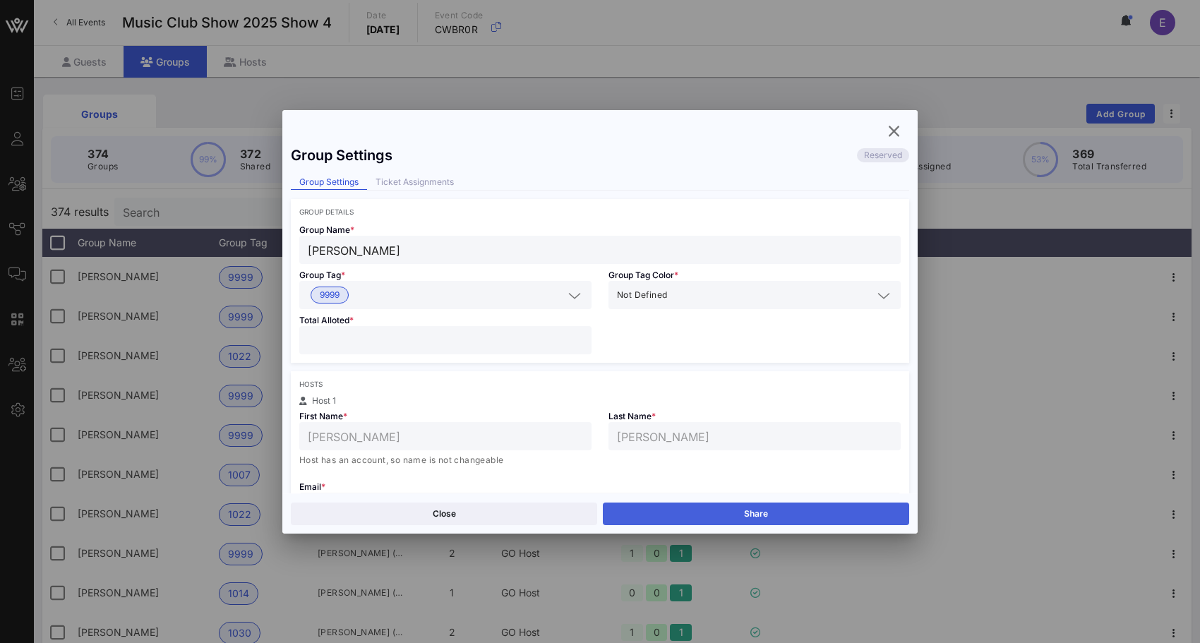
click at [665, 508] on button "Share" at bounding box center [756, 514] width 306 height 23
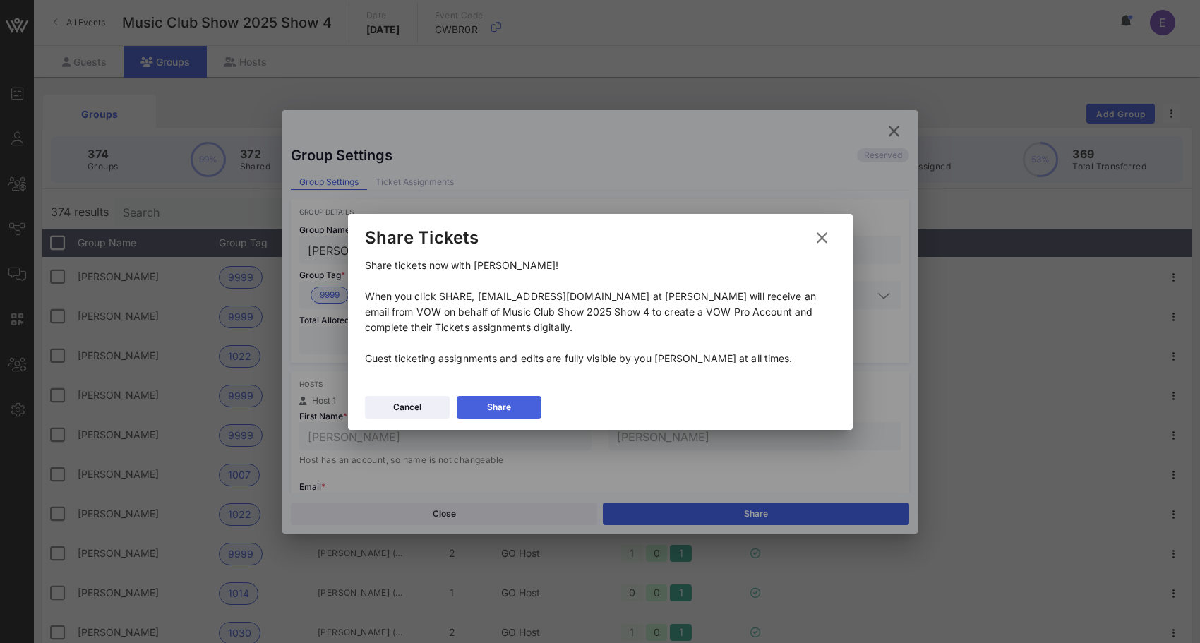
click at [513, 409] on button "Share" at bounding box center [499, 407] width 85 height 23
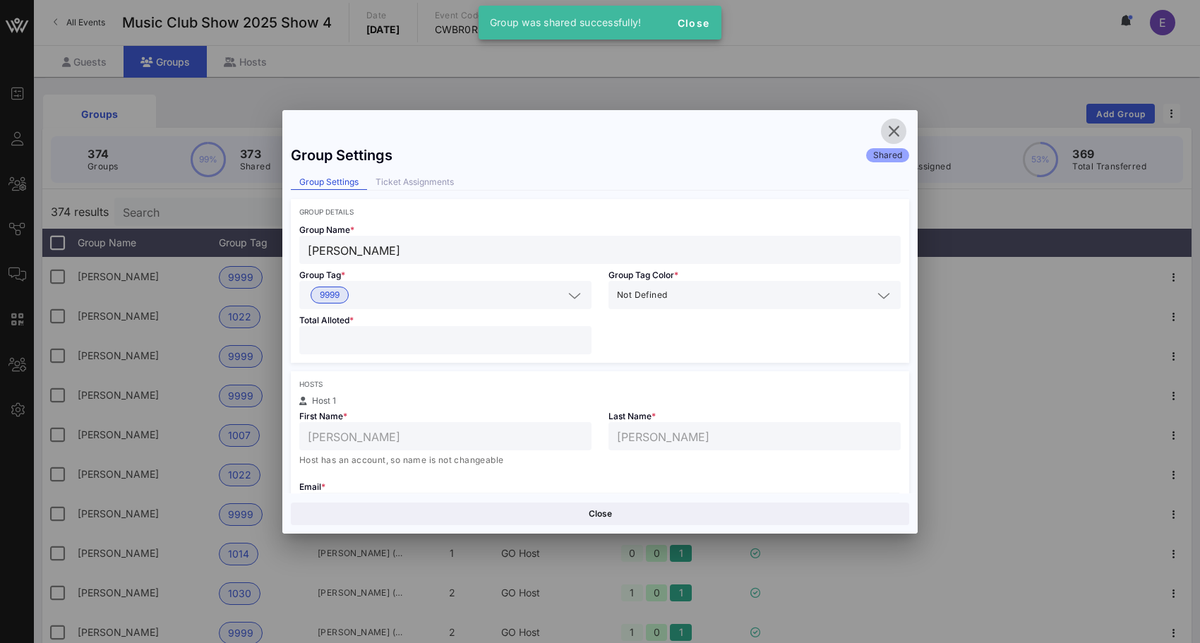
click at [897, 135] on icon "button" at bounding box center [893, 131] width 17 height 17
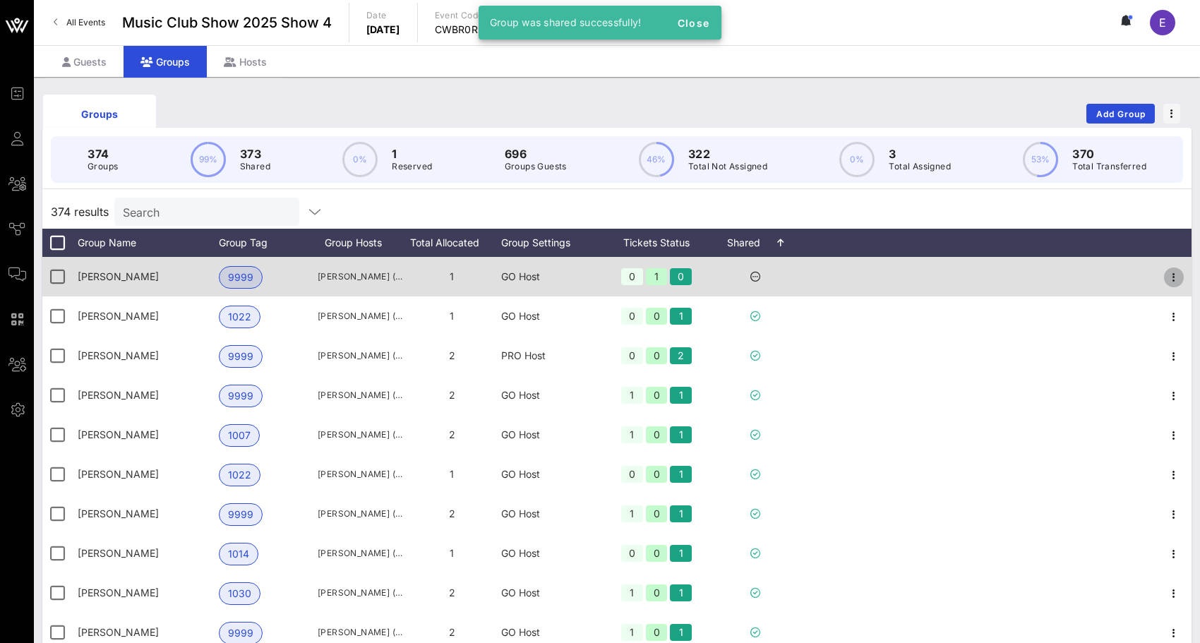
click at [1175, 273] on icon "button" at bounding box center [1174, 277] width 17 height 17
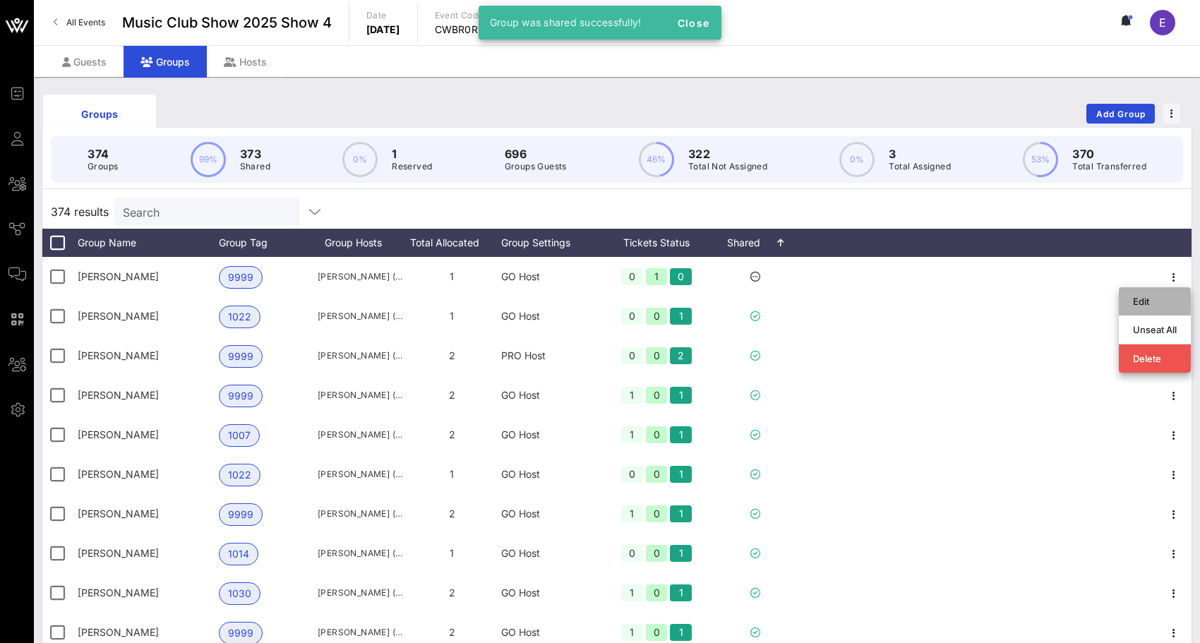
click at [1140, 297] on div "Edit" at bounding box center [1155, 301] width 44 height 11
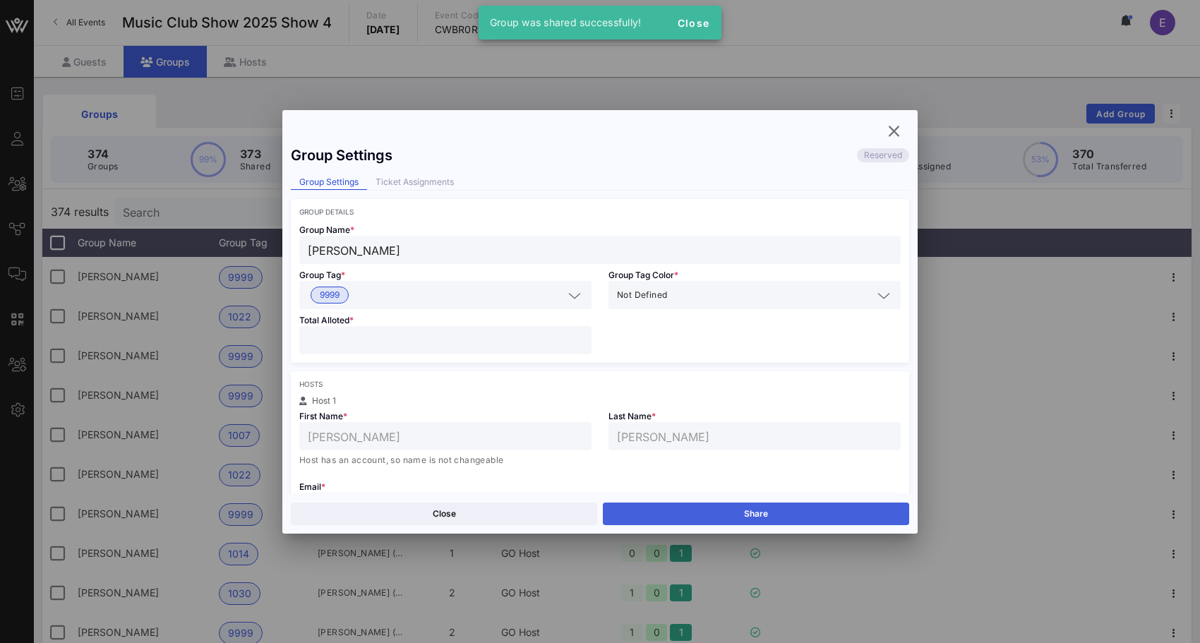
click at [731, 505] on button "Share" at bounding box center [756, 514] width 306 height 23
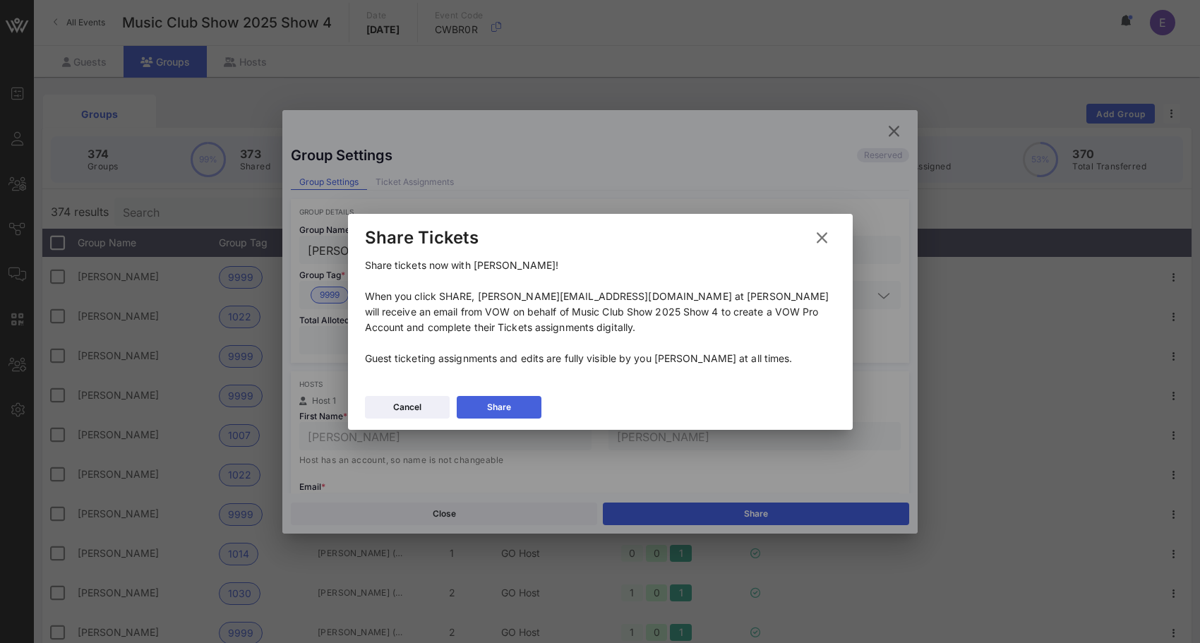
click at [521, 409] on button "Share" at bounding box center [499, 407] width 85 height 23
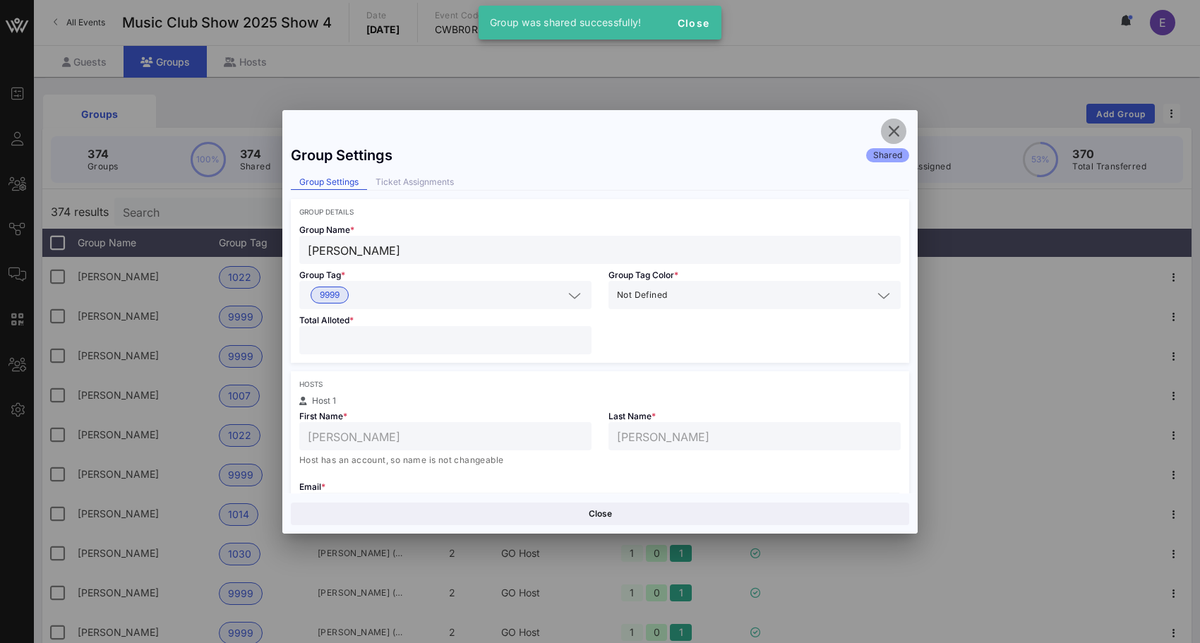
click at [883, 131] on span "button" at bounding box center [893, 131] width 25 height 17
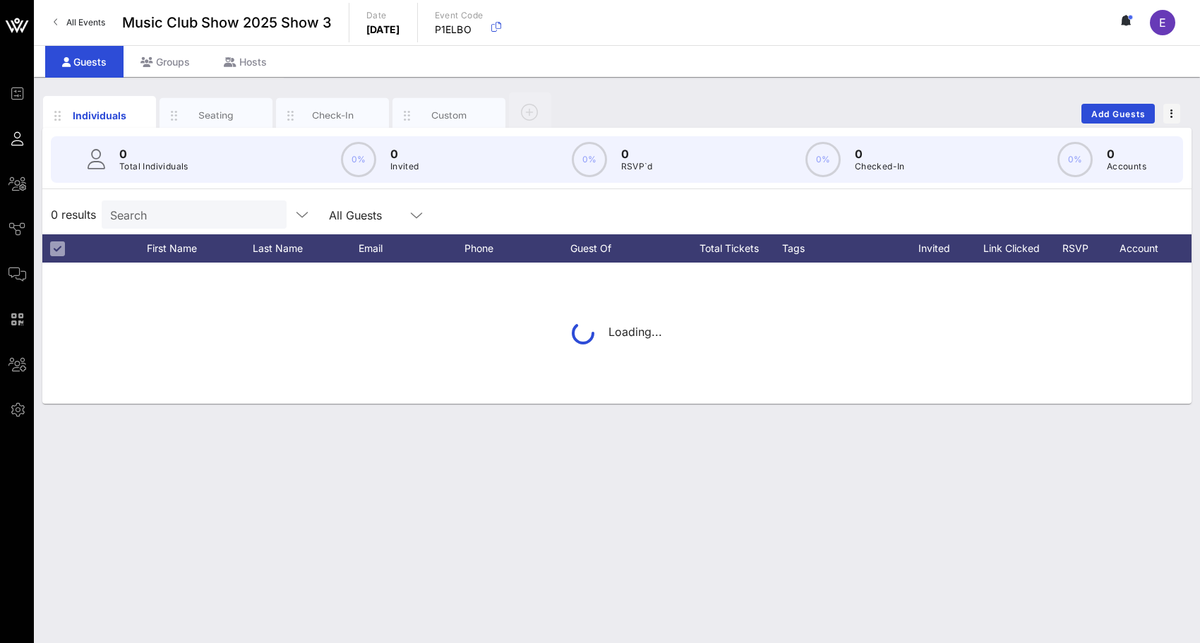
click at [91, 21] on span "All Events" at bounding box center [85, 22] width 39 height 11
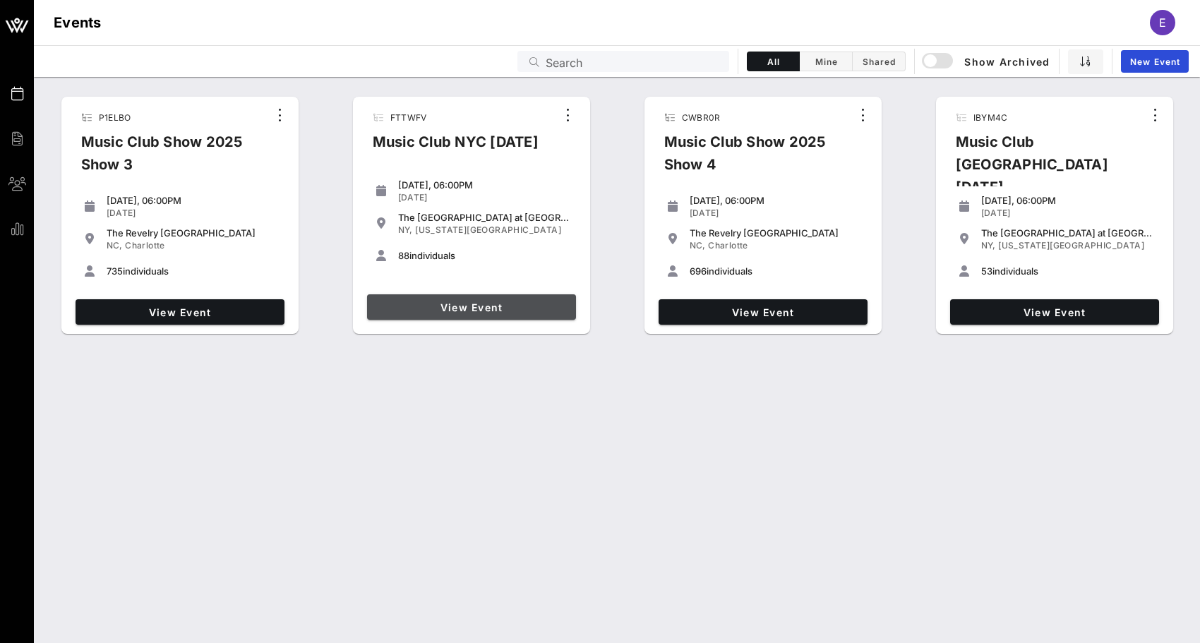
click at [483, 301] on span "View Event" at bounding box center [472, 307] width 198 height 12
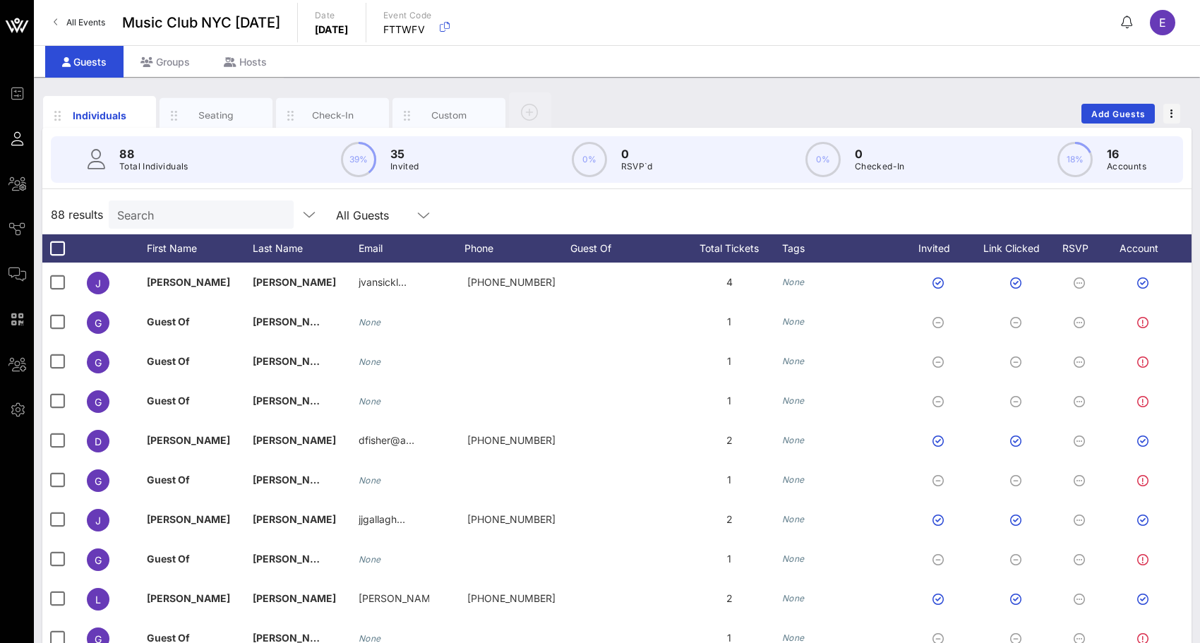
click at [79, 29] on link "All Events" at bounding box center [79, 22] width 68 height 23
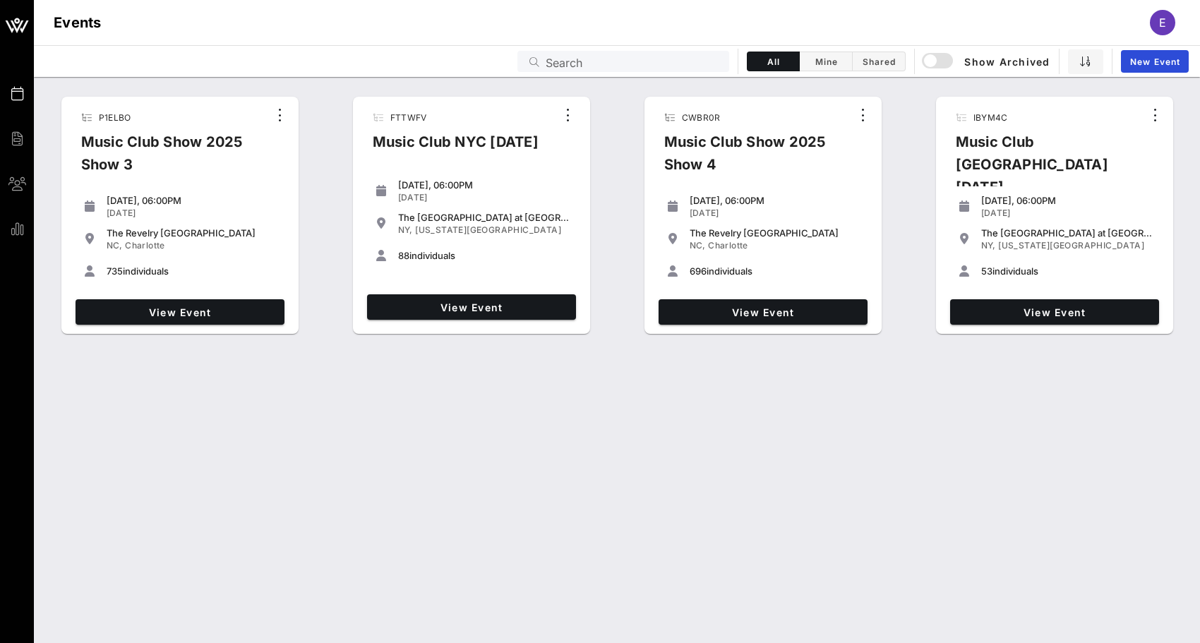
drag, startPoint x: 462, startPoint y: 268, endPoint x: 421, endPoint y: 347, distance: 88.7
click at [374, 181] on div "Friday, 06:00PM Oct 03, 2025 The Grand Ballroom at Manhattan Center NY, New Yor…" at bounding box center [471, 225] width 220 height 102
click at [425, 372] on div "P1ELBO Music Club Show 2025 Show 3 Sunday, 06:00PM Sep 28, 2025 The Revelry Nor…" at bounding box center [617, 360] width 1166 height 566
click at [981, 309] on span "View Event" at bounding box center [1055, 312] width 198 height 12
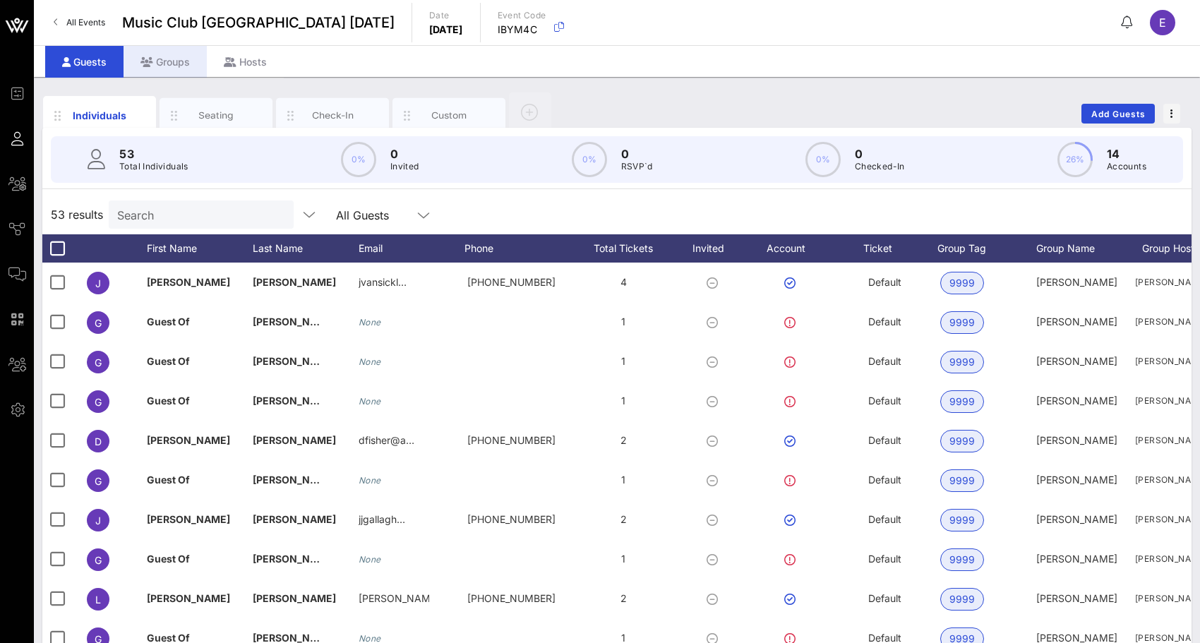
click at [175, 66] on div "Groups" at bounding box center [165, 62] width 83 height 32
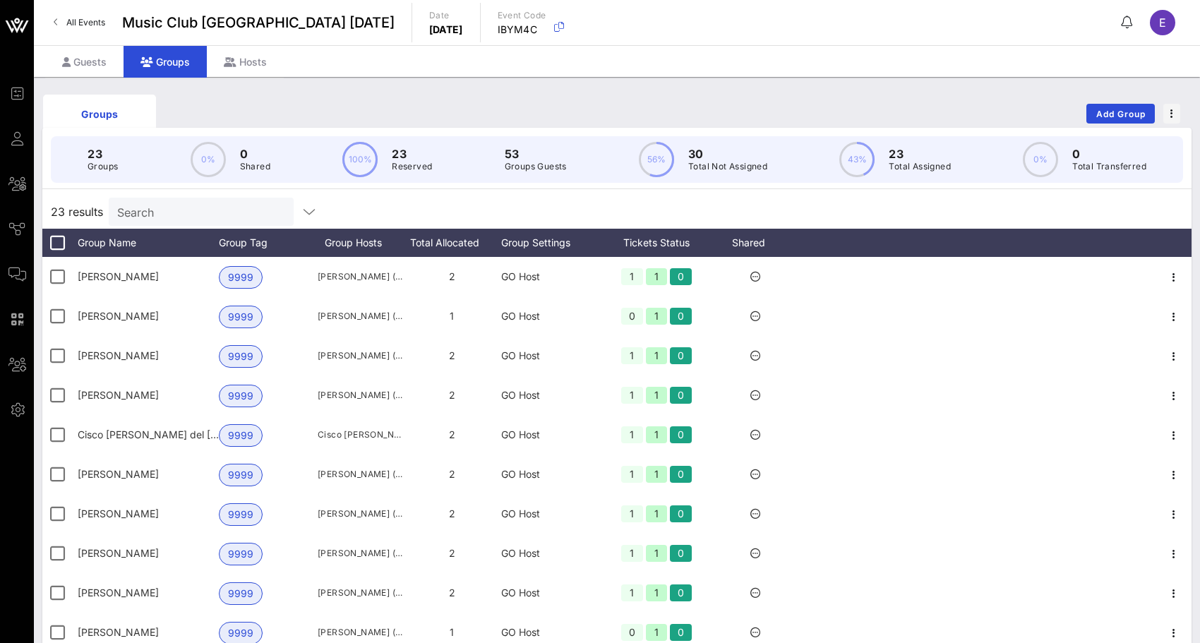
click at [93, 27] on span "All Events" at bounding box center [85, 22] width 39 height 11
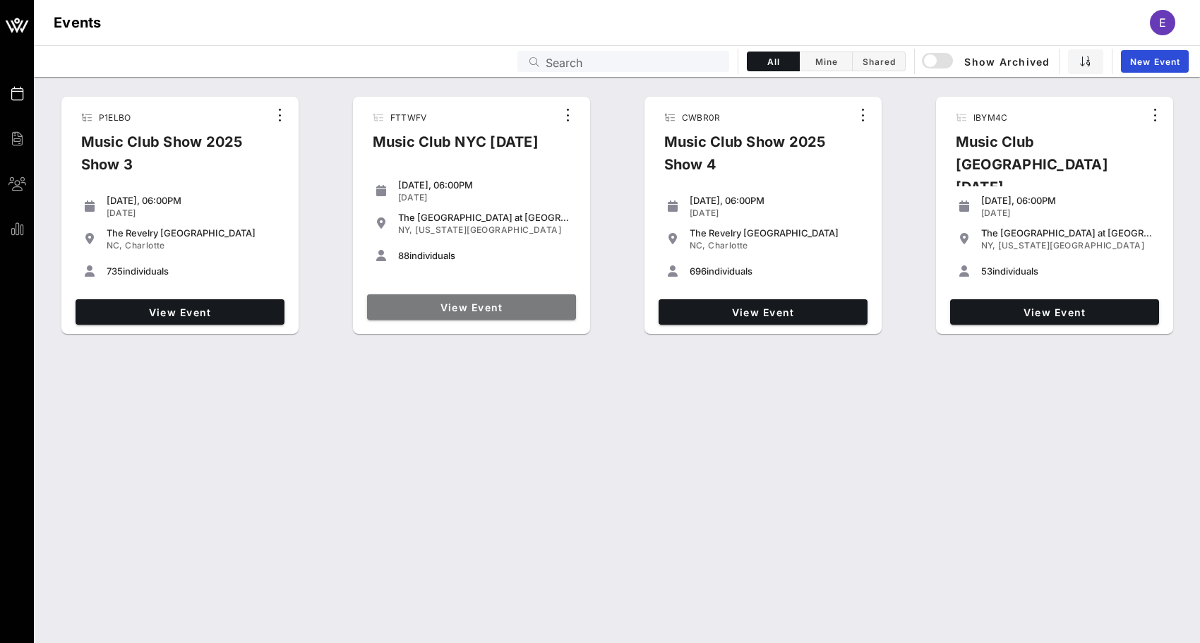
click at [448, 302] on span "View Event" at bounding box center [472, 307] width 198 height 12
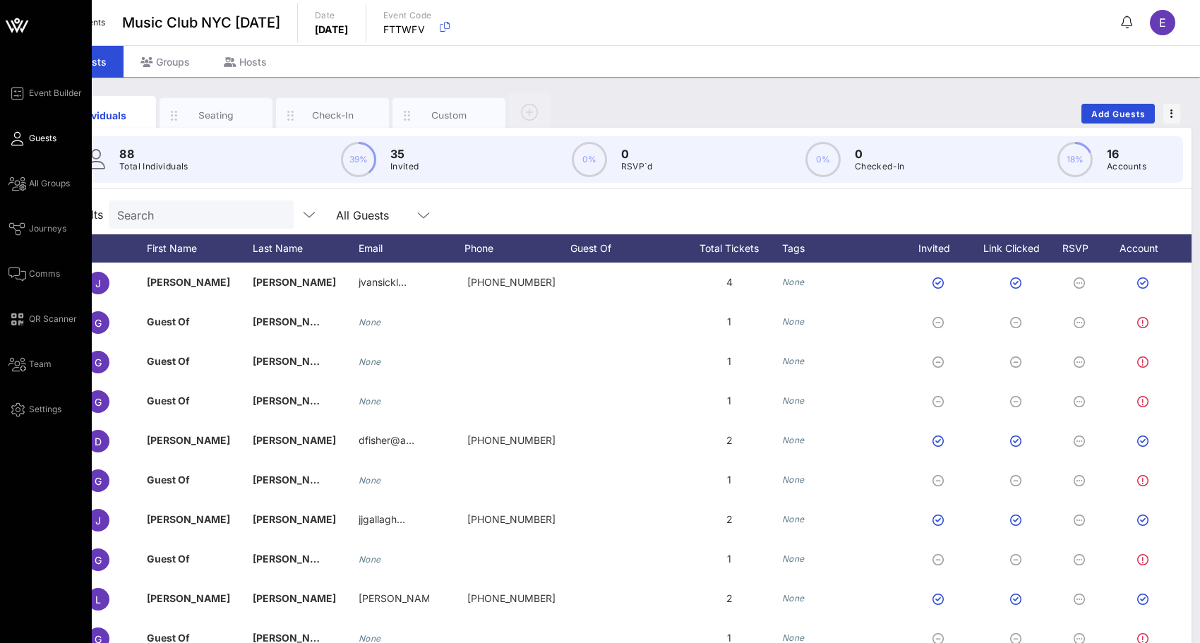
click at [37, 104] on div "Event Builder Guests All Groups Journeys Comms QR Scanner Team Settings" at bounding box center [49, 251] width 83 height 333
click at [37, 95] on span "Event Builder" at bounding box center [55, 93] width 53 height 13
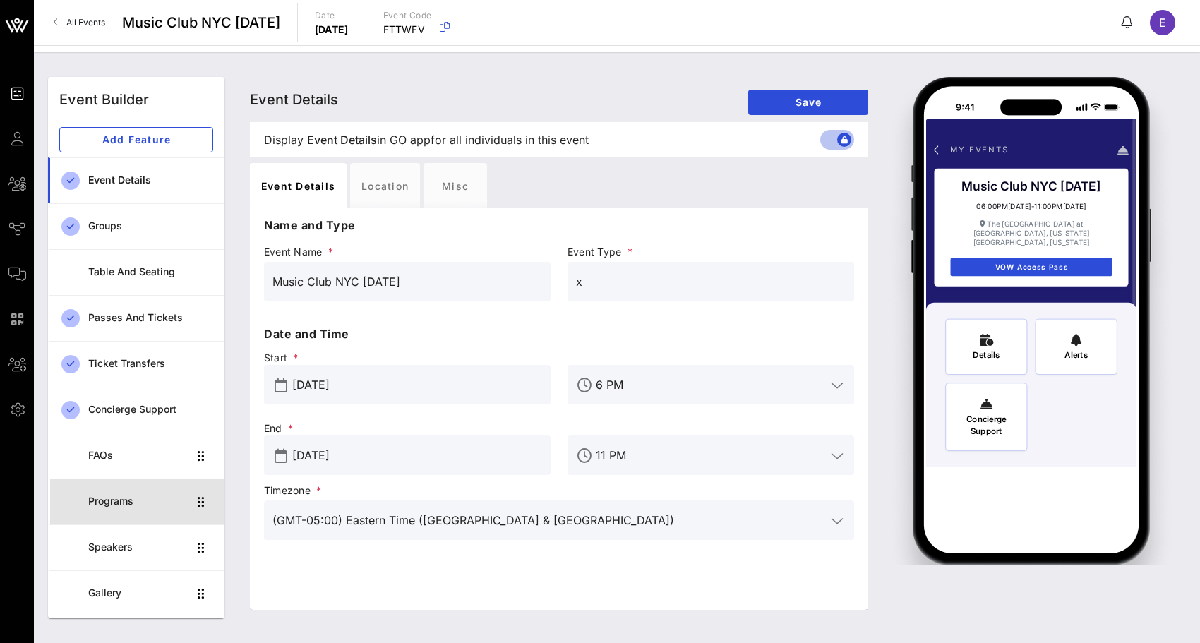
click at [171, 500] on div "Programs" at bounding box center [138, 502] width 100 height 12
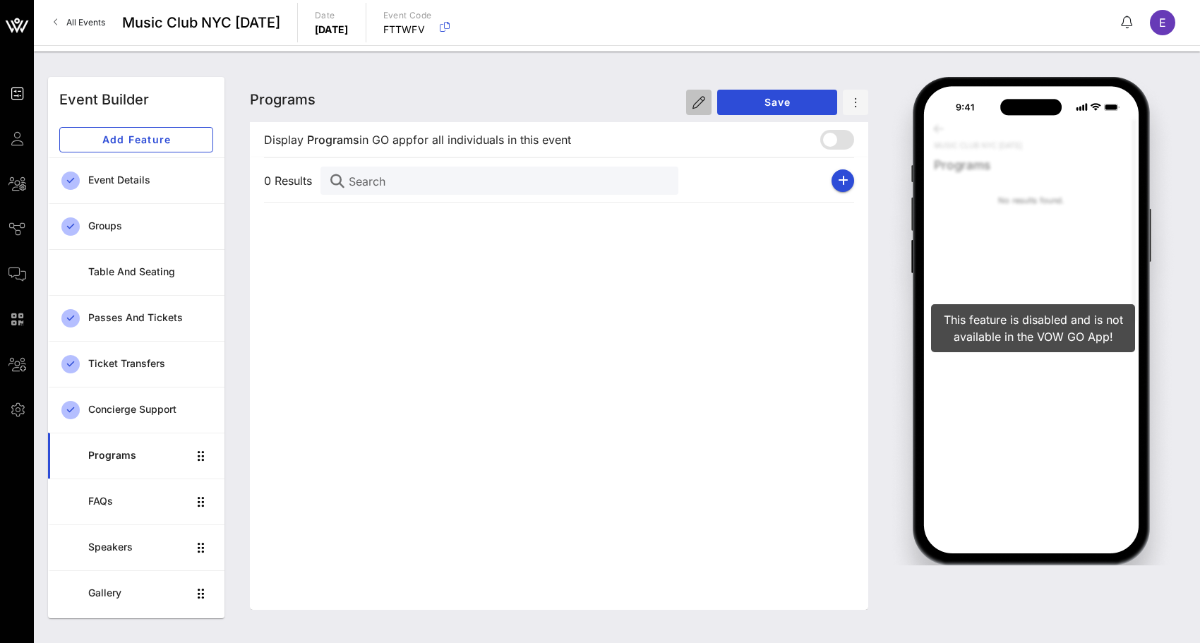
click at [688, 92] on button "button" at bounding box center [698, 102] width 25 height 25
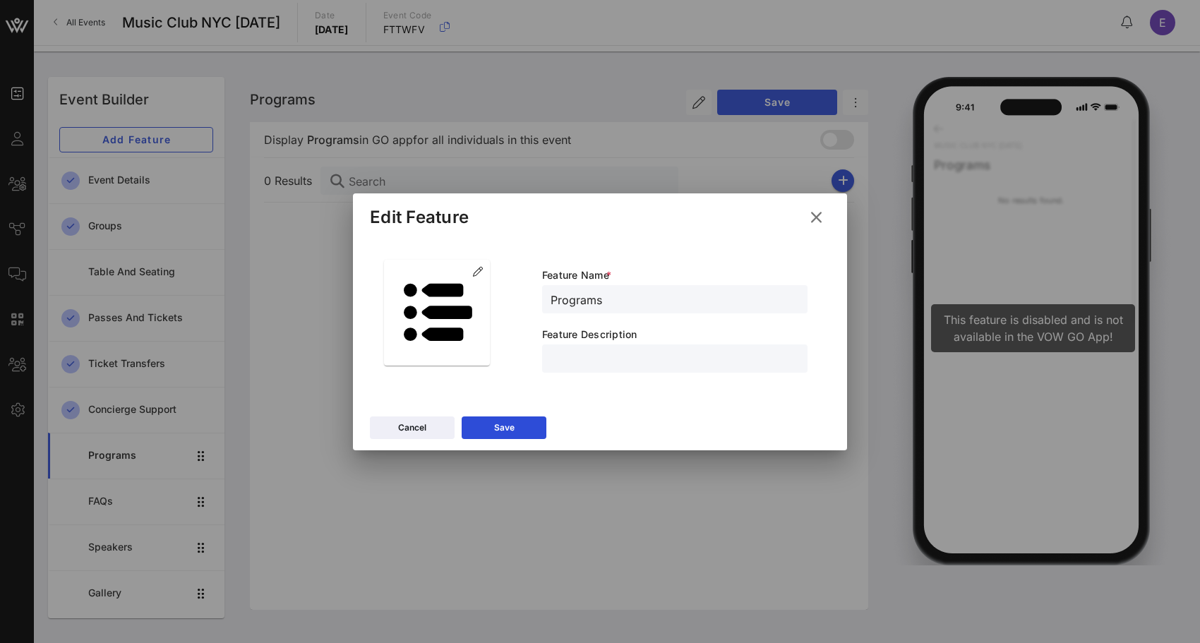
click at [577, 294] on input "Programs" at bounding box center [675, 299] width 249 height 18
type input "Run of Show"
click at [539, 414] on div "Cancel Save" at bounding box center [600, 429] width 494 height 41
click at [532, 425] on button "Save" at bounding box center [504, 428] width 85 height 23
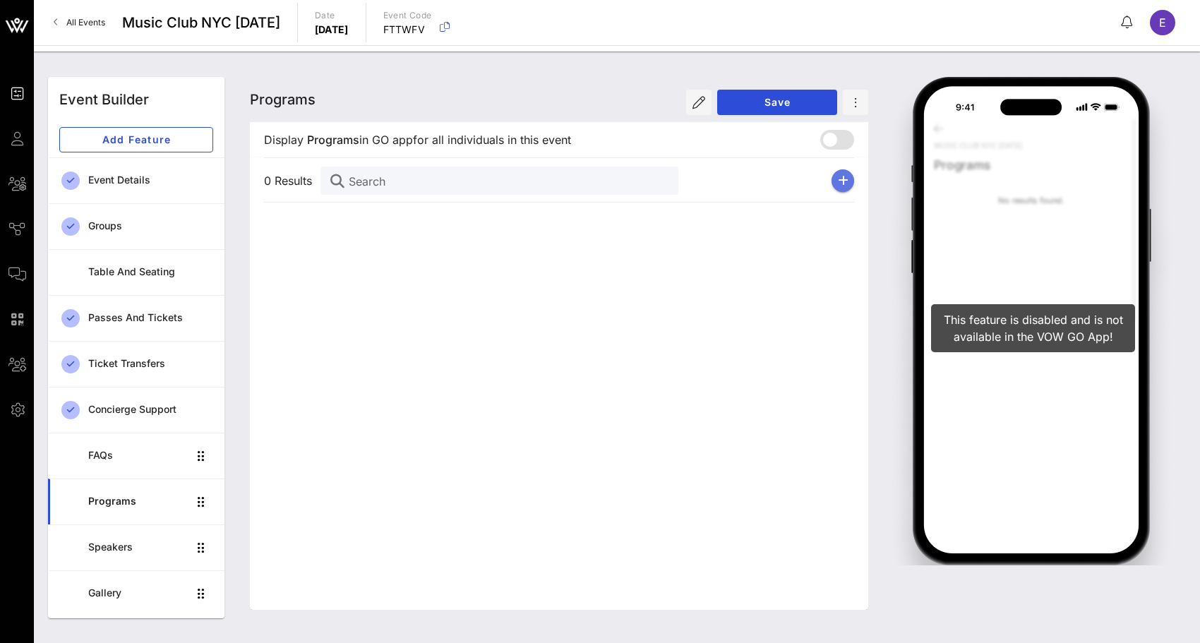
click at [835, 189] on button "button" at bounding box center [843, 180] width 23 height 23
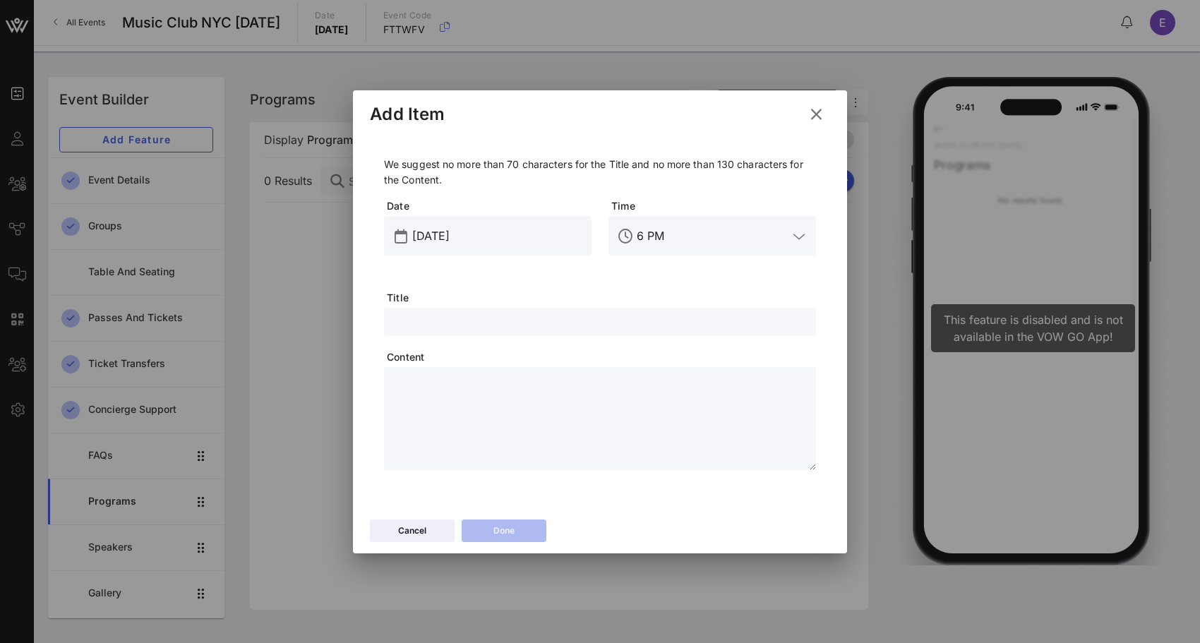
click at [650, 321] on input "text" at bounding box center [600, 322] width 415 height 18
type input "Doors Open"
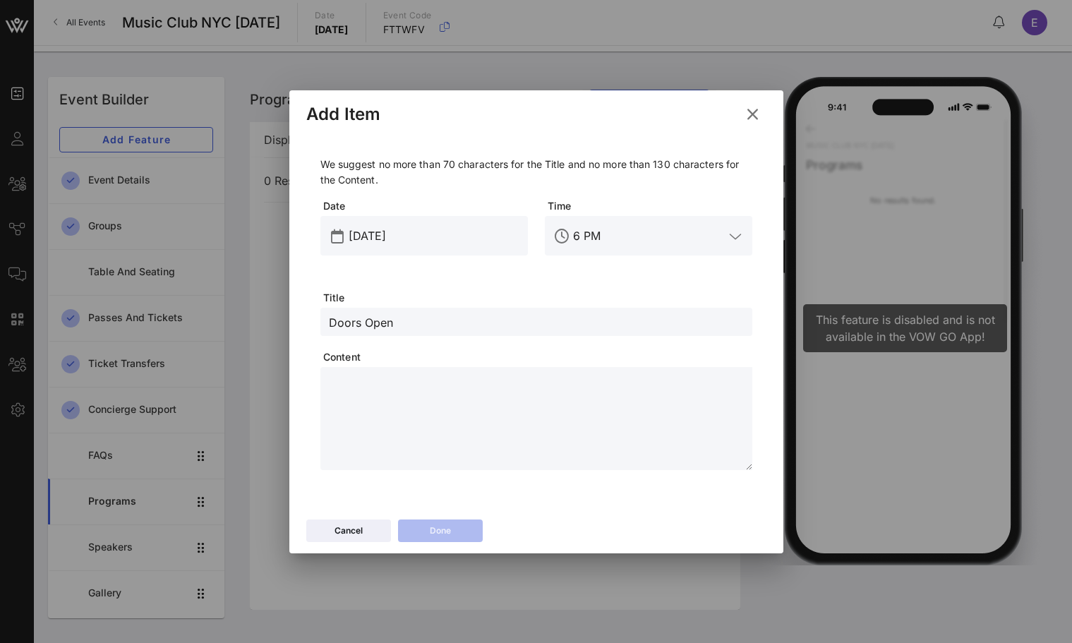
click at [750, 114] on icon at bounding box center [752, 114] width 19 height 17
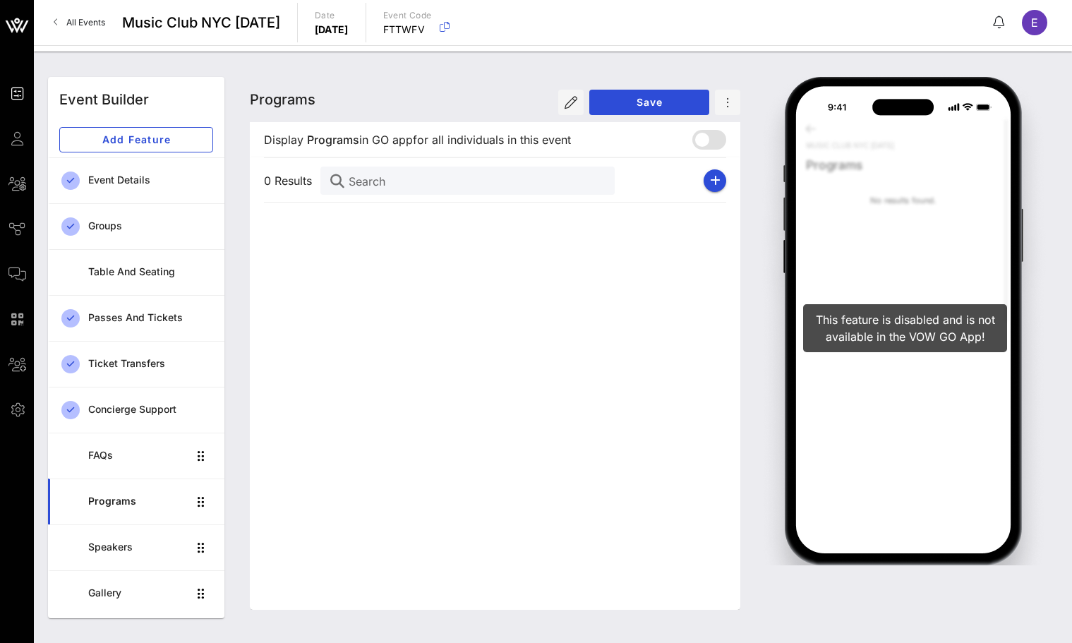
click at [96, 17] on span "All Events" at bounding box center [85, 22] width 39 height 11
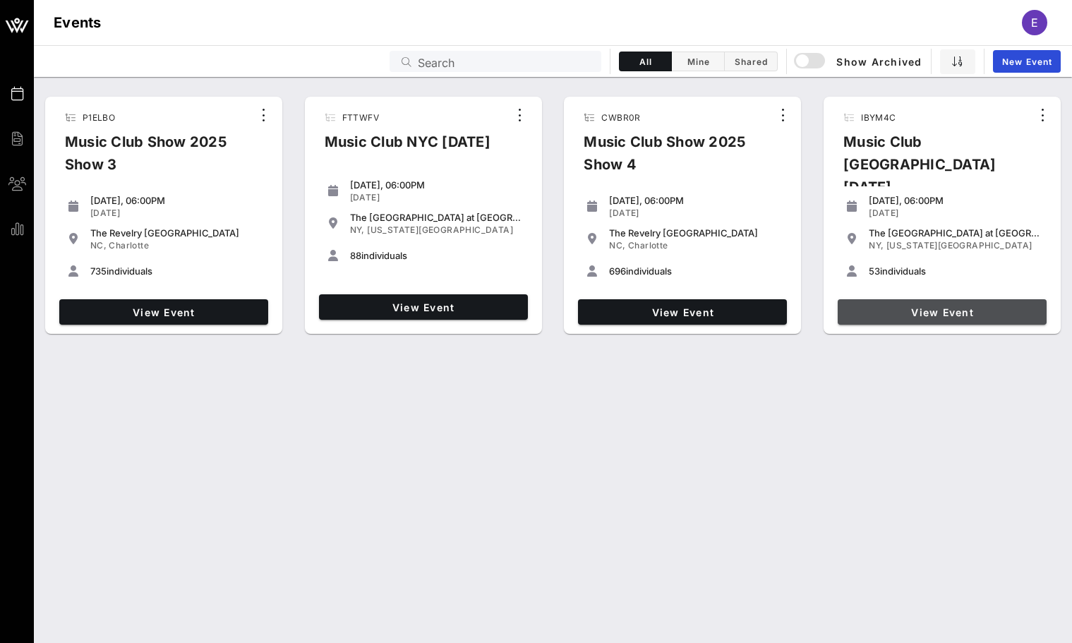
click at [866, 299] on link "View Event" at bounding box center [942, 311] width 209 height 25
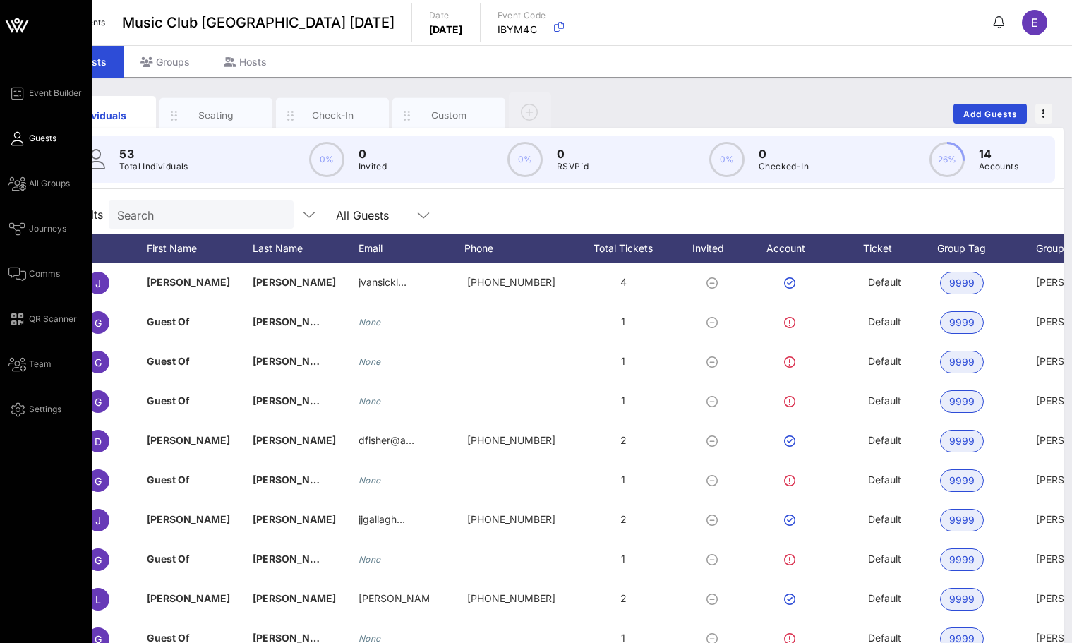
click at [30, 261] on div "Event Builder Guests All Groups Journeys Comms QR Scanner Team Settings" at bounding box center [49, 251] width 83 height 333
click at [30, 268] on span "Comms" at bounding box center [44, 274] width 31 height 13
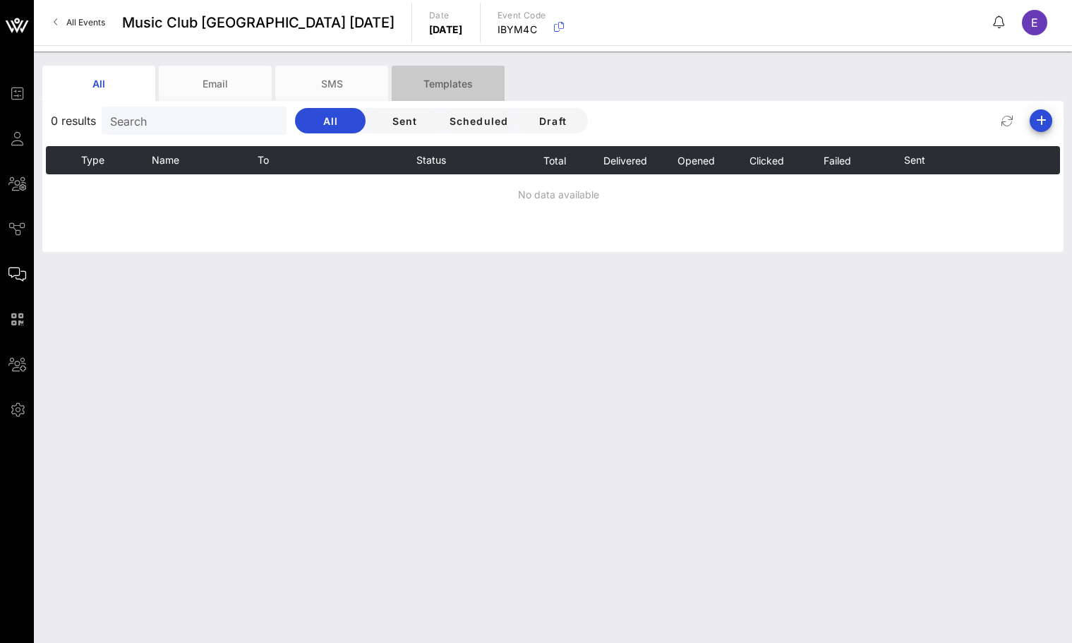
click at [470, 84] on div "Templates" at bounding box center [448, 83] width 113 height 35
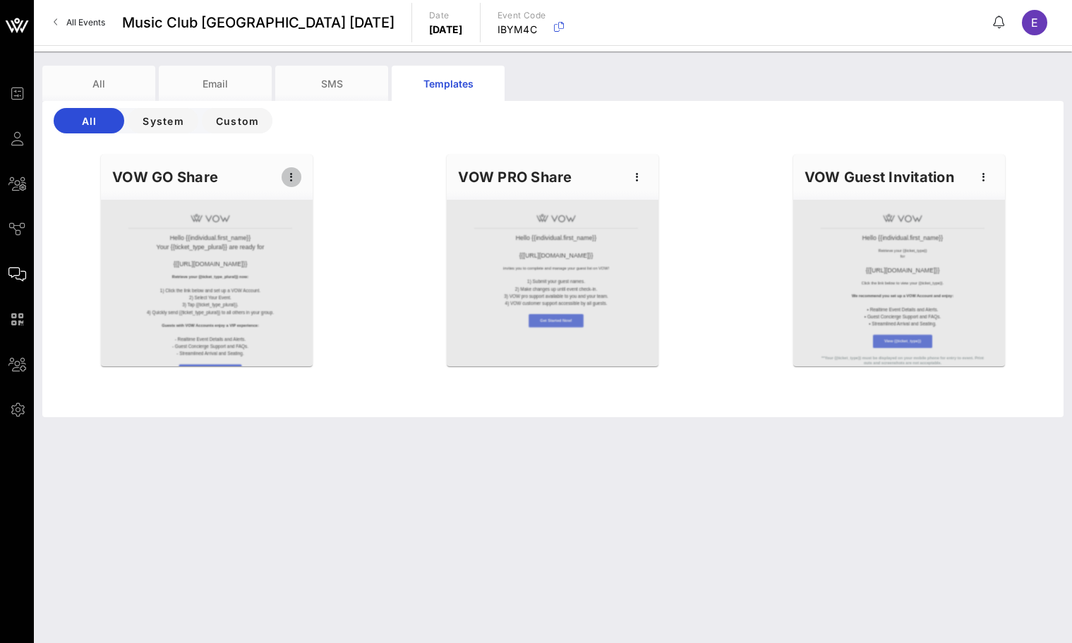
click at [292, 181] on icon "button" at bounding box center [291, 177] width 17 height 17
click at [302, 204] on div "Edit" at bounding box center [313, 201] width 35 height 11
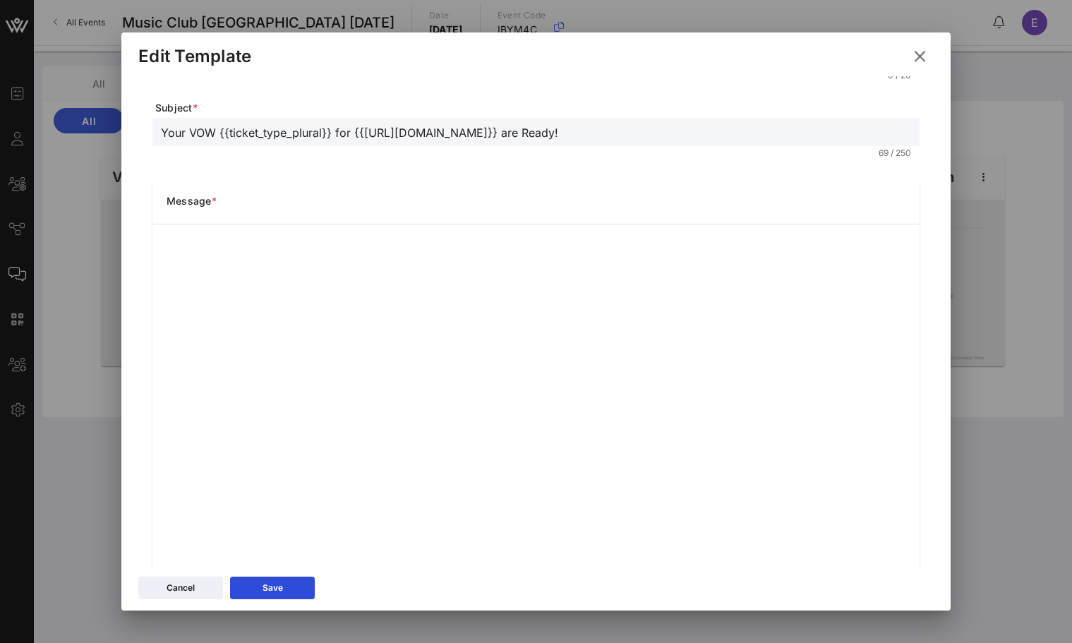
scroll to position [83, 0]
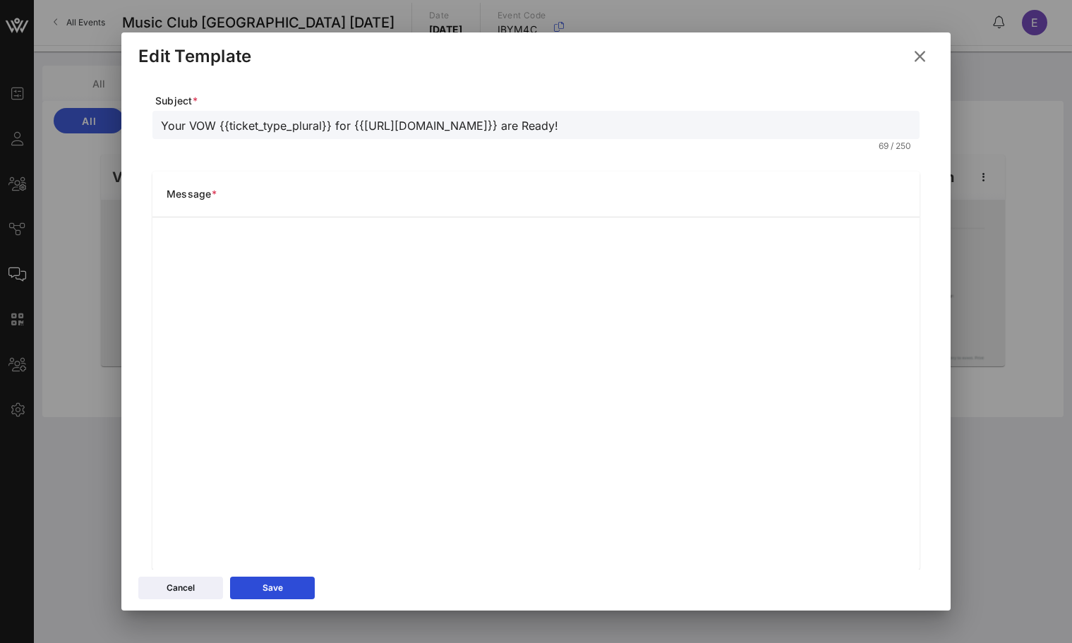
click at [369, 126] on input "Your VOW {{ticket_type_plural}} for {{event_details.name}} are Ready!" at bounding box center [536, 125] width 750 height 18
paste input "Music Club 9/28 Tickets"
drag, startPoint x: 251, startPoint y: 128, endPoint x: 222, endPoint y: 127, distance: 29.0
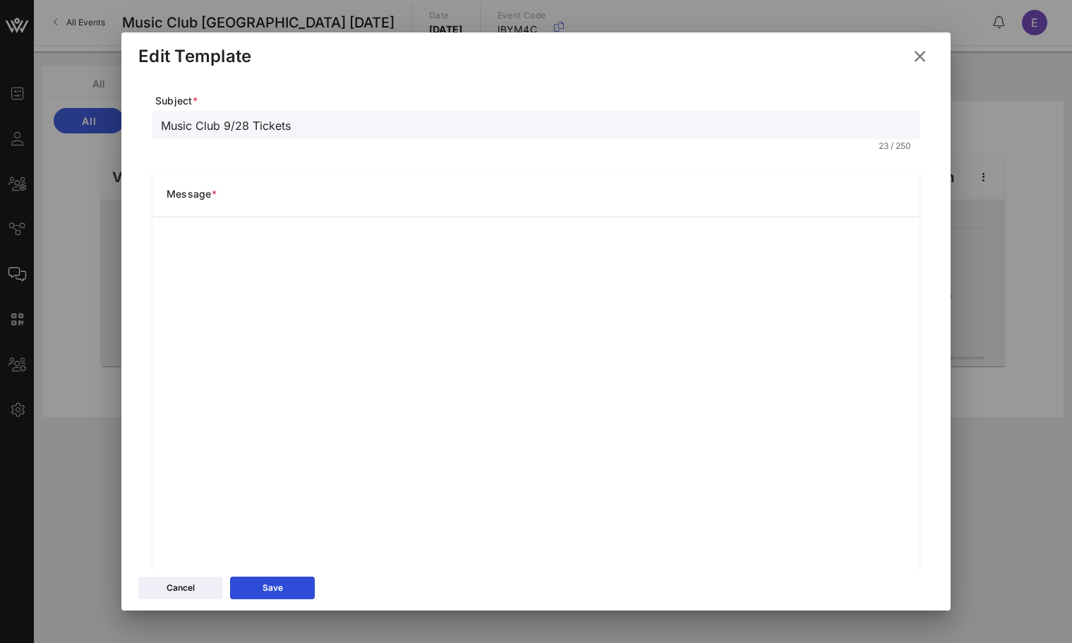
click at [222, 127] on input "Music Club 9/28 Tickets" at bounding box center [536, 125] width 750 height 18
click at [159, 126] on div "Music Club 12/8 Tickets" at bounding box center [535, 125] width 767 height 28
click at [162, 128] on input "Music Club 12/8 Tickets" at bounding box center [536, 125] width 750 height 18
click at [314, 126] on input "Your Music Club 12/8 Tickets" at bounding box center [536, 125] width 750 height 18
click at [325, 128] on input "Your Music Club 12/8 Tickets are Ready" at bounding box center [536, 125] width 750 height 18
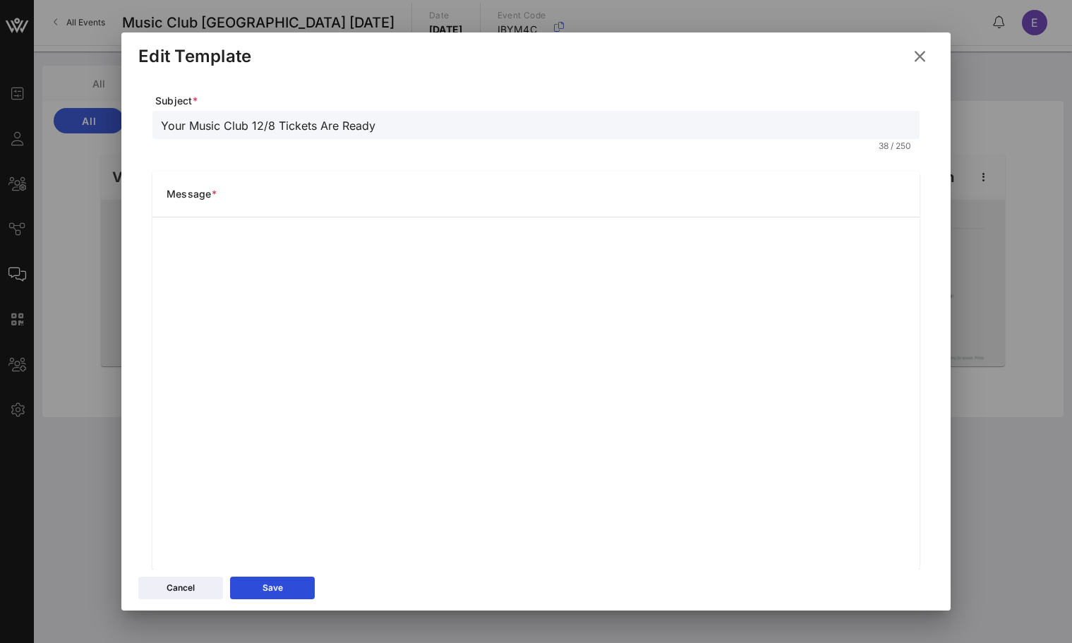
click at [383, 128] on input "Your Music Club 12/8 Tickets Are Ready" at bounding box center [536, 125] width 750 height 18
type input "Your Music Club 12/8 Tickets Are Ready!"
click at [416, 147] on div at bounding box center [517, 147] width 712 height 10
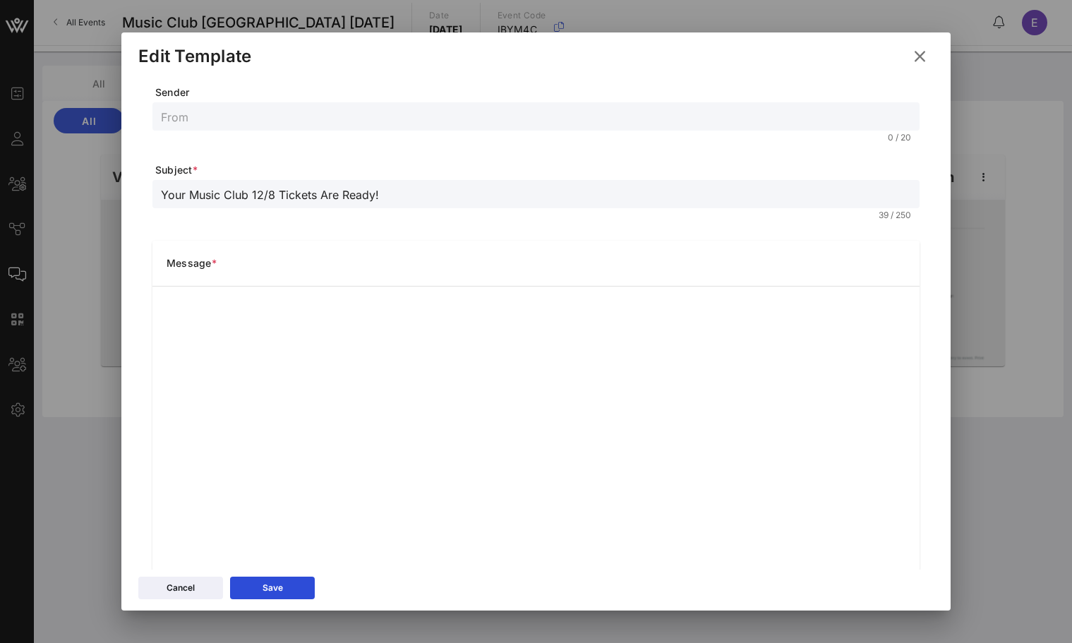
scroll to position [0, 0]
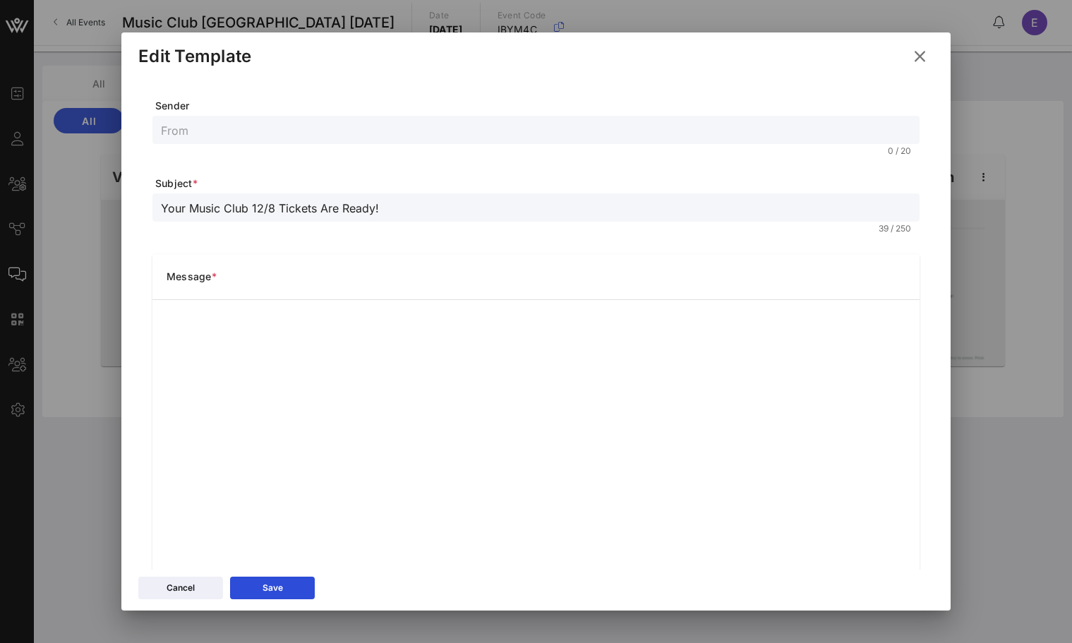
click at [417, 148] on div at bounding box center [522, 152] width 722 height 10
click at [417, 130] on input "text" at bounding box center [536, 130] width 750 height 18
type input "Music Club"
click at [294, 582] on button "Save" at bounding box center [272, 588] width 85 height 23
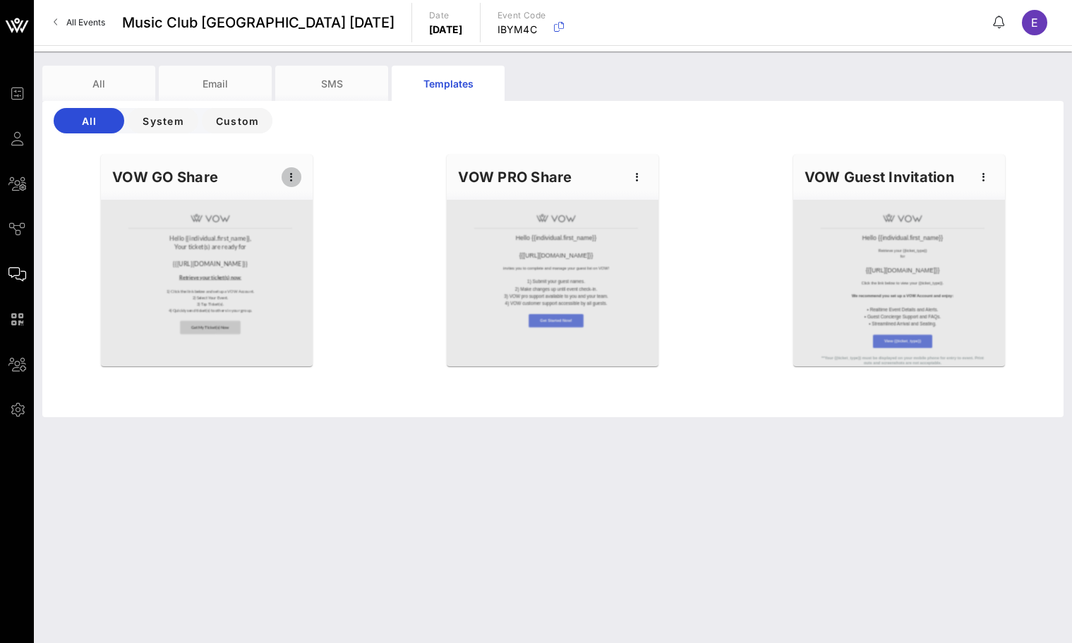
click at [291, 172] on icon "button" at bounding box center [291, 177] width 17 height 17
click at [312, 208] on div "Edit" at bounding box center [313, 201] width 35 height 23
type input "Music Club"
type input "Your Music Club 12/8 Tickets Are Ready!"
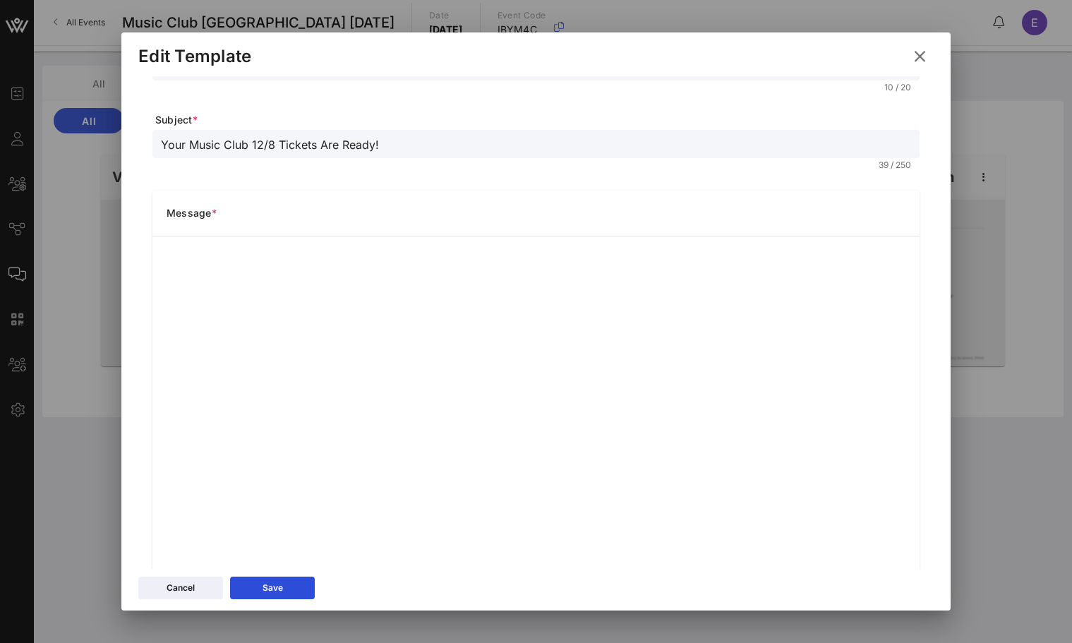
scroll to position [111, 0]
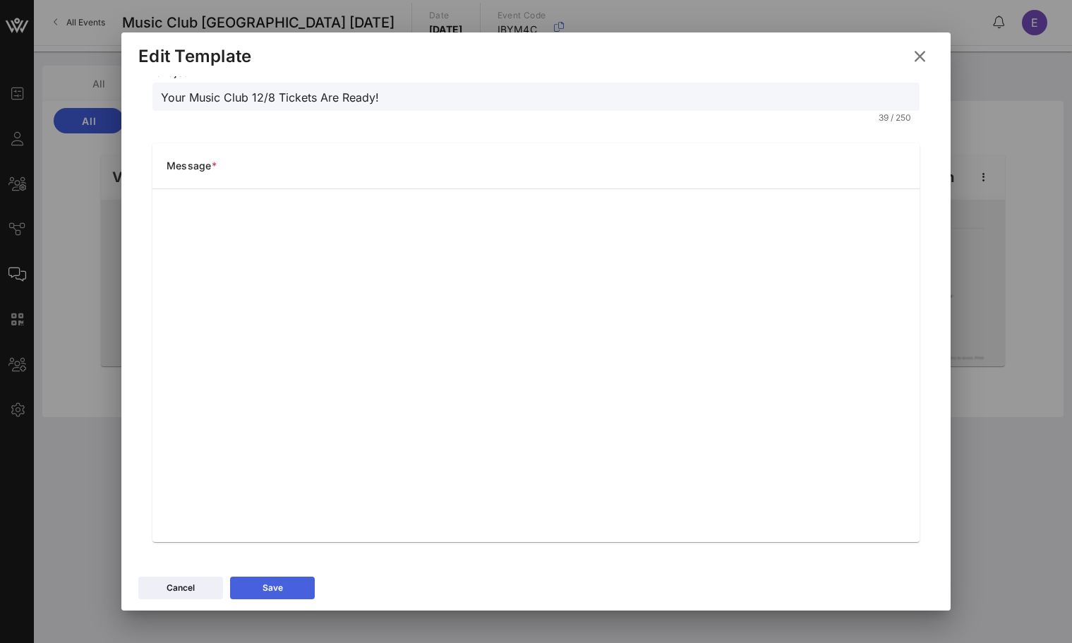
click at [288, 582] on button "Save" at bounding box center [272, 588] width 85 height 23
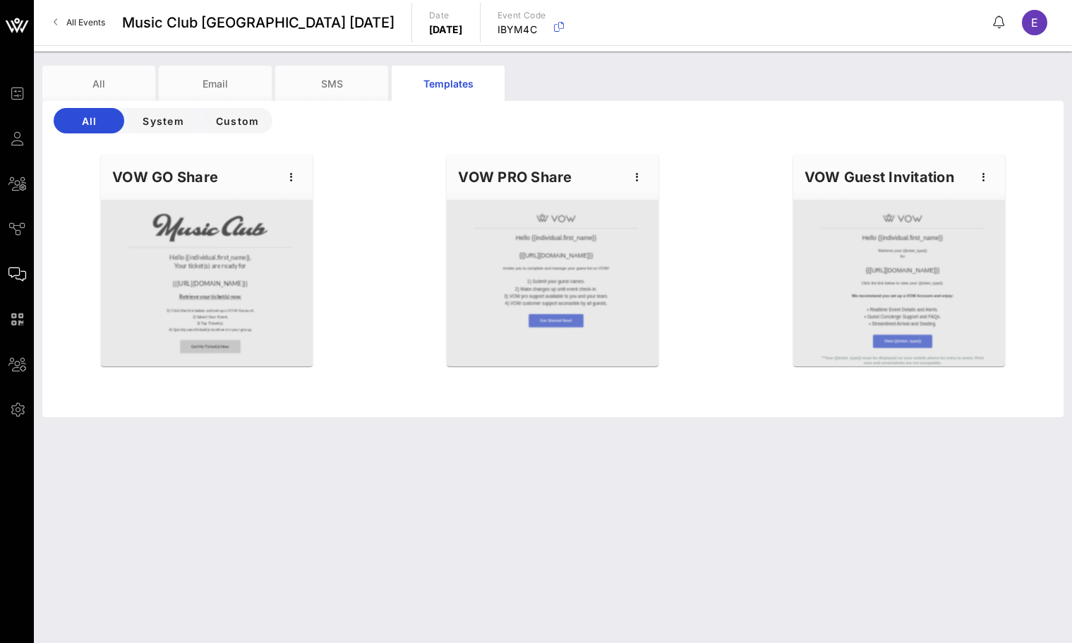
click at [74, 9] on div "All Events Music Club NYC 12/8/25 Date Monday, Dec. 08, 2025 Event Code IBYM4C E" at bounding box center [553, 22] width 1039 height 45
click at [74, 20] on span "All Events" at bounding box center [85, 22] width 39 height 11
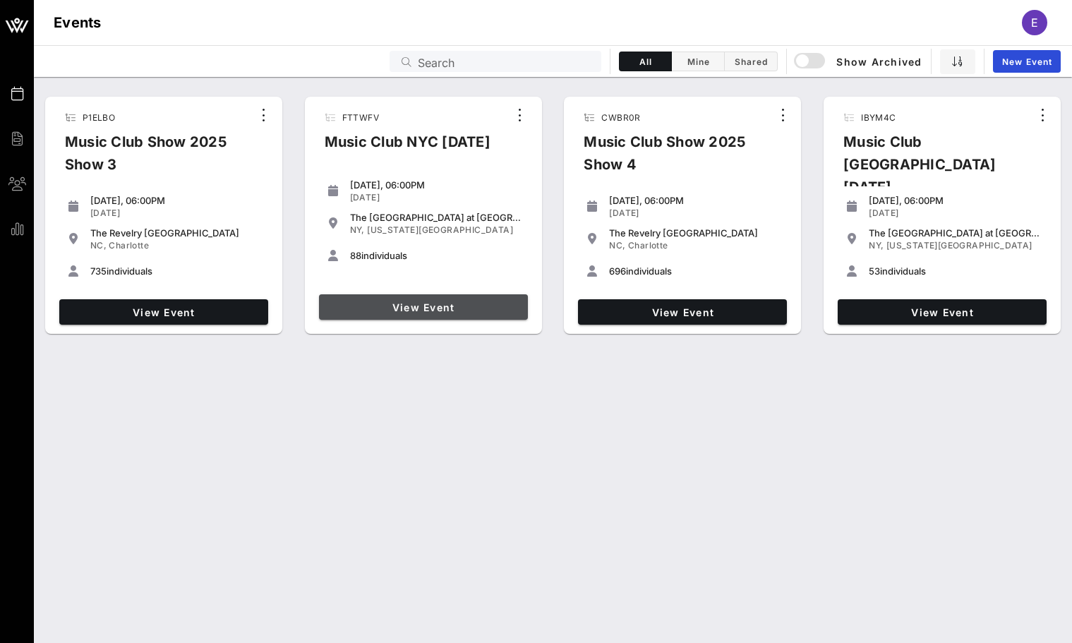
click at [436, 311] on span "View Event" at bounding box center [424, 307] width 198 height 12
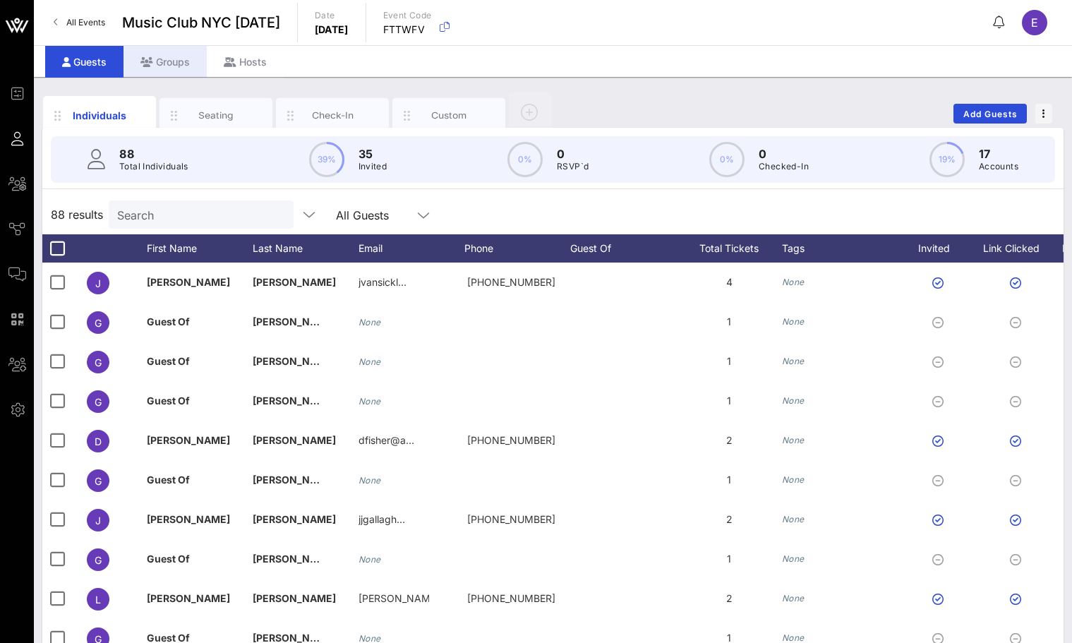
click at [176, 60] on div "Groups" at bounding box center [165, 62] width 83 height 32
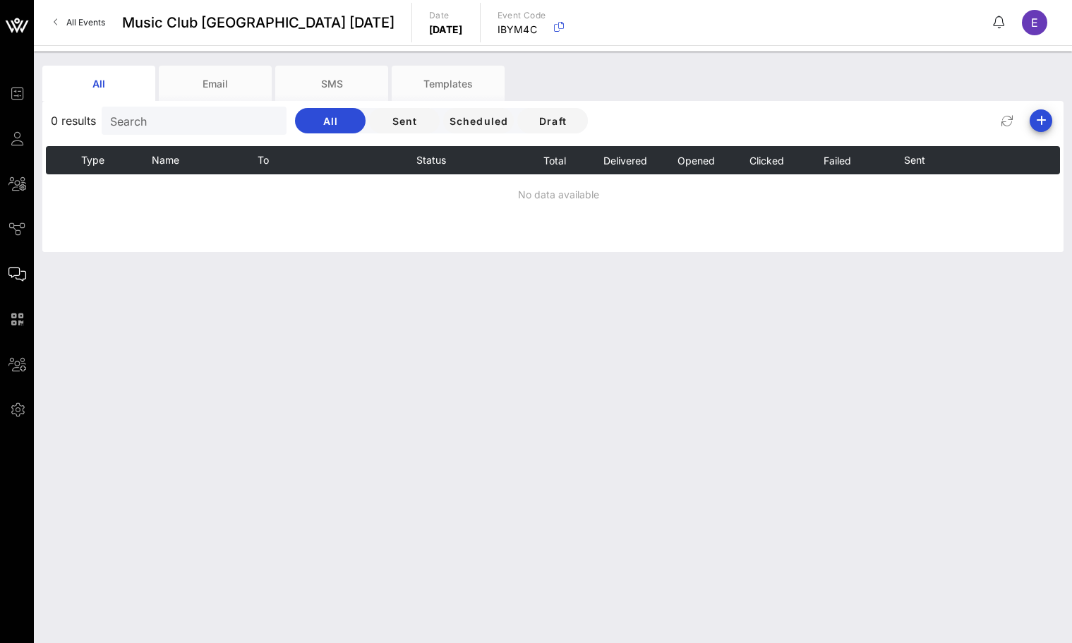
click at [61, 20] on link "All Events" at bounding box center [79, 22] width 68 height 23
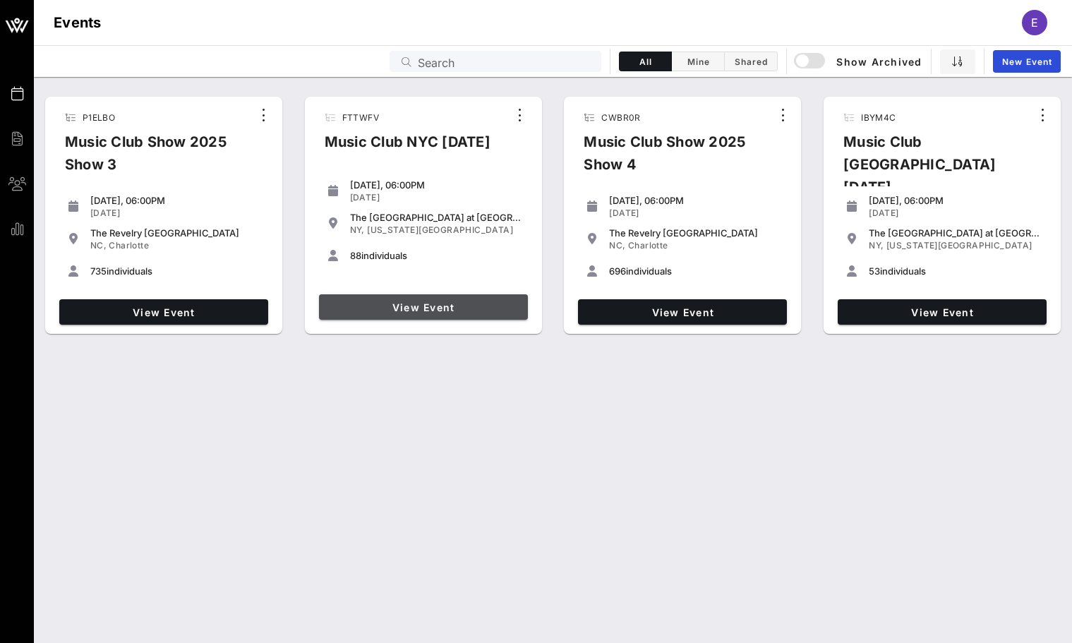
click at [441, 310] on span "View Event" at bounding box center [424, 307] width 198 height 12
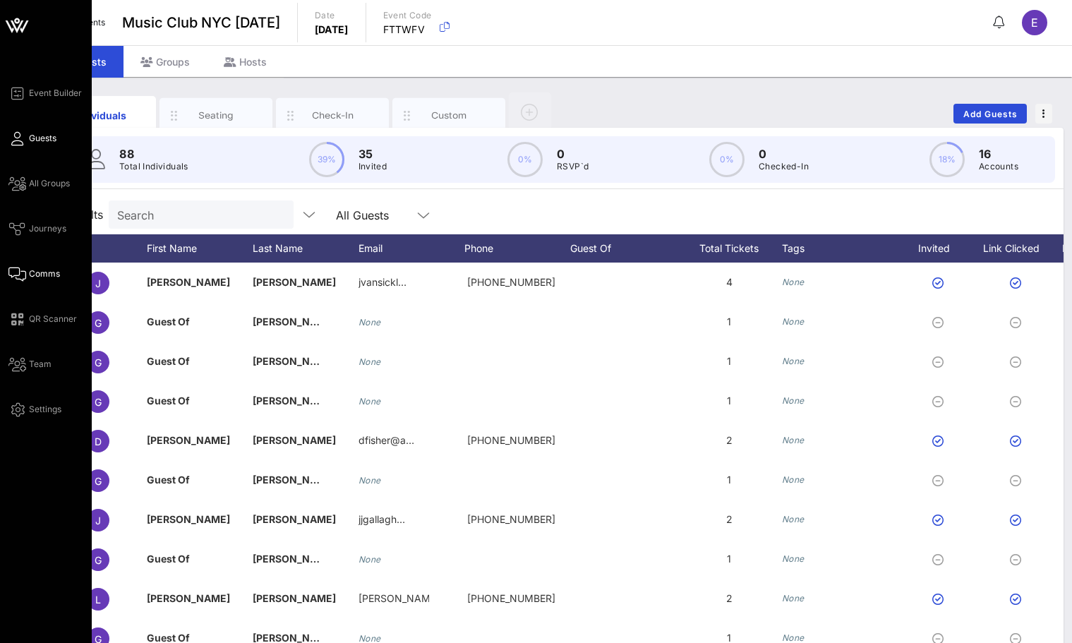
click at [20, 275] on icon at bounding box center [17, 274] width 18 height 2
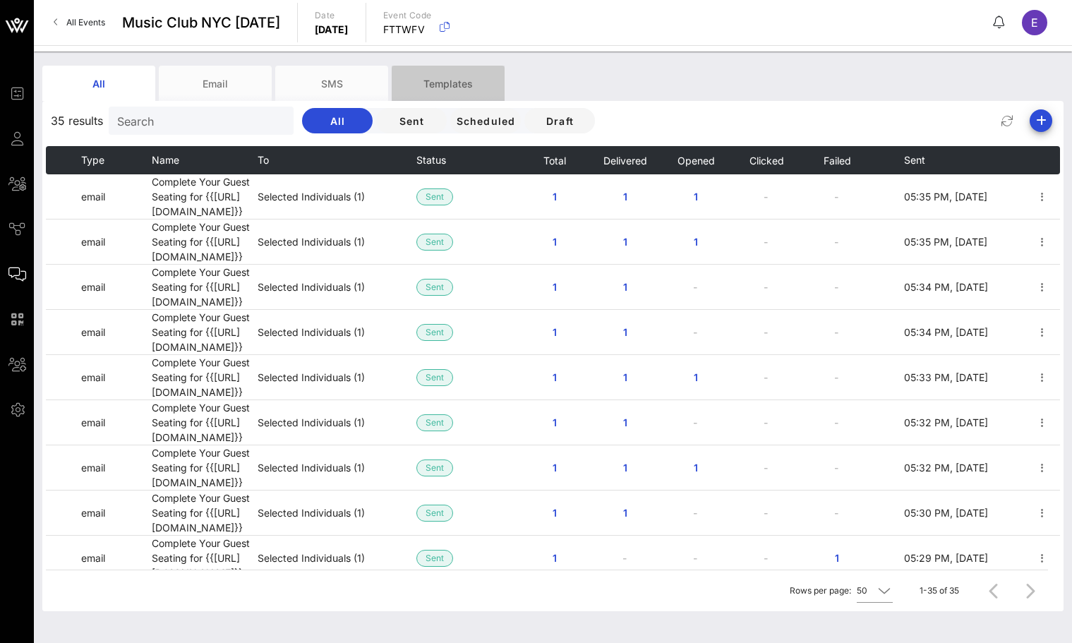
click at [474, 76] on div "Templates" at bounding box center [448, 83] width 113 height 35
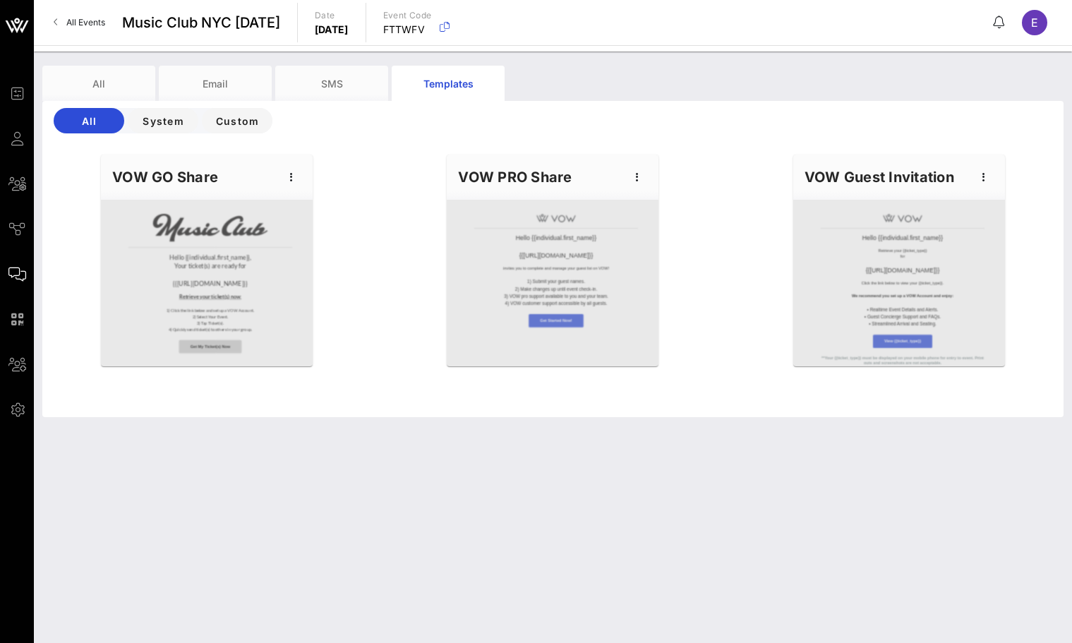
click at [288, 189] on div "VOW GO Share" at bounding box center [207, 177] width 212 height 45
click at [289, 181] on icon "button" at bounding box center [291, 177] width 17 height 17
click at [301, 203] on div "Edit" at bounding box center [313, 201] width 35 height 11
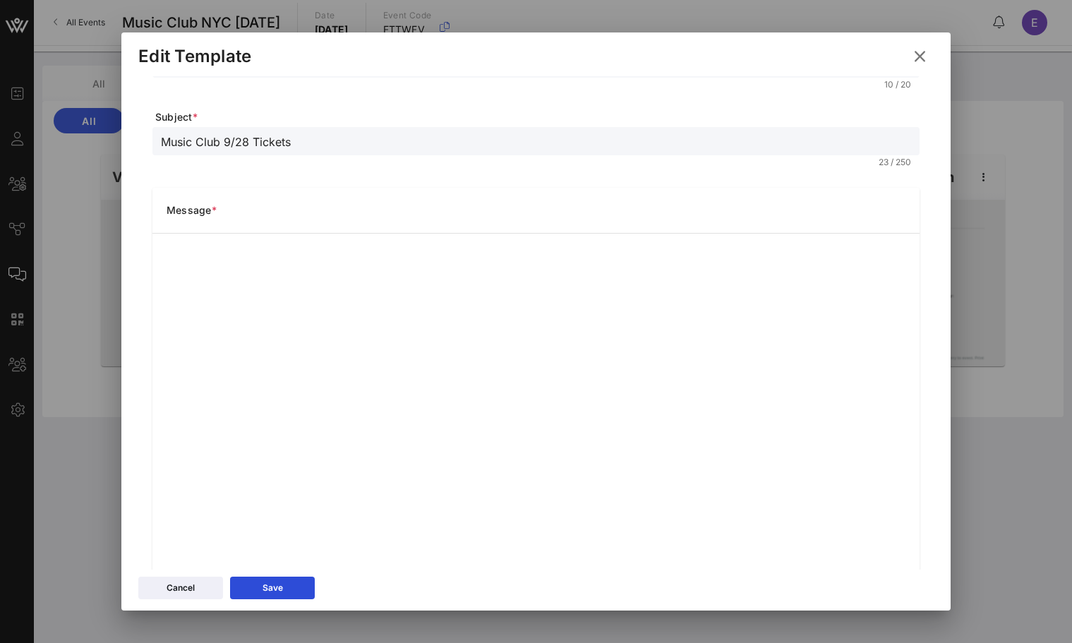
scroll to position [111, 0]
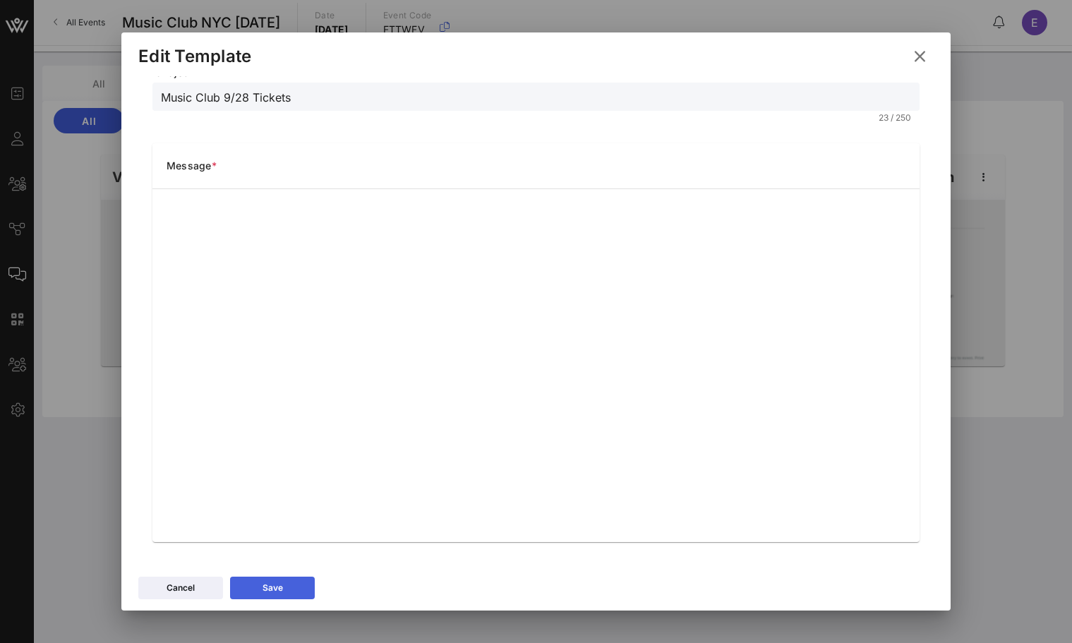
click at [302, 581] on button "Save" at bounding box center [272, 588] width 85 height 23
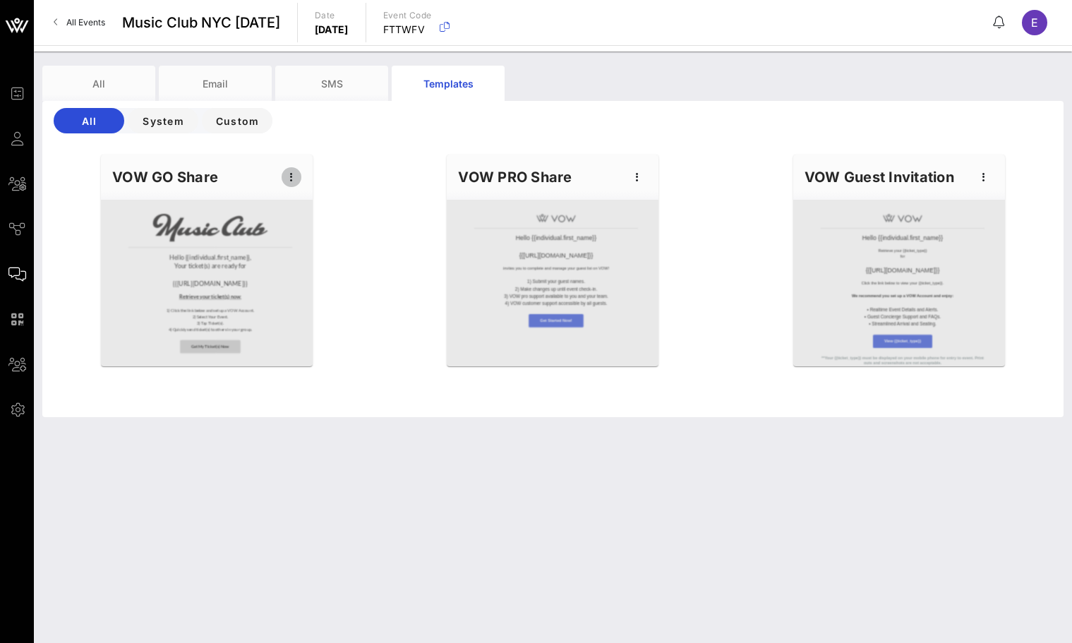
click at [285, 171] on icon "button" at bounding box center [291, 177] width 17 height 17
click at [302, 198] on div "Edit" at bounding box center [313, 201] width 35 height 11
type input "Music Club"
type input "Music Club 9/28 Tickets"
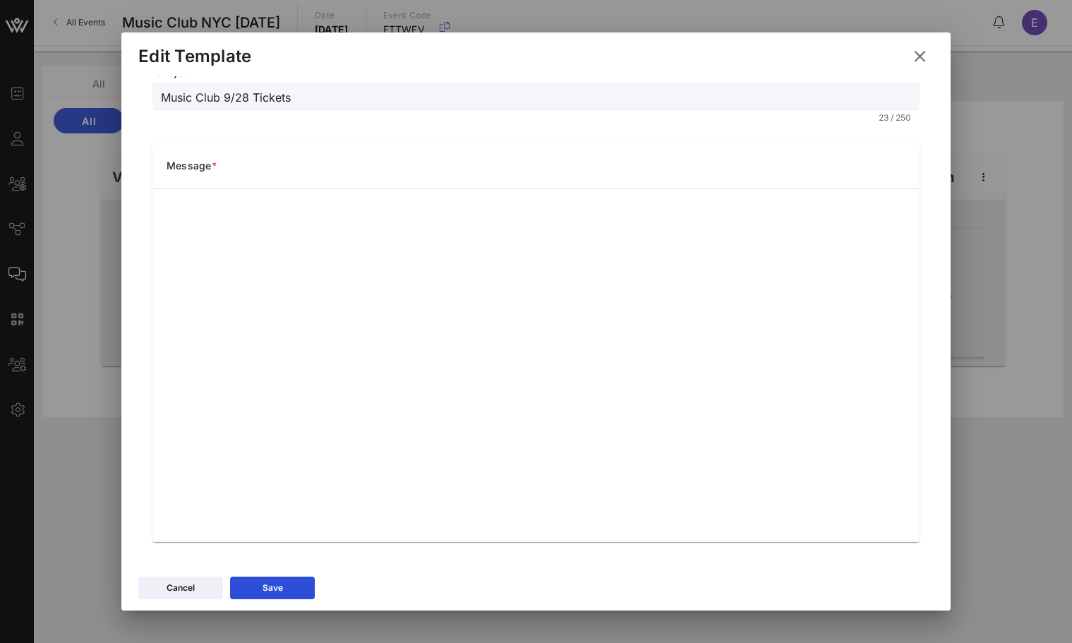
click at [275, 97] on input "Music Club 9/28 Tickets" at bounding box center [536, 97] width 750 height 18
click at [921, 50] on icon at bounding box center [920, 56] width 25 height 25
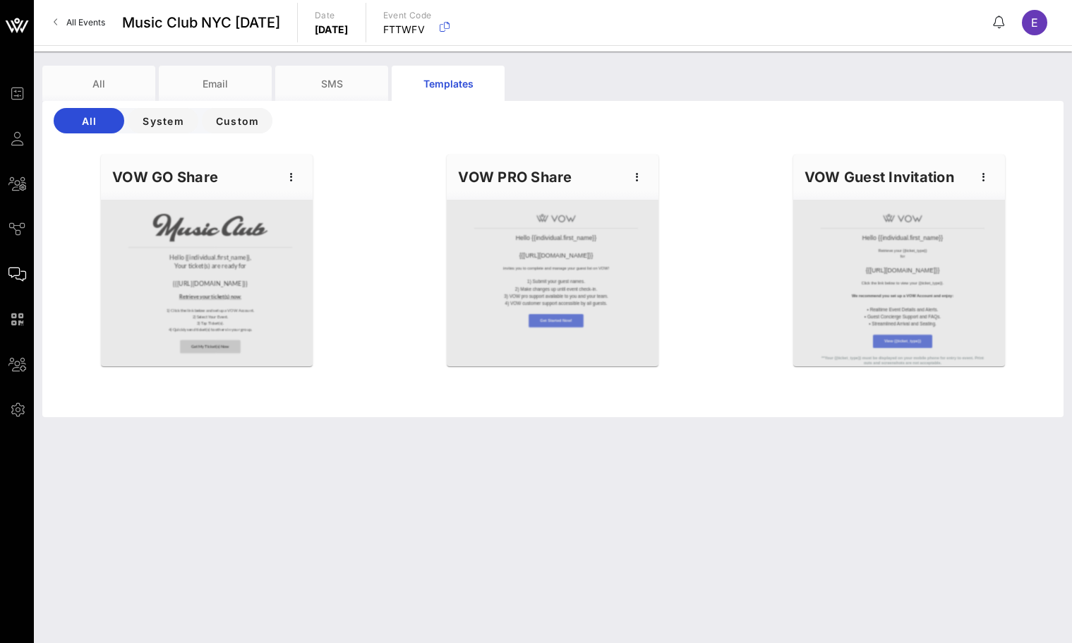
click at [286, 167] on div "VOW GO Share" at bounding box center [207, 177] width 212 height 45
click at [287, 170] on icon "button" at bounding box center [291, 177] width 17 height 17
click at [312, 200] on div "Edit" at bounding box center [313, 201] width 35 height 11
type input "Music Club"
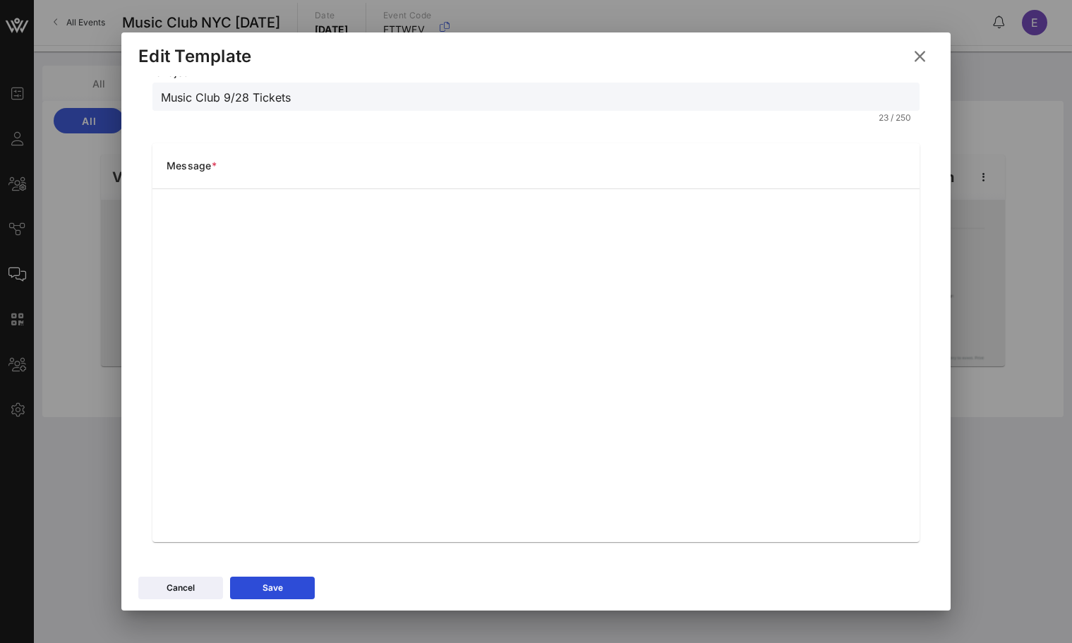
drag, startPoint x: 244, startPoint y: 100, endPoint x: 224, endPoint y: 100, distance: 20.5
click at [224, 100] on input "Music Club 9/28 Tickets" at bounding box center [536, 97] width 750 height 18
drag, startPoint x: 224, startPoint y: 100, endPoint x: 244, endPoint y: 102, distance: 19.8
click at [244, 102] on input "Music Club 9/28 Tickets" at bounding box center [536, 97] width 750 height 18
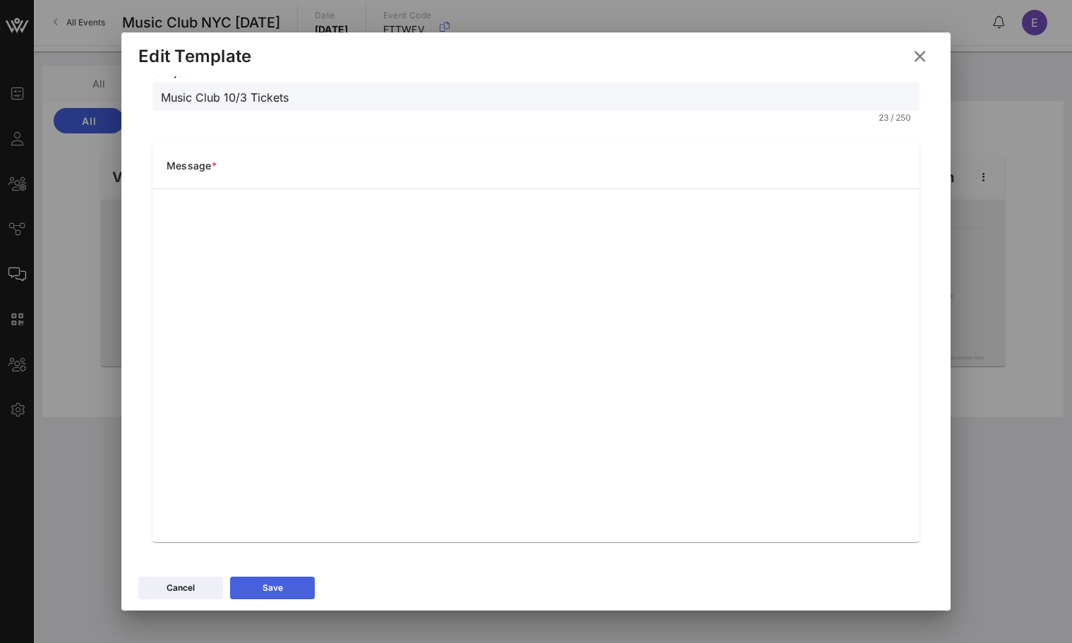
type input "Music Club 10/3 Tickets"
click at [270, 590] on icon at bounding box center [273, 588] width 12 height 11
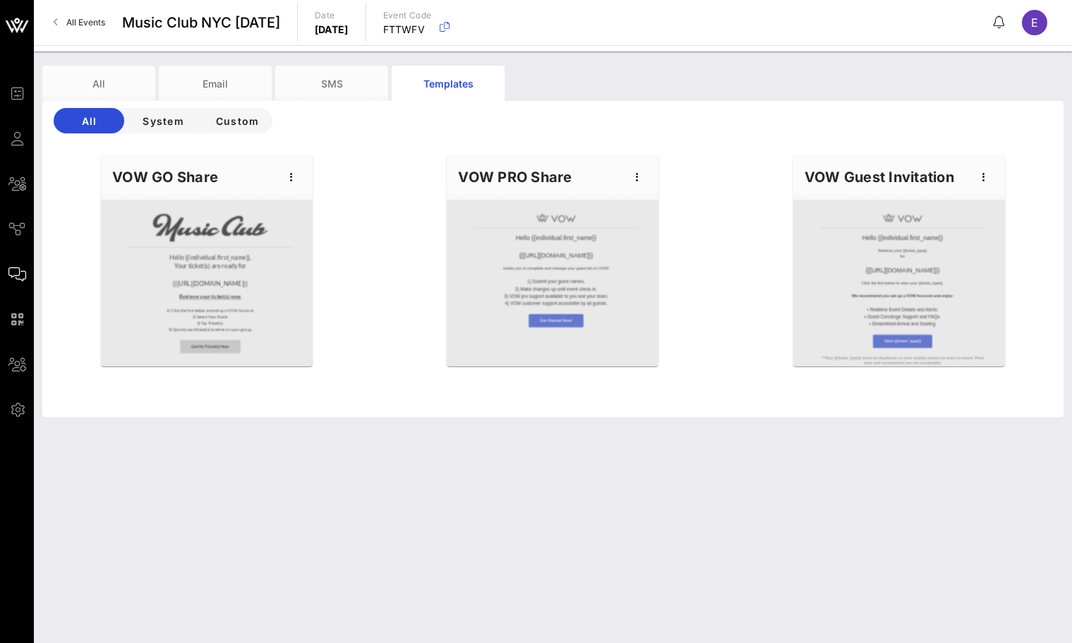
click at [363, 192] on div "Hello {{individual.first_name}}, Your ticket(s) are ready for {{event_details.n…" at bounding box center [553, 281] width 1039 height 271
click at [289, 177] on icon "button" at bounding box center [291, 177] width 17 height 17
click at [299, 212] on div "Edit" at bounding box center [313, 201] width 35 height 23
type input "Music Club"
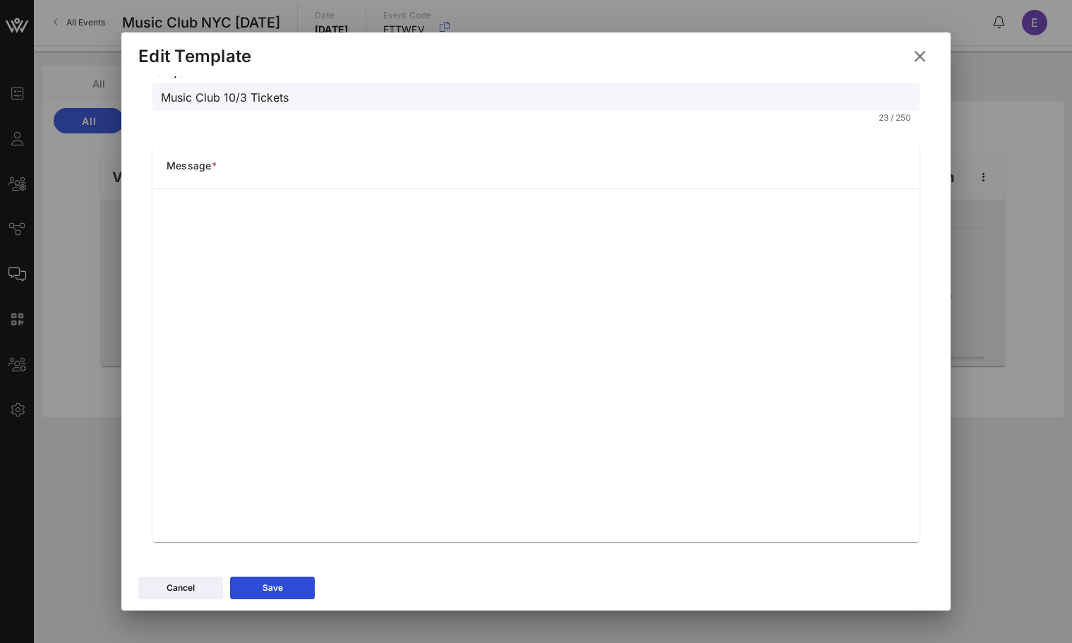
click at [164, 94] on input "Music Club 10/3 Tickets" at bounding box center [536, 97] width 750 height 18
click at [354, 94] on input "Your Music Club 10/3 Tickets" at bounding box center [536, 97] width 750 height 18
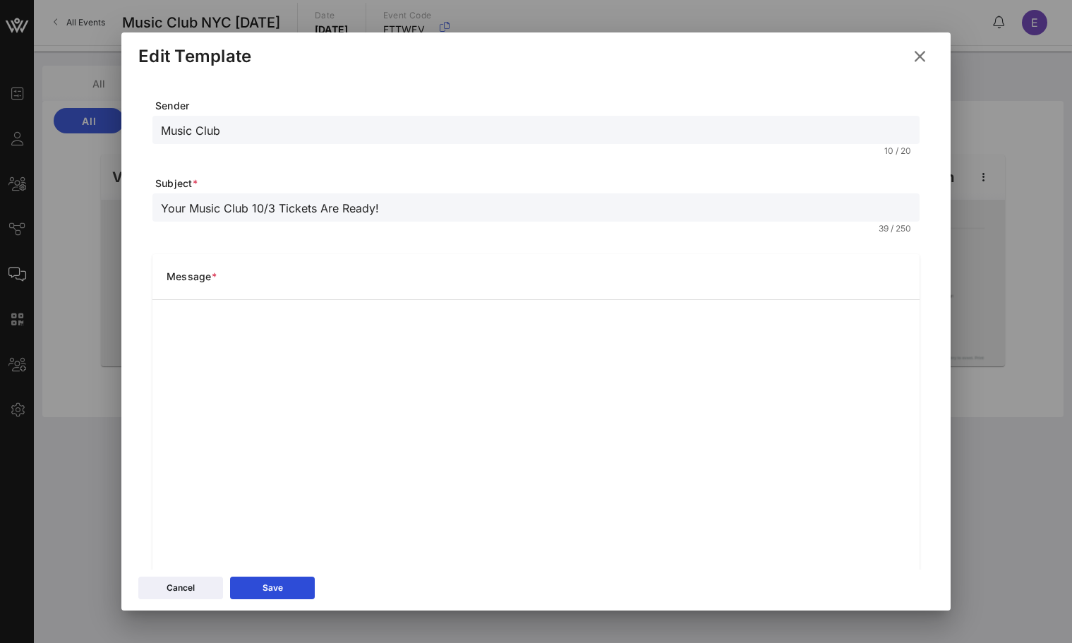
type input "Your Music Club 10/3 Tickets Are Ready!"
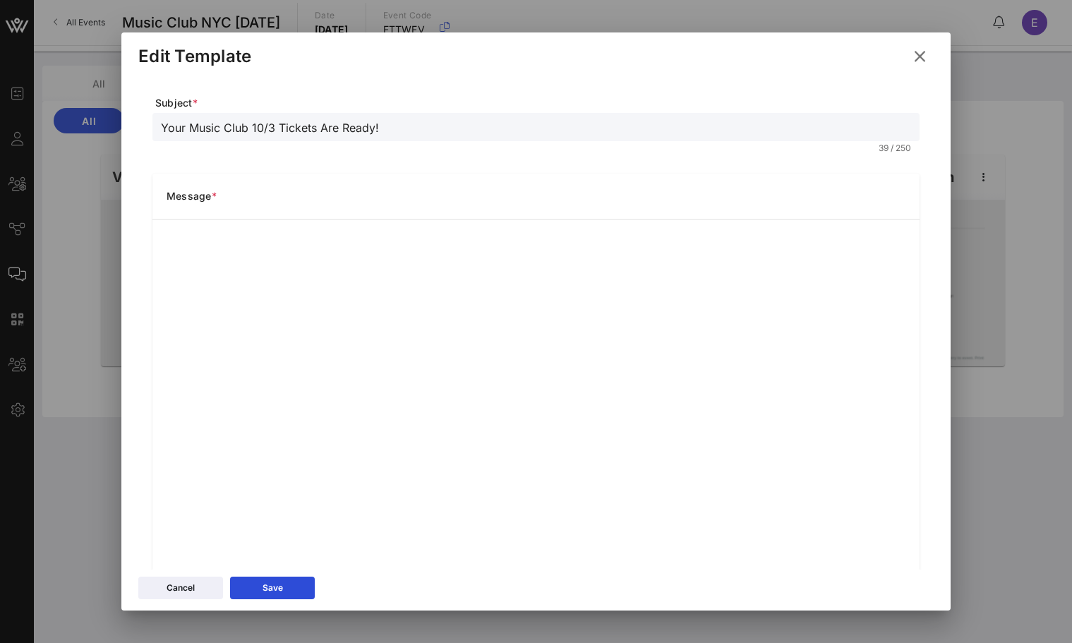
scroll to position [91, 0]
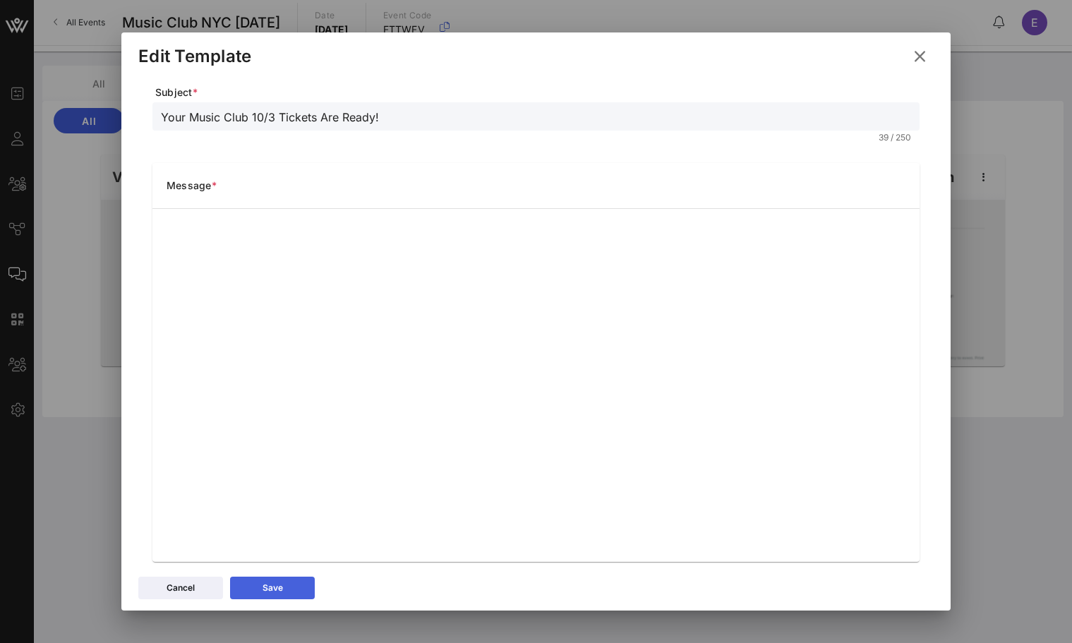
click at [282, 586] on div "Save" at bounding box center [273, 588] width 20 height 14
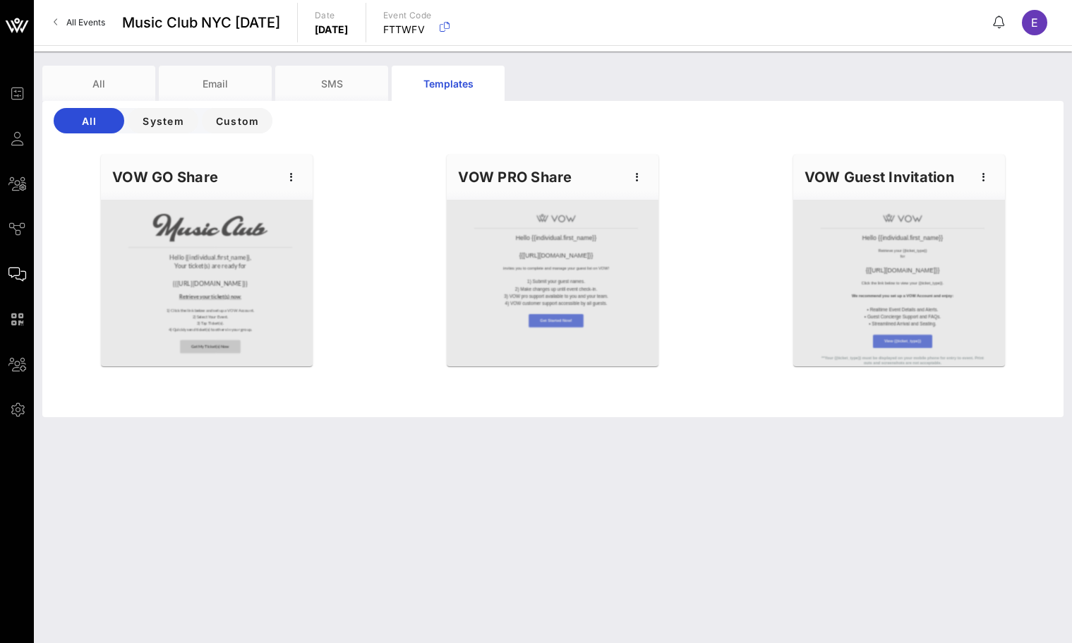
click at [352, 206] on div "Hello {{individual.first_name}}, Your ticket(s) are ready for {{event_details.n…" at bounding box center [553, 281] width 1039 height 271
click at [87, 18] on span "All Events" at bounding box center [85, 22] width 39 height 11
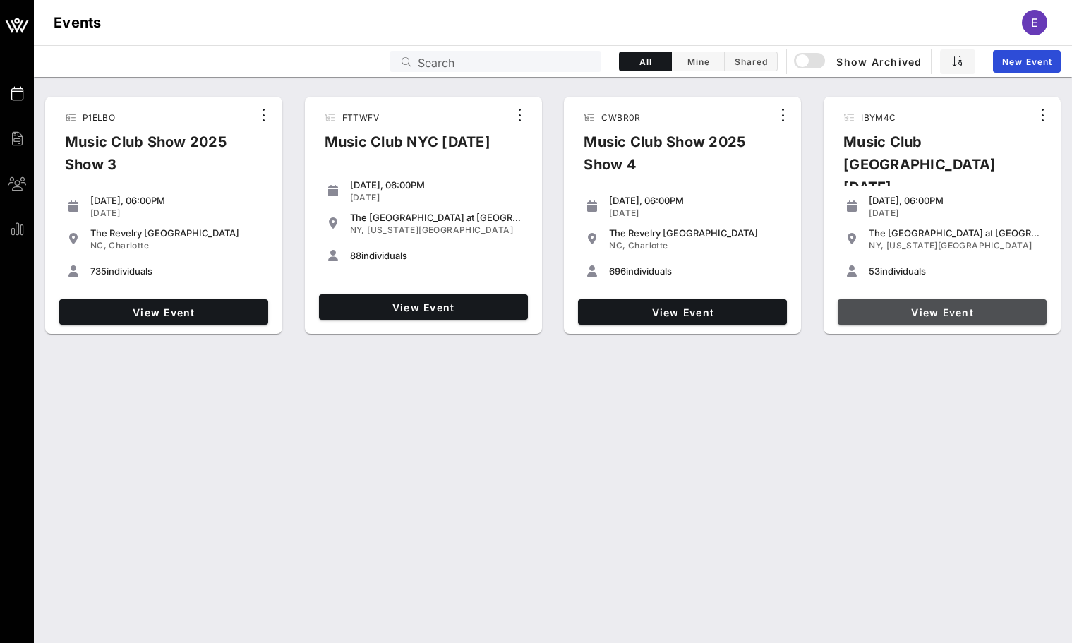
click at [926, 306] on span "View Event" at bounding box center [943, 312] width 198 height 12
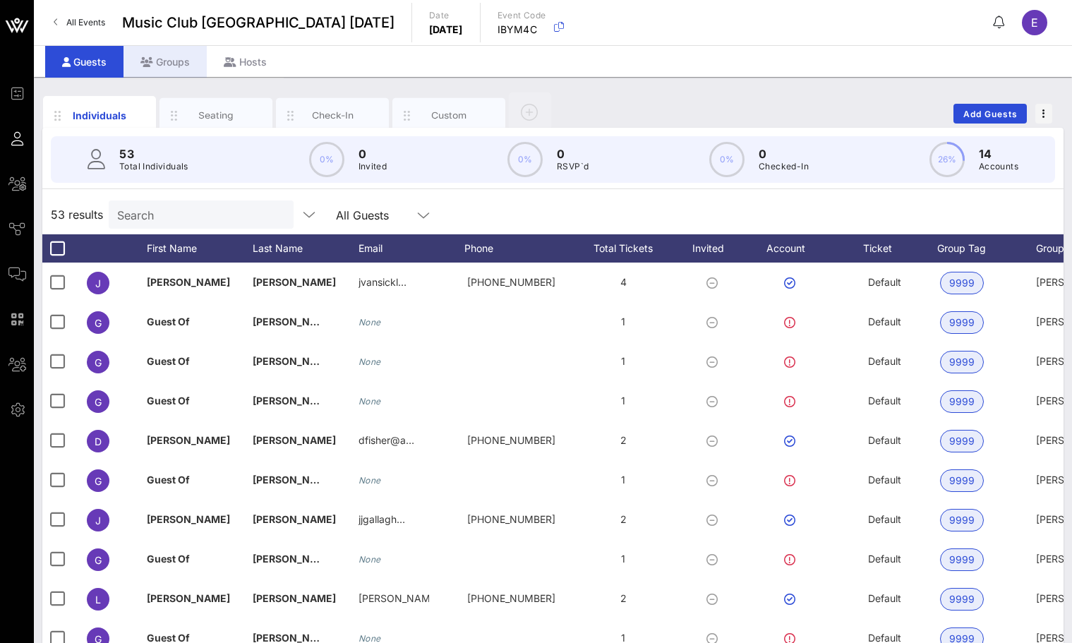
click at [193, 65] on div "Groups" at bounding box center [165, 62] width 83 height 32
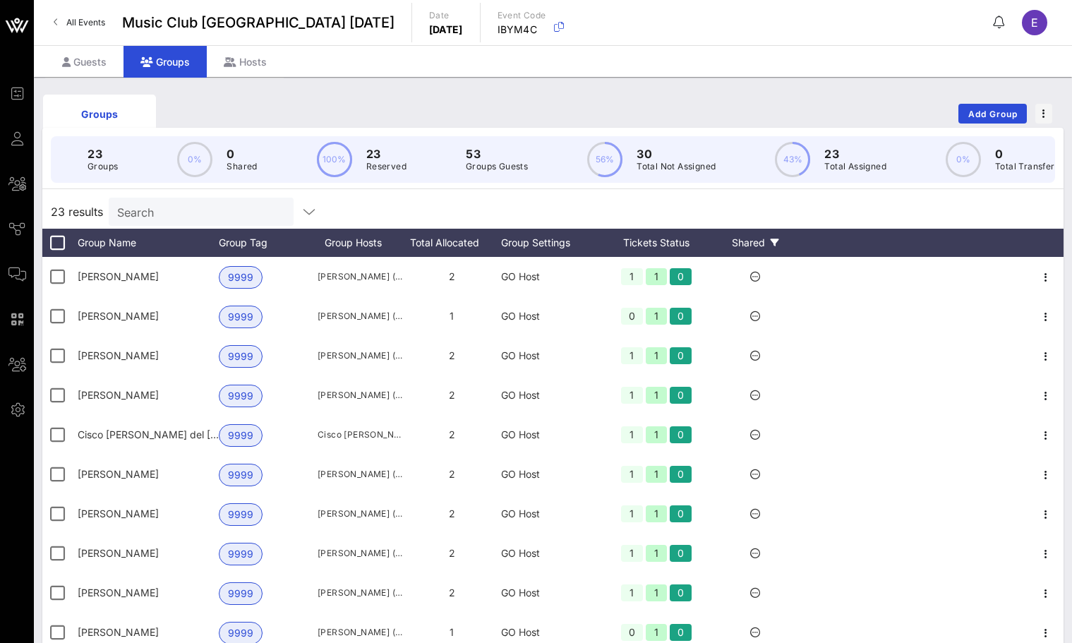
click at [758, 237] on div "Shared" at bounding box center [755, 243] width 85 height 28
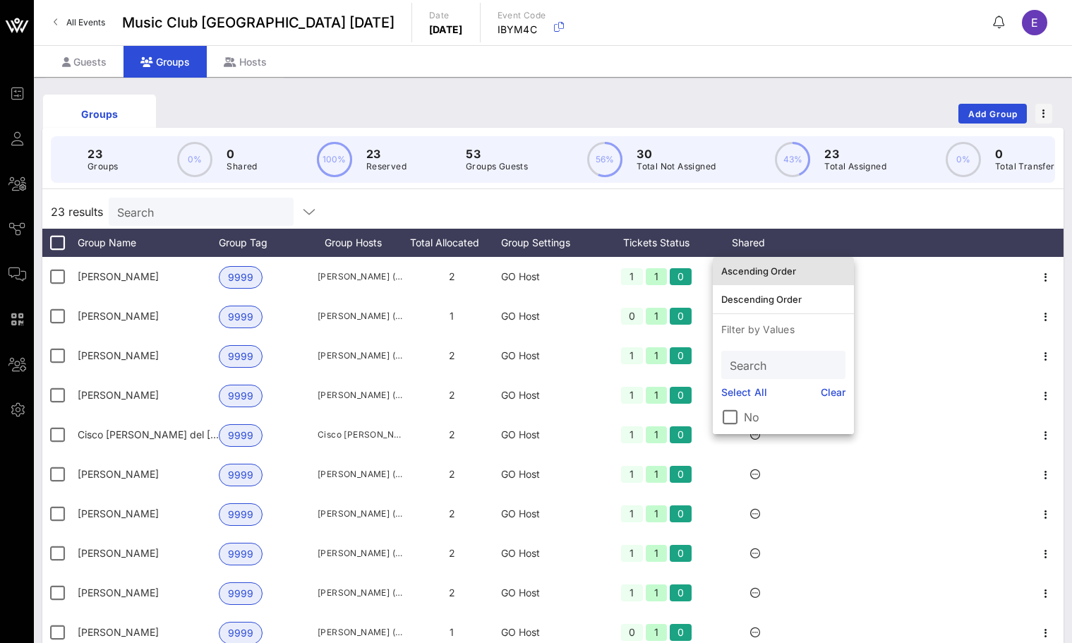
click at [770, 263] on div "Ascending Order" at bounding box center [784, 271] width 124 height 23
click at [854, 203] on div "23 results Search" at bounding box center [553, 212] width 1022 height 34
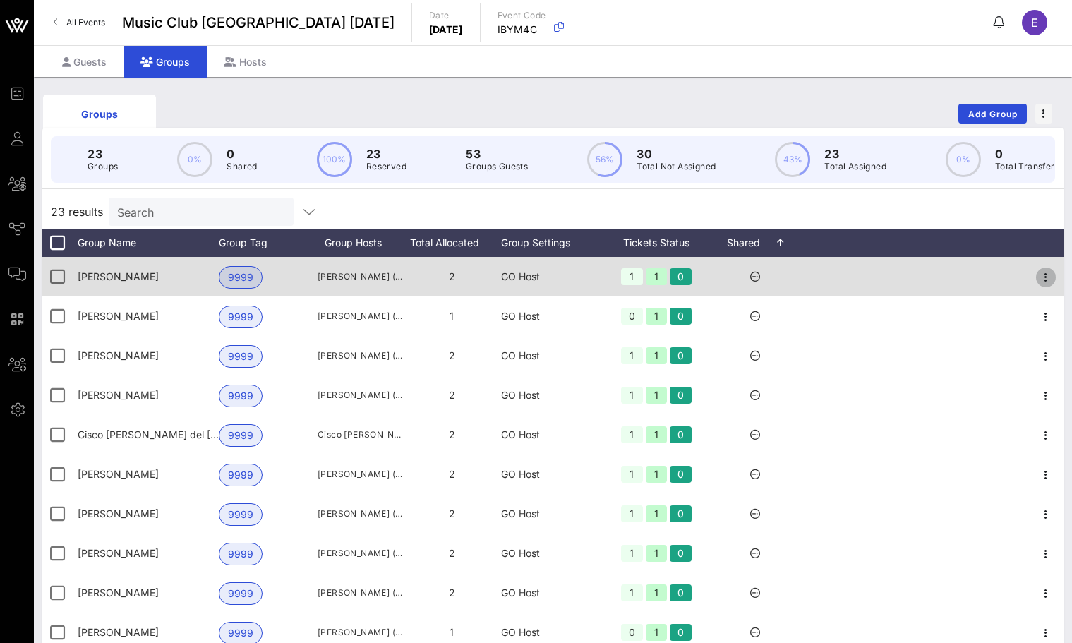
click at [1055, 280] on span "button" at bounding box center [1046, 277] width 20 height 17
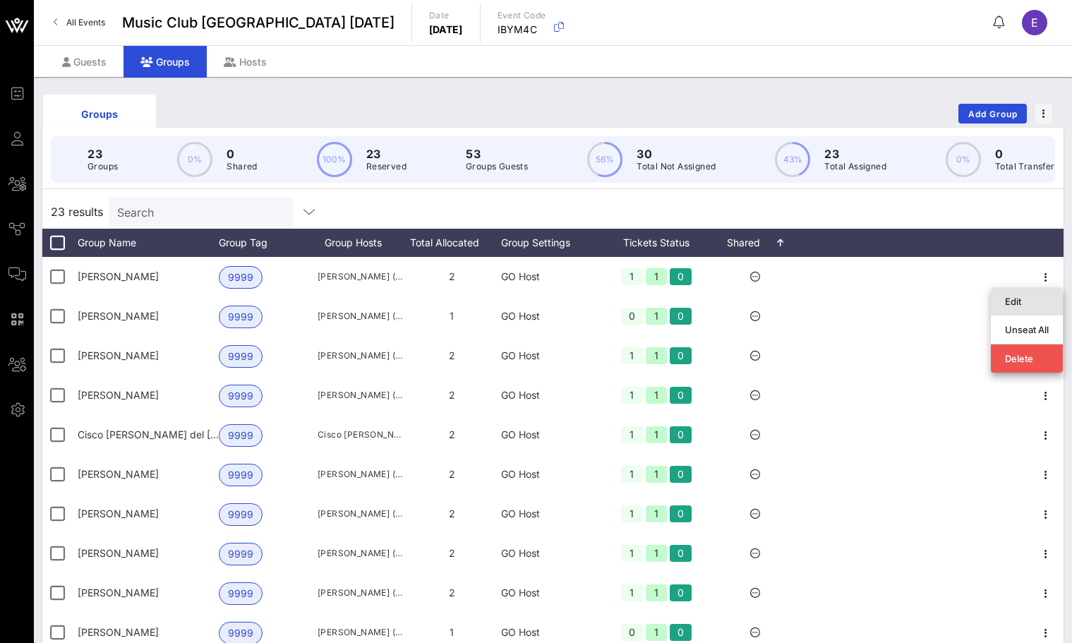
click at [1033, 299] on div "Edit" at bounding box center [1027, 301] width 44 height 11
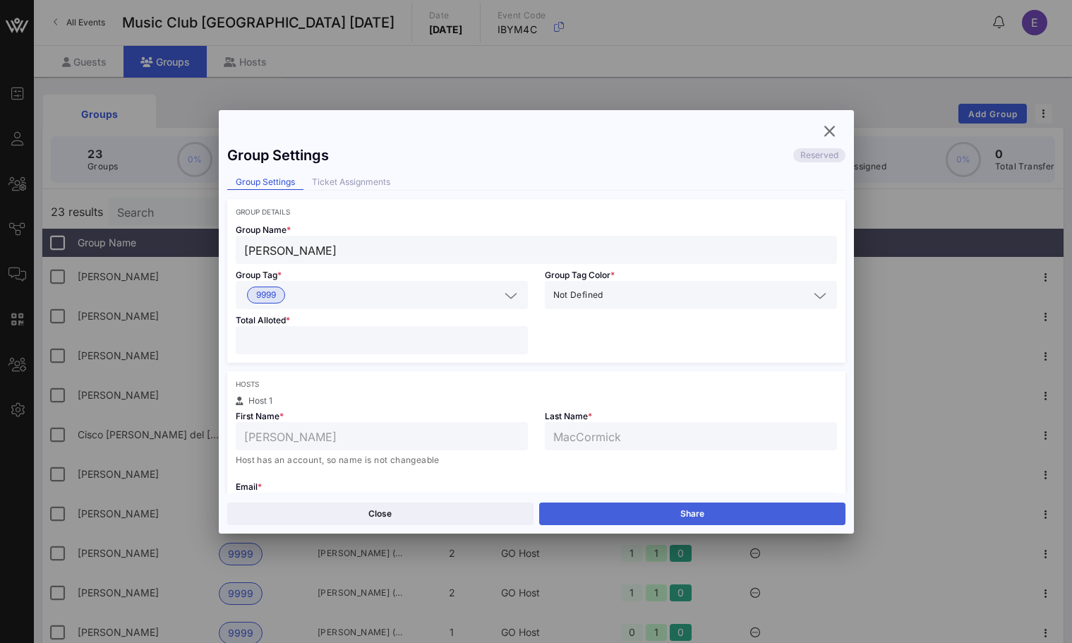
click at [646, 508] on button "Share" at bounding box center [692, 514] width 306 height 23
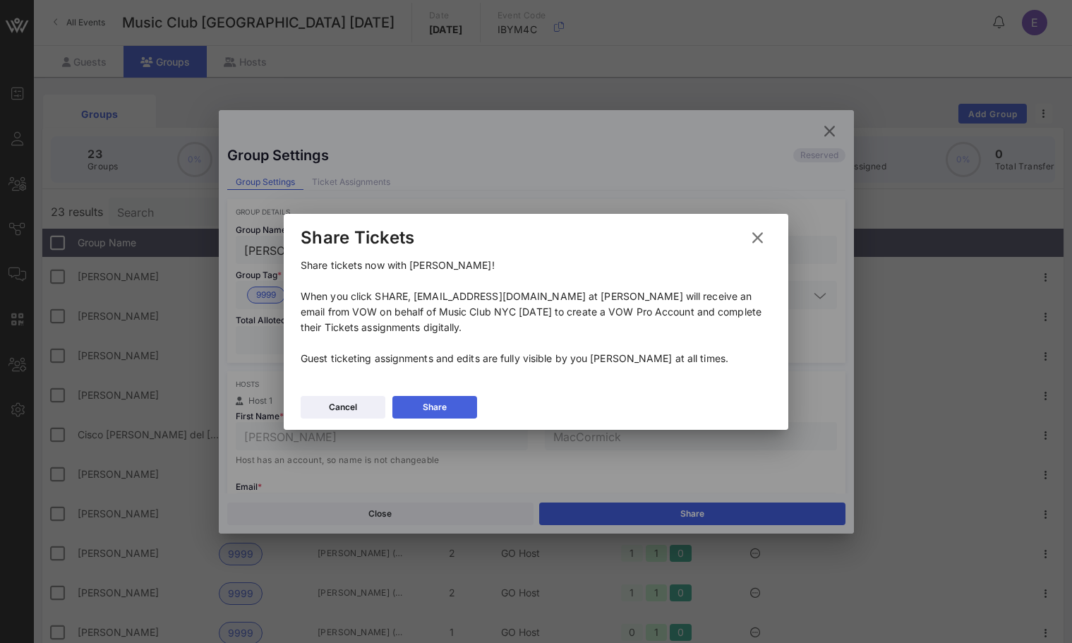
click at [462, 413] on button "Share" at bounding box center [435, 407] width 85 height 23
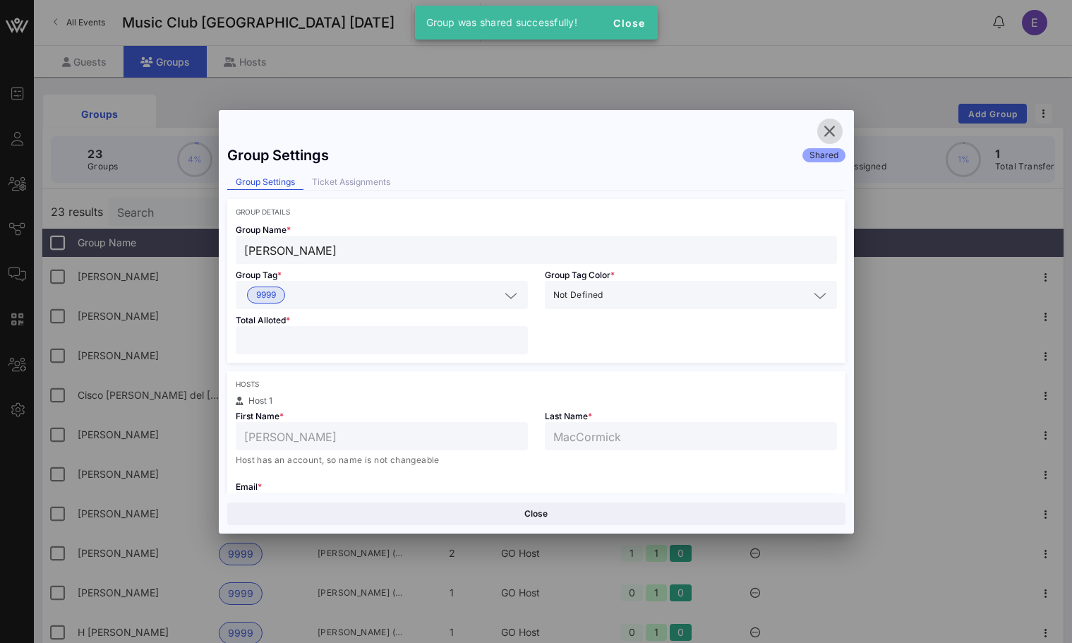
click at [823, 133] on icon "button" at bounding box center [830, 131] width 17 height 17
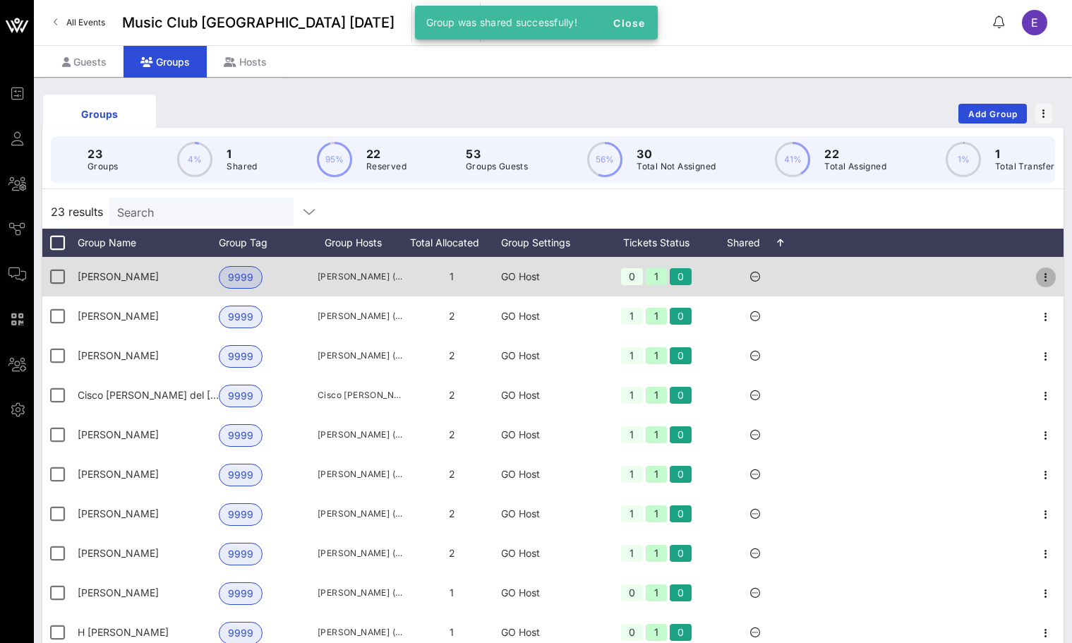
click at [1043, 272] on icon "button" at bounding box center [1046, 277] width 17 height 17
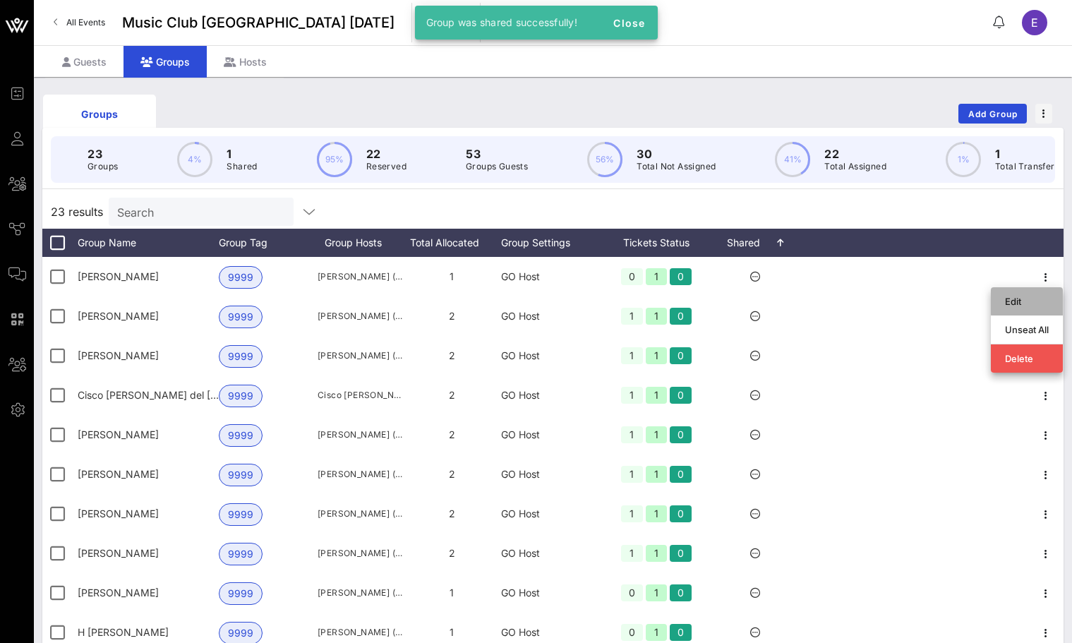
click at [1020, 297] on div "Edit" at bounding box center [1027, 301] width 44 height 11
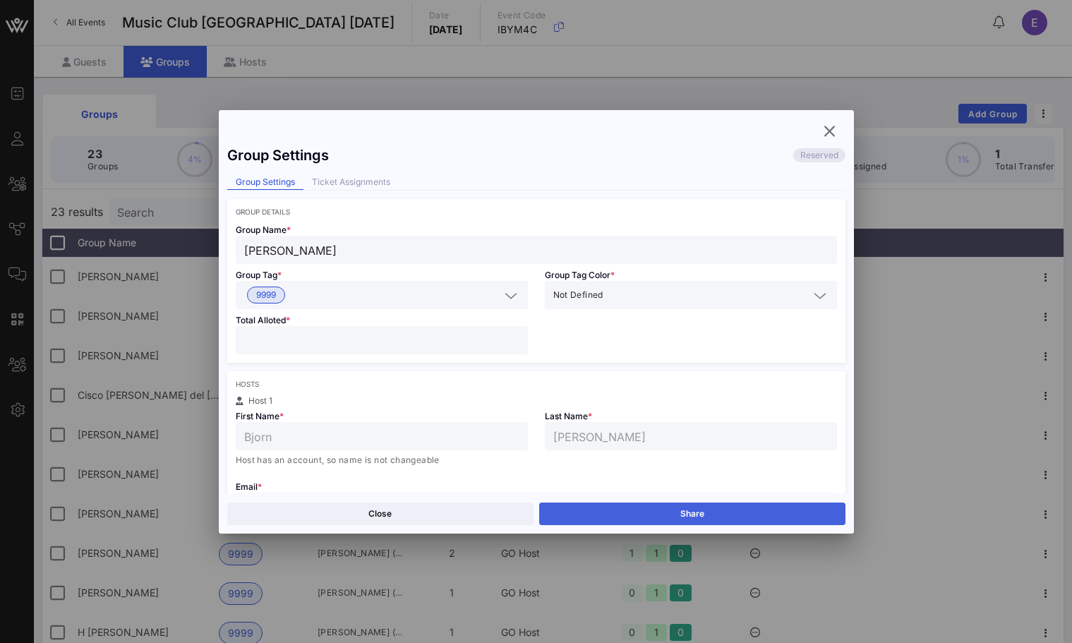
click at [700, 504] on button "Share" at bounding box center [692, 514] width 306 height 23
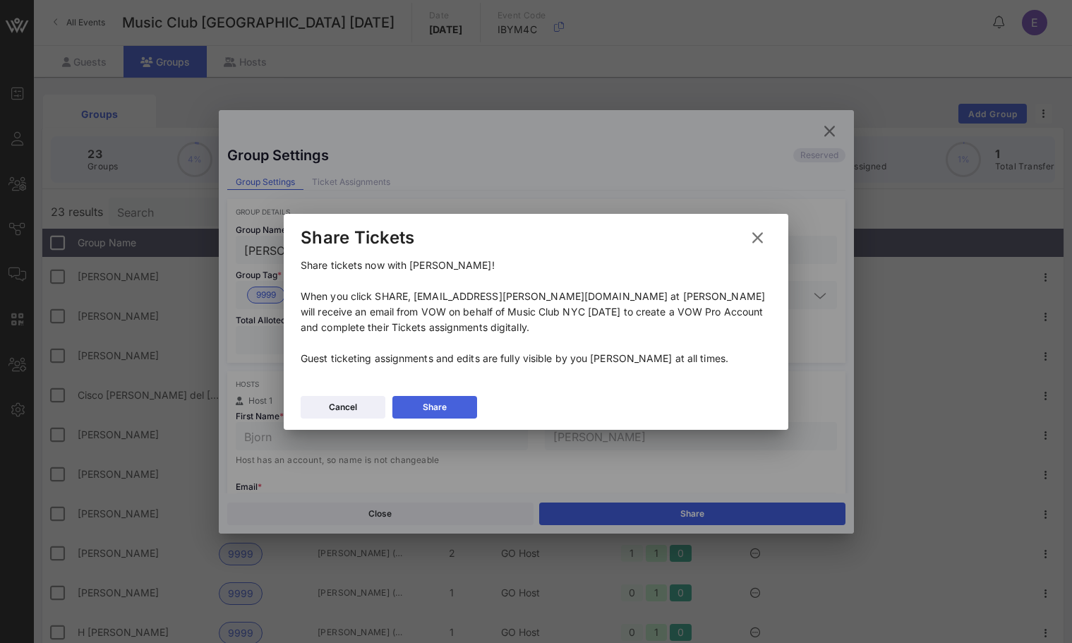
click at [445, 413] on div "Share" at bounding box center [435, 407] width 24 height 14
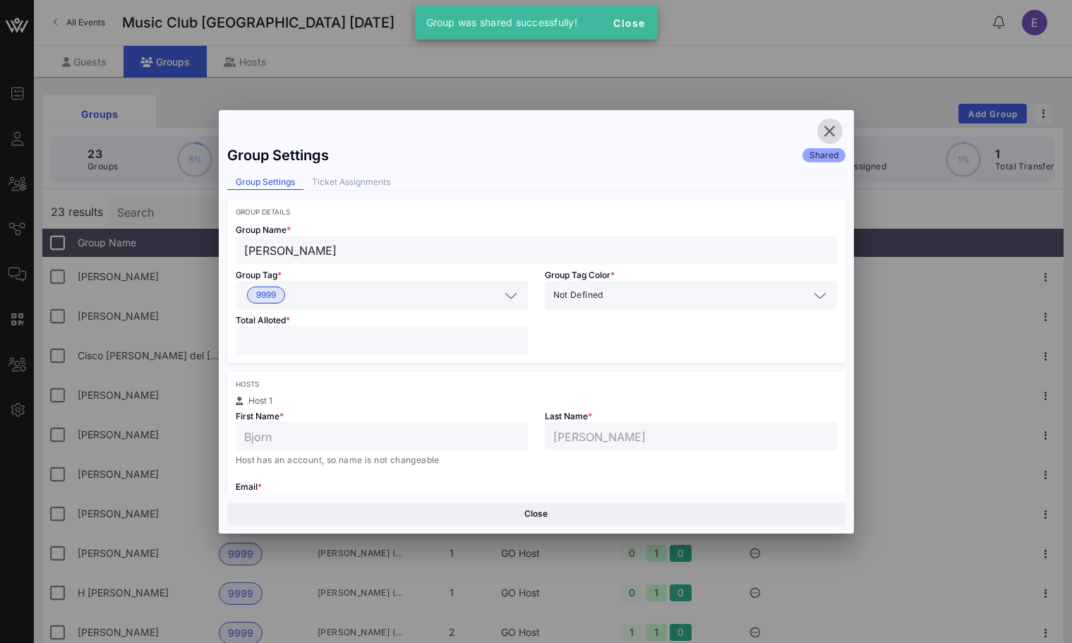
click at [827, 136] on icon "button" at bounding box center [830, 131] width 17 height 17
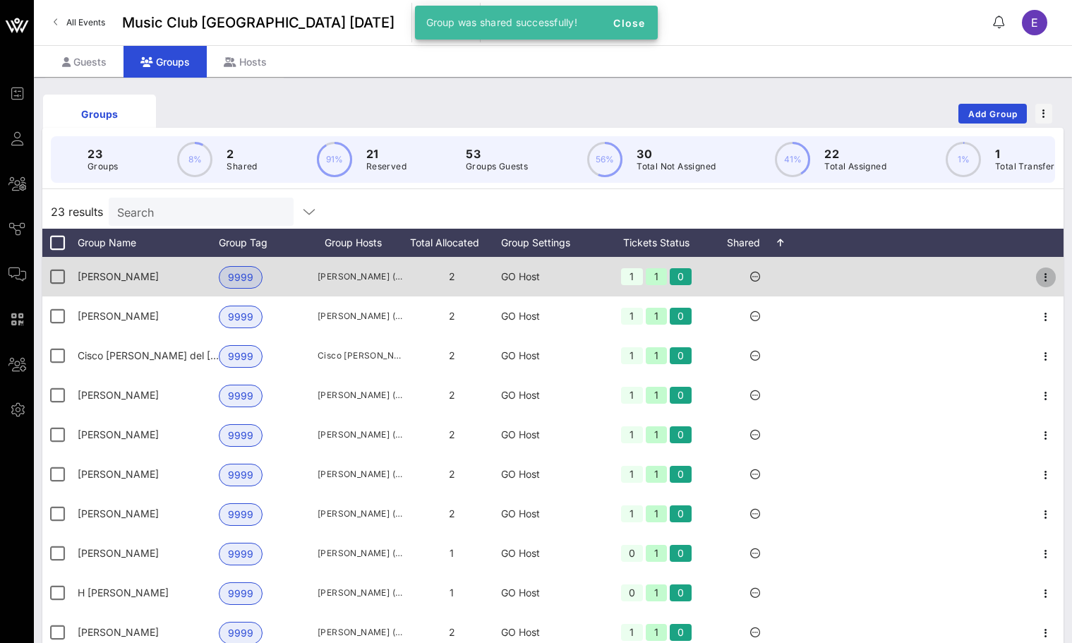
click at [1051, 277] on icon "button" at bounding box center [1046, 277] width 17 height 17
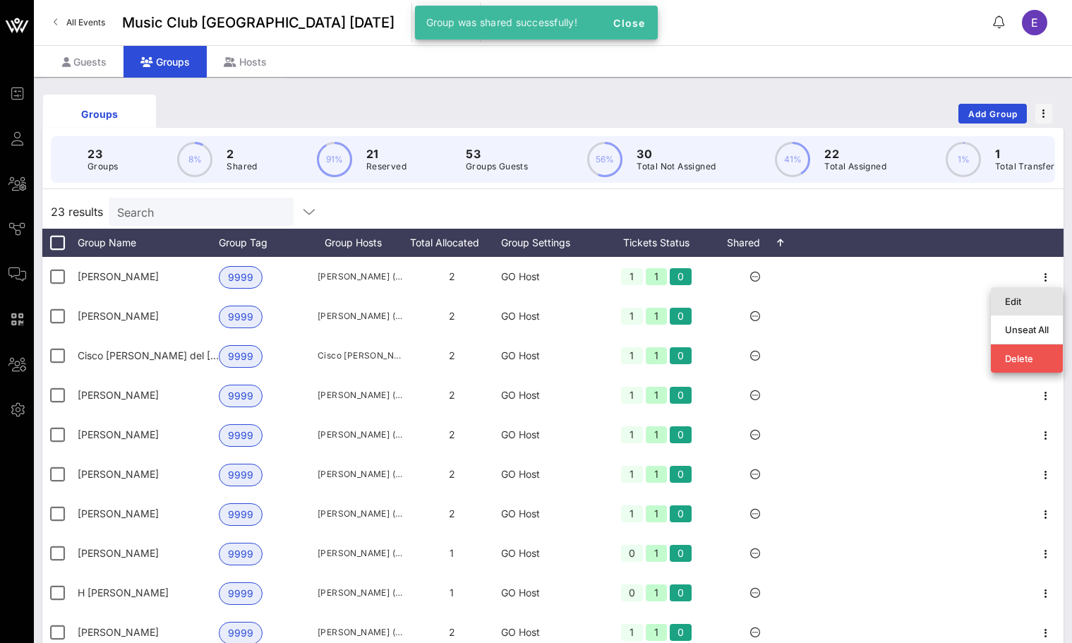
click at [1018, 299] on div "Edit" at bounding box center [1027, 301] width 44 height 11
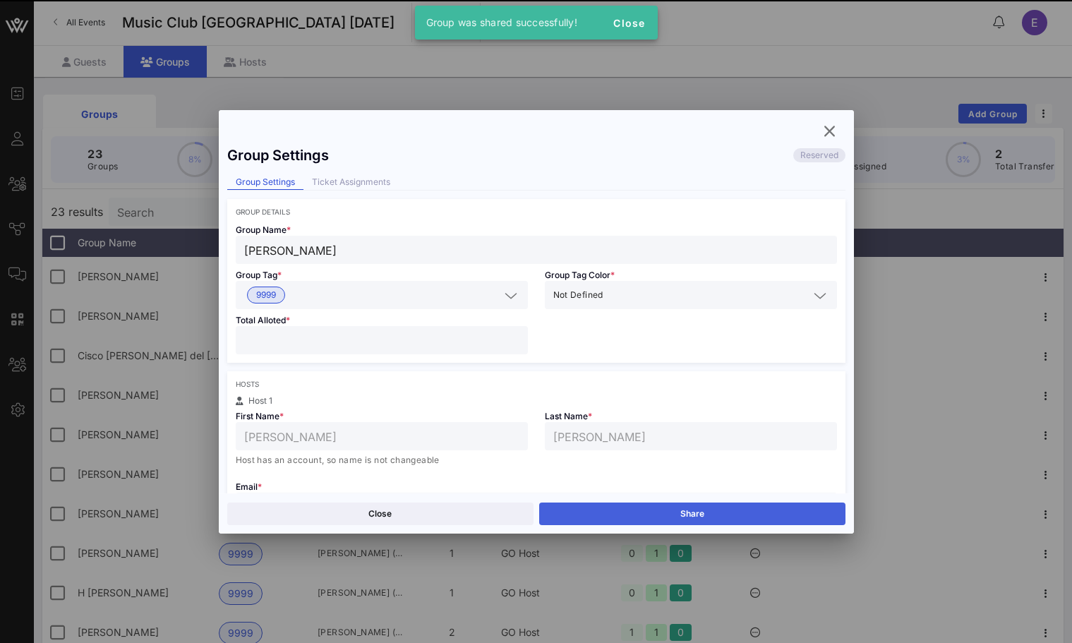
click at [663, 511] on button "Share" at bounding box center [692, 514] width 306 height 23
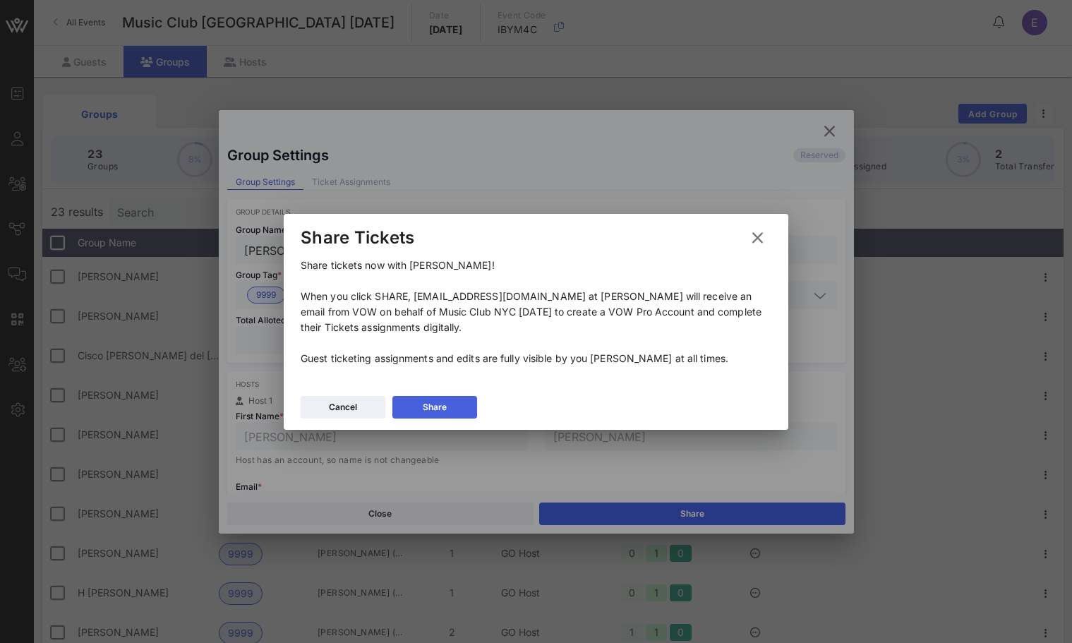
click at [462, 404] on button "Share" at bounding box center [435, 407] width 85 height 23
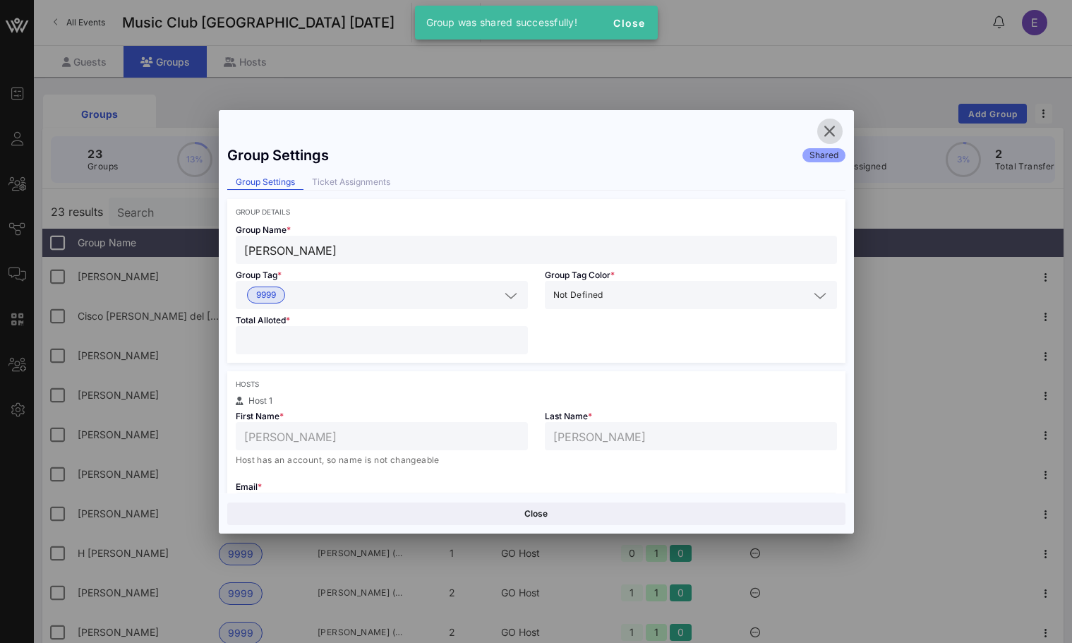
click at [818, 130] on span "button" at bounding box center [830, 131] width 25 height 17
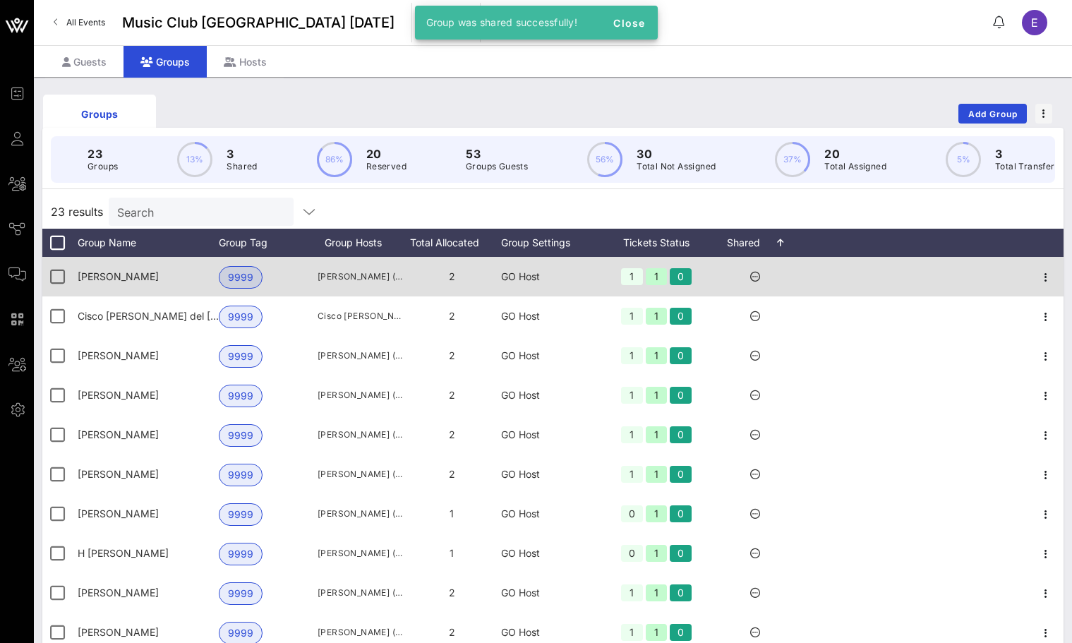
click at [1029, 271] on div at bounding box center [1046, 277] width 35 height 40
click at [1042, 275] on icon "button" at bounding box center [1046, 277] width 17 height 17
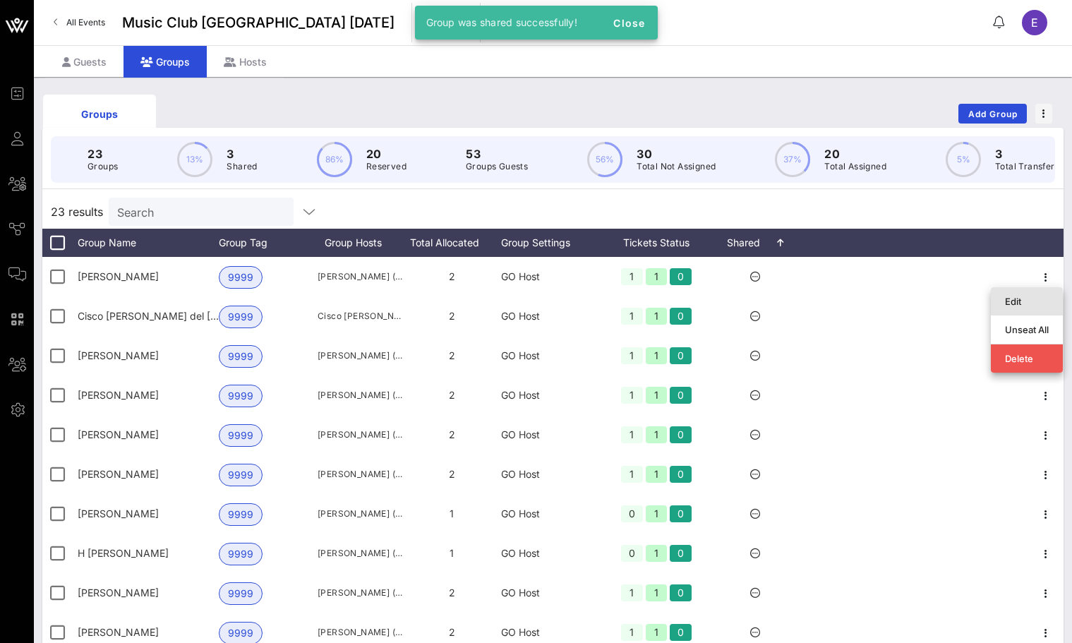
click at [1002, 309] on div "Edit" at bounding box center [1027, 301] width 72 height 28
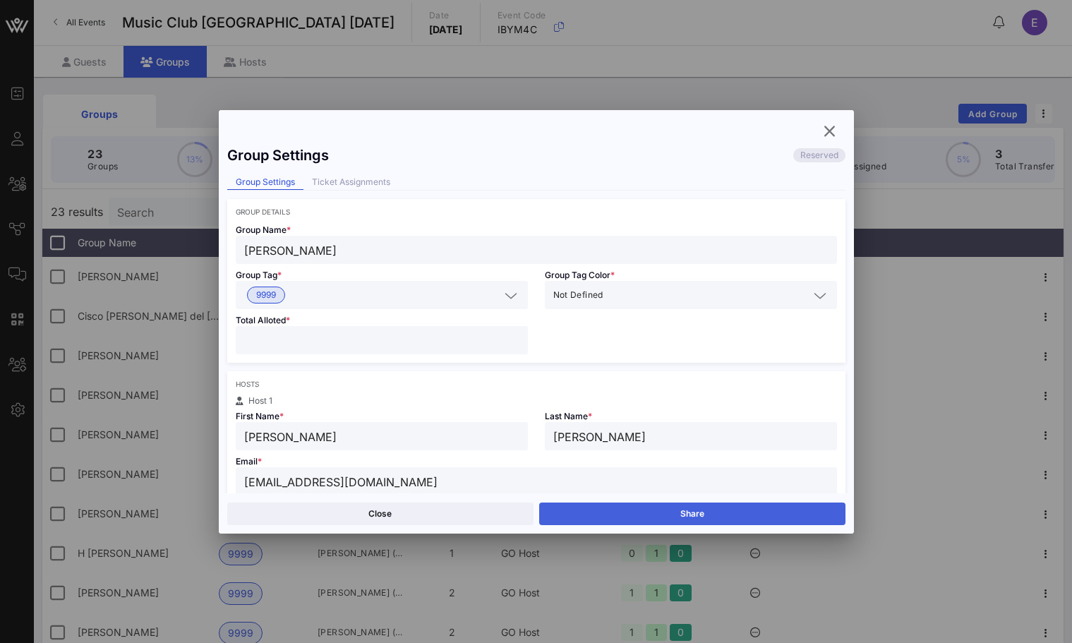
click at [662, 505] on button "Share" at bounding box center [692, 514] width 306 height 23
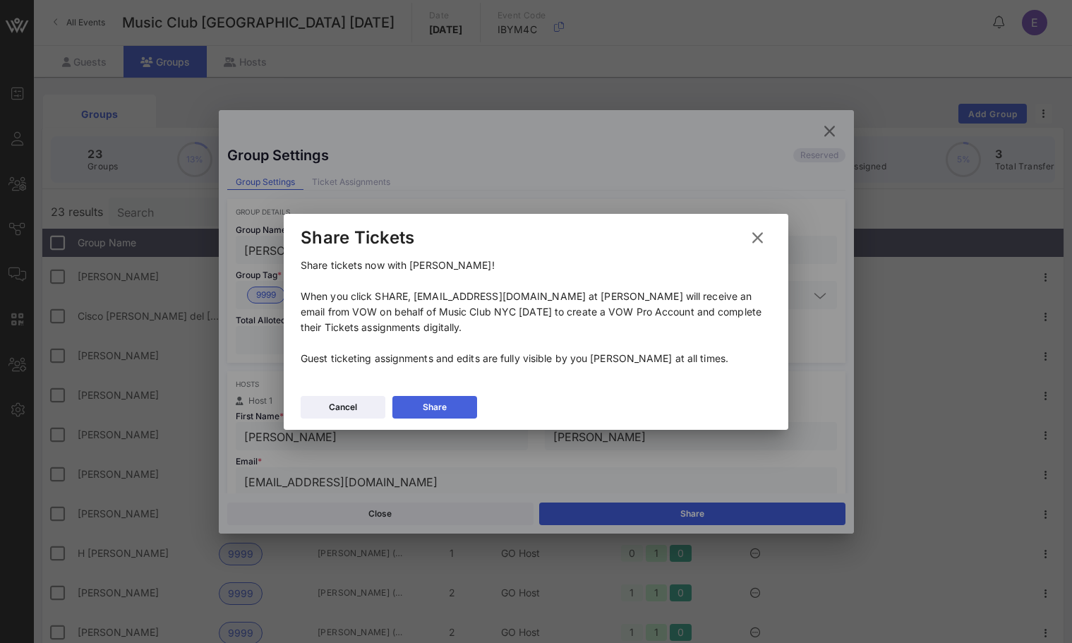
click at [458, 397] on button "Share" at bounding box center [435, 407] width 85 height 23
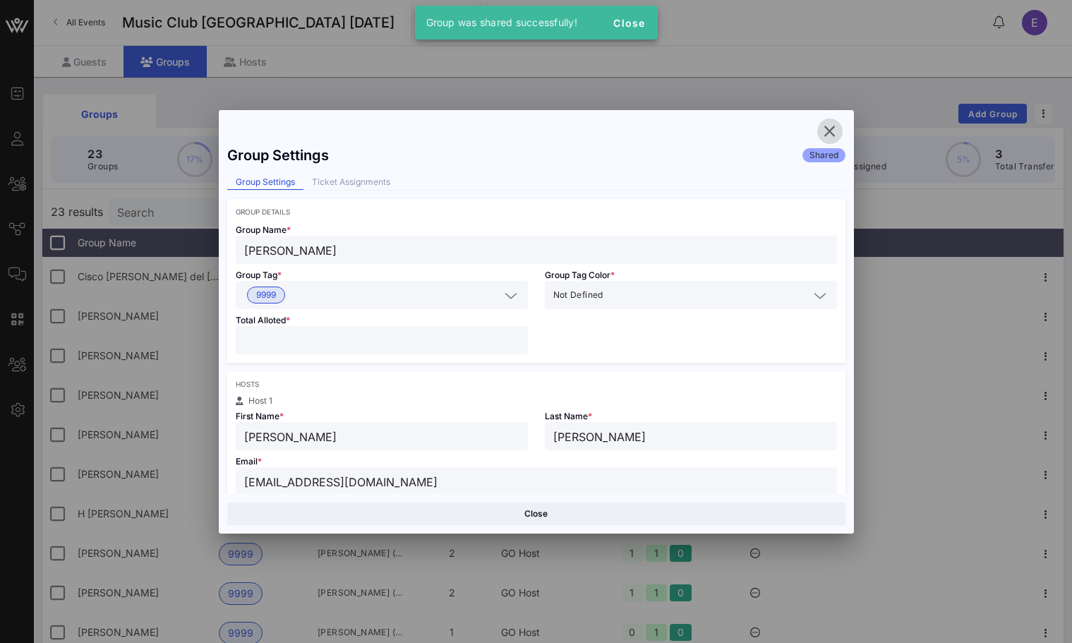
click at [830, 124] on icon "button" at bounding box center [830, 131] width 17 height 17
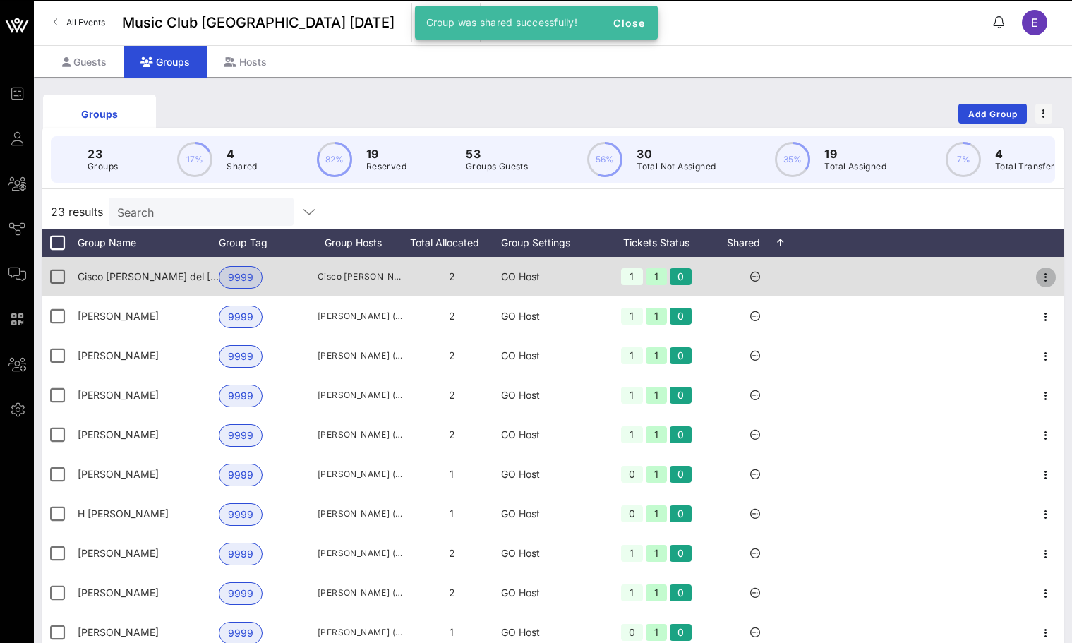
click at [1043, 273] on icon "button" at bounding box center [1046, 277] width 17 height 17
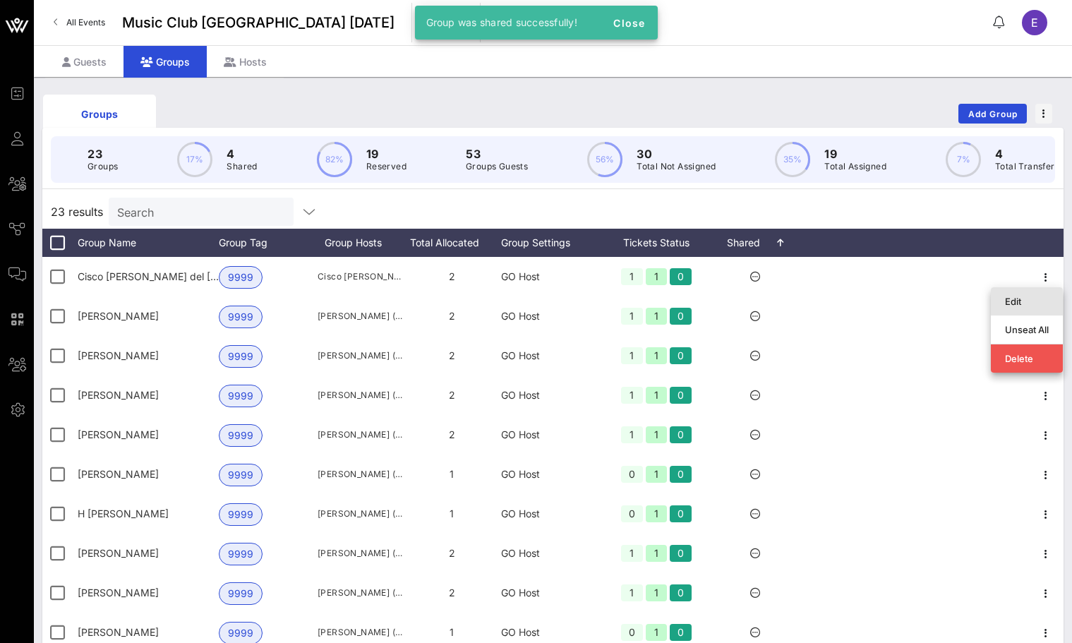
click at [1024, 296] on div "Edit" at bounding box center [1027, 301] width 44 height 11
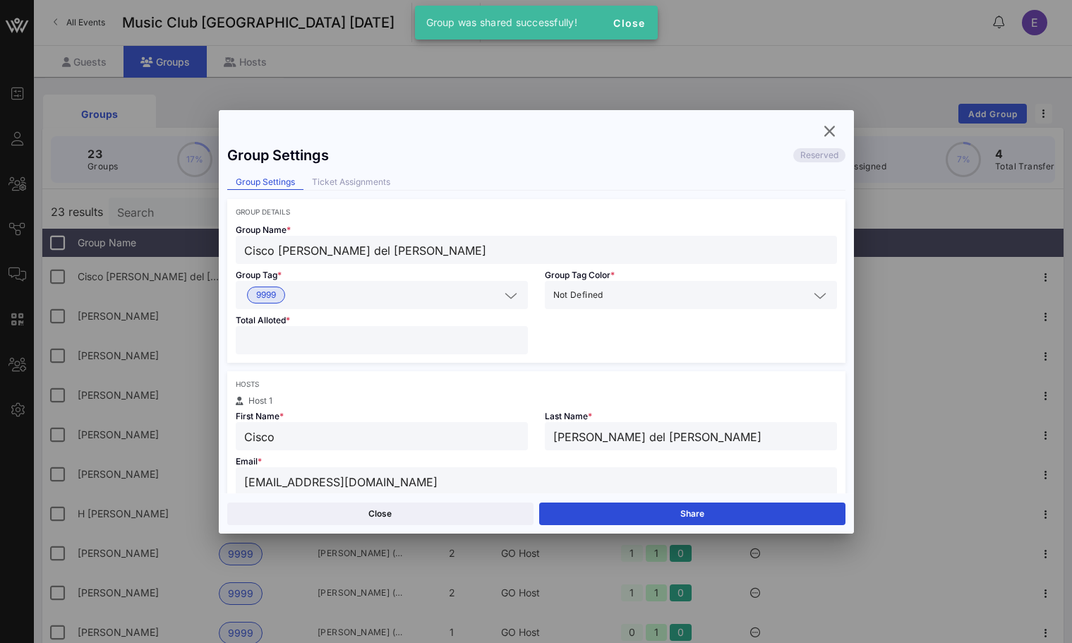
click at [674, 501] on div "Close Share" at bounding box center [536, 514] width 635 height 40
click at [689, 504] on button "Share" at bounding box center [692, 514] width 306 height 23
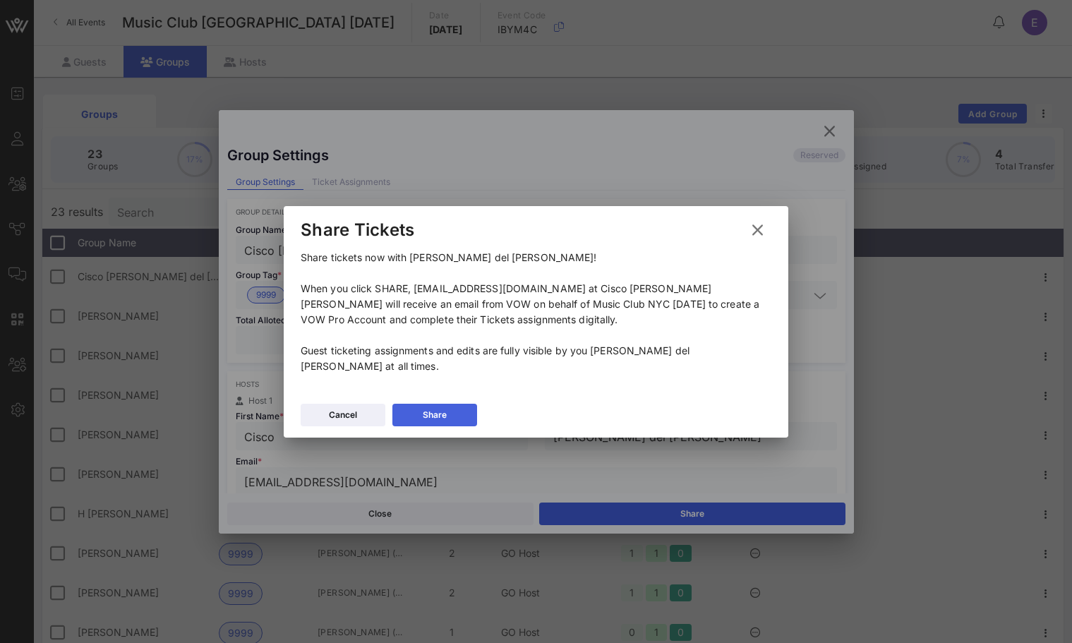
click at [439, 404] on button "Share" at bounding box center [435, 415] width 85 height 23
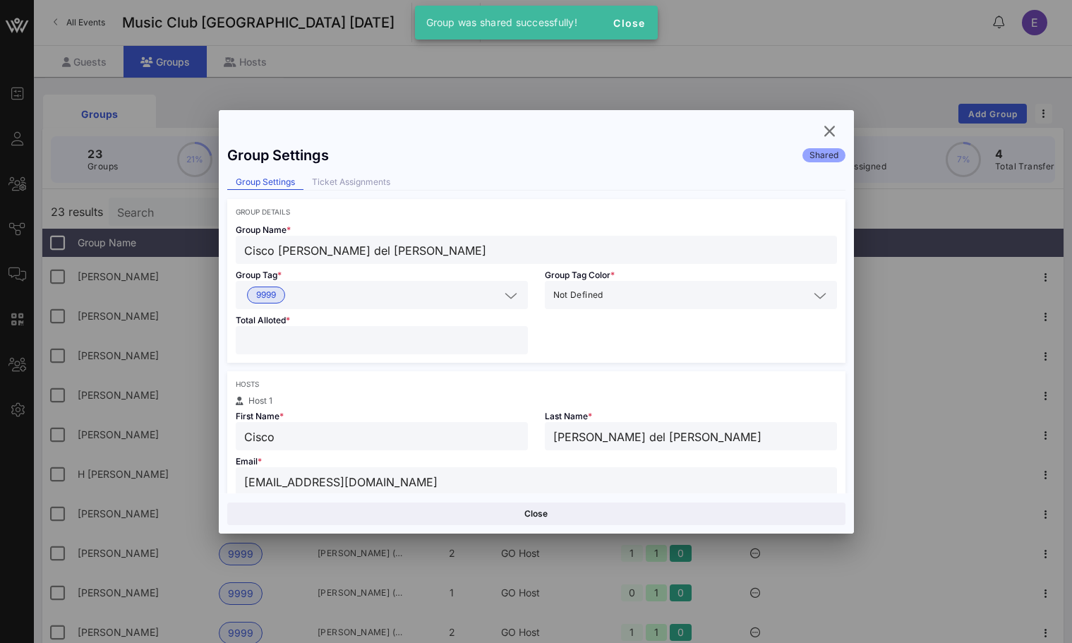
click at [812, 136] on div "Group Settings Shared Group Settings Ticket Assignments Group Details Group Nam…" at bounding box center [536, 322] width 635 height 424
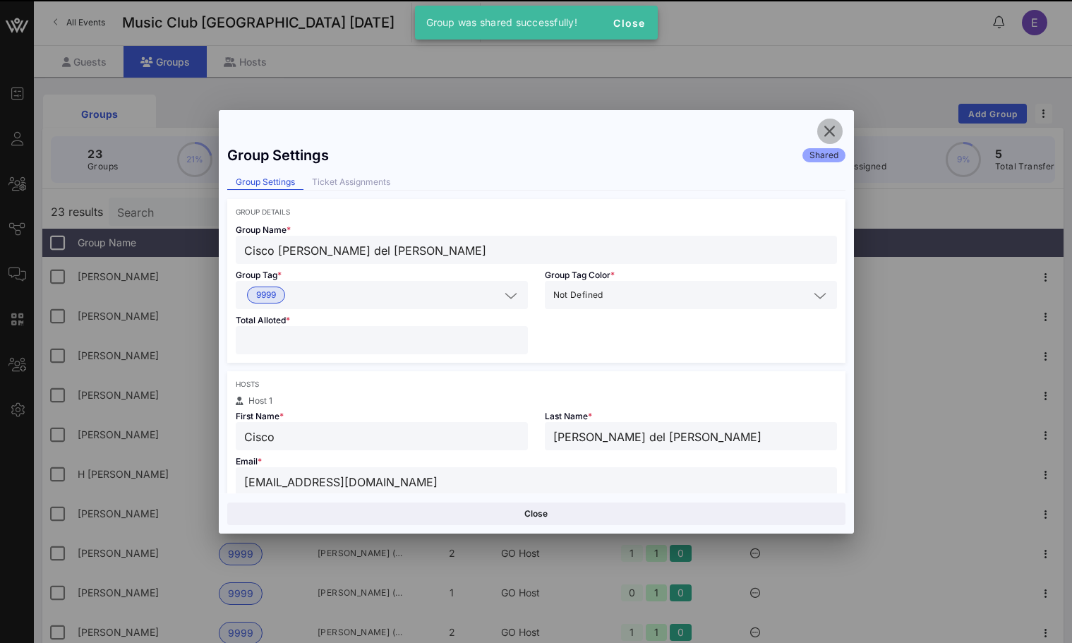
click at [825, 136] on icon "button" at bounding box center [830, 131] width 17 height 17
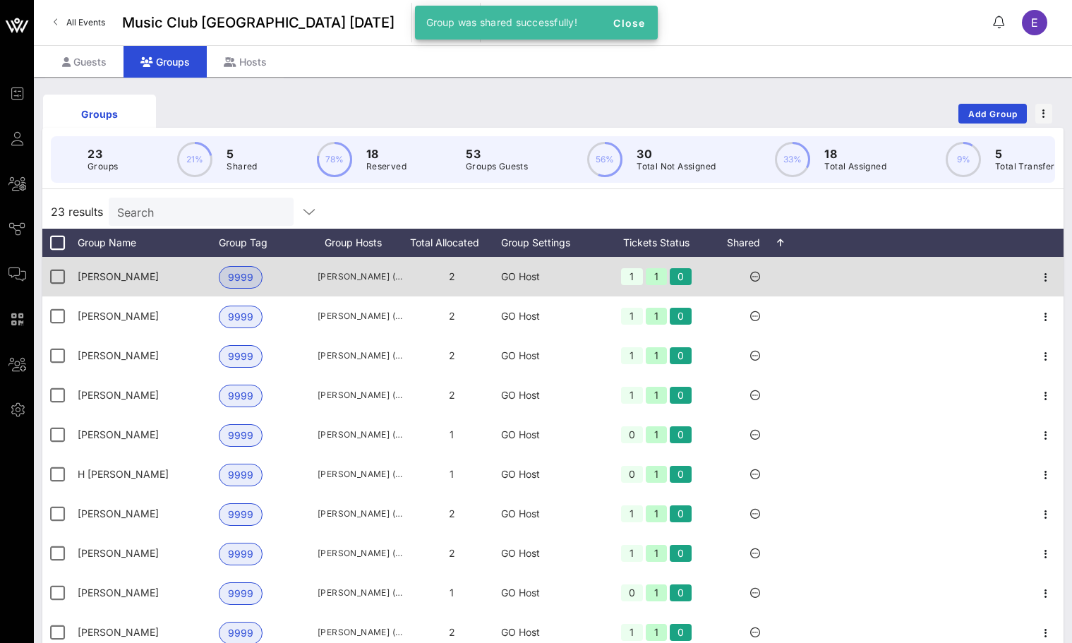
click at [1057, 288] on div at bounding box center [1046, 277] width 35 height 40
click at [1053, 285] on icon "button" at bounding box center [1046, 277] width 17 height 17
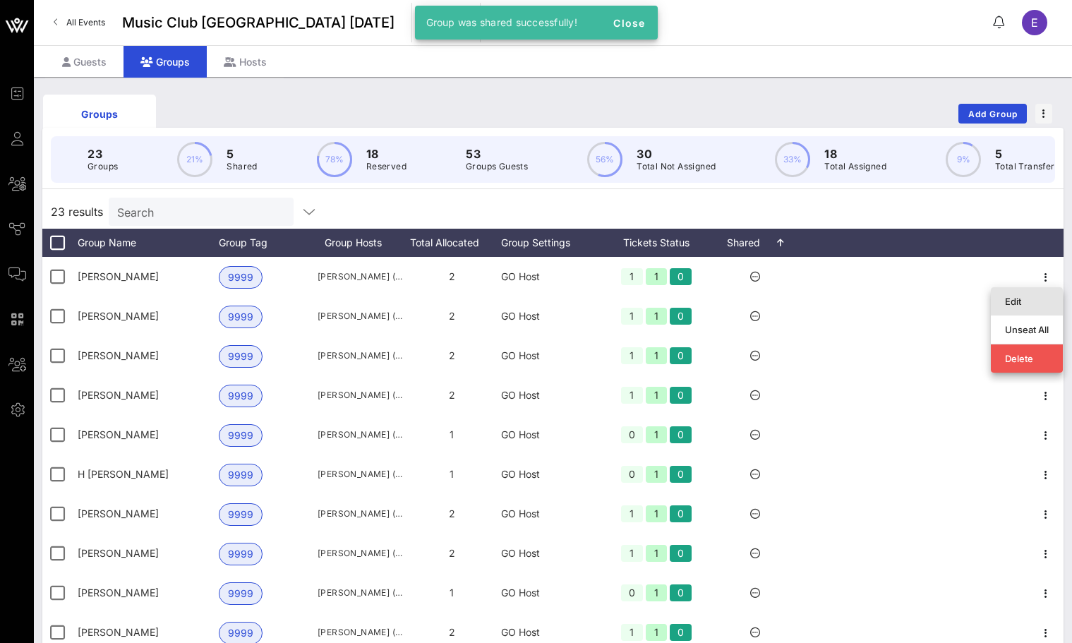
click at [1020, 307] on div "Edit" at bounding box center [1027, 301] width 44 height 23
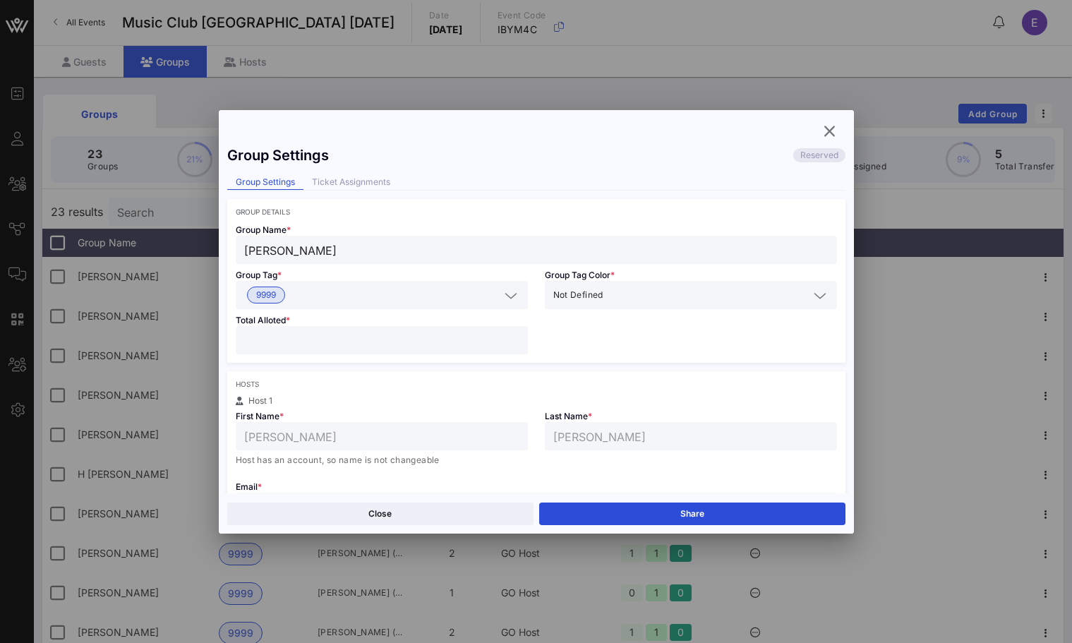
click at [755, 501] on div "Close Share" at bounding box center [536, 514] width 635 height 40
click at [753, 506] on button "Share" at bounding box center [692, 514] width 306 height 23
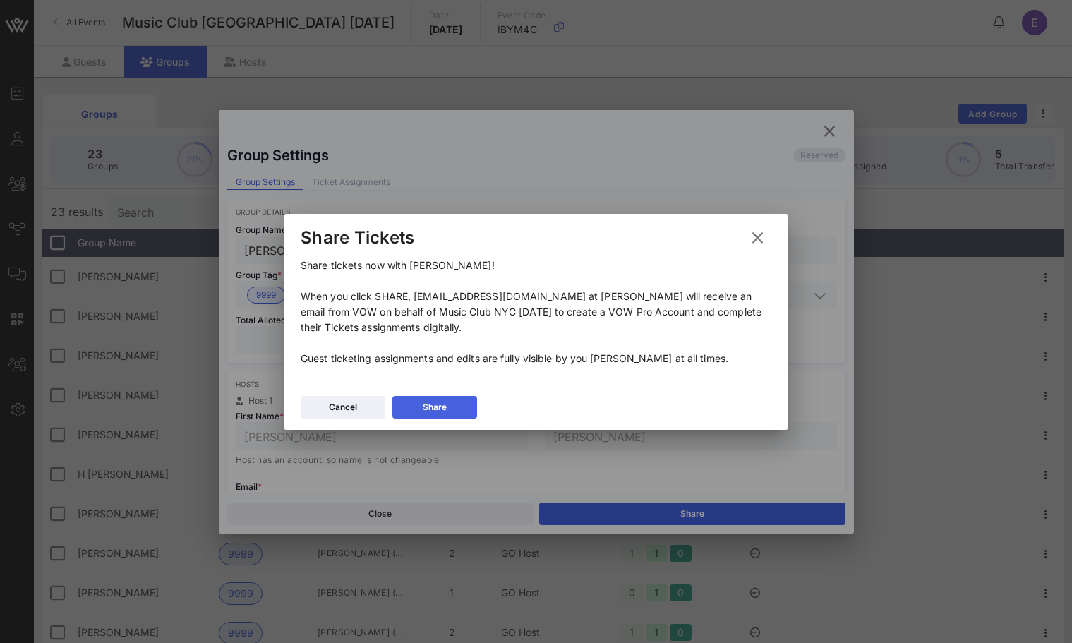
click at [450, 398] on button "Share" at bounding box center [435, 407] width 85 height 23
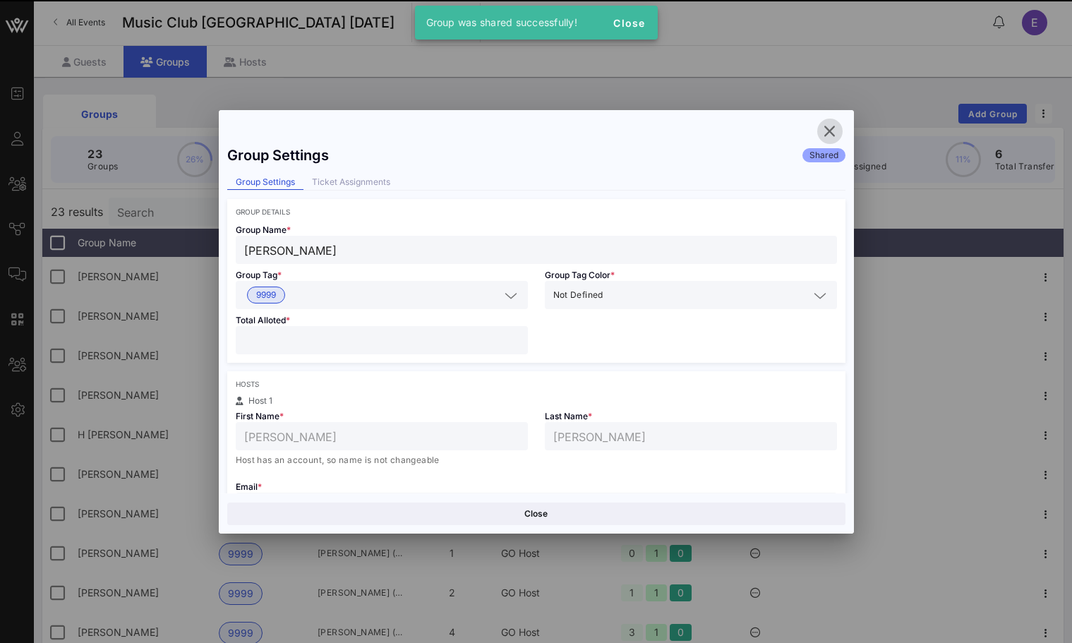
click at [839, 126] on span "button" at bounding box center [830, 131] width 25 height 17
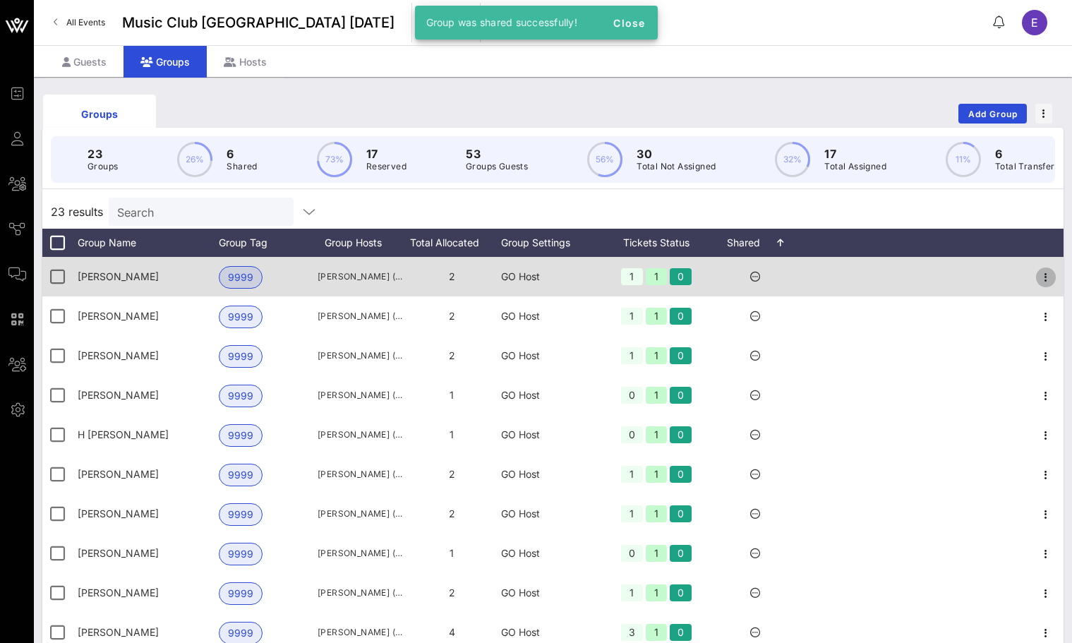
click at [1043, 277] on icon "button" at bounding box center [1046, 277] width 17 height 17
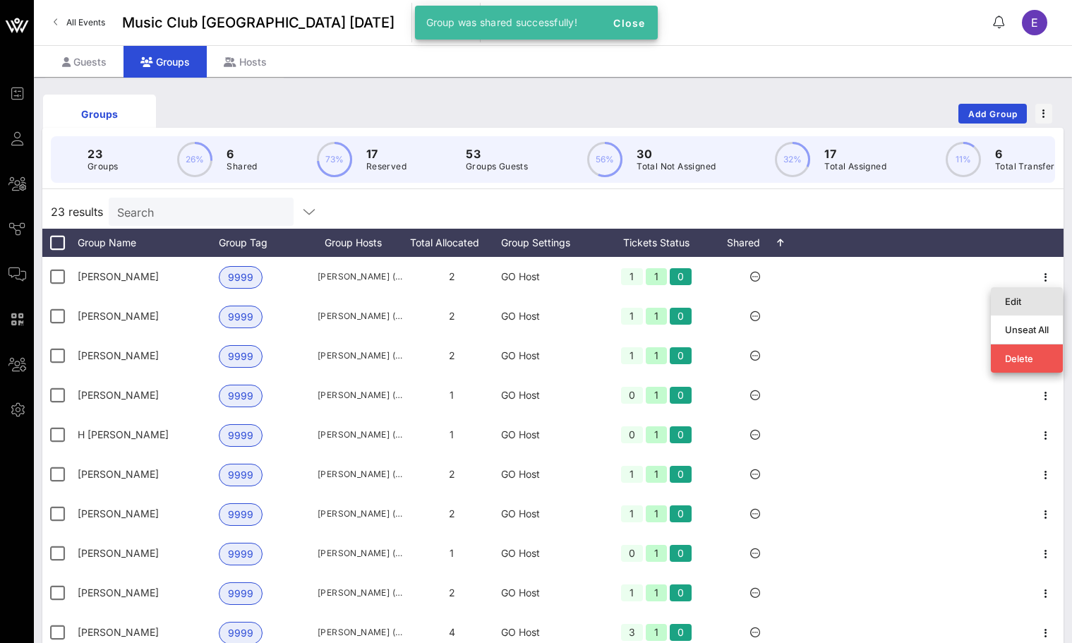
click at [1017, 304] on div "Edit" at bounding box center [1027, 301] width 44 height 11
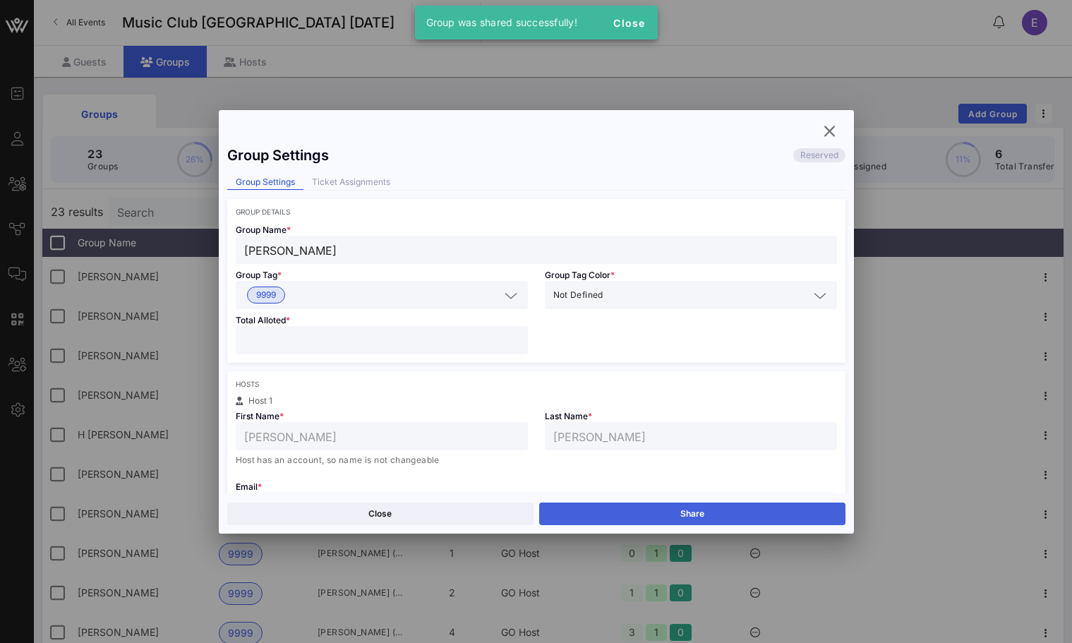
click at [729, 507] on button "Share" at bounding box center [692, 514] width 306 height 23
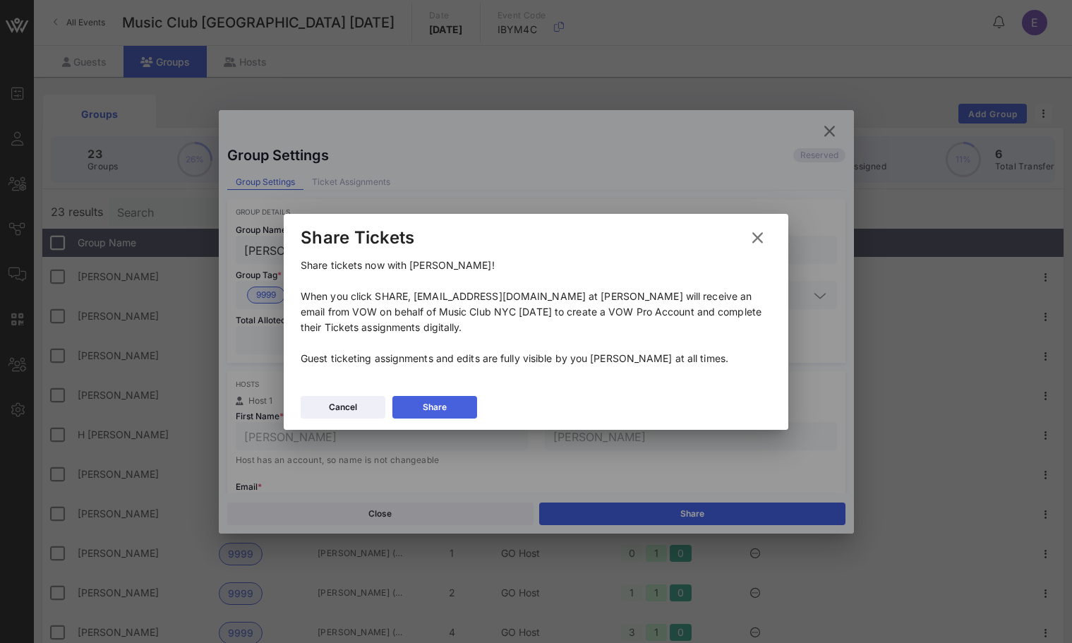
click at [433, 400] on div "Share" at bounding box center [435, 407] width 24 height 14
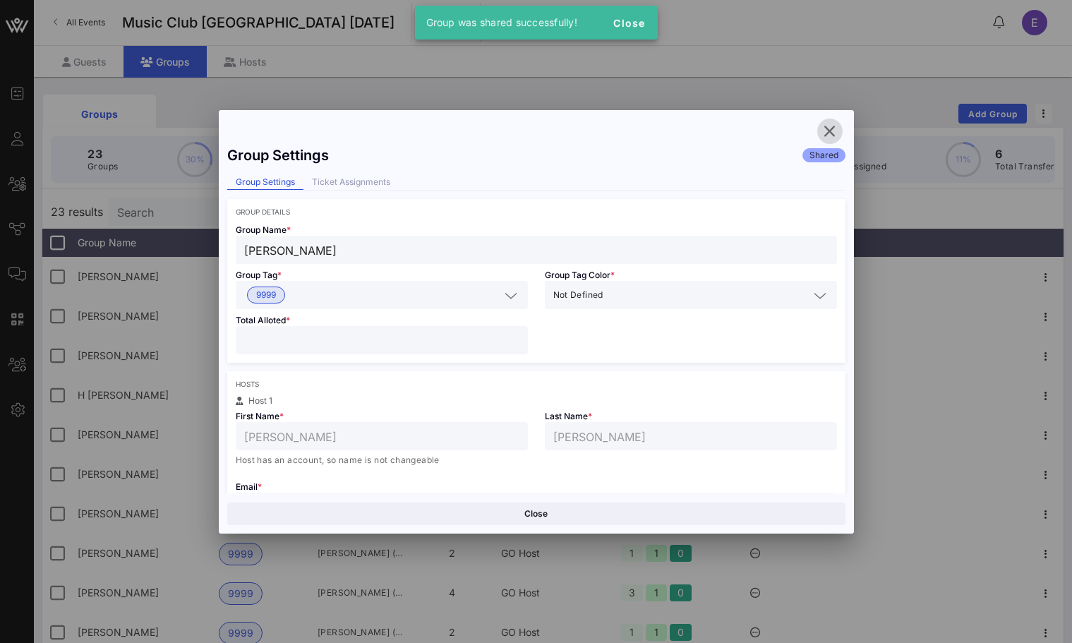
click at [839, 130] on span "button" at bounding box center [830, 131] width 25 height 17
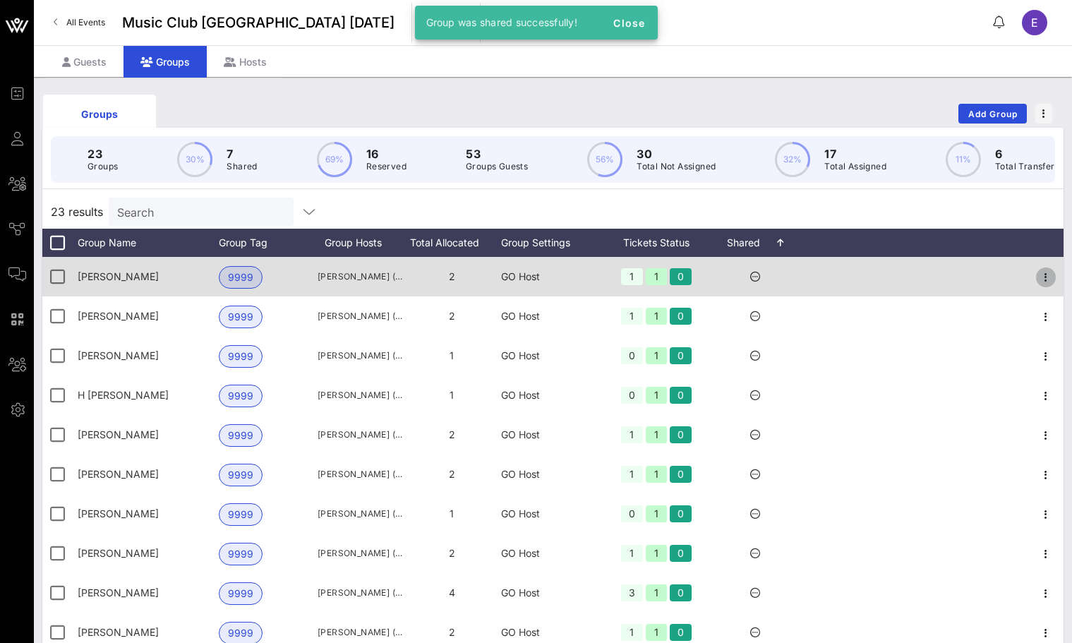
click at [1043, 269] on icon "button" at bounding box center [1046, 277] width 17 height 17
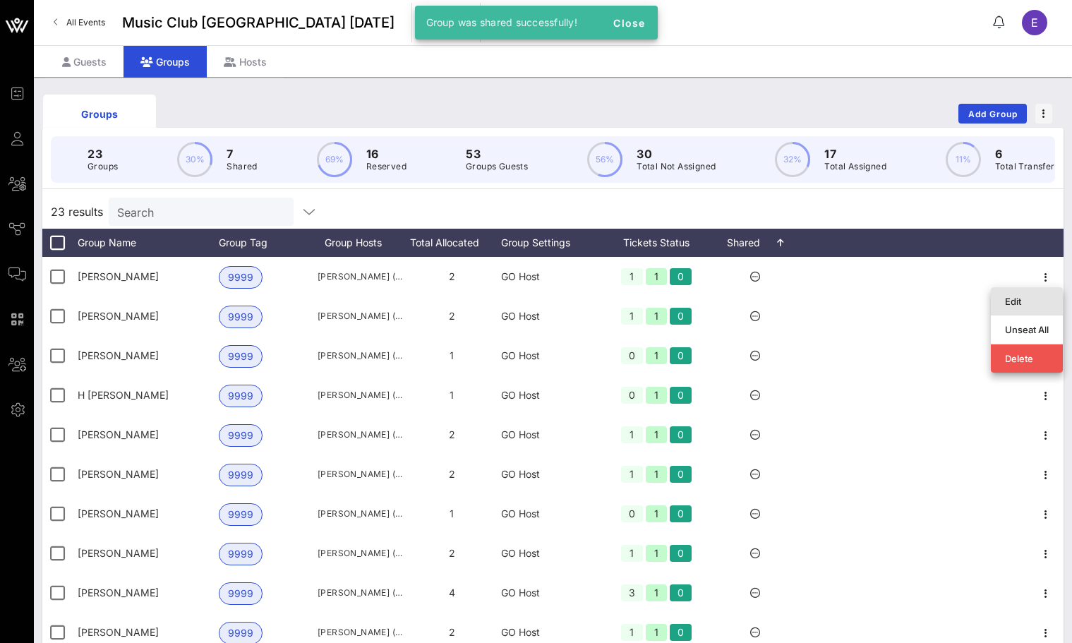
click at [1029, 292] on div "Edit" at bounding box center [1027, 301] width 44 height 23
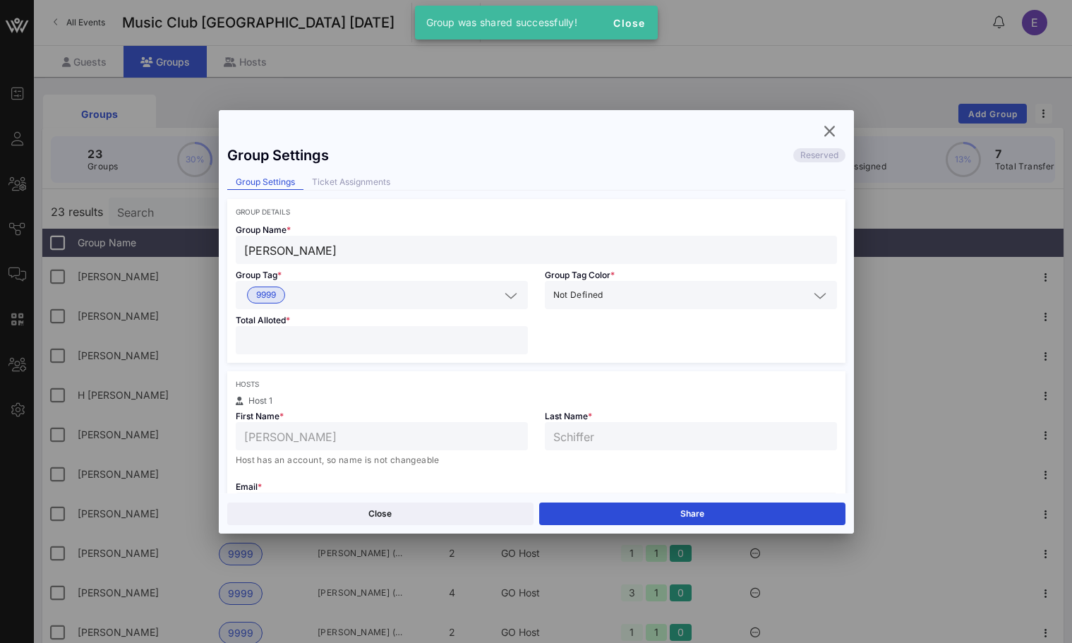
click at [725, 501] on div "Close Share" at bounding box center [536, 514] width 635 height 40
click at [724, 508] on button "Share" at bounding box center [692, 514] width 306 height 23
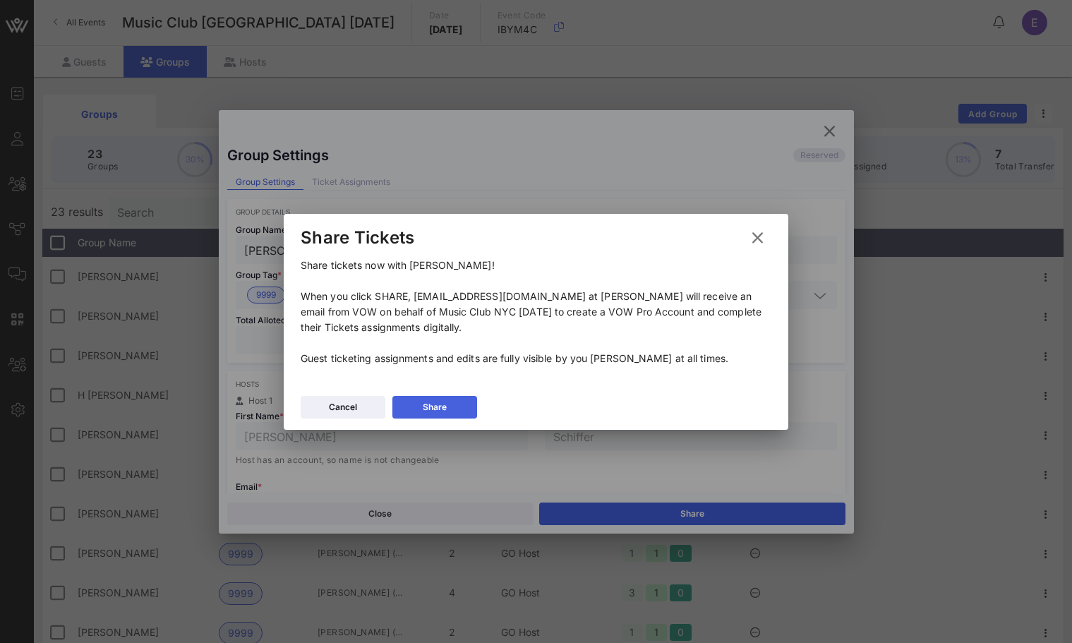
click at [463, 411] on button "Share" at bounding box center [435, 407] width 85 height 23
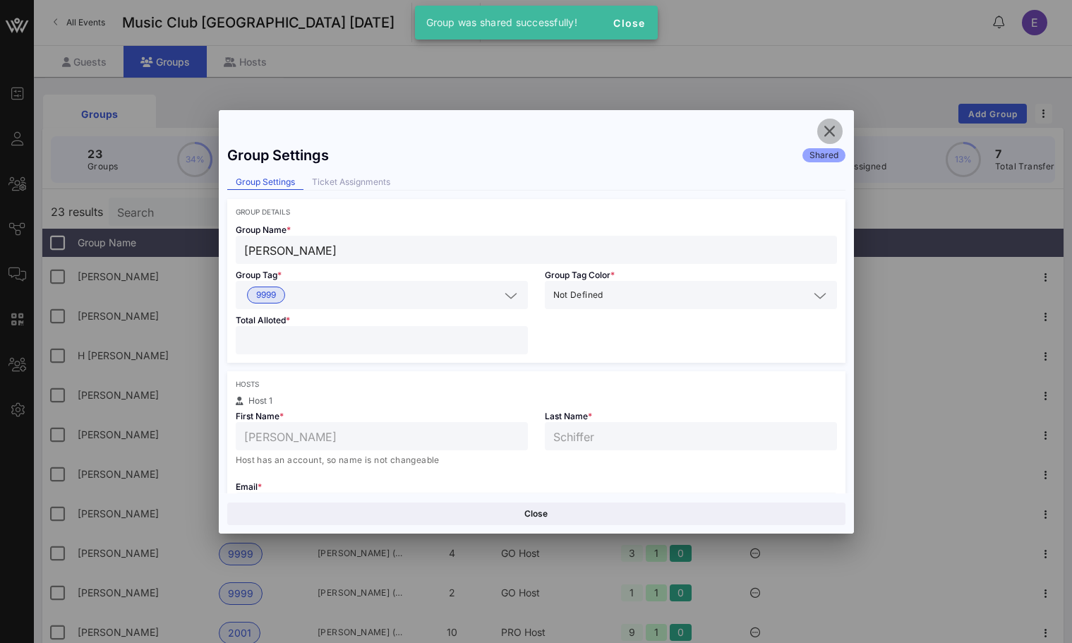
click at [839, 133] on span "button" at bounding box center [830, 131] width 25 height 17
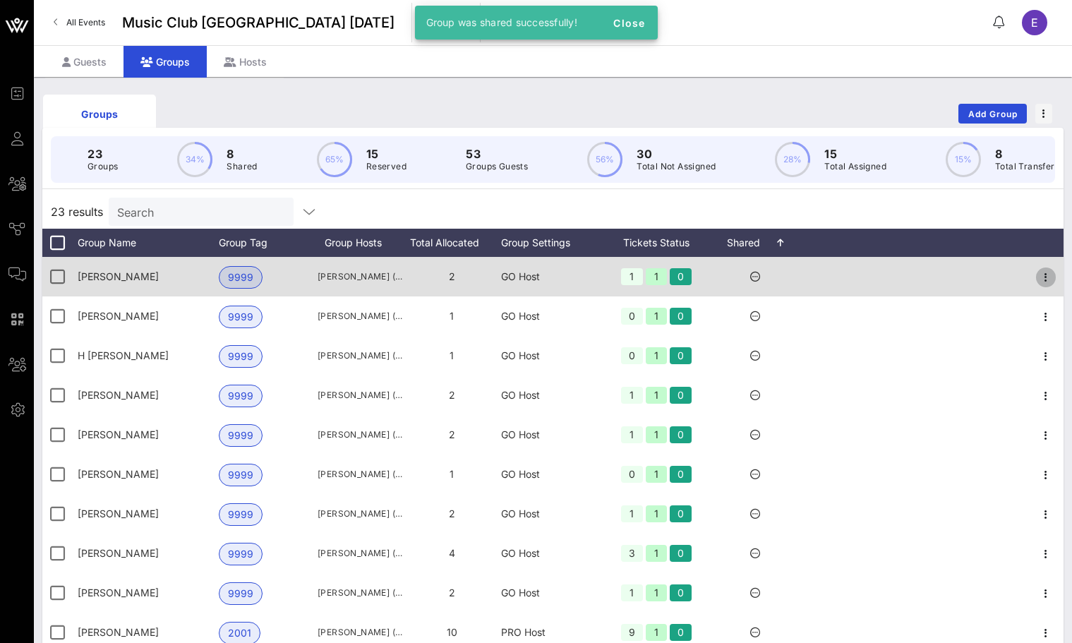
click at [1038, 270] on icon "button" at bounding box center [1046, 277] width 17 height 17
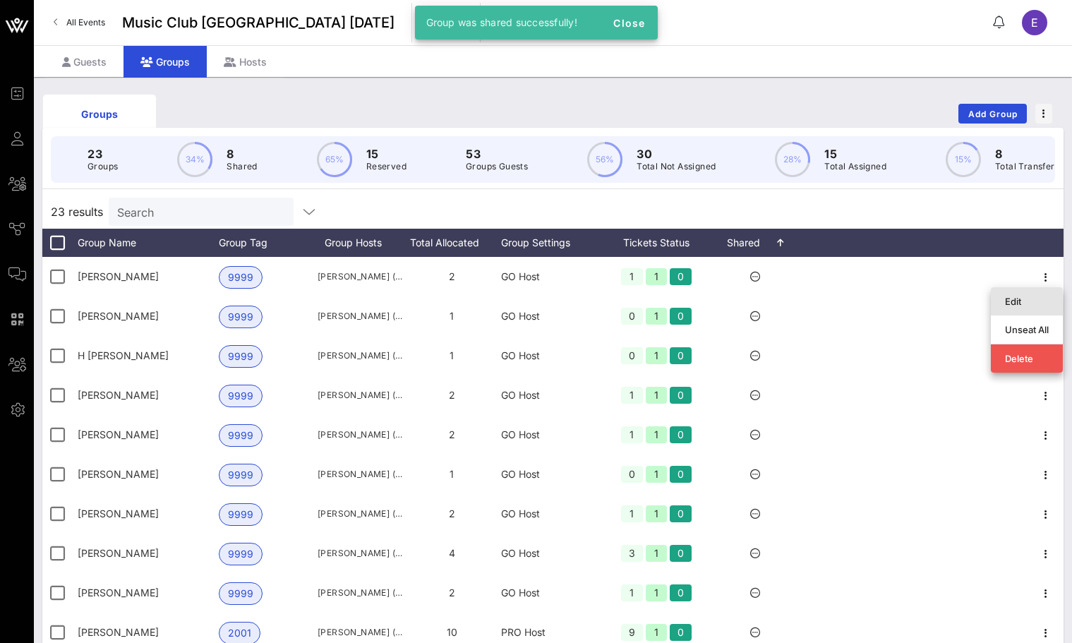
click at [1021, 294] on div "Edit" at bounding box center [1027, 301] width 44 height 23
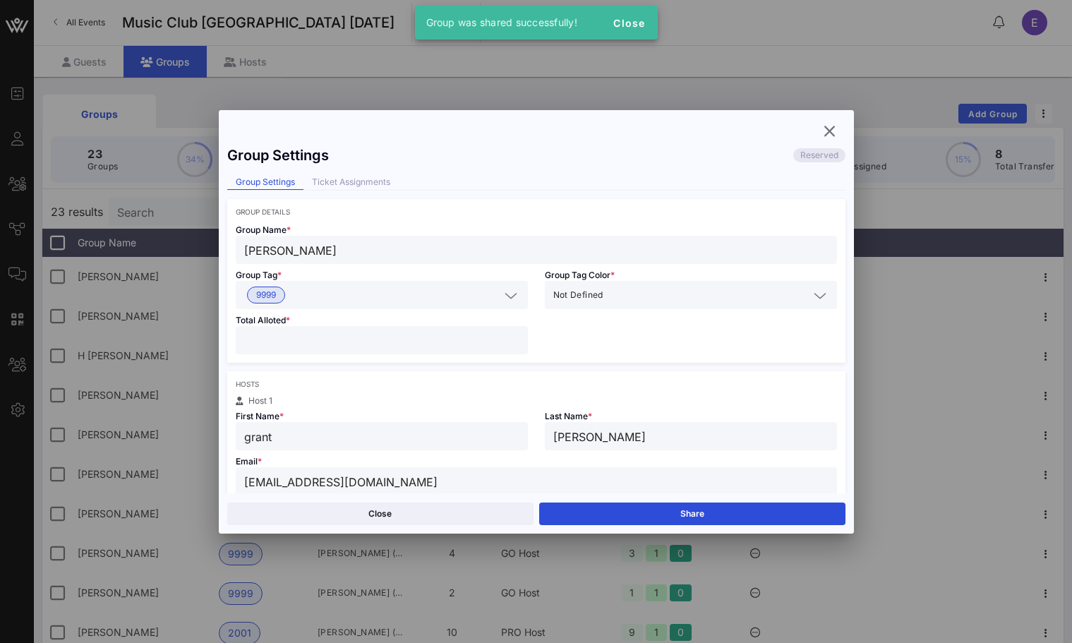
click at [717, 499] on div "Close Share" at bounding box center [536, 514] width 635 height 40
click at [718, 503] on button "Share" at bounding box center [692, 514] width 306 height 23
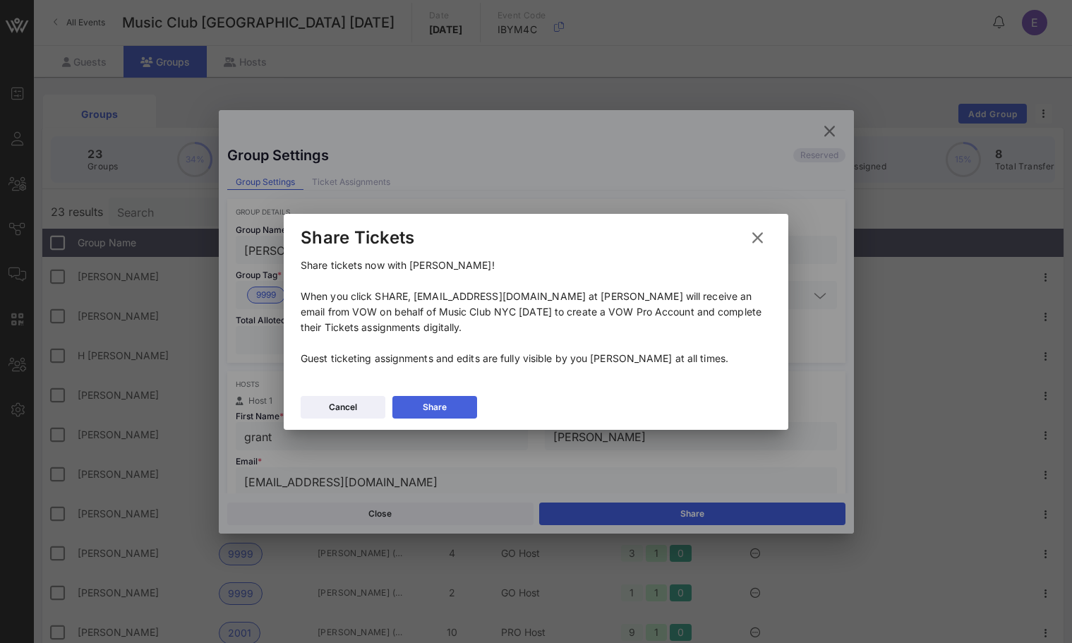
click at [450, 410] on button "Share" at bounding box center [435, 407] width 85 height 23
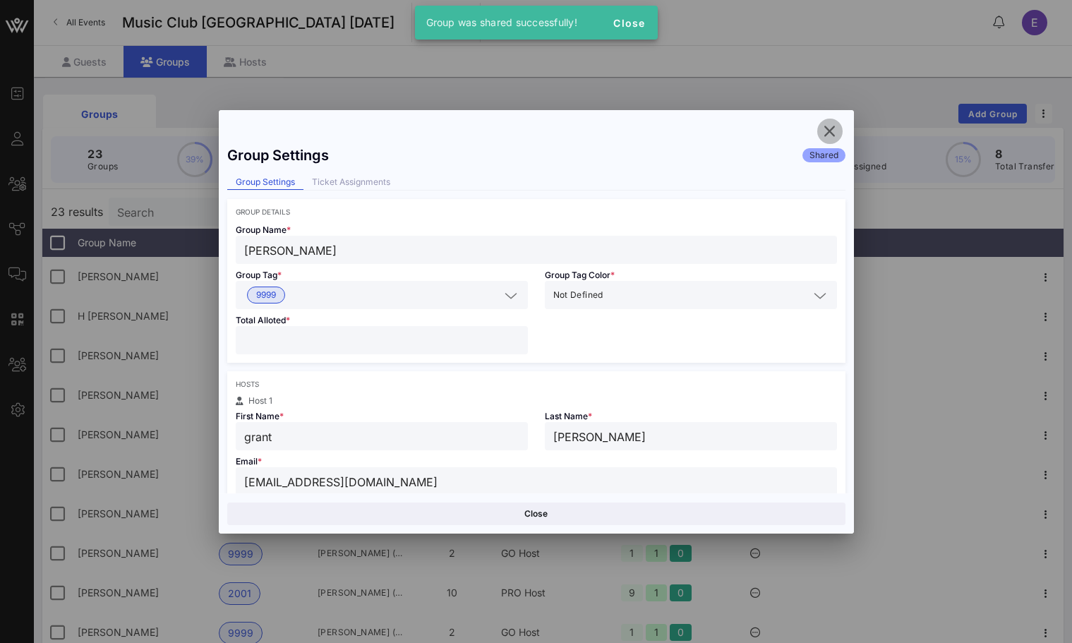
click at [819, 129] on span "button" at bounding box center [830, 131] width 25 height 17
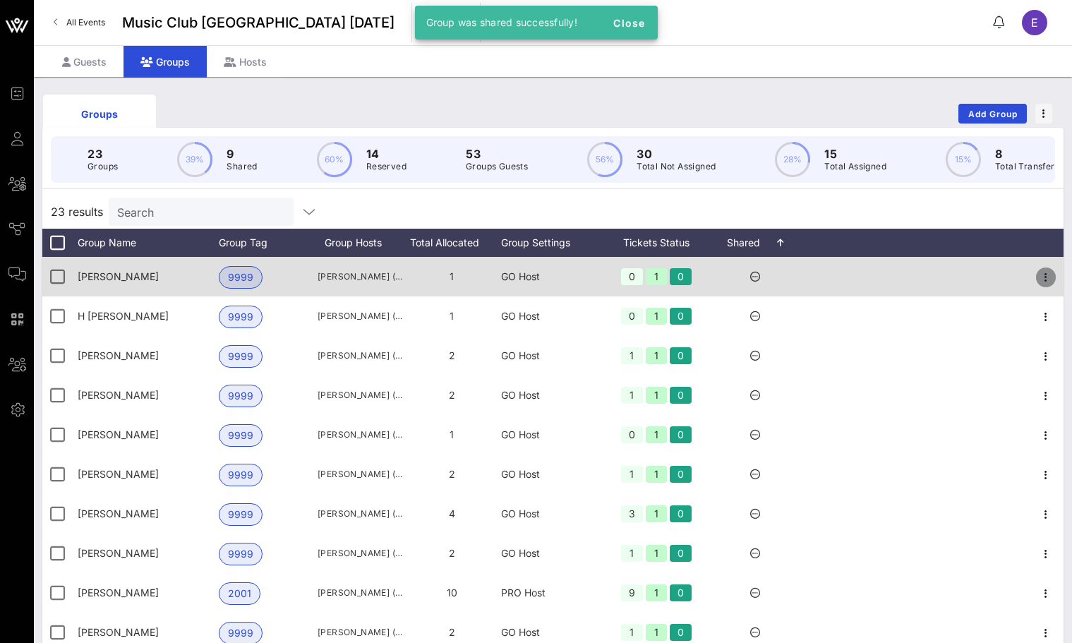
click at [1043, 282] on icon "button" at bounding box center [1046, 277] width 17 height 17
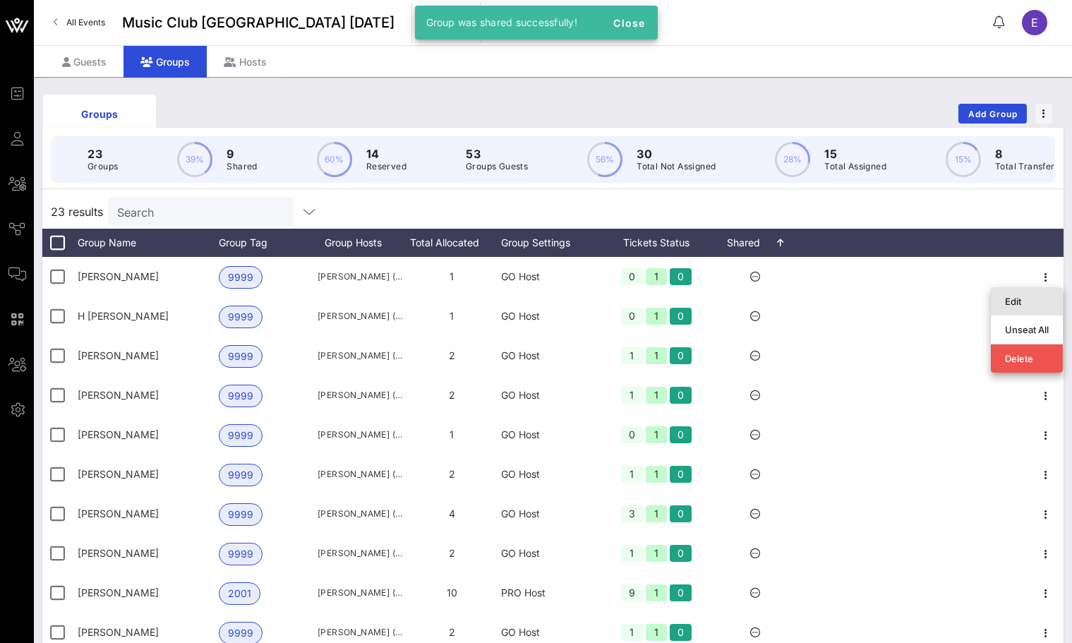
click at [1022, 308] on div "Edit" at bounding box center [1027, 301] width 44 height 23
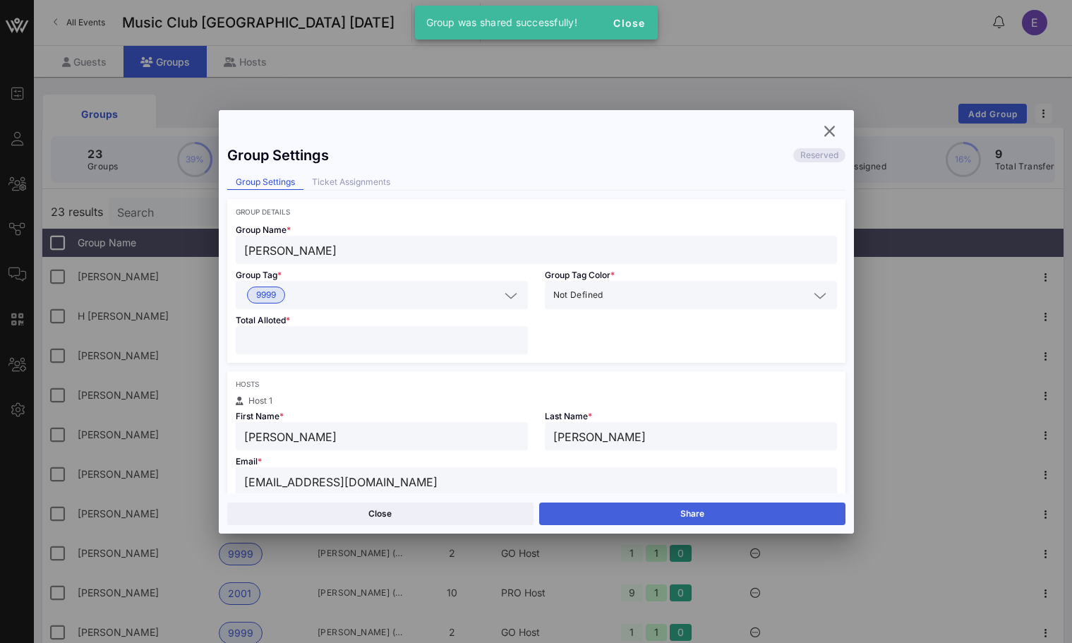
click at [689, 509] on button "Share" at bounding box center [692, 514] width 306 height 23
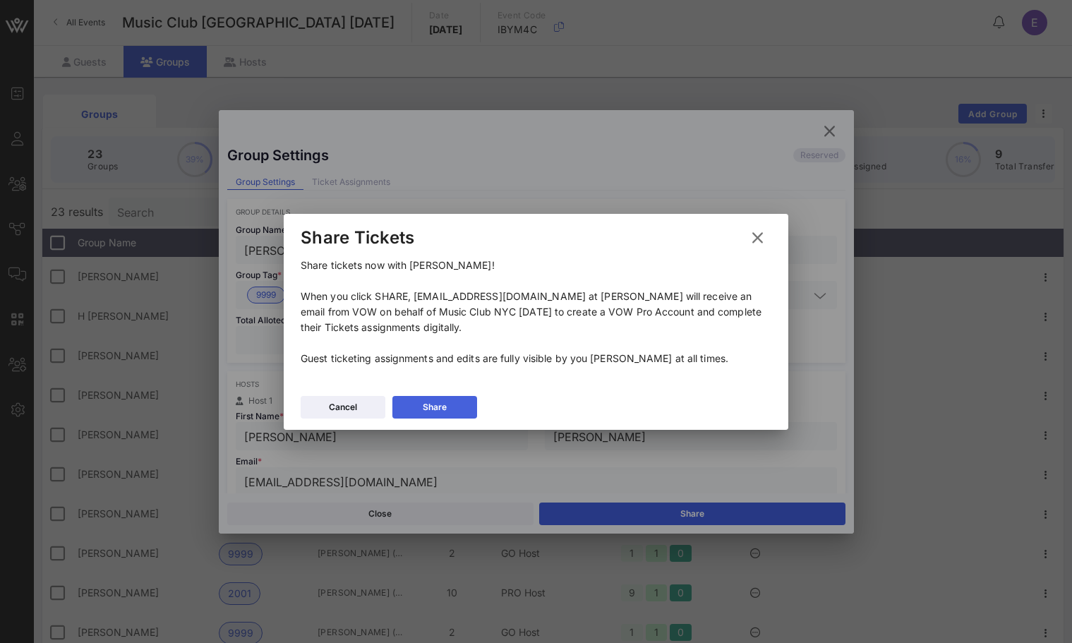
click at [455, 401] on button "Share" at bounding box center [435, 407] width 85 height 23
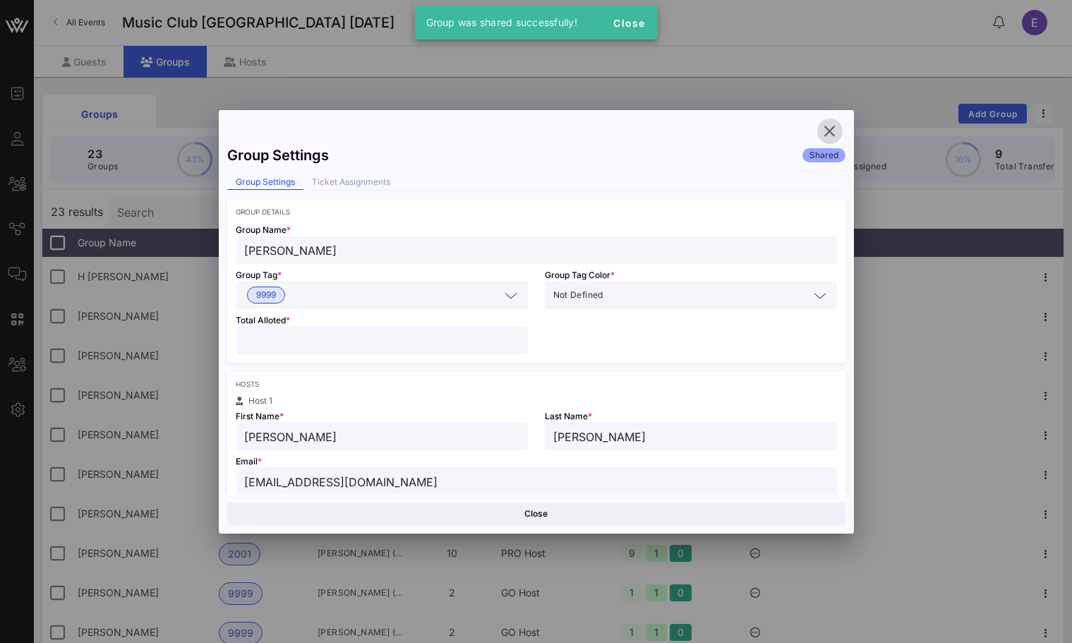
click at [832, 128] on icon "button" at bounding box center [830, 131] width 17 height 17
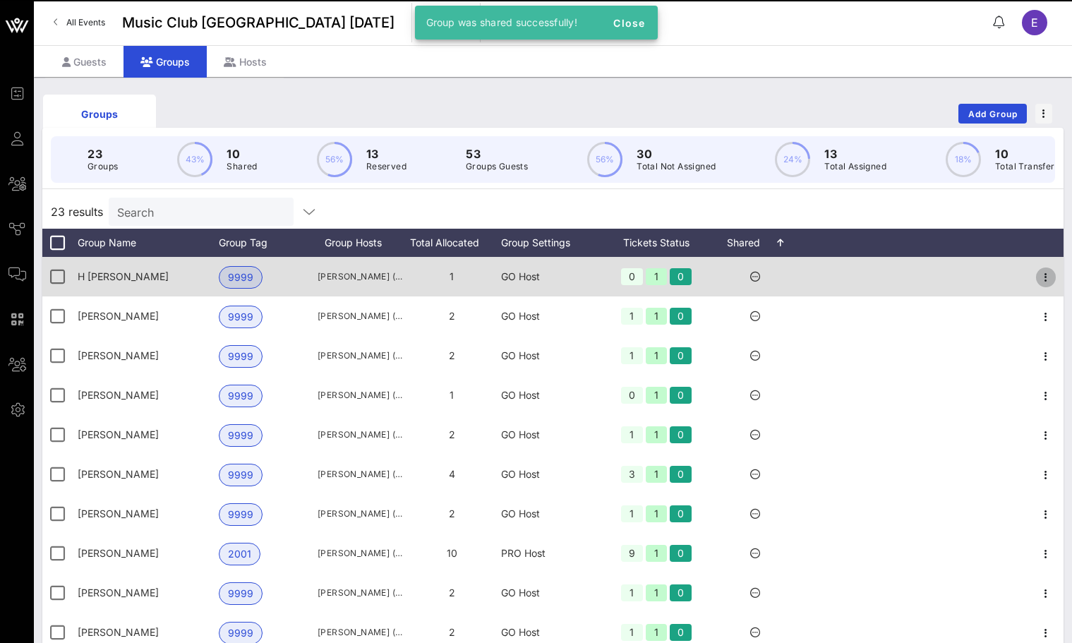
click at [1043, 282] on icon "button" at bounding box center [1046, 277] width 17 height 17
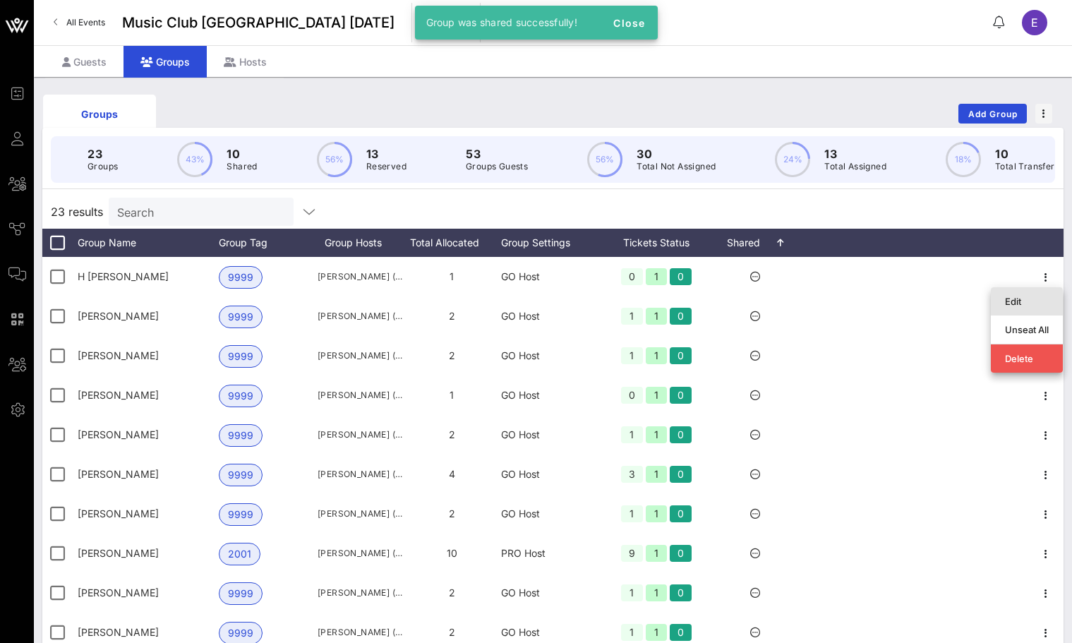
click at [1031, 294] on div "Edit" at bounding box center [1027, 301] width 44 height 23
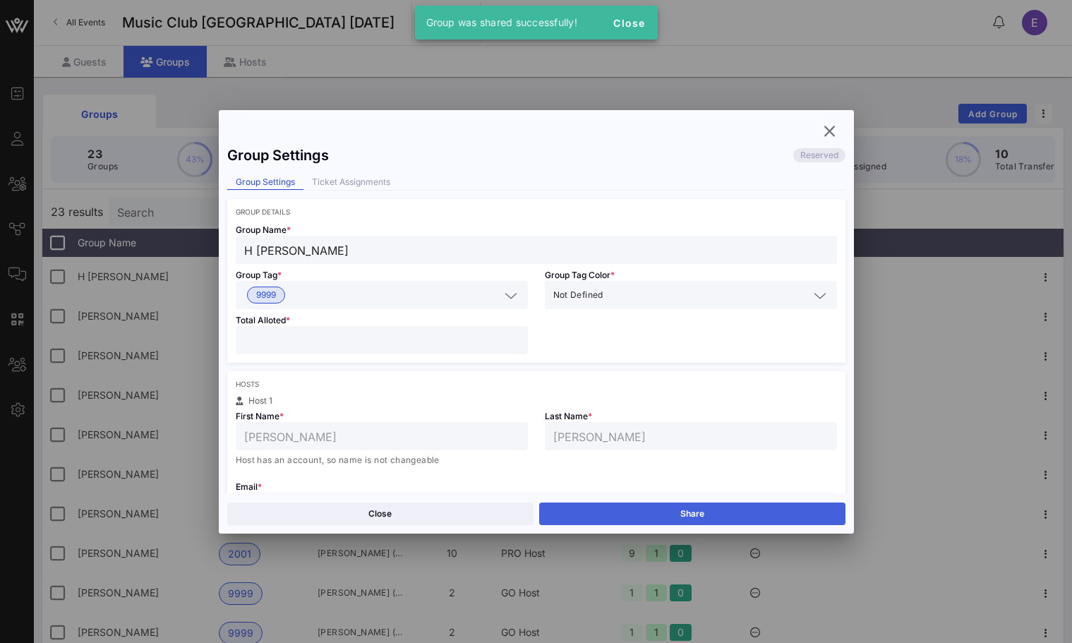
click at [729, 505] on button "Share" at bounding box center [692, 514] width 306 height 23
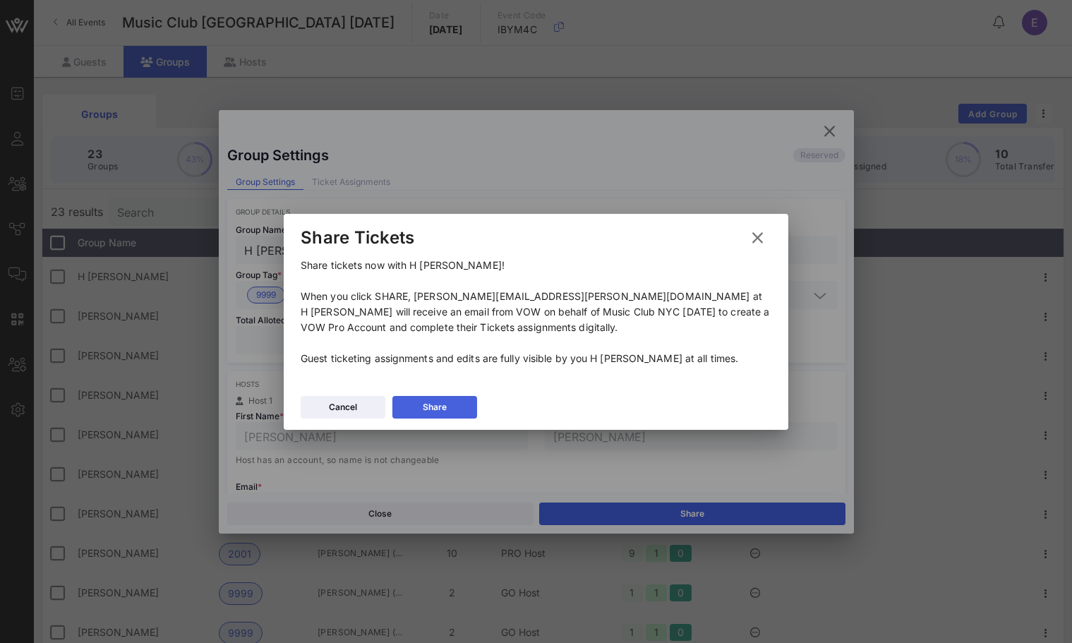
click at [470, 407] on button "Share" at bounding box center [435, 407] width 85 height 23
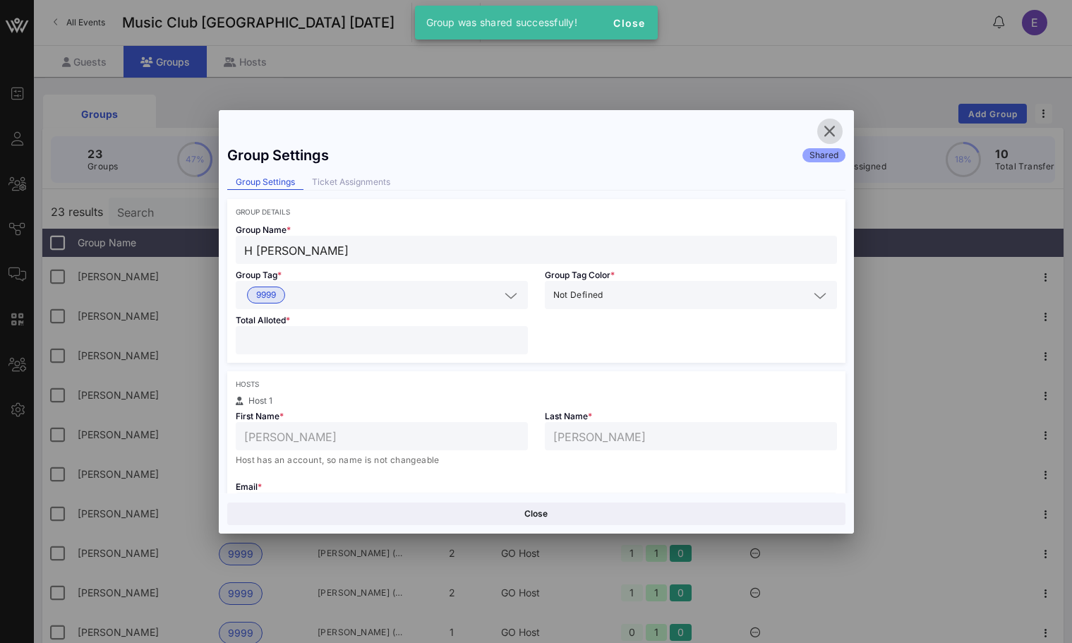
click at [830, 128] on icon "button" at bounding box center [830, 131] width 17 height 17
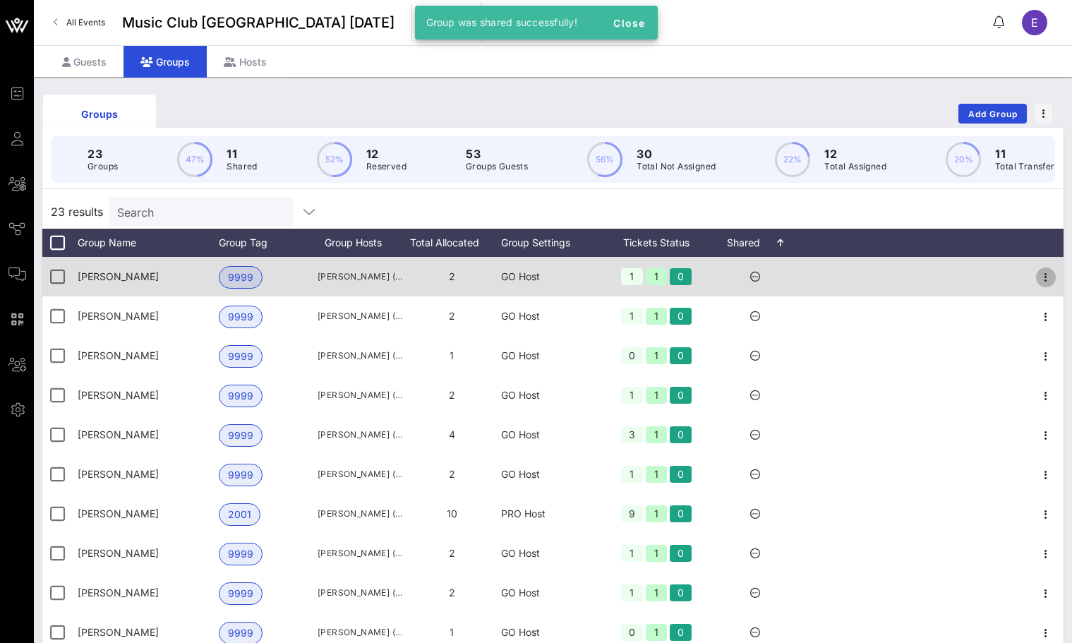
click at [1046, 278] on icon "button" at bounding box center [1046, 277] width 17 height 17
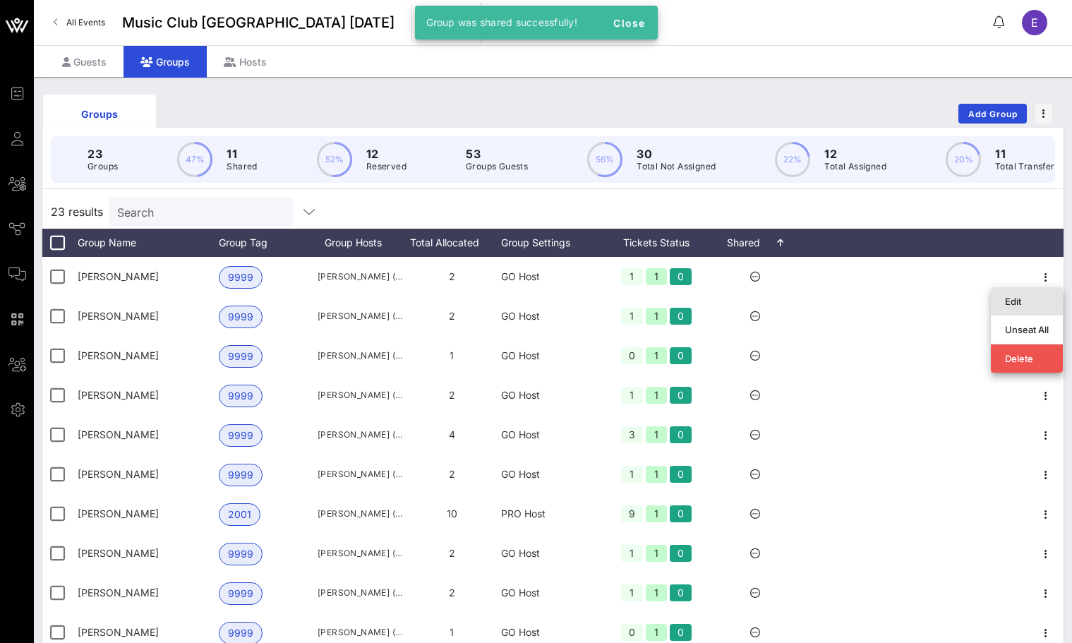
click at [1028, 295] on div "Edit" at bounding box center [1027, 301] width 44 height 23
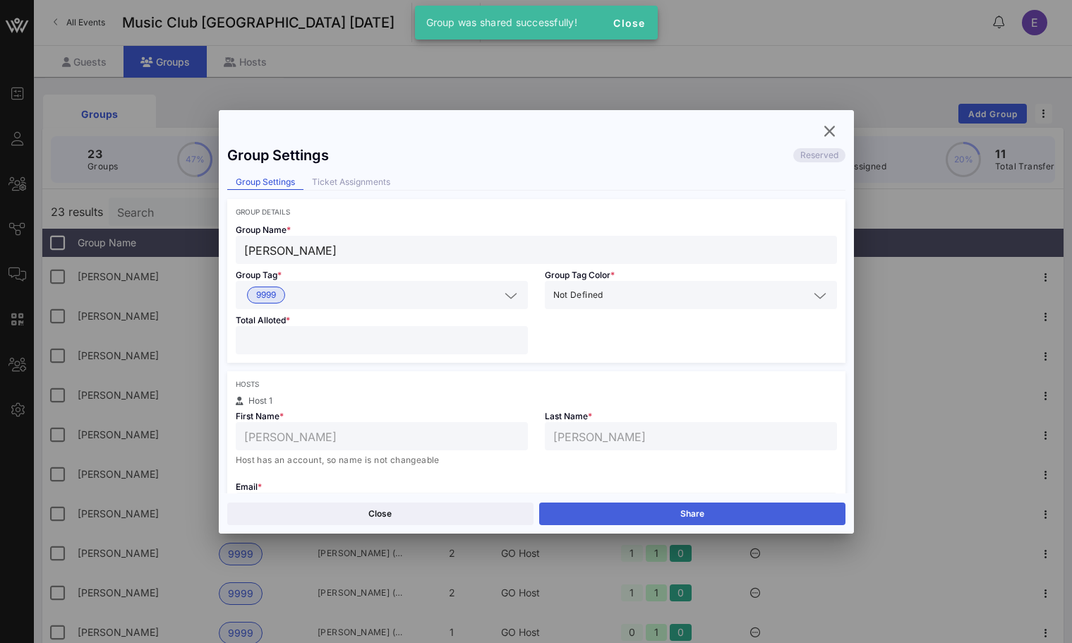
click at [718, 509] on button "Share" at bounding box center [692, 514] width 306 height 23
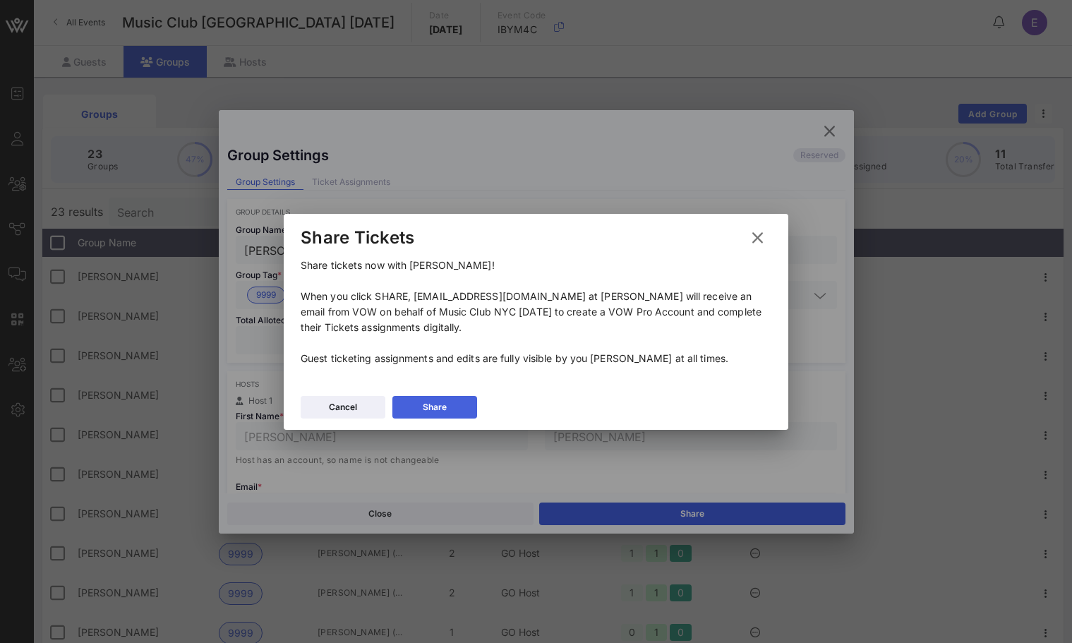
click at [472, 407] on button "Share" at bounding box center [435, 407] width 85 height 23
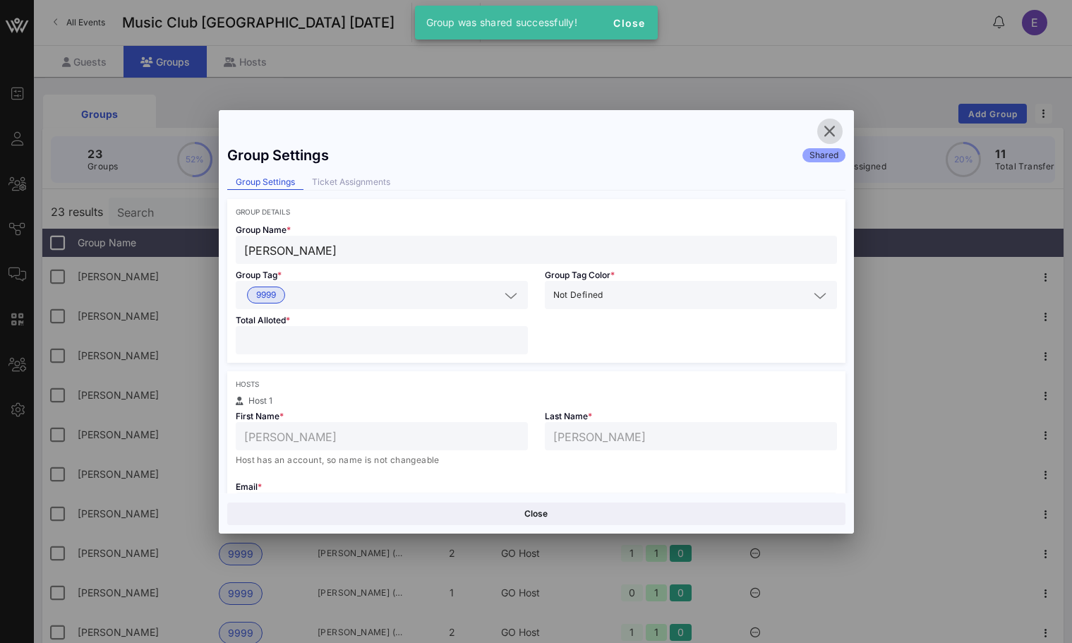
click at [824, 123] on icon "button" at bounding box center [830, 131] width 17 height 17
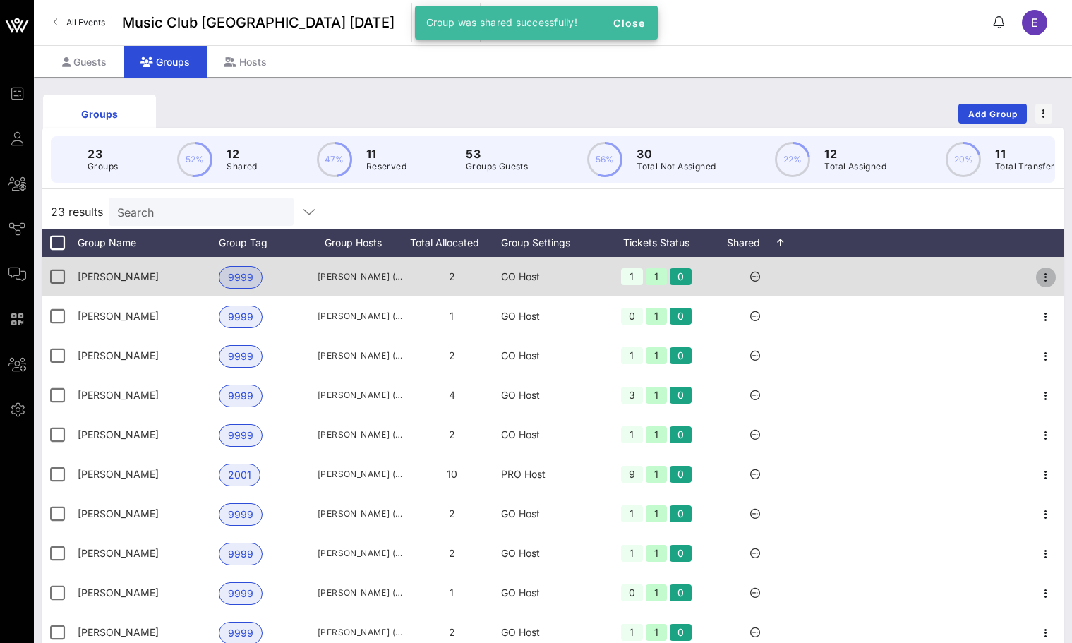
click at [1043, 280] on icon "button" at bounding box center [1046, 277] width 17 height 17
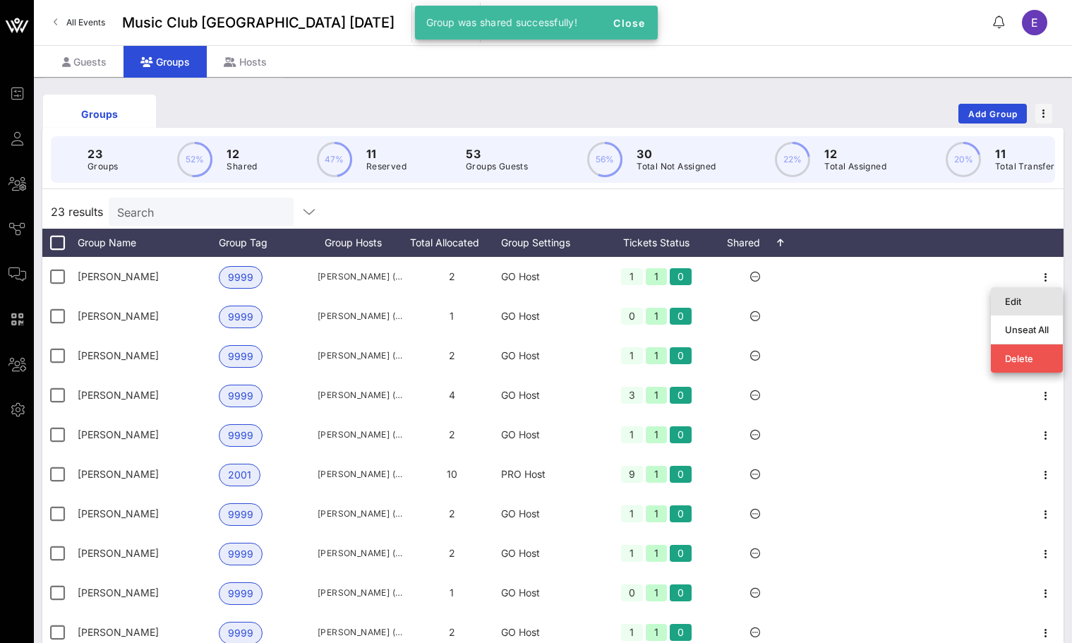
click at [1005, 298] on div "Edit" at bounding box center [1027, 301] width 72 height 28
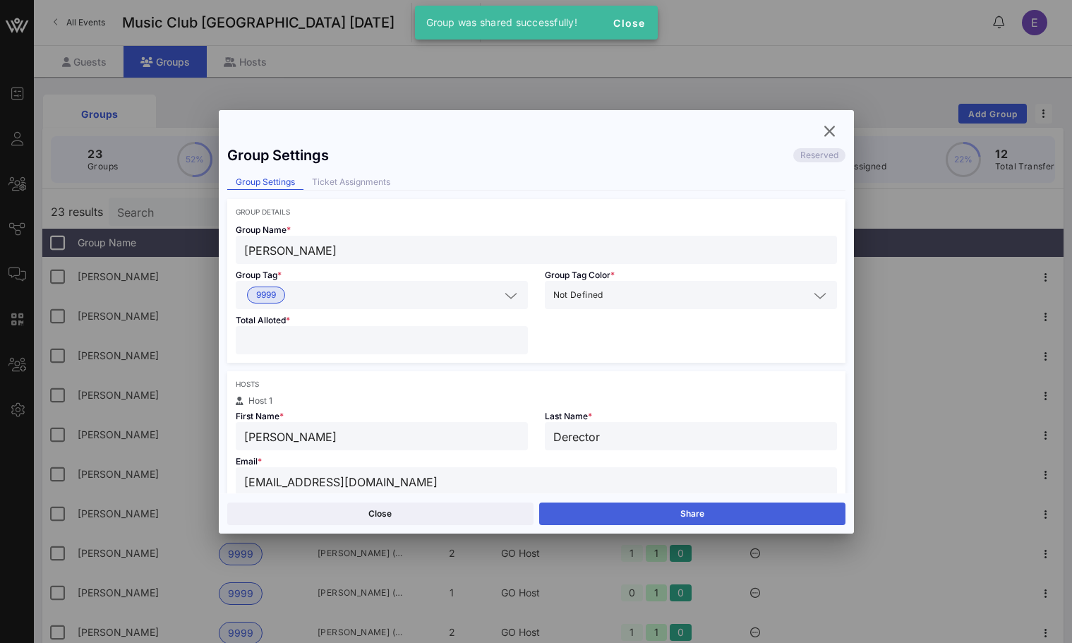
click at [706, 518] on button "Share" at bounding box center [692, 514] width 306 height 23
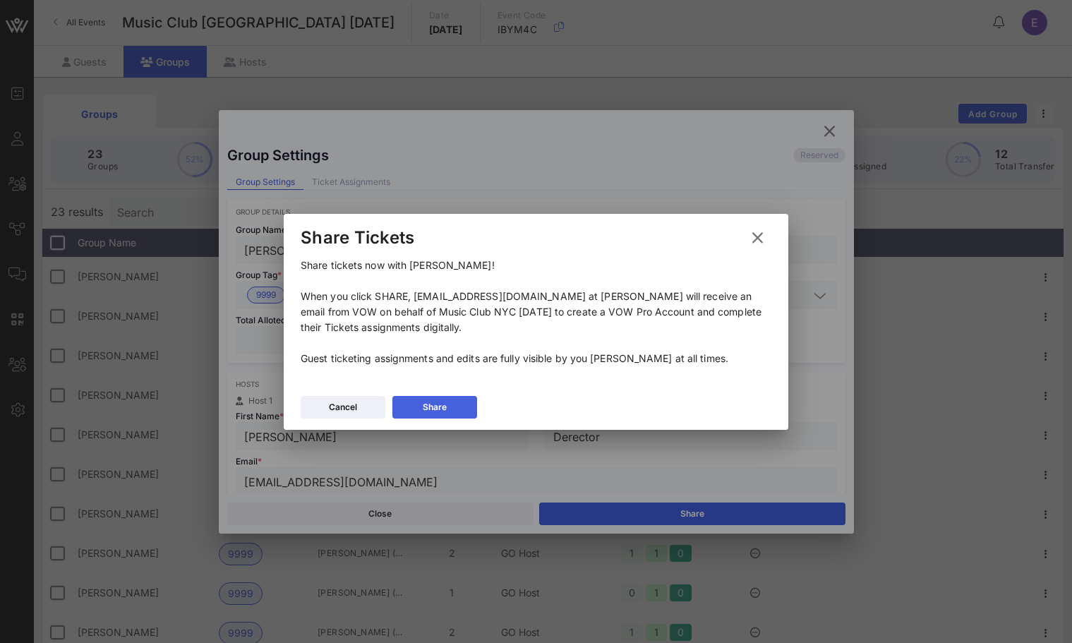
click at [472, 402] on button "Share" at bounding box center [435, 407] width 85 height 23
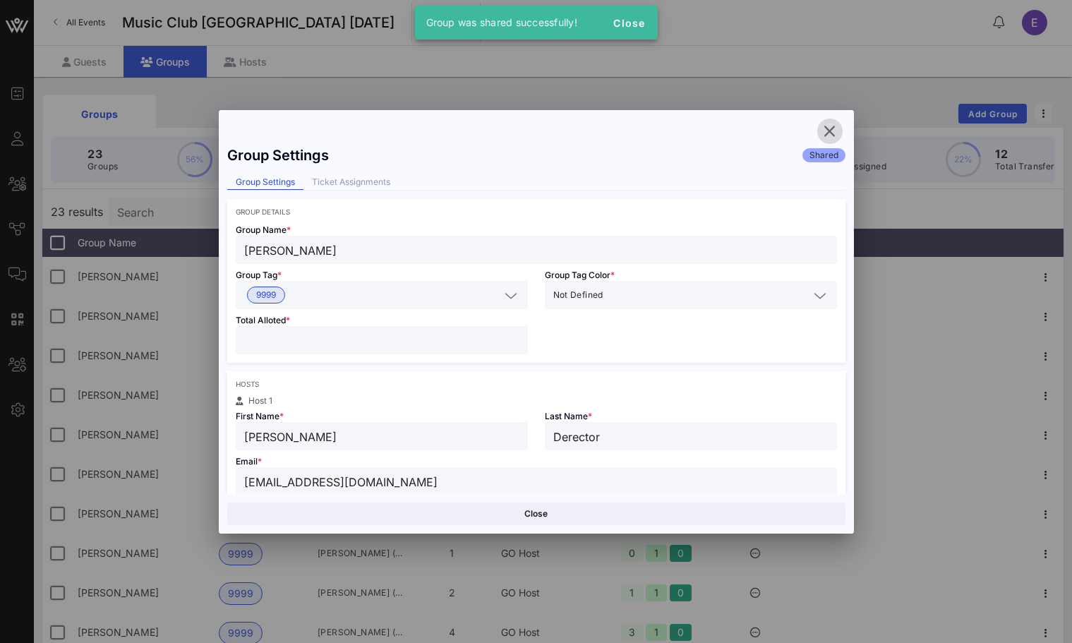
click at [827, 124] on icon "button" at bounding box center [830, 131] width 17 height 17
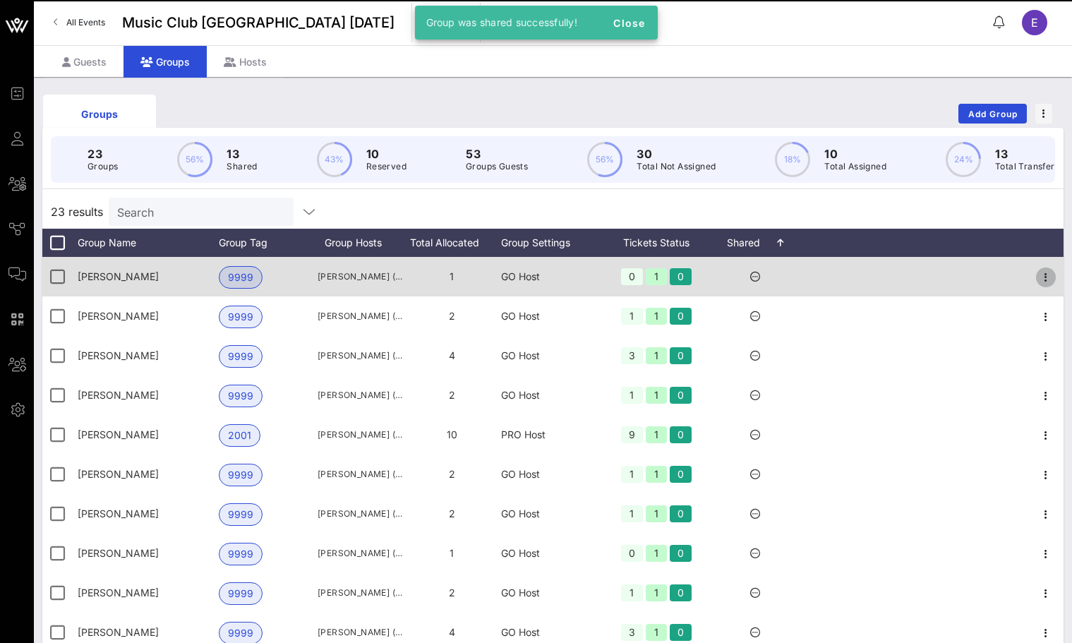
click at [1050, 277] on icon "button" at bounding box center [1046, 277] width 17 height 17
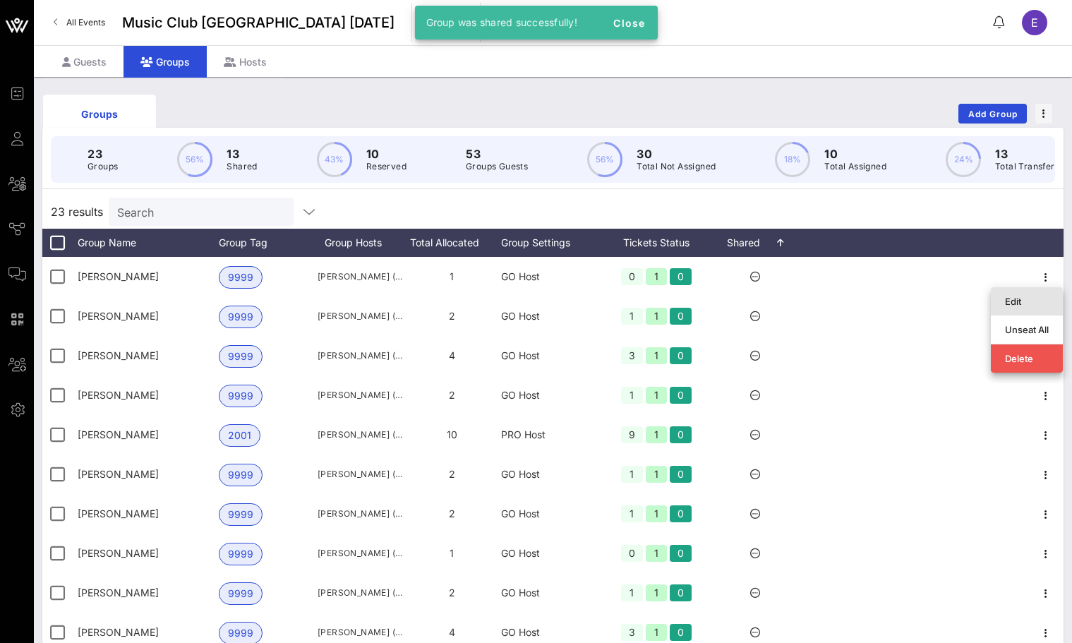
click at [1027, 292] on div "Edit" at bounding box center [1027, 301] width 44 height 23
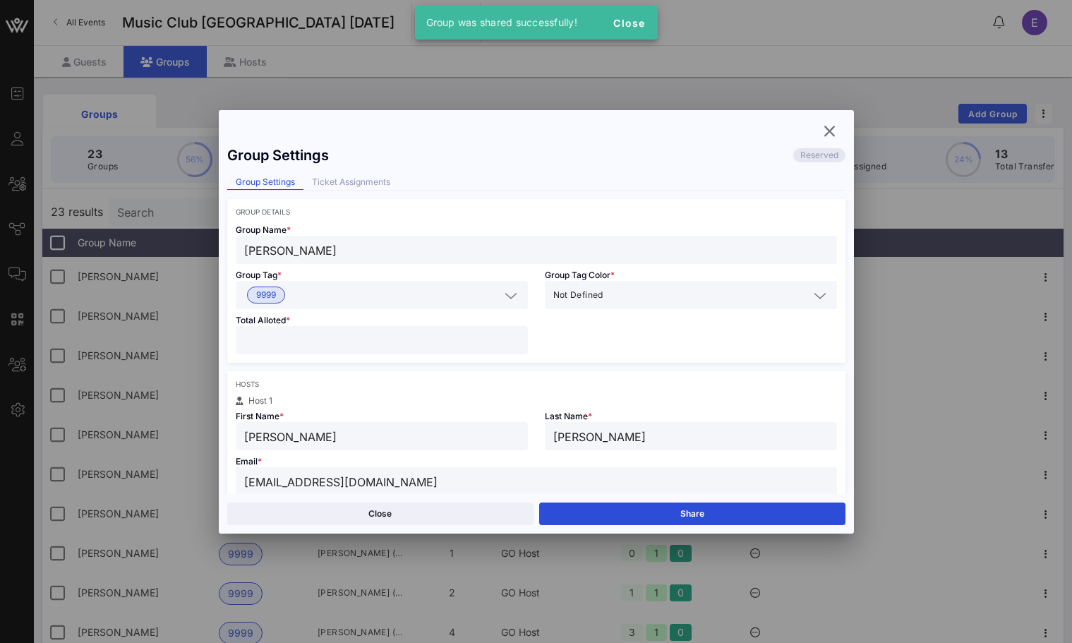
click at [725, 501] on div "Close Share" at bounding box center [536, 514] width 635 height 40
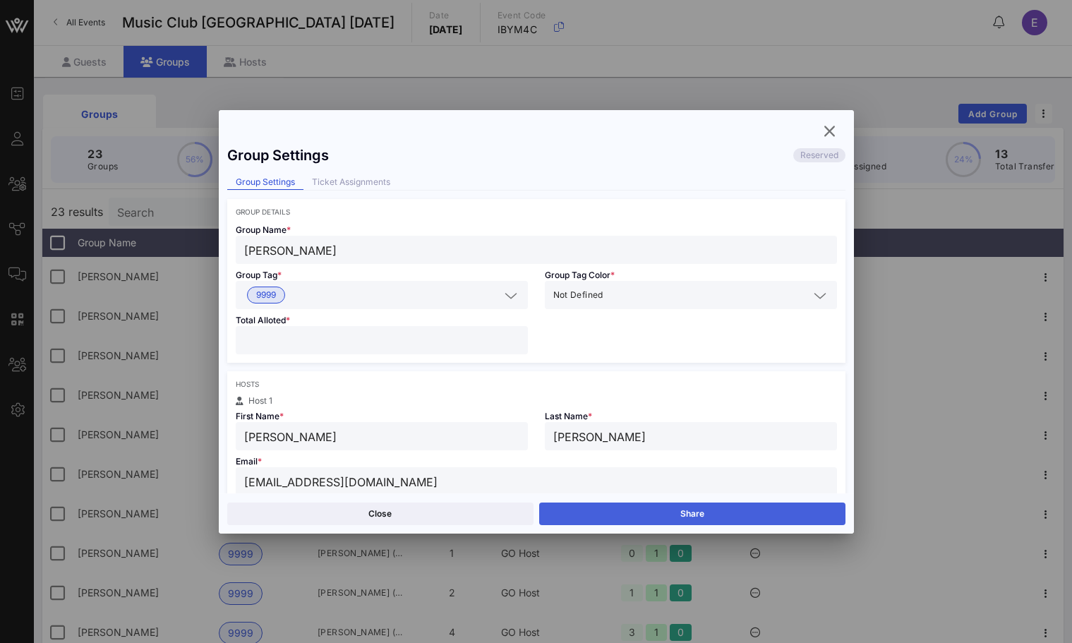
click at [714, 513] on button "Share" at bounding box center [692, 514] width 306 height 23
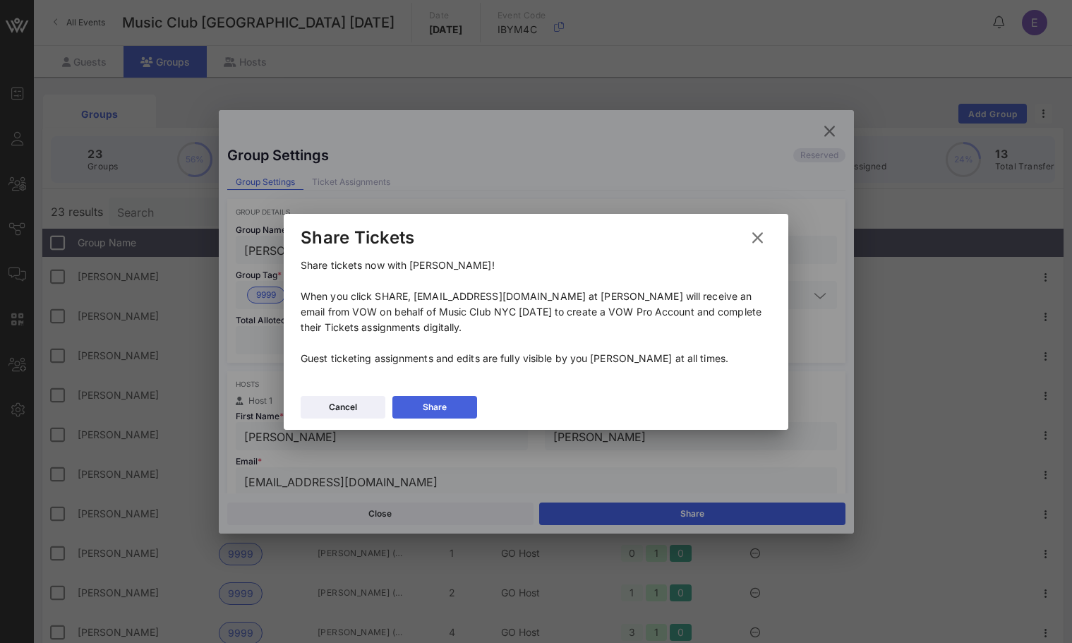
click at [427, 406] on div "Share" at bounding box center [435, 407] width 24 height 14
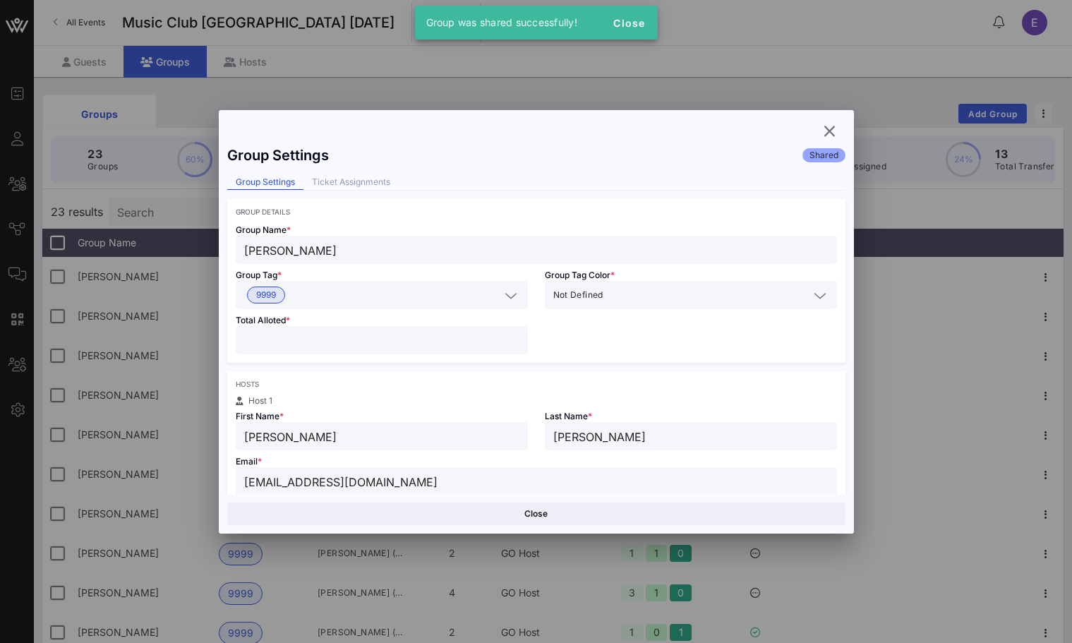
click at [815, 128] on div "Group Settings Shared Group Settings Ticket Assignments Group Details Group Nam…" at bounding box center [536, 322] width 635 height 424
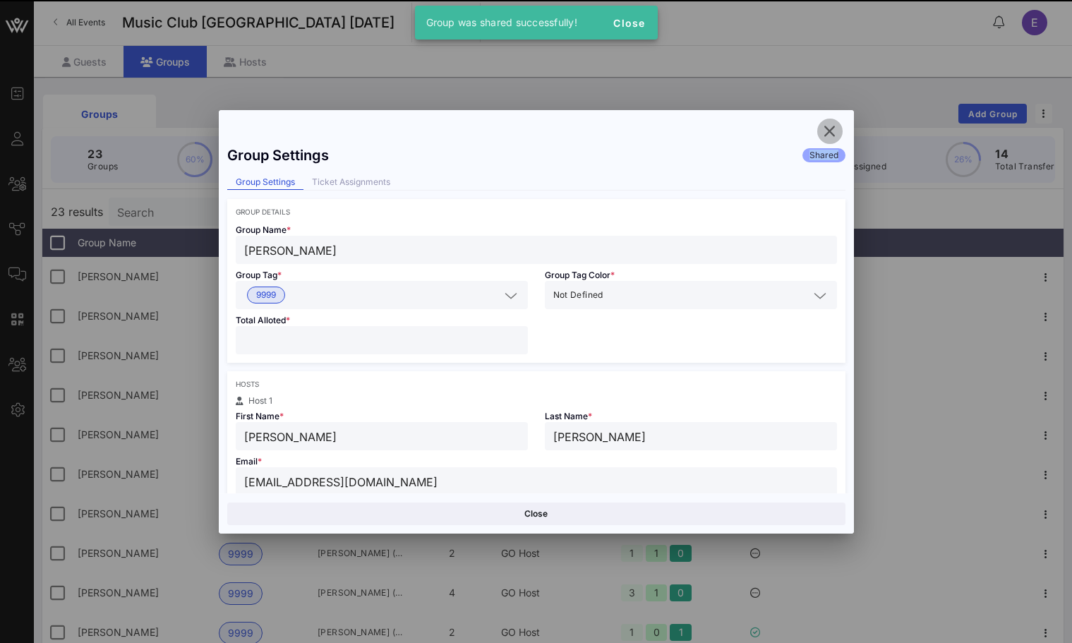
click at [821, 121] on button "button" at bounding box center [830, 131] width 25 height 25
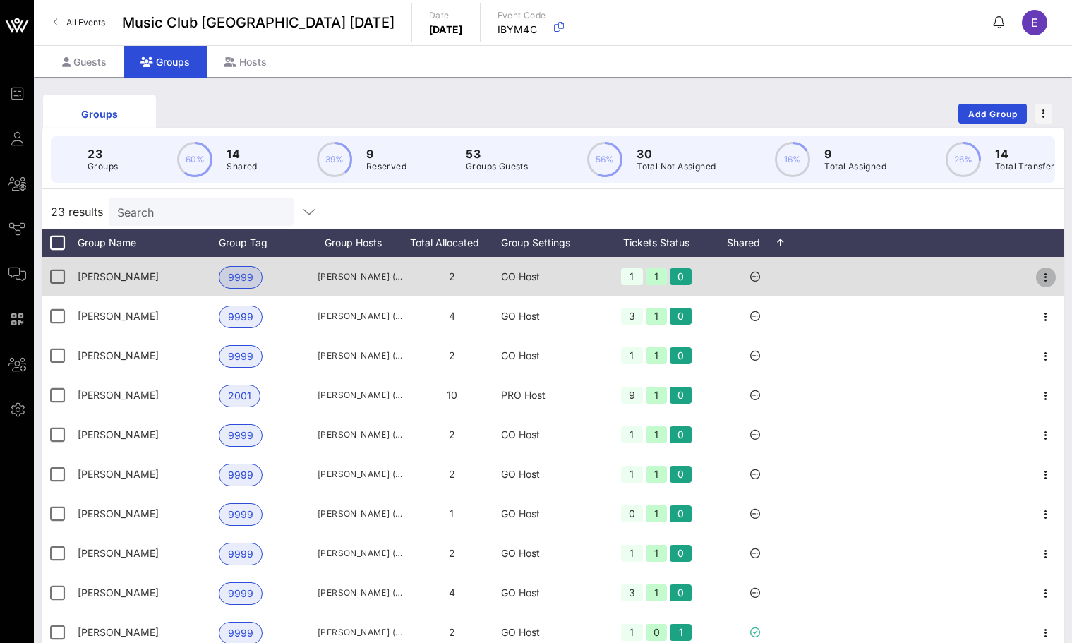
click at [1051, 275] on icon "button" at bounding box center [1046, 277] width 17 height 17
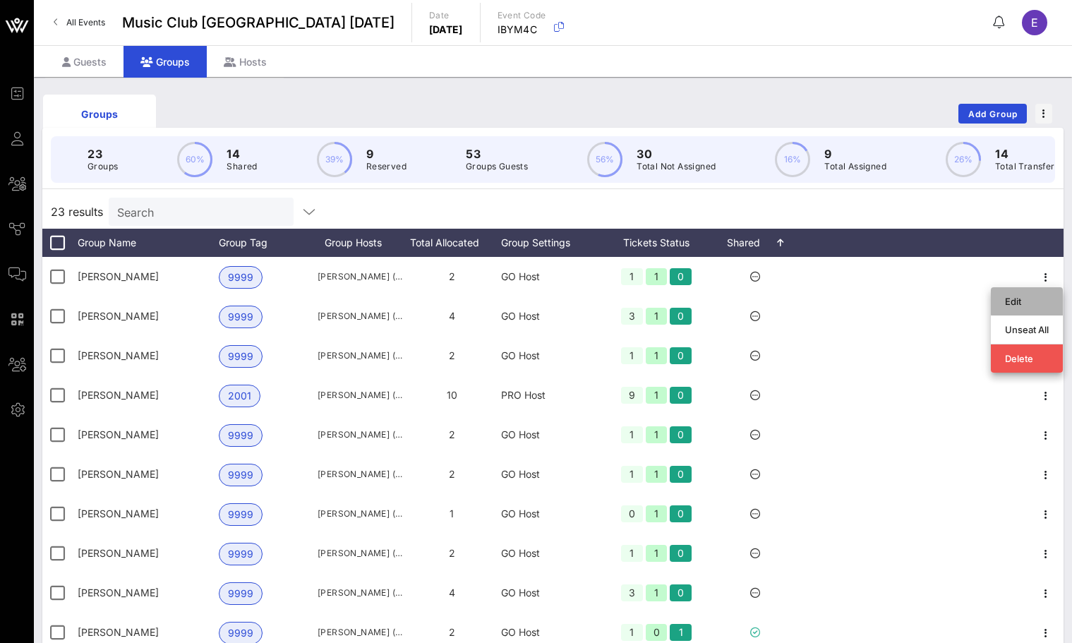
click at [1022, 296] on div "Edit" at bounding box center [1027, 301] width 44 height 11
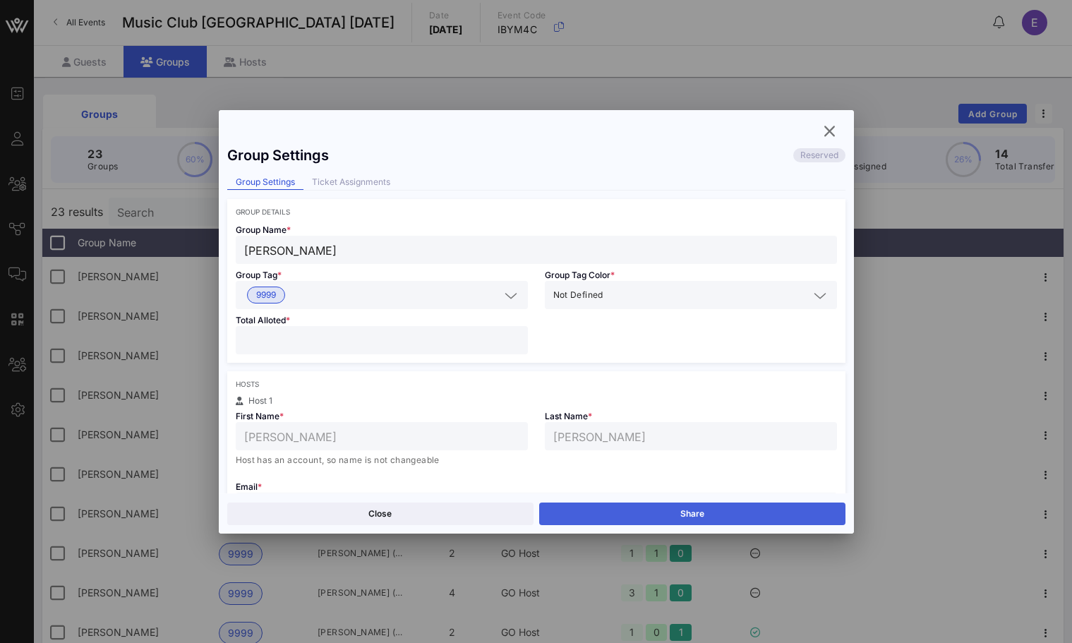
click at [696, 506] on button "Share" at bounding box center [692, 514] width 306 height 23
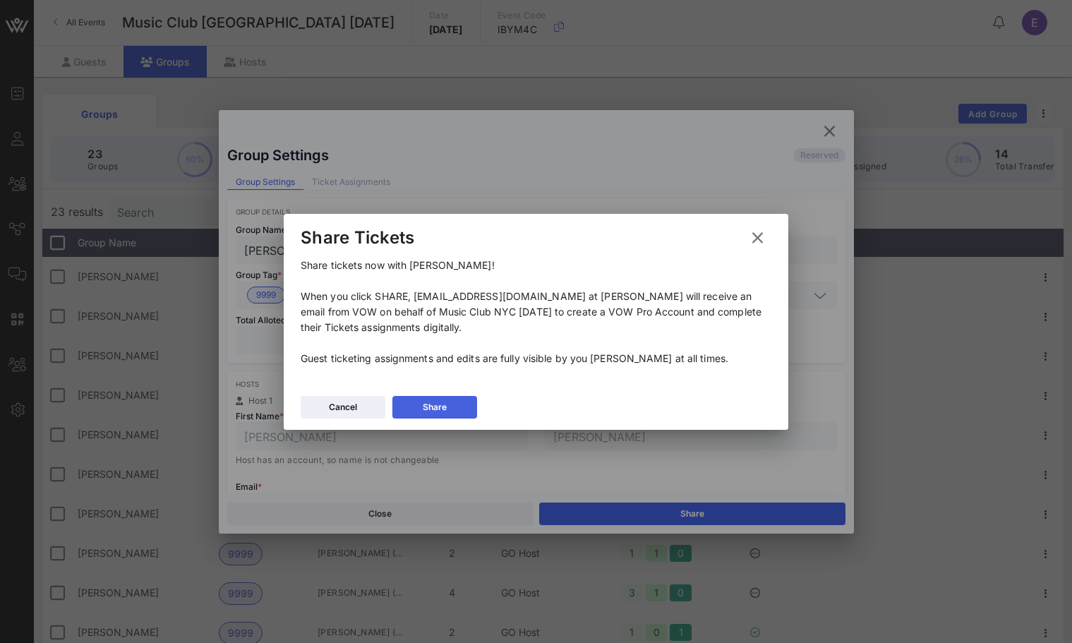
click at [470, 407] on button "Share" at bounding box center [435, 407] width 85 height 23
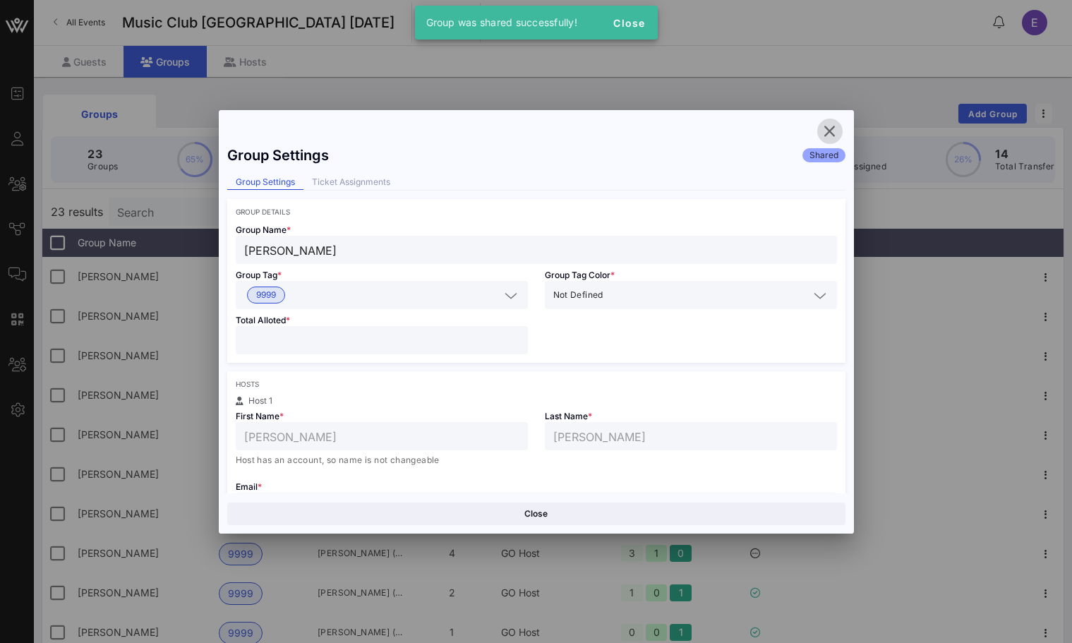
click at [826, 127] on icon "button" at bounding box center [830, 131] width 17 height 17
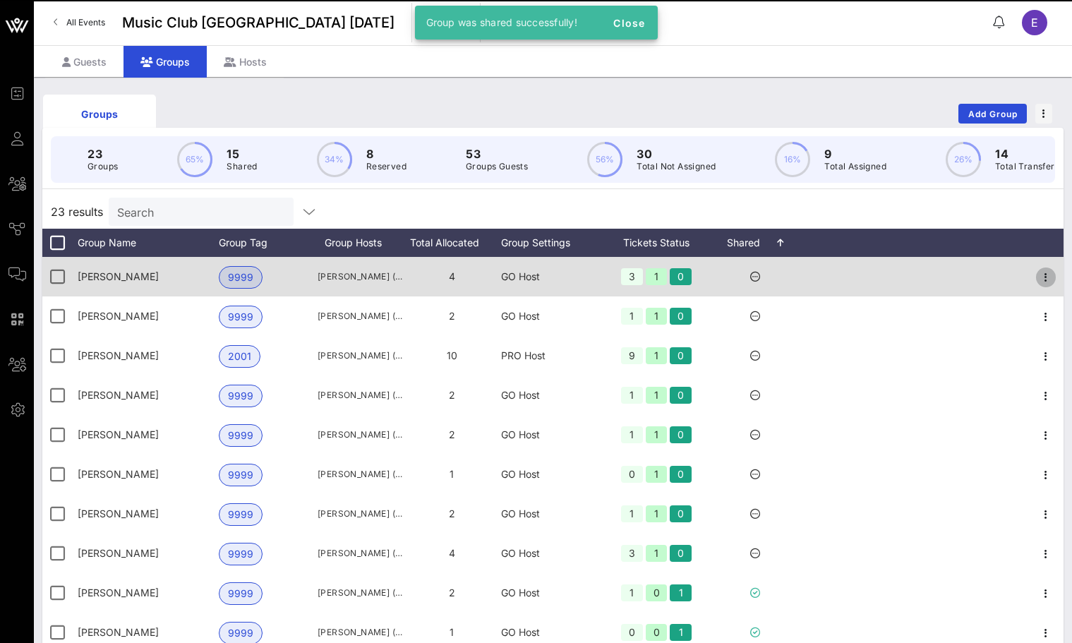
click at [1046, 282] on icon "button" at bounding box center [1046, 277] width 17 height 17
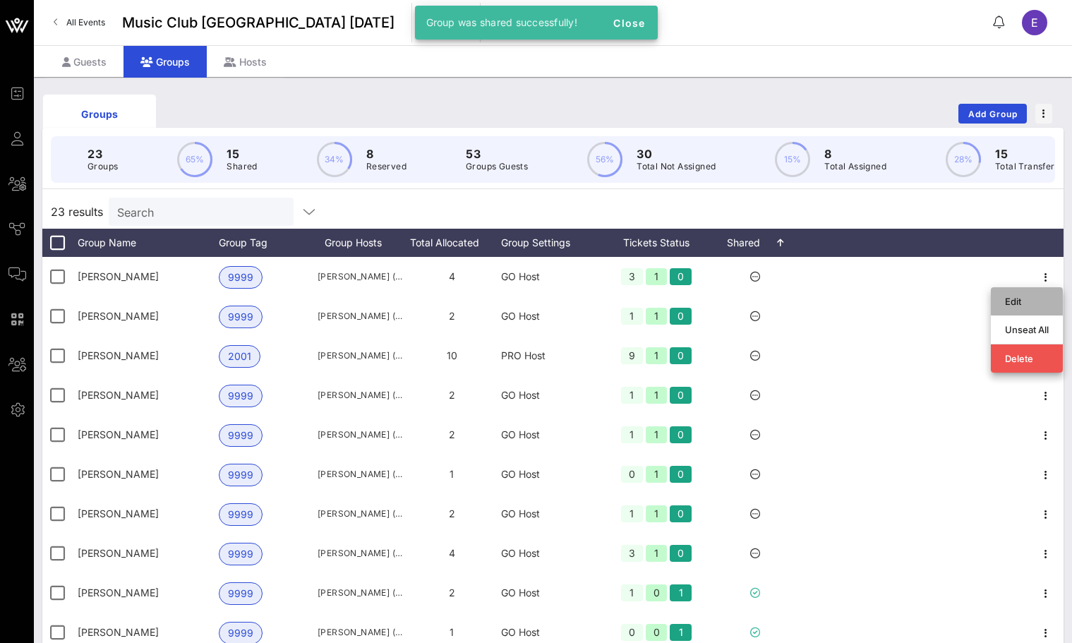
click at [1009, 297] on div "Edit" at bounding box center [1027, 301] width 44 height 11
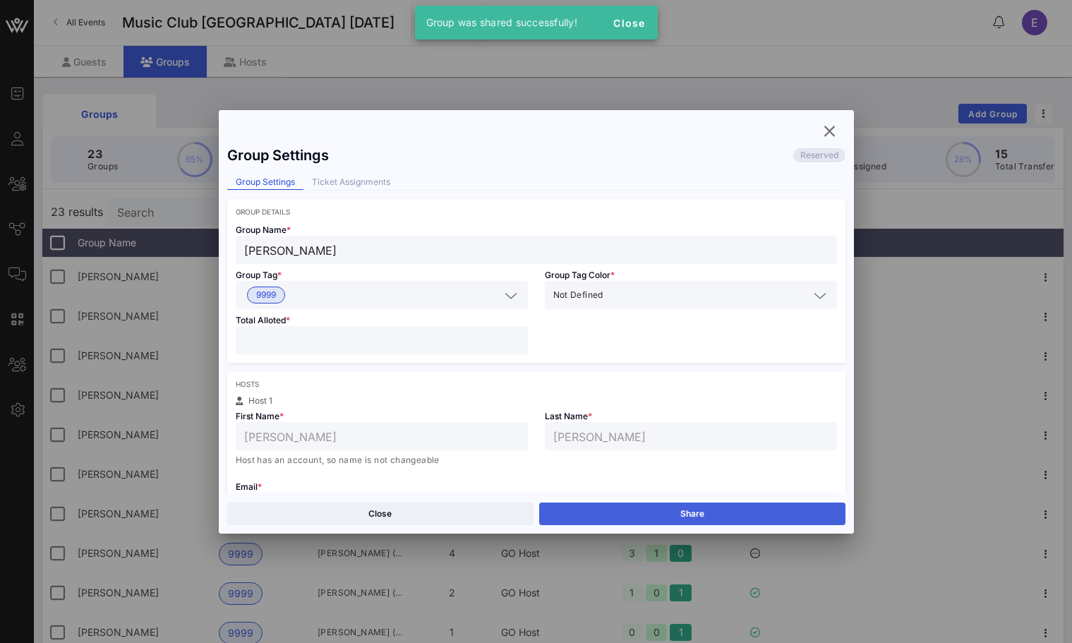
click at [746, 509] on button "Share" at bounding box center [692, 514] width 306 height 23
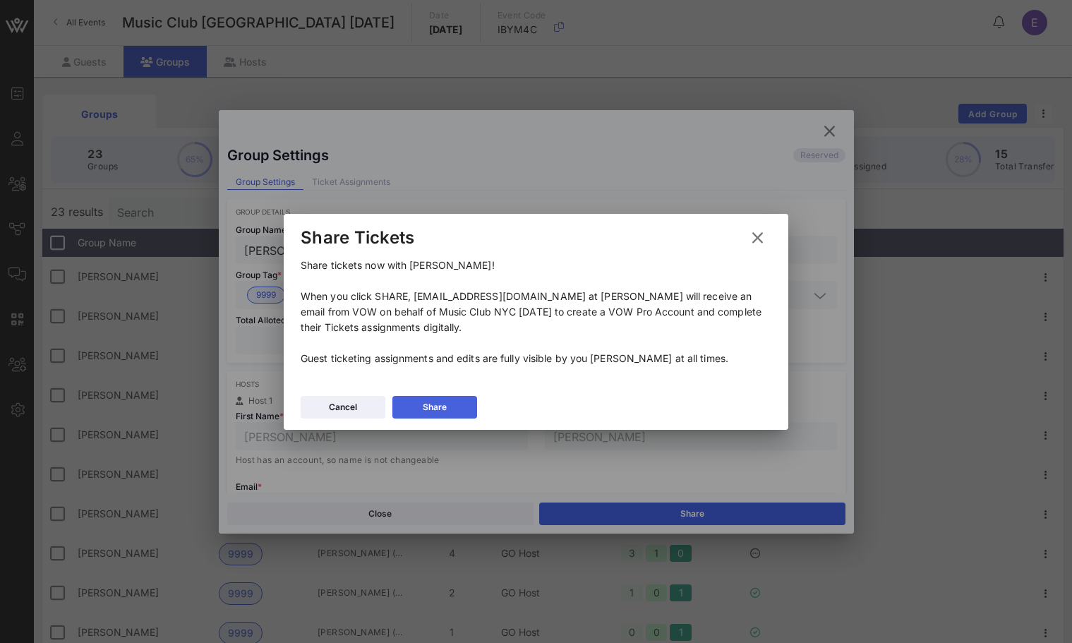
click at [455, 396] on button "Share" at bounding box center [435, 407] width 85 height 23
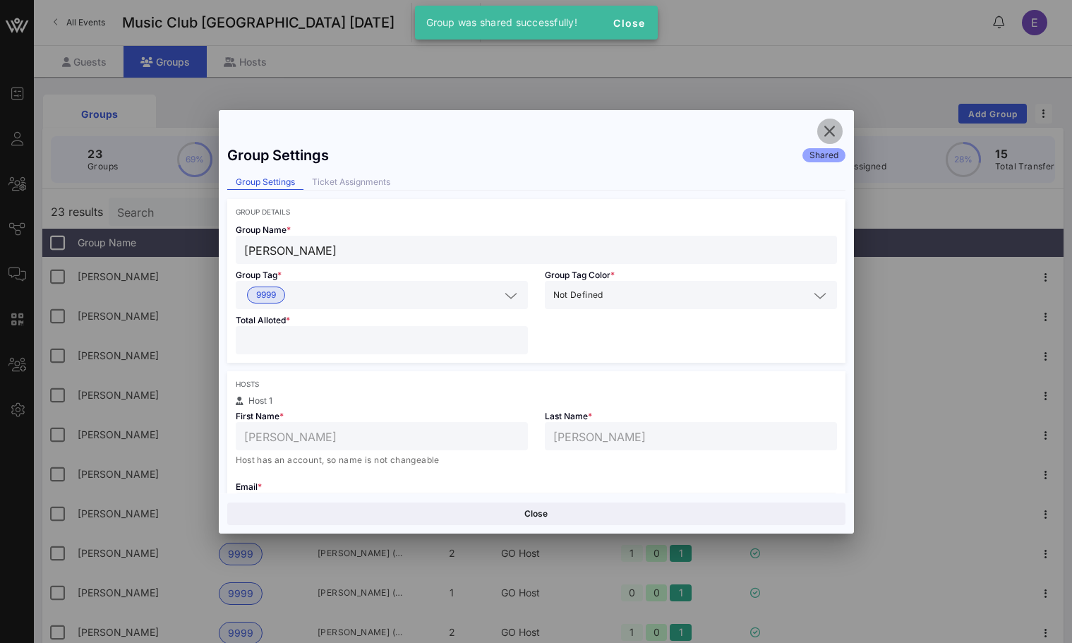
click at [832, 123] on icon "button" at bounding box center [830, 131] width 17 height 17
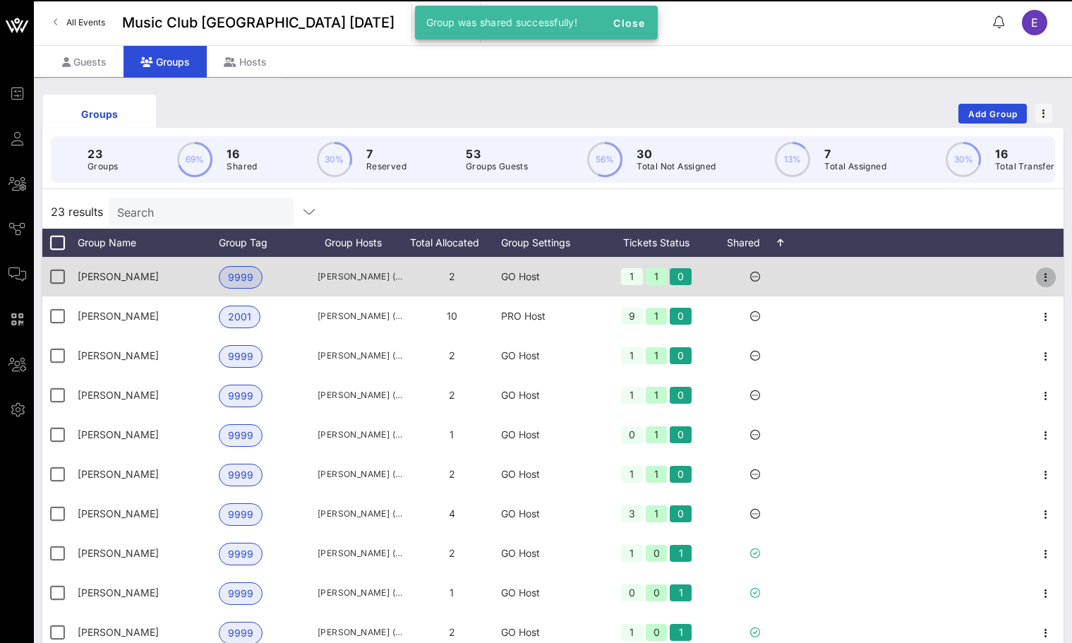
click at [1043, 278] on icon "button" at bounding box center [1046, 277] width 17 height 17
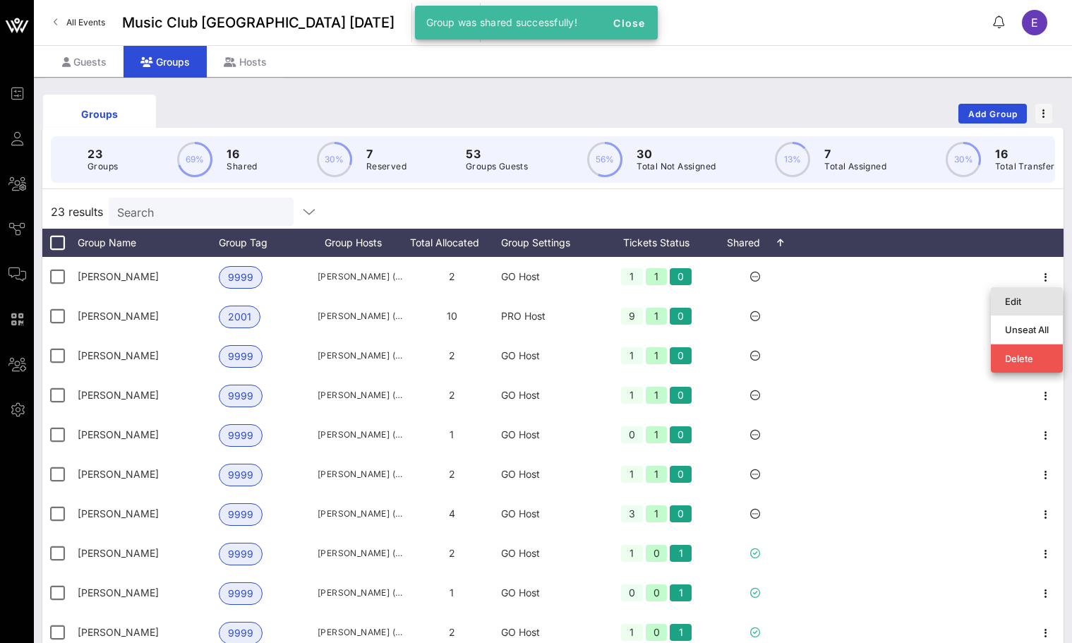
click at [1020, 296] on div "Edit" at bounding box center [1027, 301] width 44 height 11
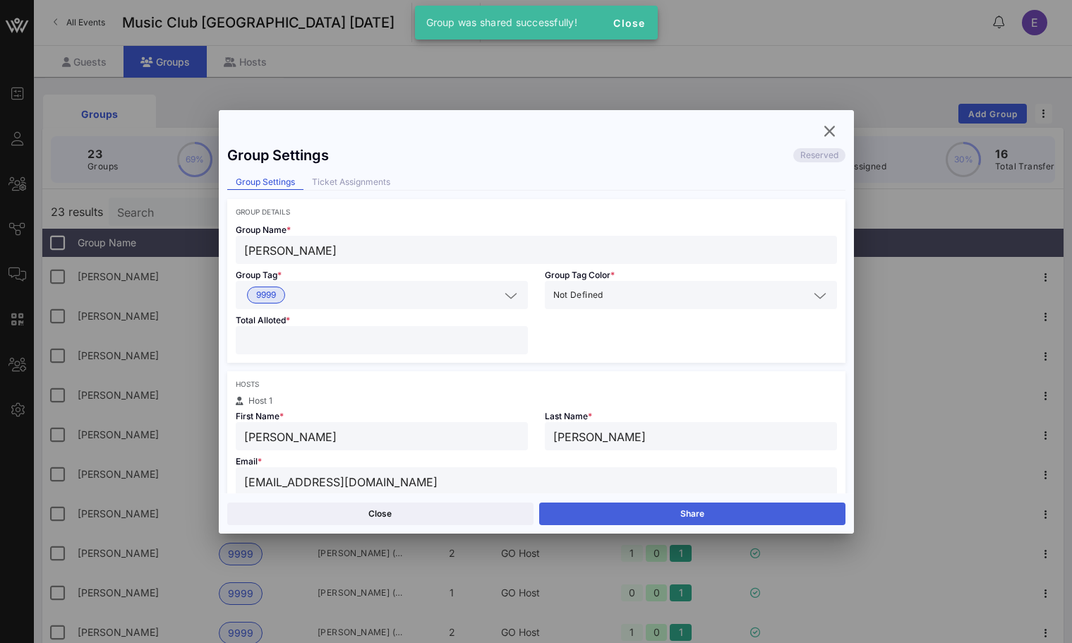
click at [701, 508] on button "Share" at bounding box center [692, 514] width 306 height 23
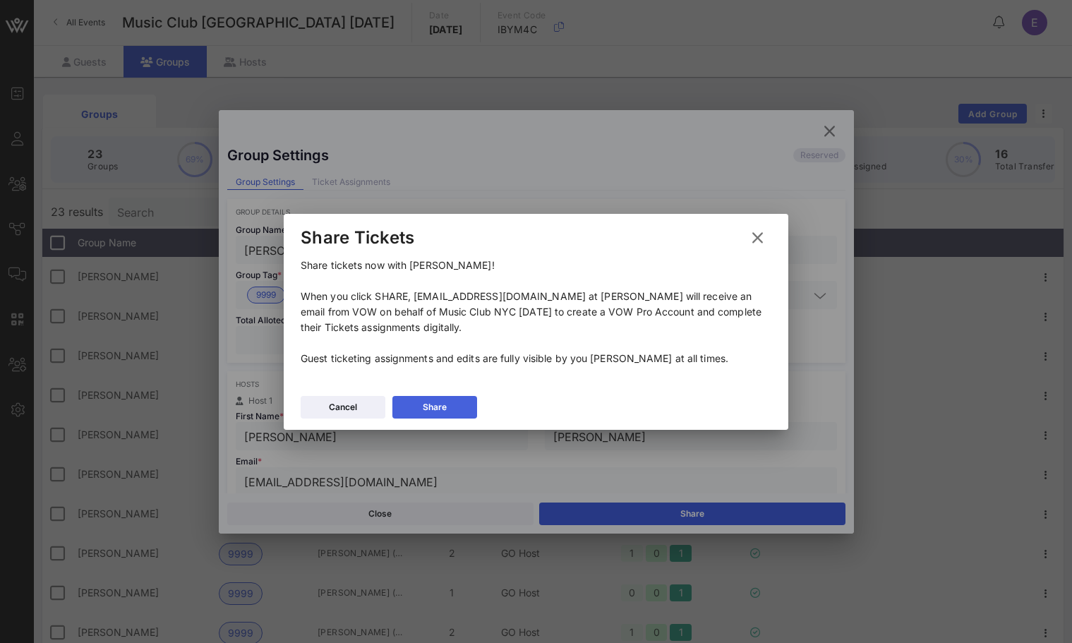
click at [461, 405] on button "Share" at bounding box center [435, 407] width 85 height 23
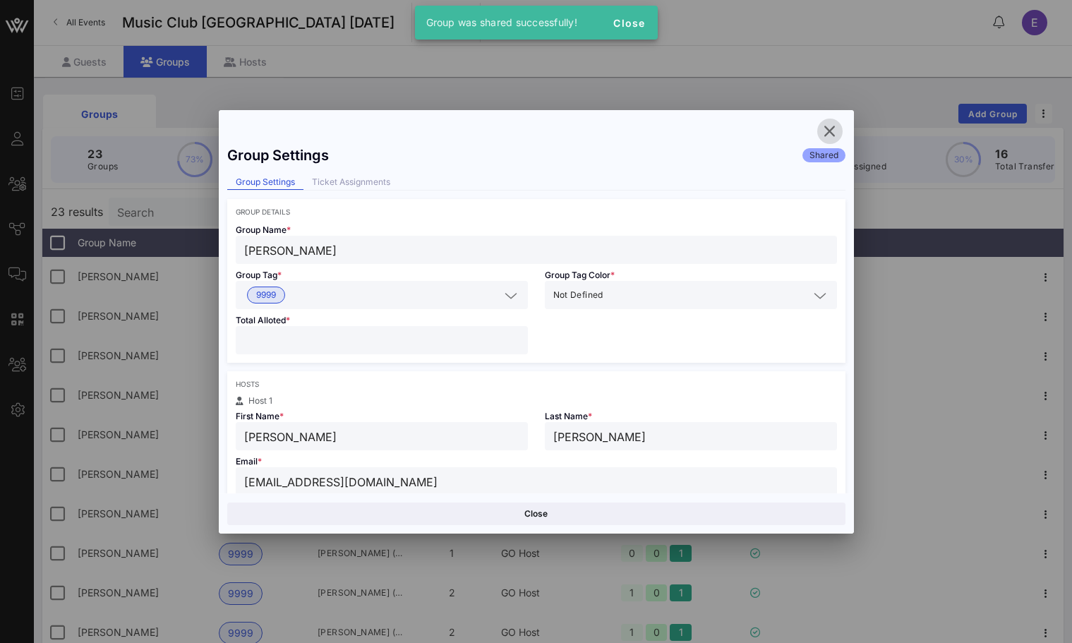
click at [837, 131] on icon "button" at bounding box center [830, 131] width 17 height 17
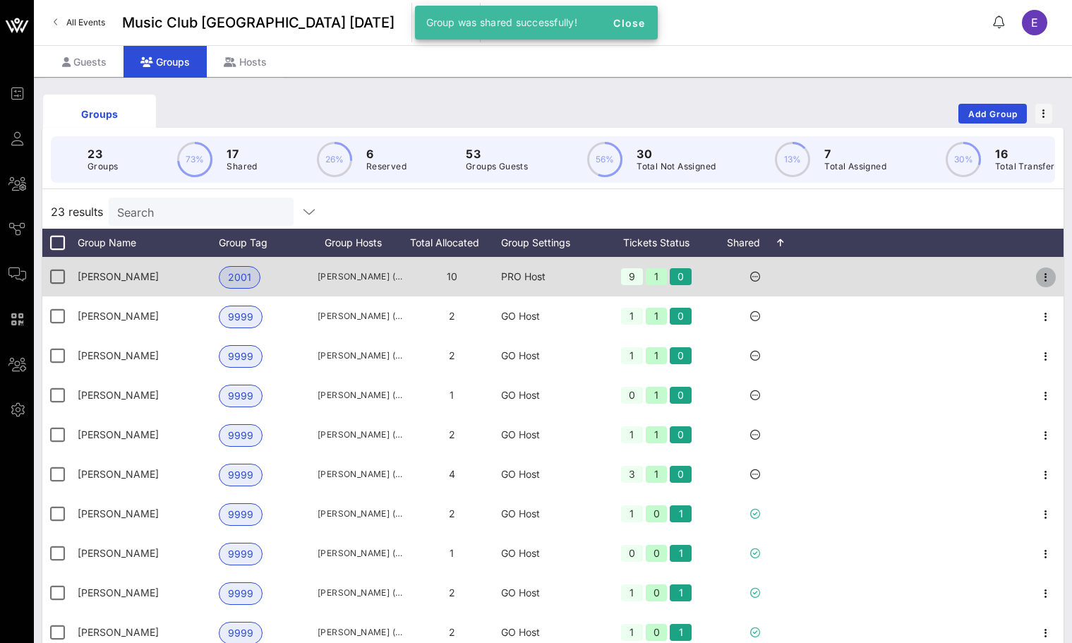
click at [1050, 274] on icon "button" at bounding box center [1046, 277] width 17 height 17
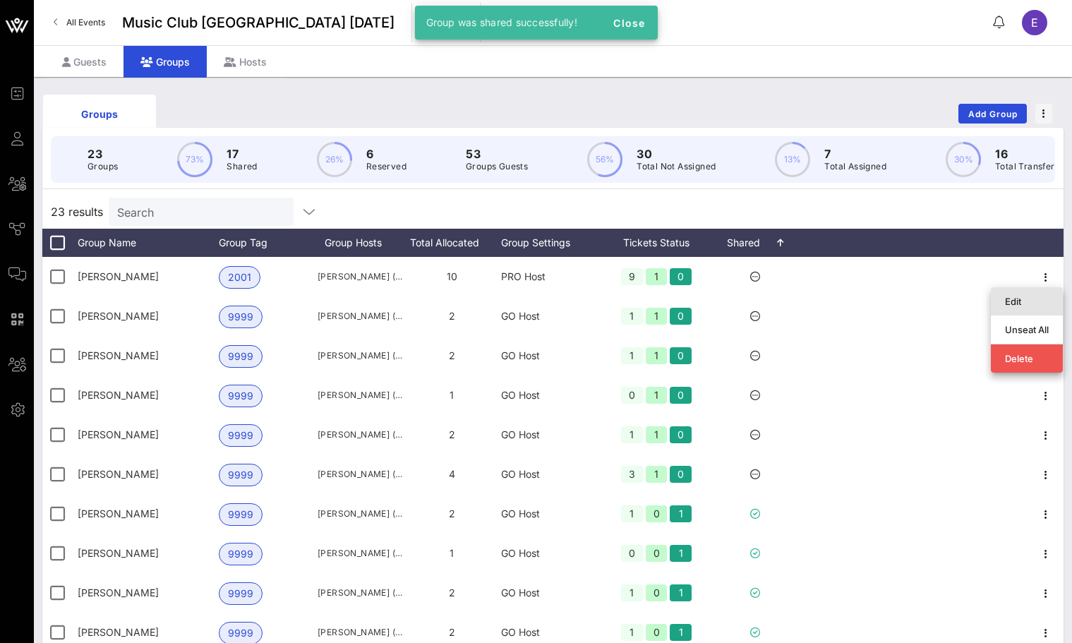
click at [1031, 303] on div "Edit" at bounding box center [1027, 301] width 44 height 11
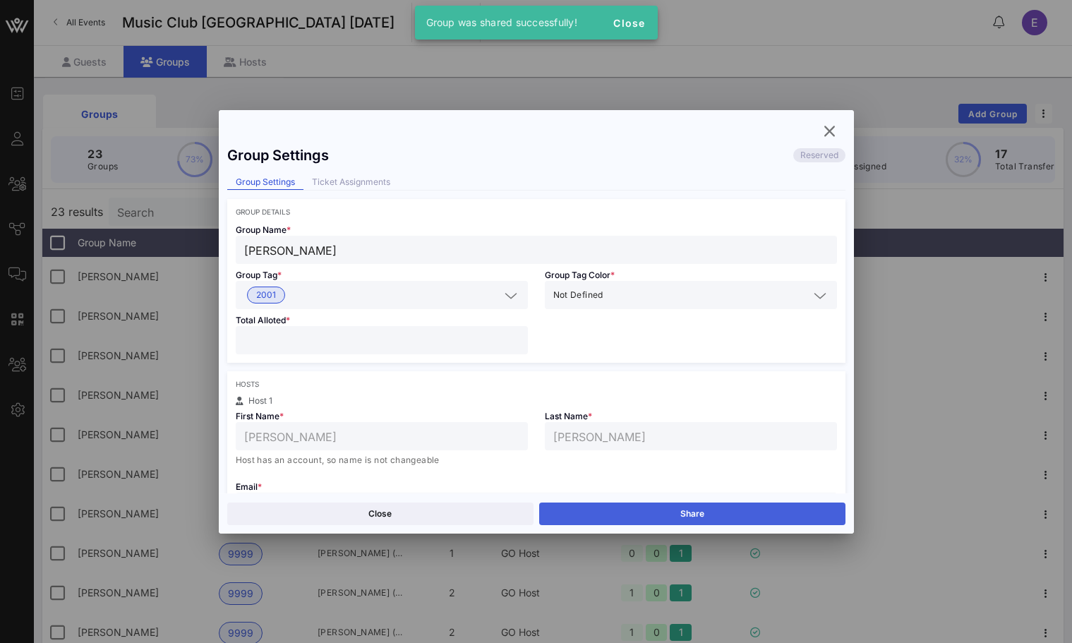
click at [714, 506] on button "Share" at bounding box center [692, 514] width 306 height 23
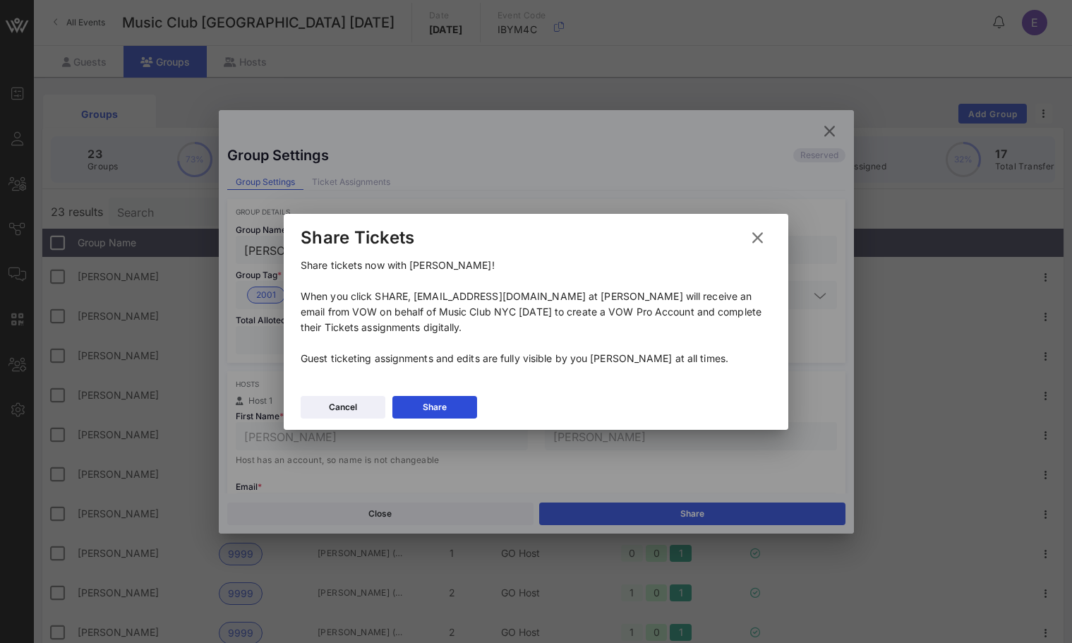
click at [761, 239] on icon at bounding box center [758, 237] width 20 height 19
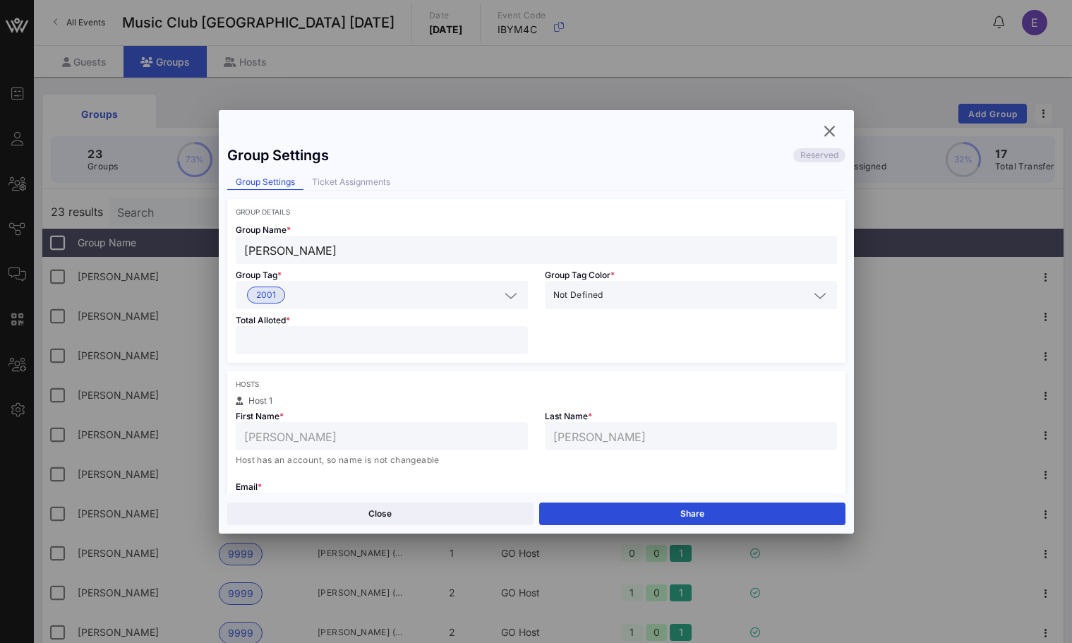
click at [295, 243] on input "Jonathan Josephs" at bounding box center [536, 250] width 585 height 18
click at [292, 253] on input "Jonathan Josephs" at bounding box center [536, 250] width 585 height 18
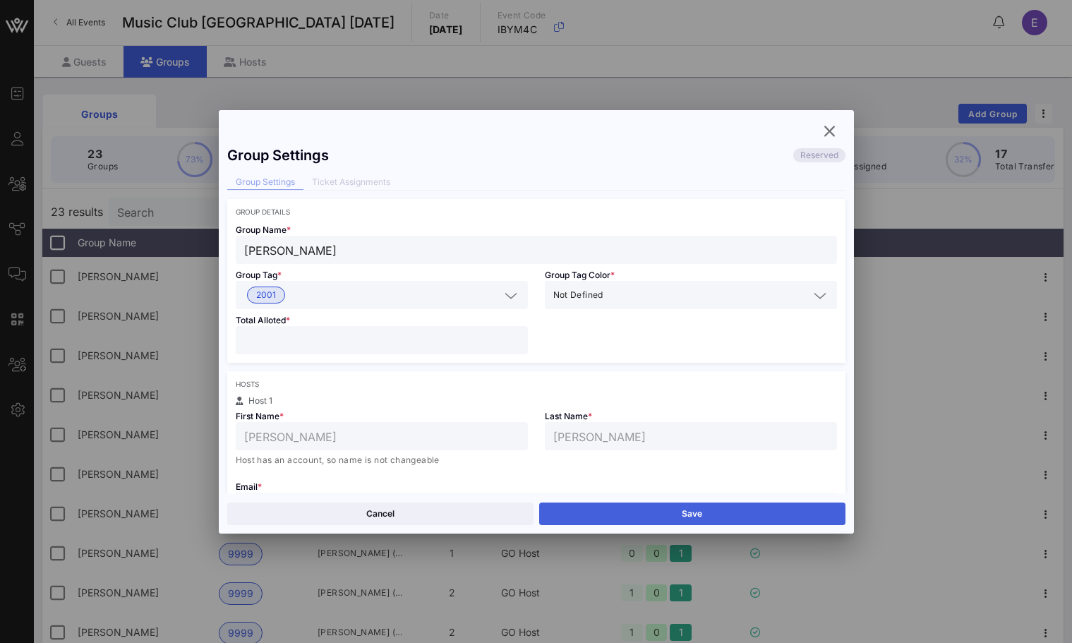
type input "Jon Josephs"
click at [593, 522] on button "Save" at bounding box center [692, 514] width 306 height 23
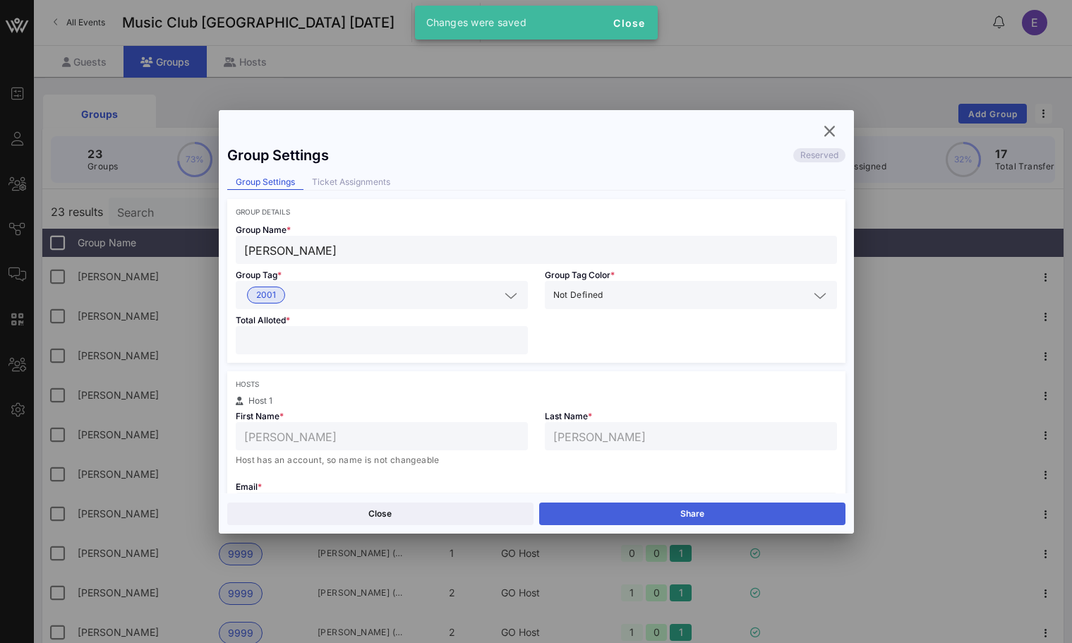
click at [579, 506] on button "Share" at bounding box center [692, 514] width 306 height 23
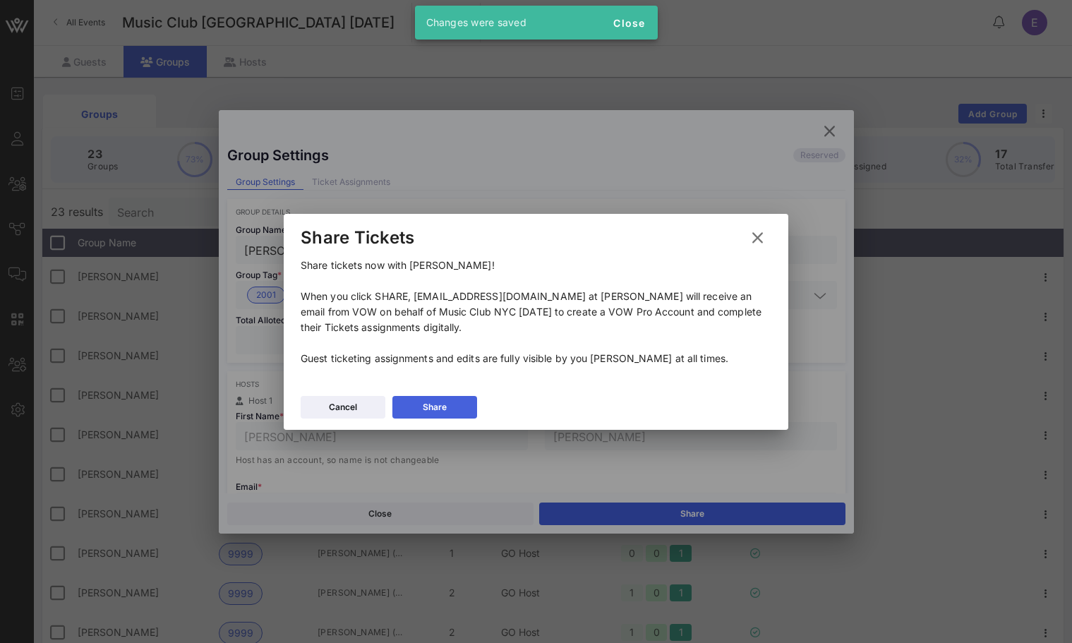
click at [463, 405] on button "Share" at bounding box center [435, 407] width 85 height 23
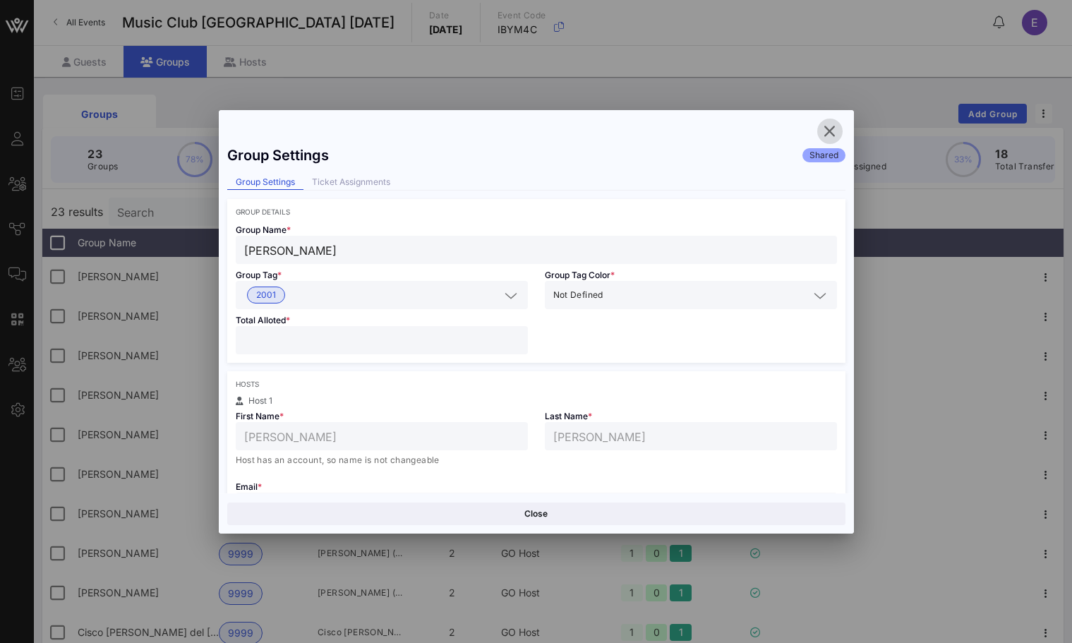
click at [837, 124] on icon "button" at bounding box center [830, 131] width 17 height 17
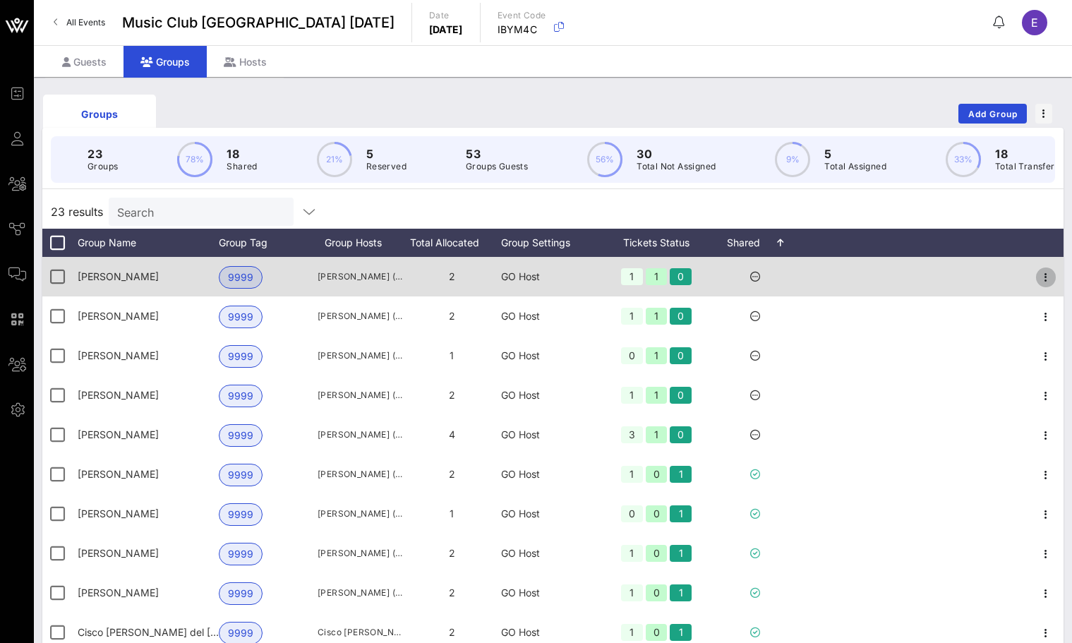
click at [1049, 268] on button "button" at bounding box center [1046, 278] width 20 height 20
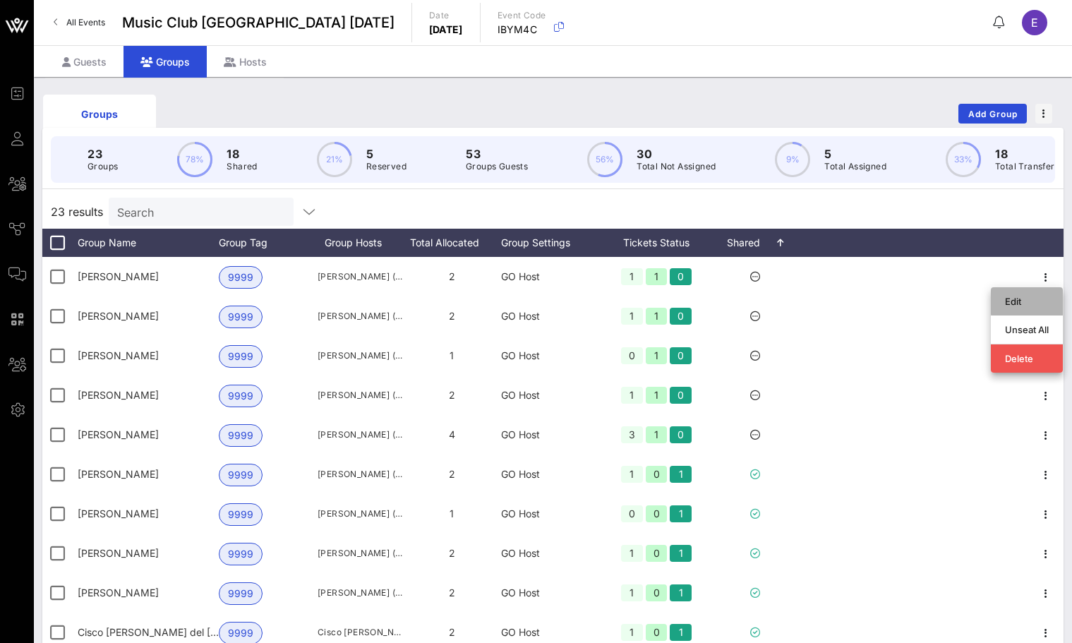
click at [1009, 291] on div "Edit" at bounding box center [1027, 301] width 44 height 23
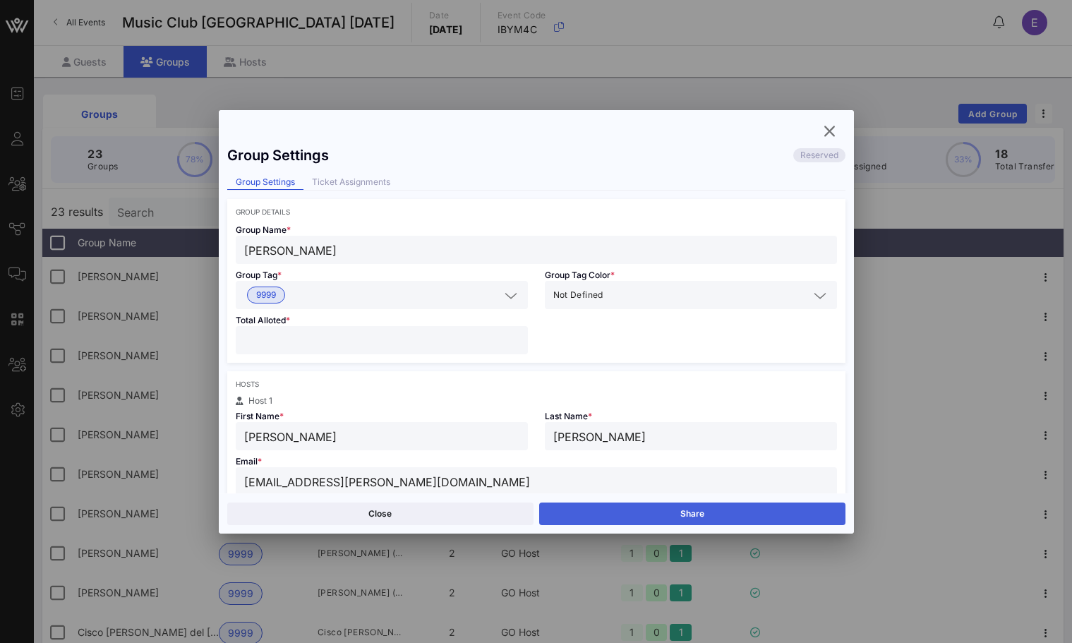
click at [657, 512] on button "Share" at bounding box center [692, 514] width 306 height 23
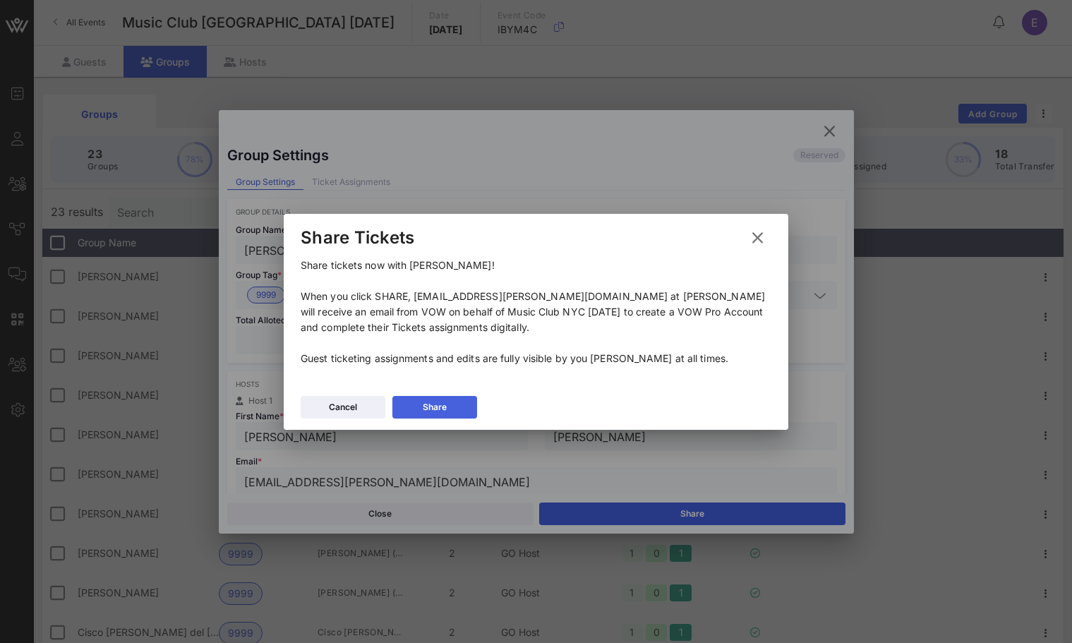
click at [469, 405] on button "Share" at bounding box center [435, 407] width 85 height 23
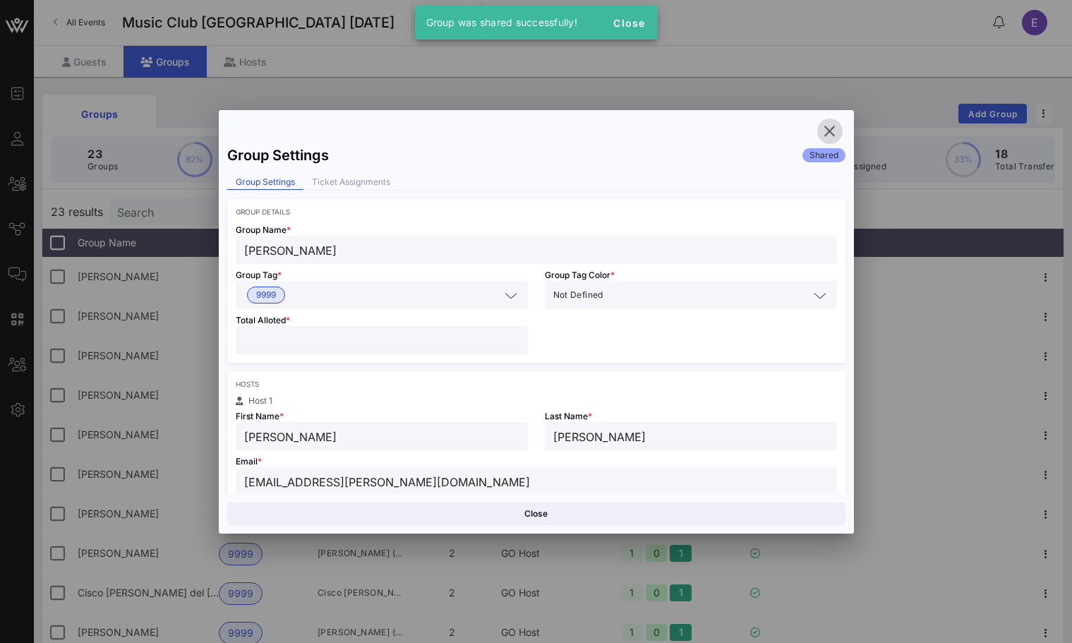
click at [829, 135] on icon "button" at bounding box center [830, 131] width 17 height 17
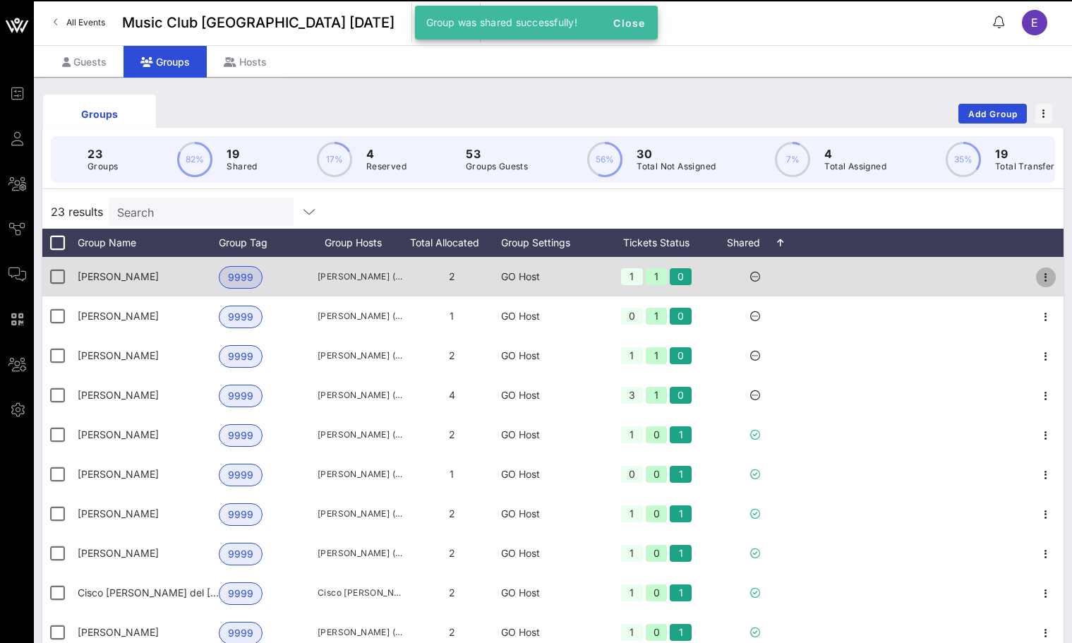
click at [1043, 275] on icon "button" at bounding box center [1046, 277] width 17 height 17
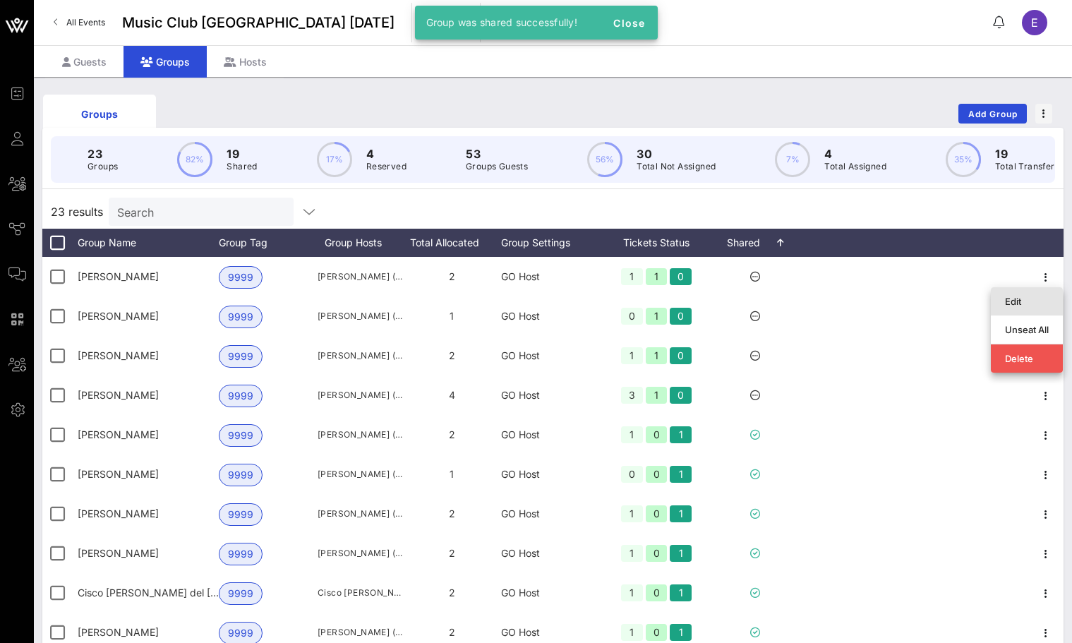
click at [1005, 293] on div "Edit" at bounding box center [1027, 301] width 44 height 23
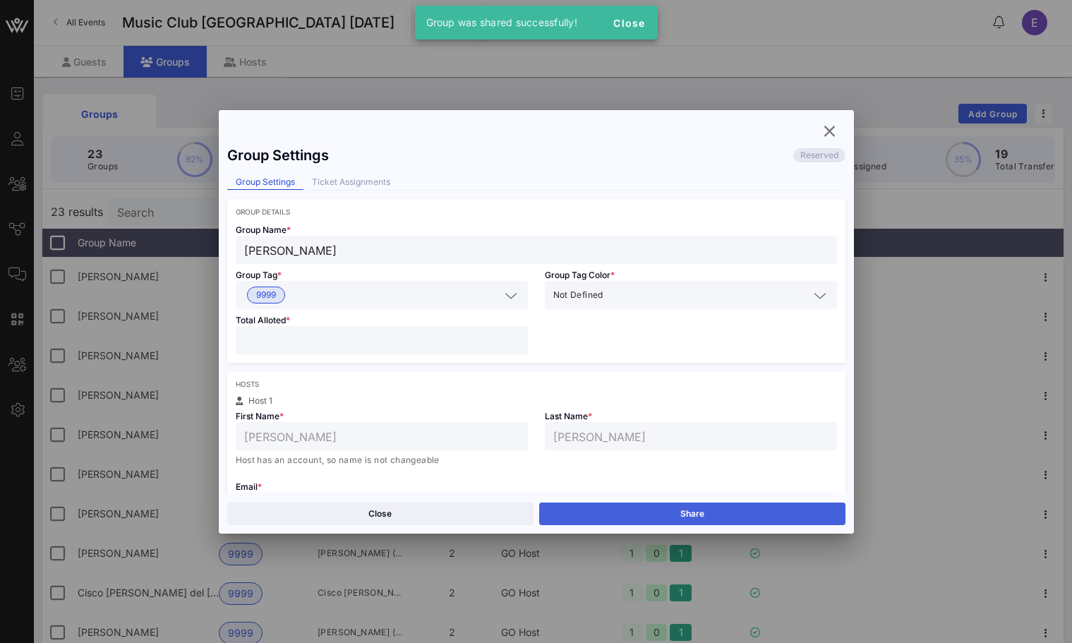
click at [686, 503] on button "Share" at bounding box center [692, 514] width 306 height 23
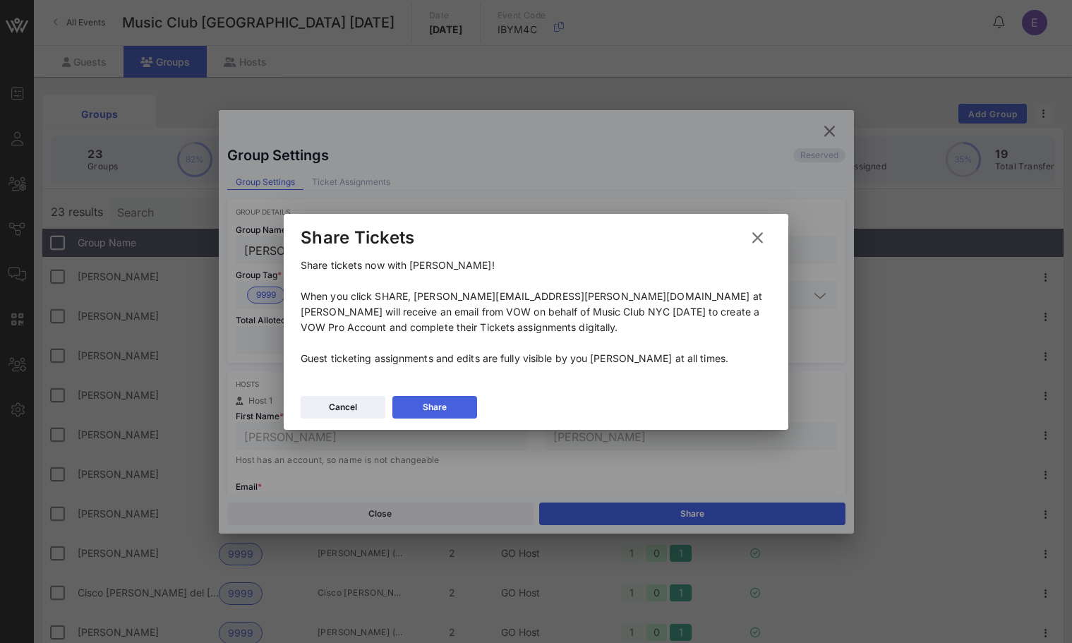
click at [453, 405] on button "Share" at bounding box center [435, 407] width 85 height 23
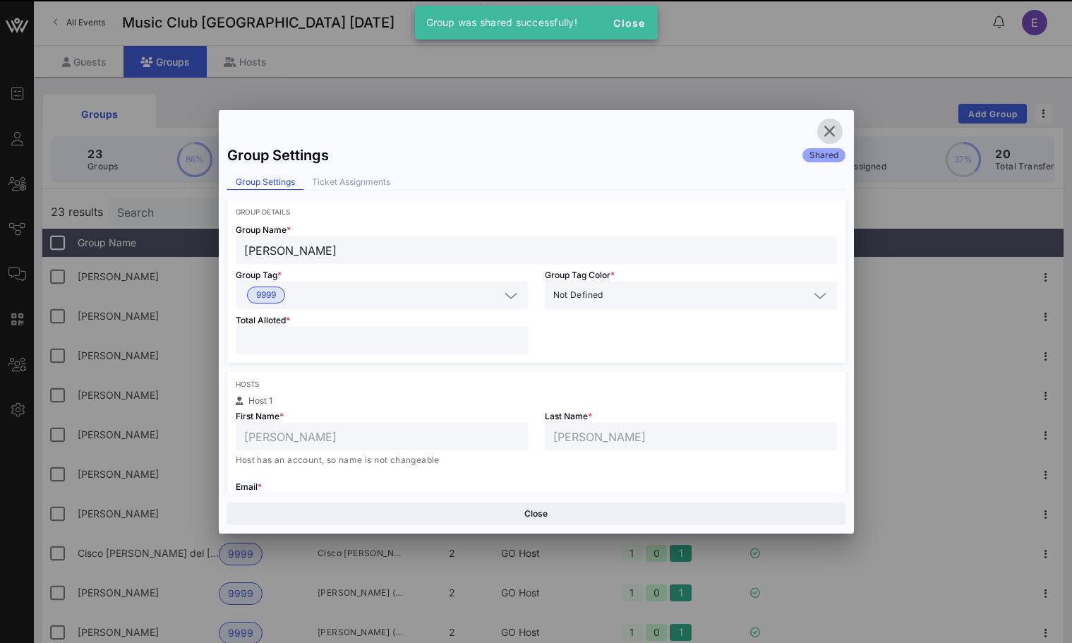
click at [828, 128] on icon "button" at bounding box center [830, 131] width 17 height 17
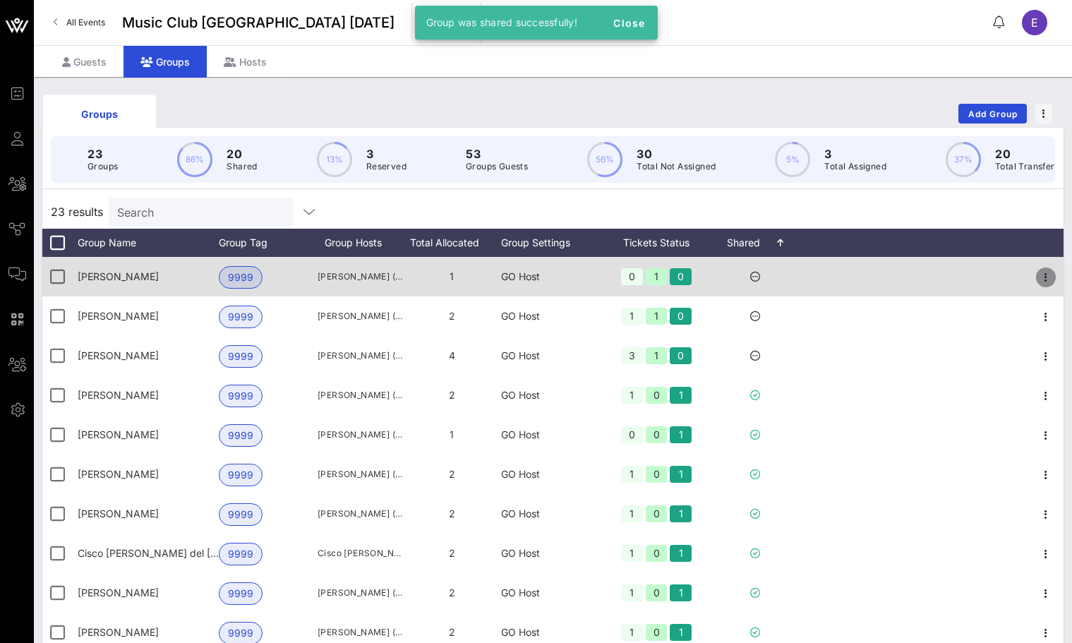
click at [1043, 283] on icon "button" at bounding box center [1046, 277] width 17 height 17
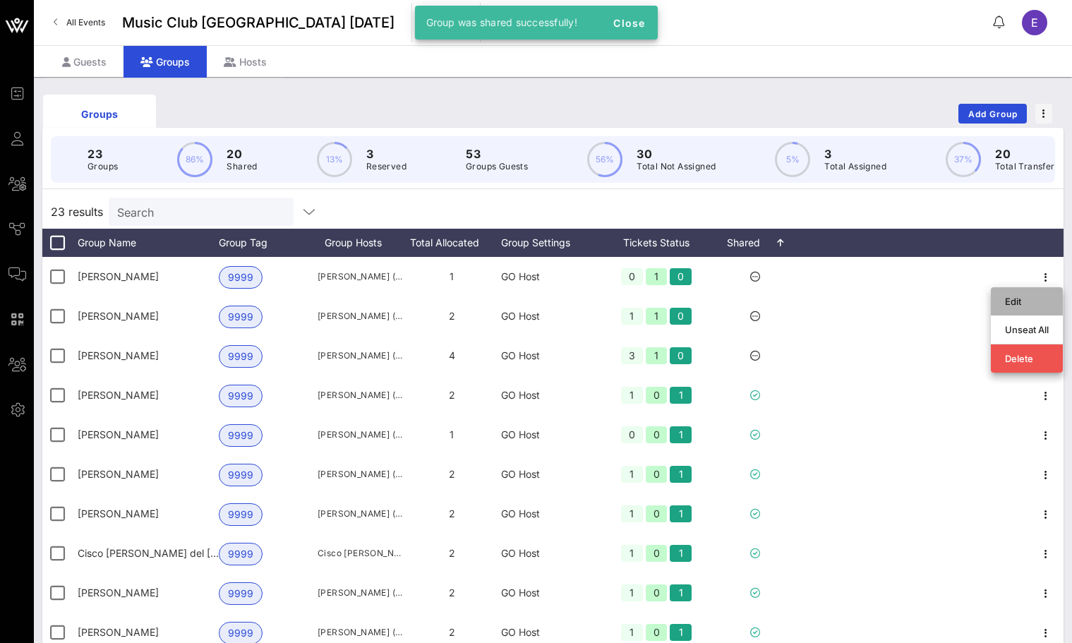
click at [1024, 304] on div "Edit" at bounding box center [1027, 301] width 44 height 11
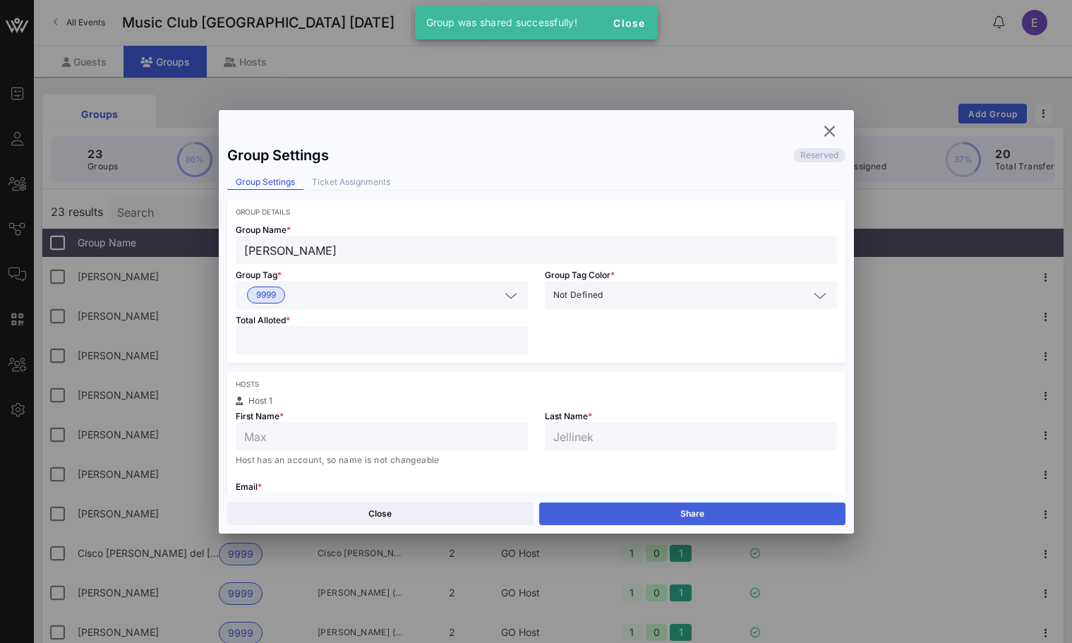
click at [674, 506] on button "Share" at bounding box center [692, 514] width 306 height 23
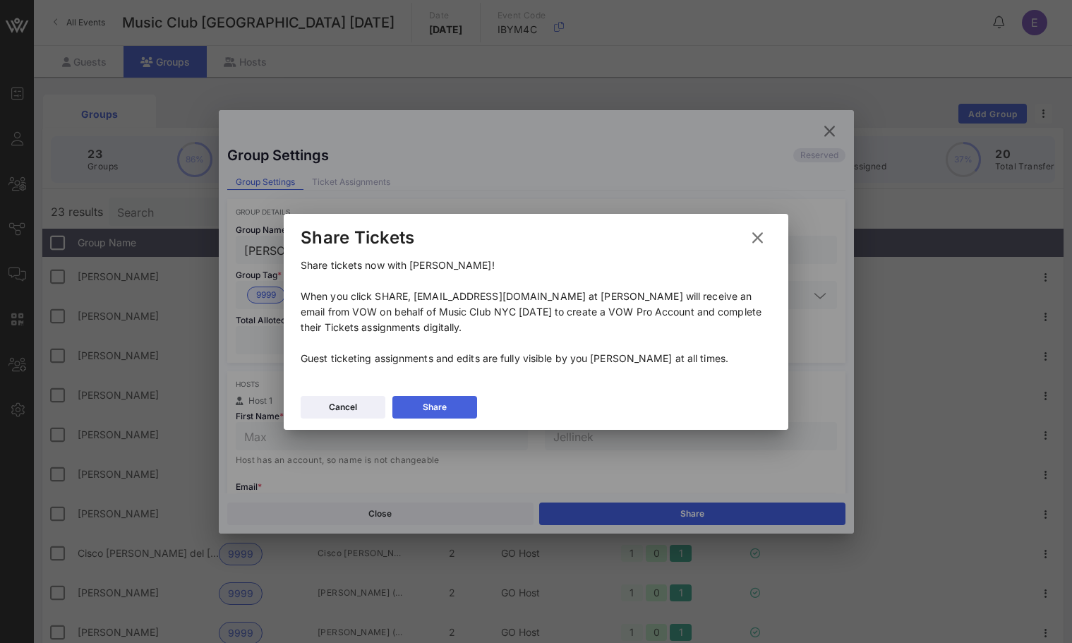
click at [473, 404] on button "Share" at bounding box center [435, 407] width 85 height 23
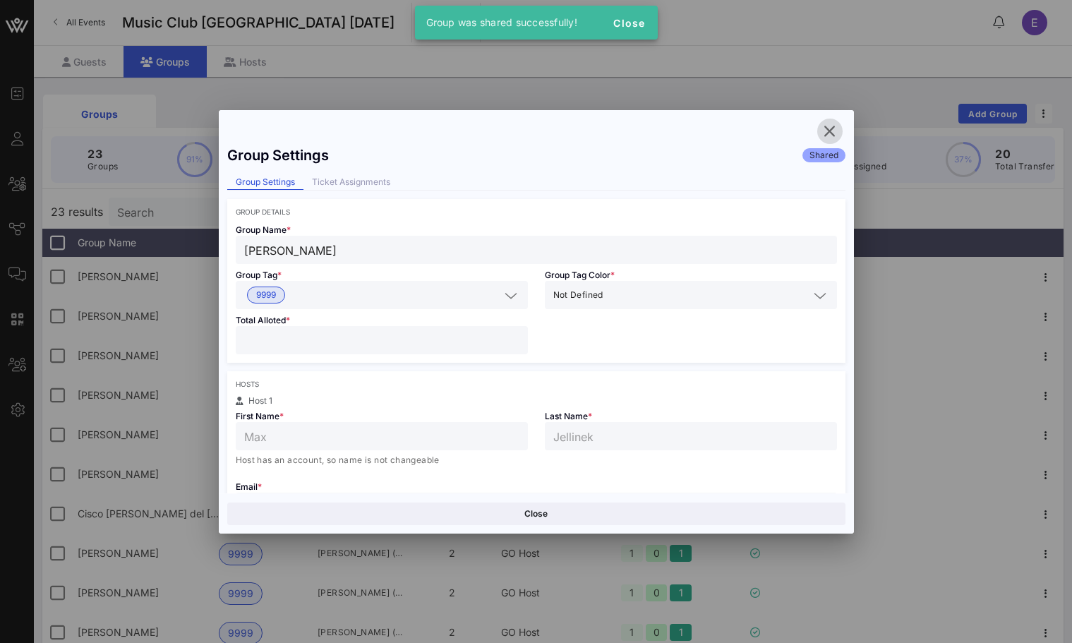
click at [827, 127] on icon "button" at bounding box center [830, 131] width 17 height 17
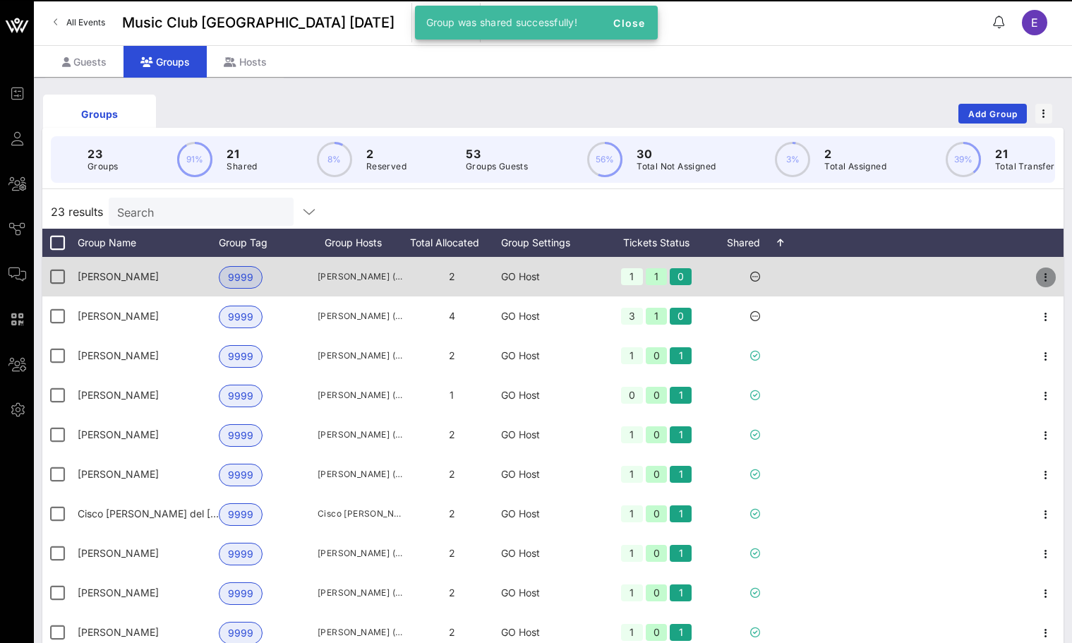
click at [1044, 273] on icon "button" at bounding box center [1046, 277] width 17 height 17
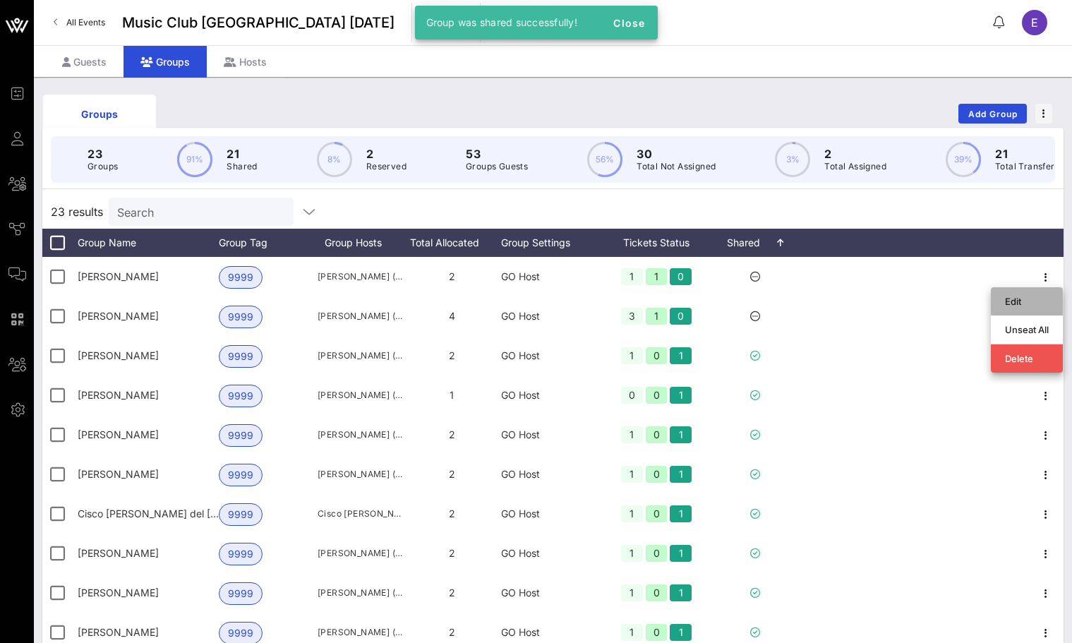
click at [1003, 300] on div "Edit" at bounding box center [1027, 301] width 72 height 28
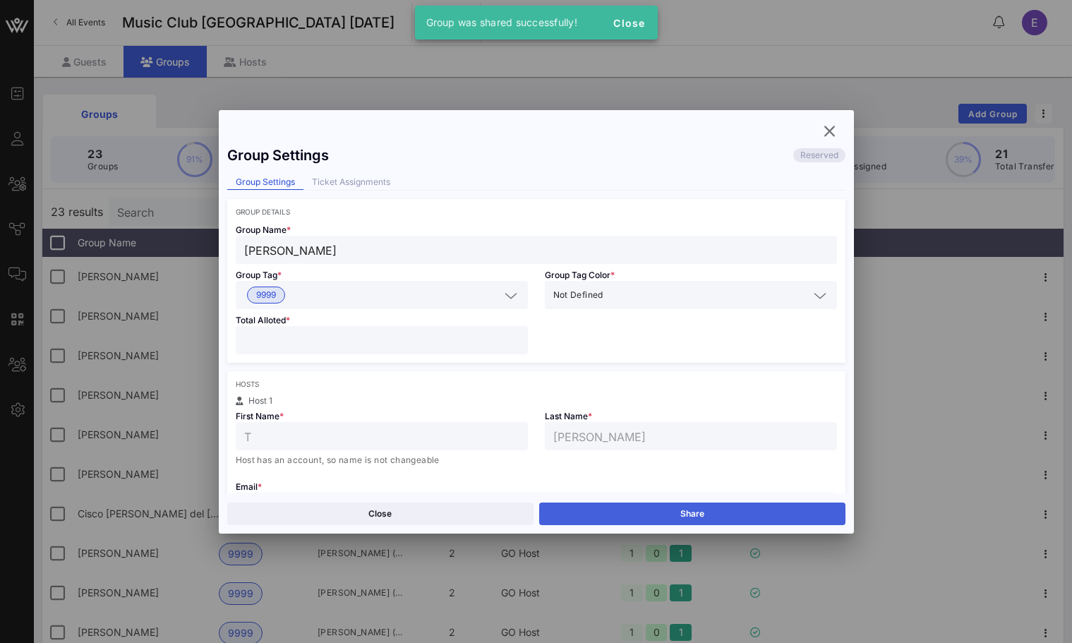
click at [658, 508] on button "Share" at bounding box center [692, 514] width 306 height 23
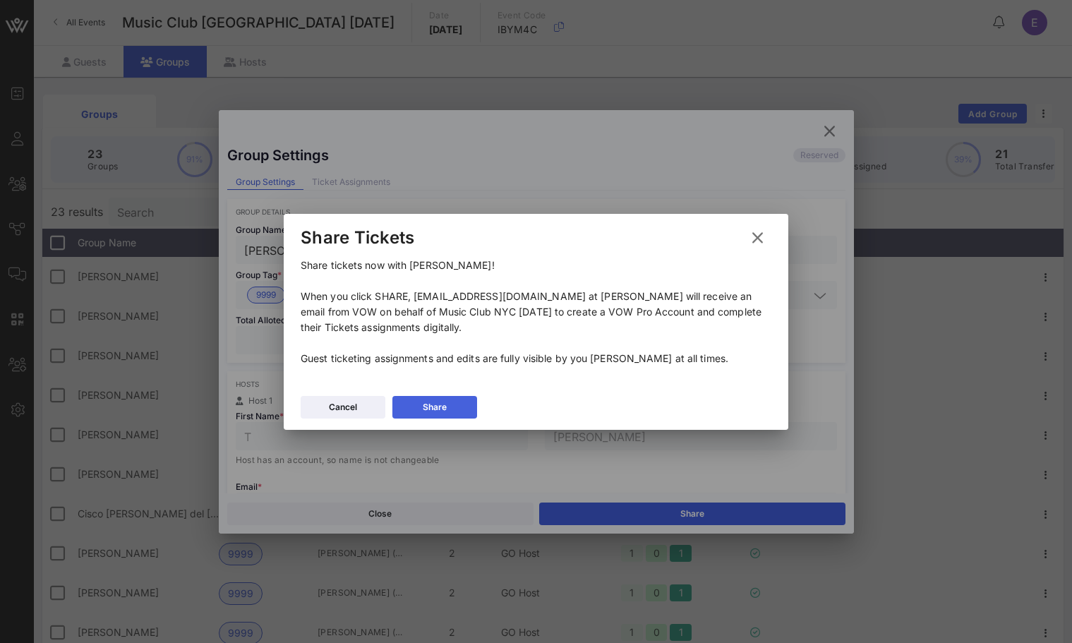
click at [458, 408] on button "Share" at bounding box center [435, 407] width 85 height 23
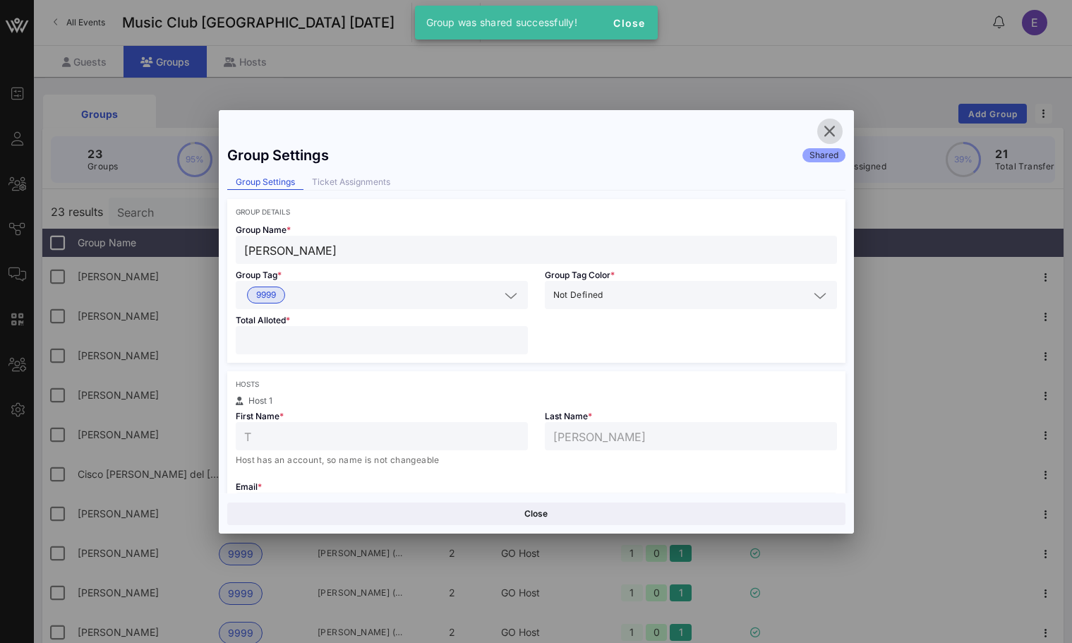
click at [829, 129] on icon "button" at bounding box center [830, 131] width 17 height 17
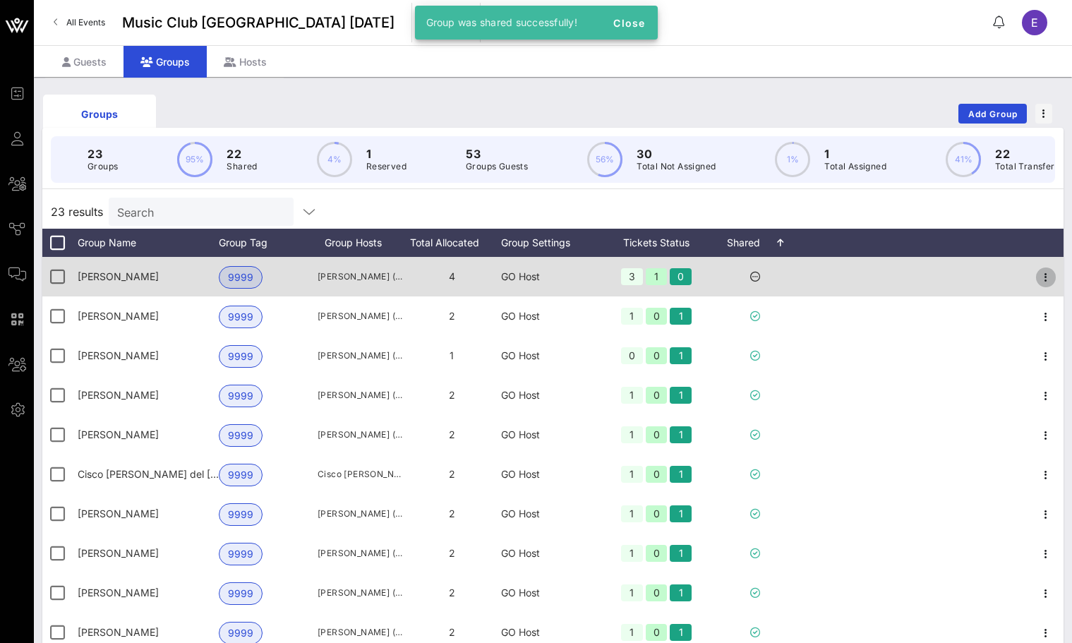
click at [1051, 270] on icon "button" at bounding box center [1046, 277] width 17 height 17
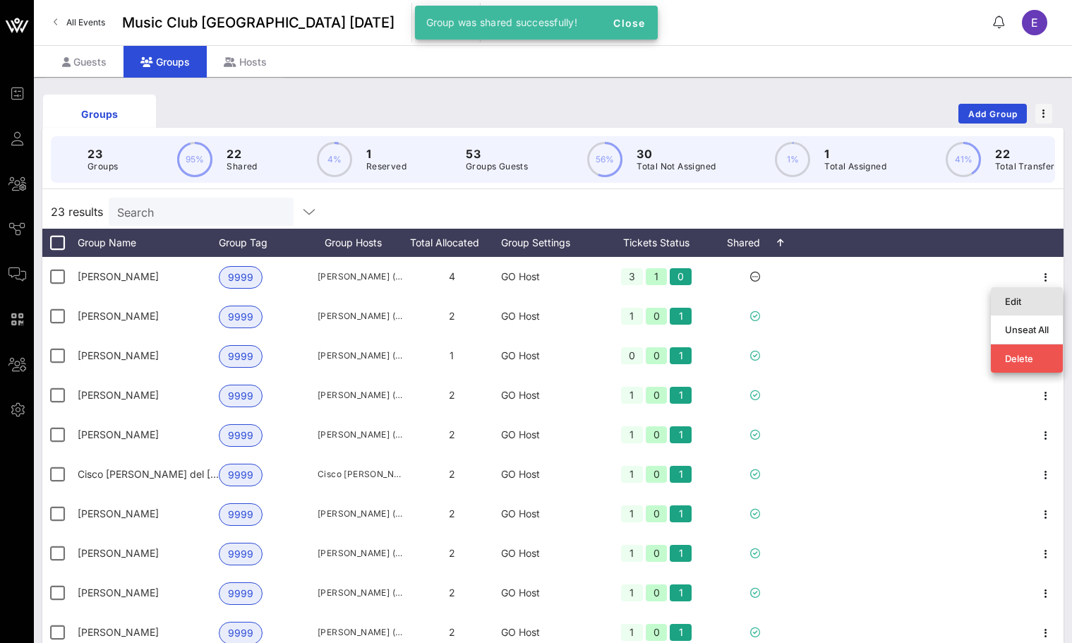
click at [1003, 304] on div "Edit" at bounding box center [1027, 301] width 72 height 28
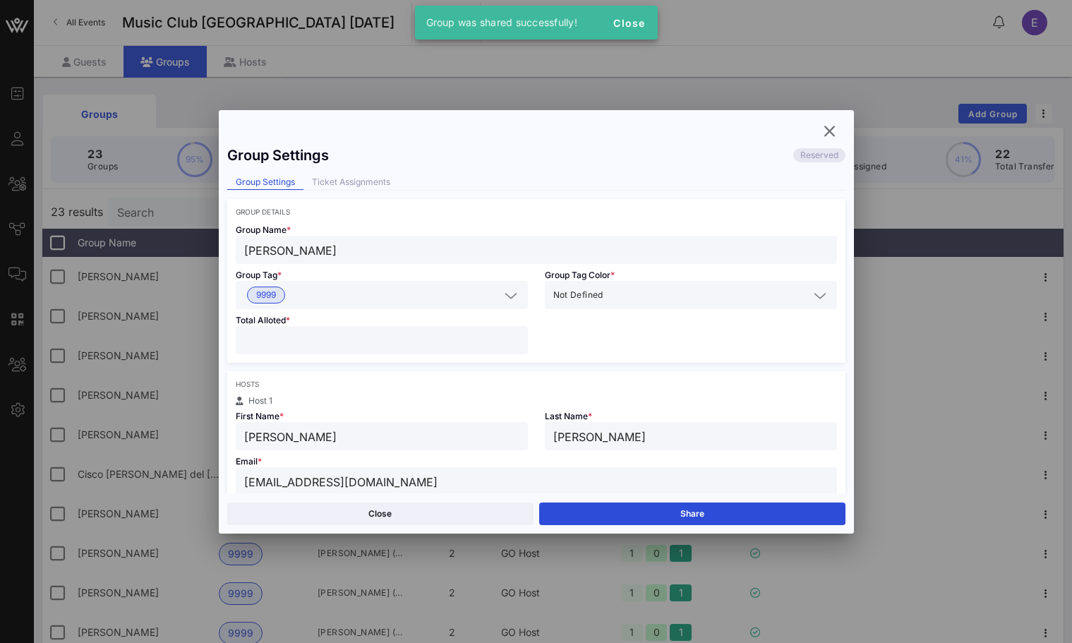
click at [753, 501] on div "Close Share" at bounding box center [536, 514] width 635 height 40
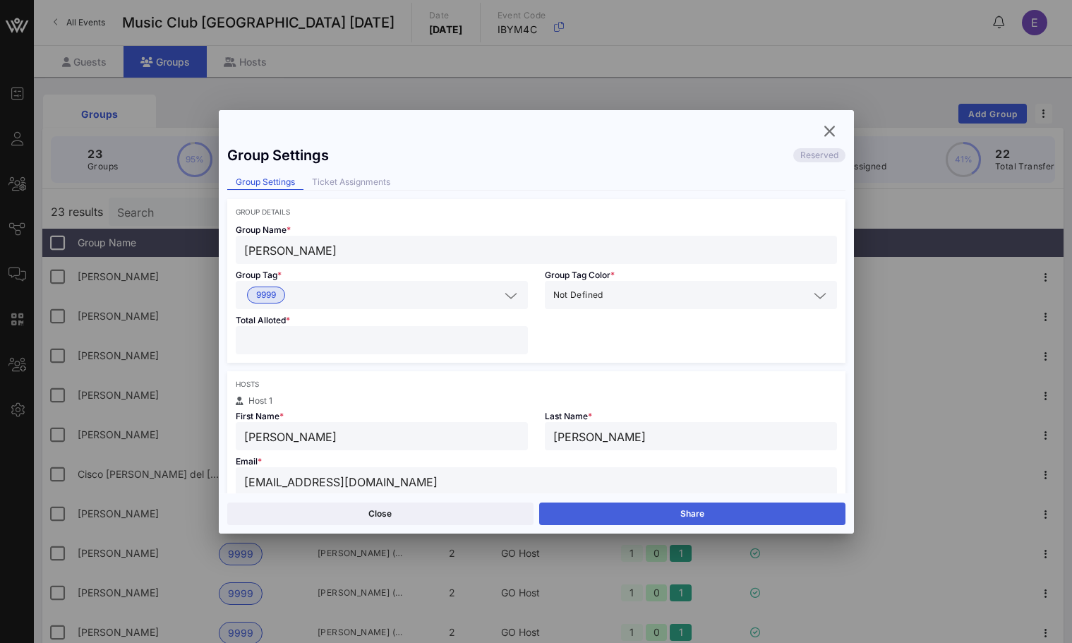
click at [748, 510] on button "Share" at bounding box center [692, 514] width 306 height 23
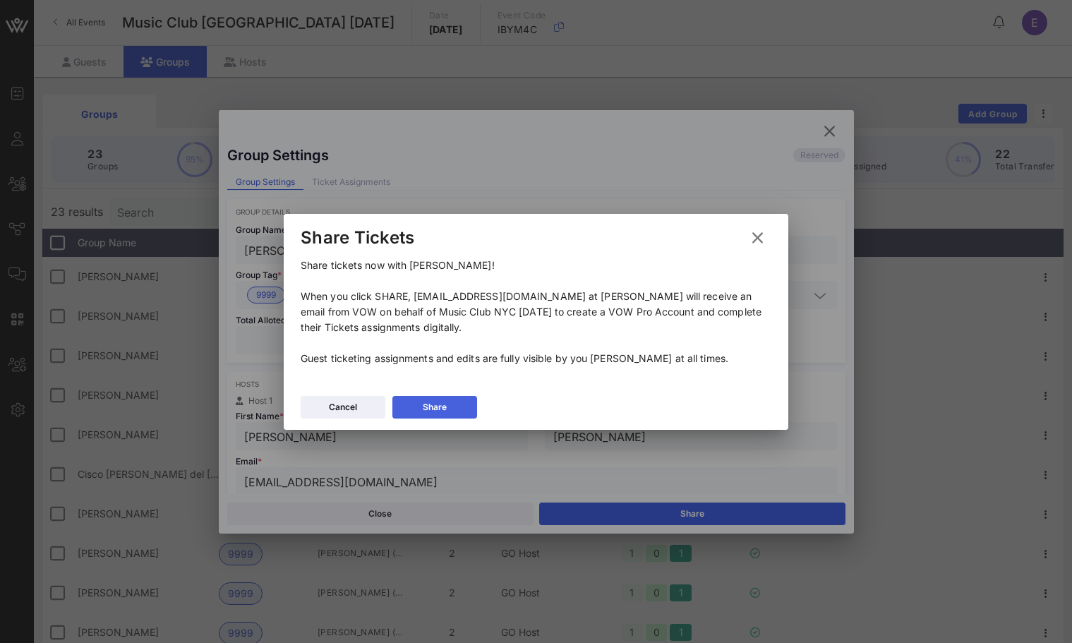
click at [476, 404] on button "Share" at bounding box center [435, 407] width 85 height 23
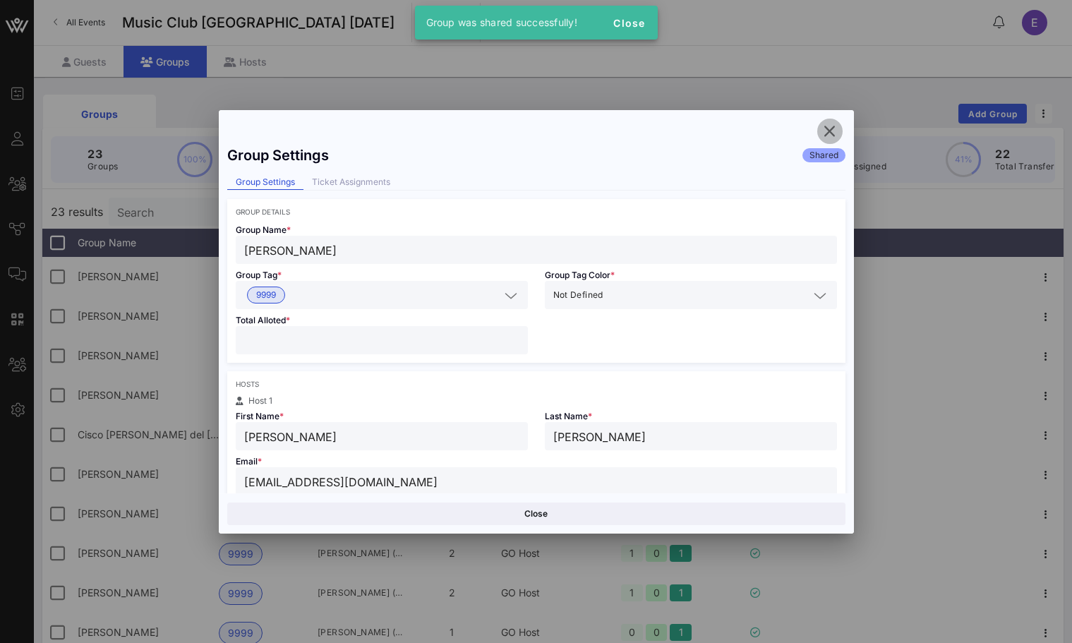
click at [828, 136] on icon "button" at bounding box center [830, 131] width 17 height 17
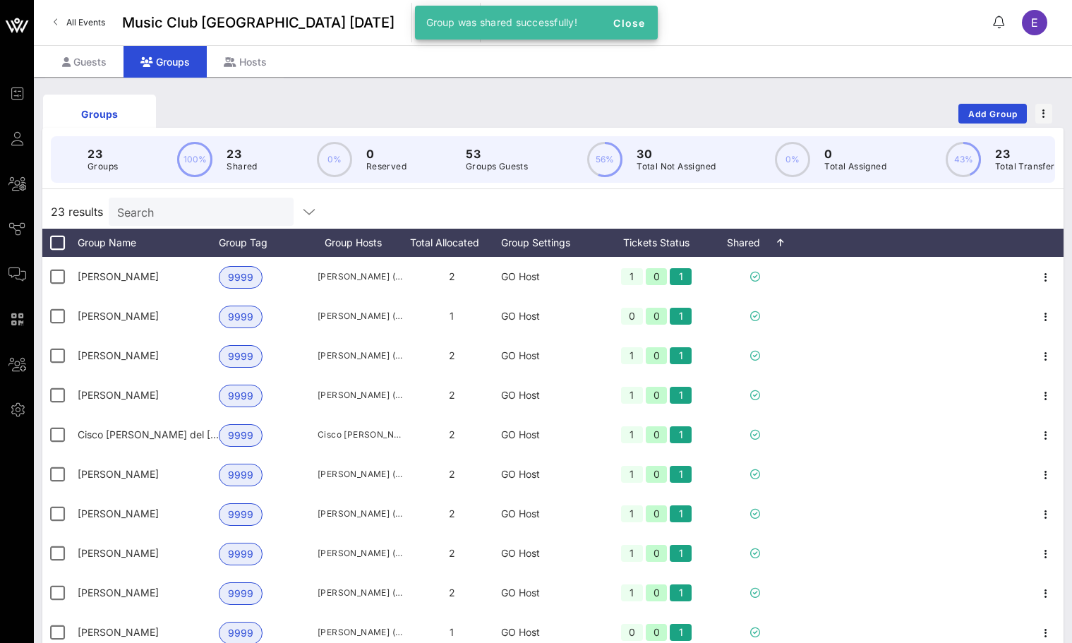
click at [91, 20] on span "All Events" at bounding box center [85, 22] width 39 height 11
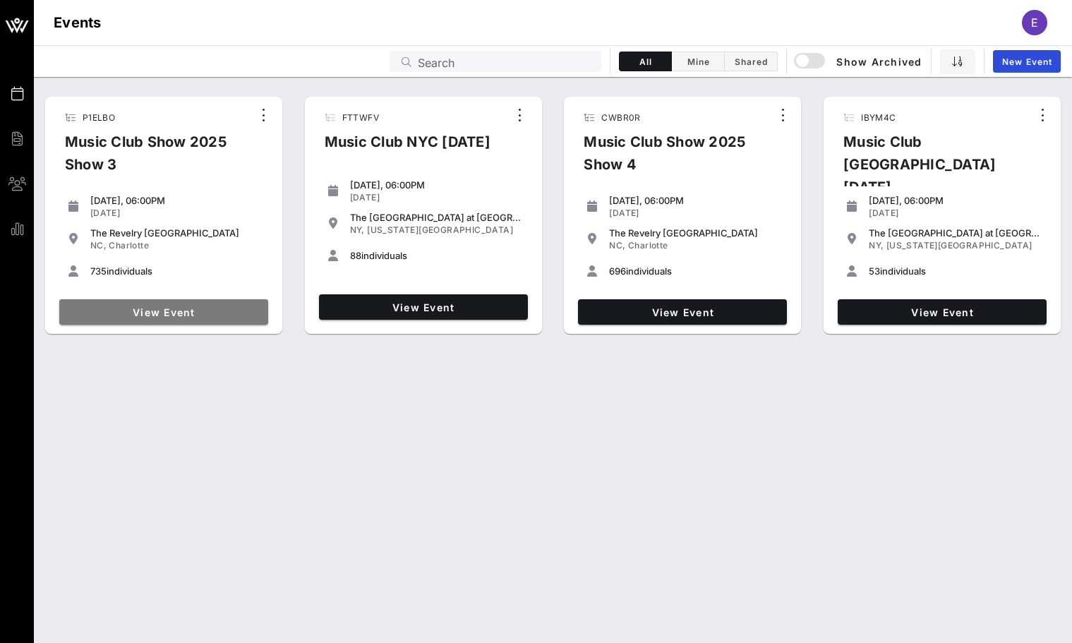
click at [220, 309] on span "View Event" at bounding box center [164, 312] width 198 height 12
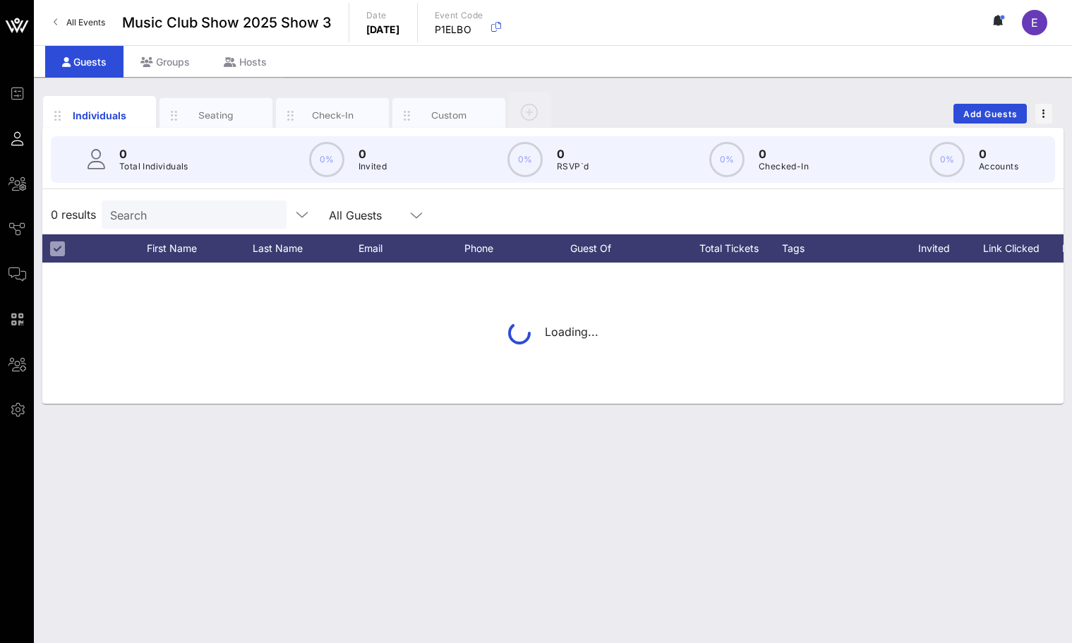
click at [186, 163] on p "Total Individuals" at bounding box center [153, 167] width 69 height 14
click at [186, 219] on input "Search" at bounding box center [192, 214] width 165 height 18
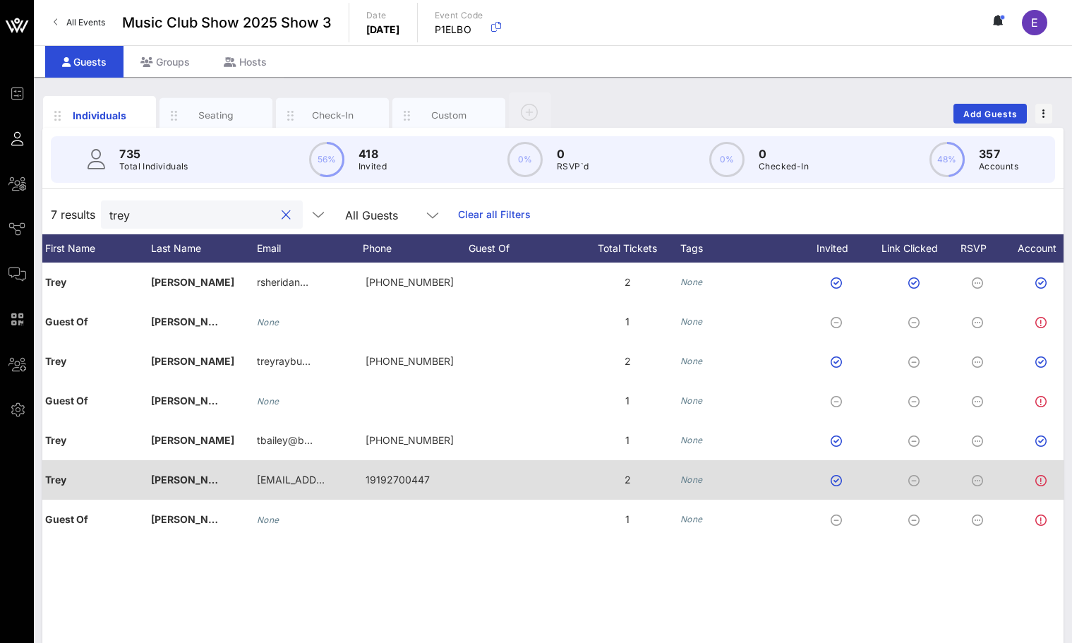
scroll to position [0, 124]
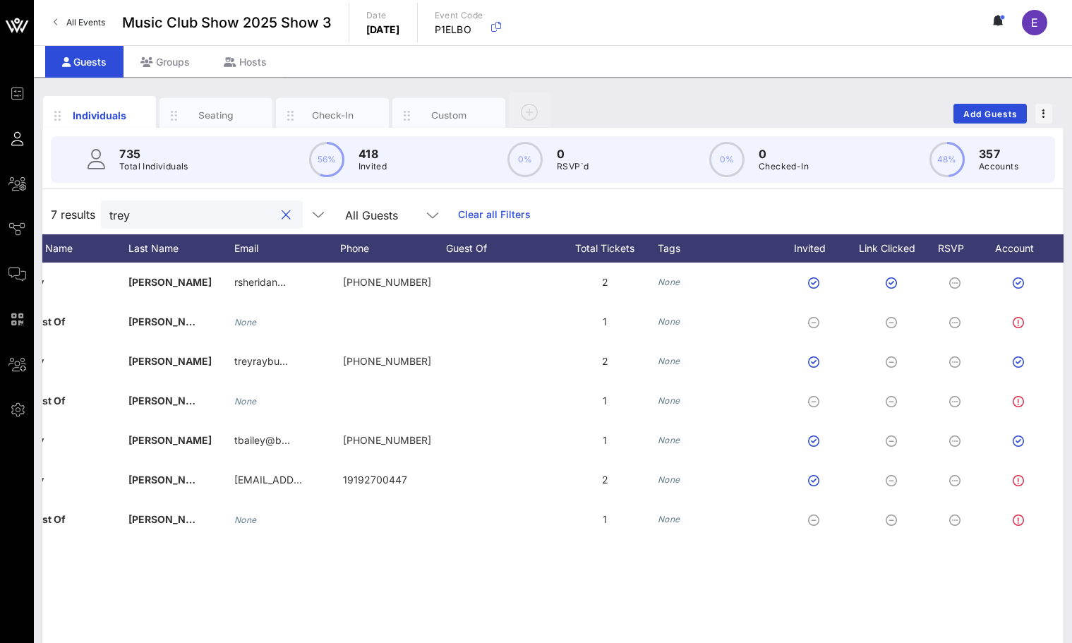
type input "trey"
